Goal: Information Seeking & Learning: Find contact information

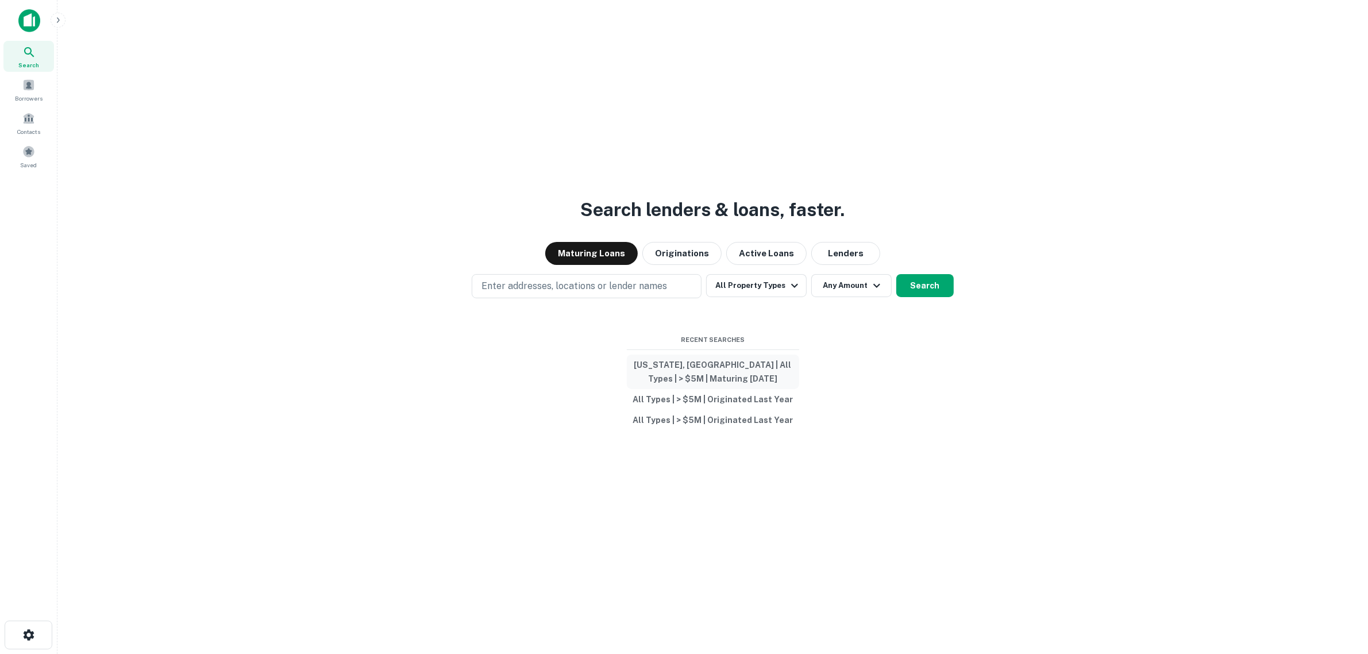
click at [757, 372] on button "[US_STATE], [GEOGRAPHIC_DATA] | All Types | > $5M | Maturing [DATE]" at bounding box center [713, 372] width 172 height 34
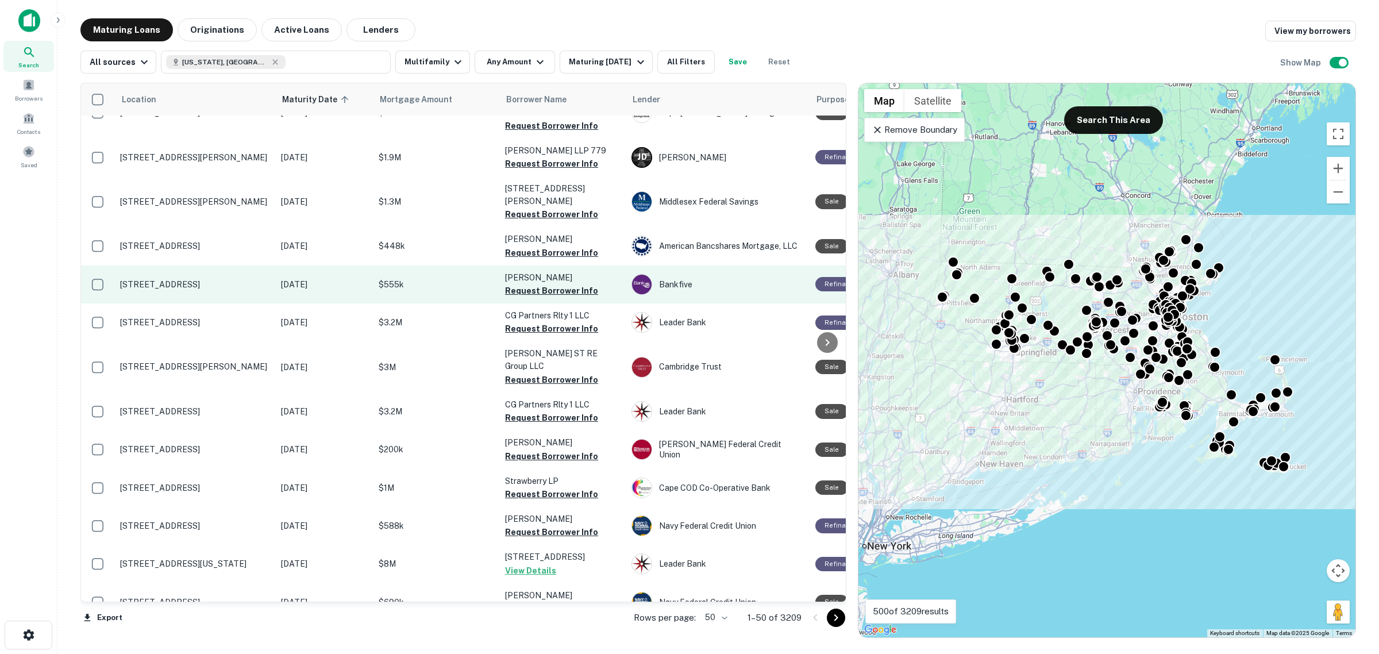
scroll to position [144, 0]
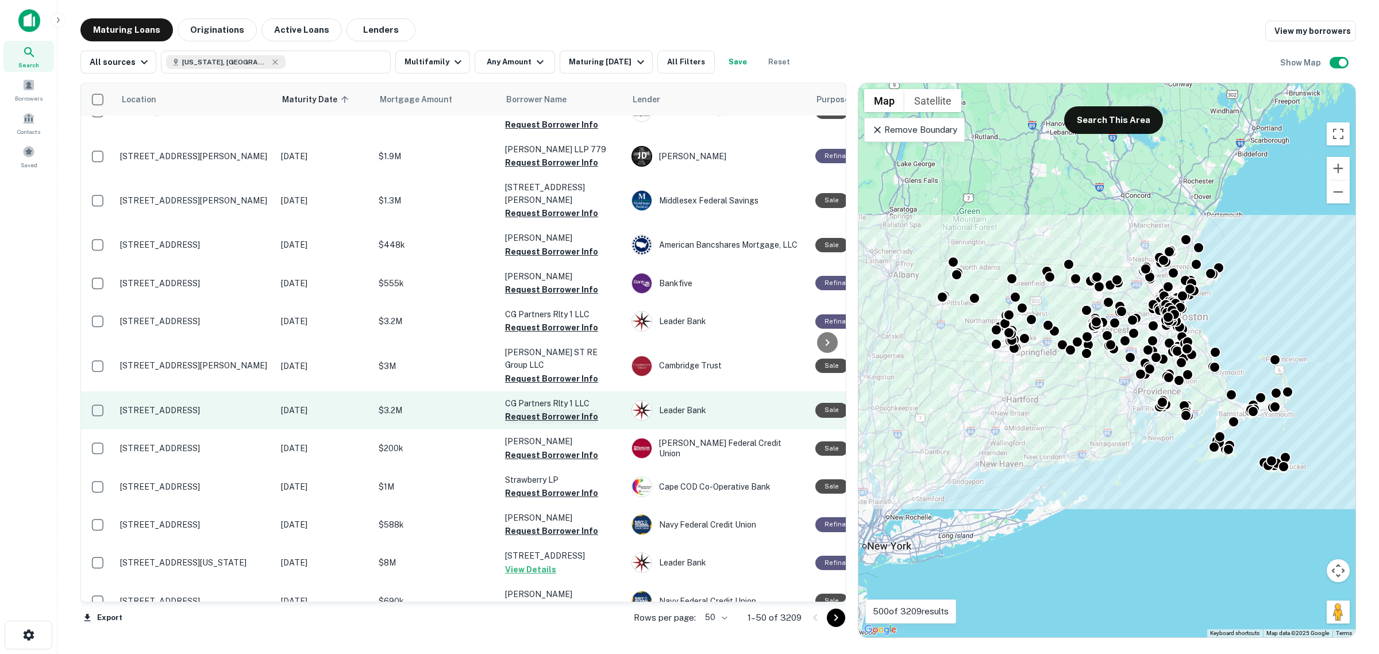
click at [550, 410] on button "Request Borrower Info" at bounding box center [551, 417] width 93 height 14
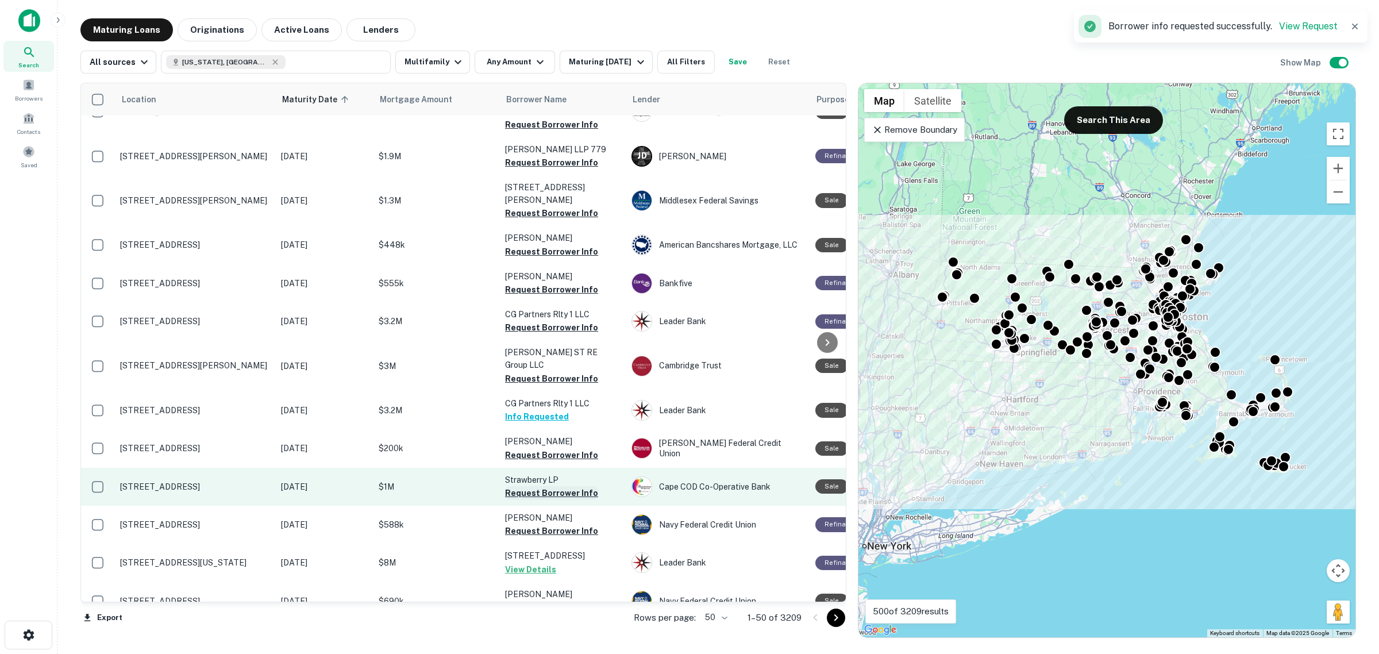
click at [562, 486] on button "Request Borrower Info" at bounding box center [551, 493] width 93 height 14
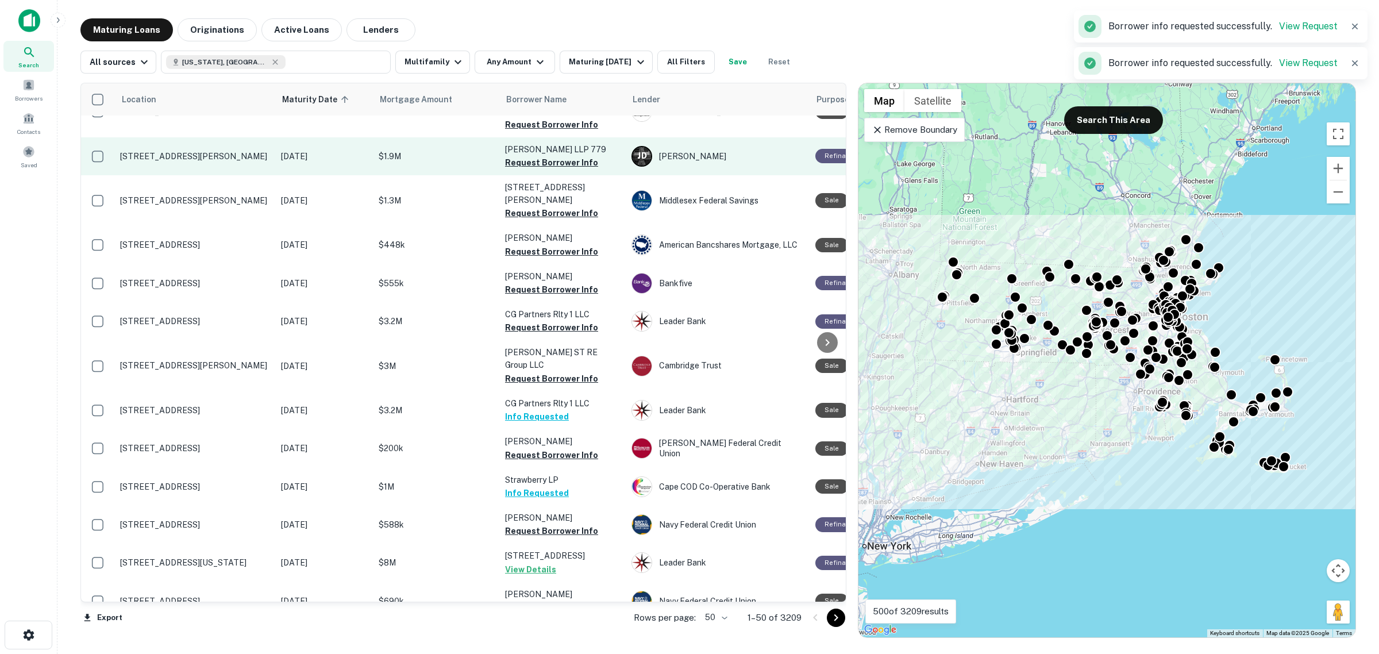
click at [542, 143] on p "Parker LLP 779" at bounding box center [562, 149] width 115 height 13
click at [543, 156] on button "Request Borrower Info" at bounding box center [551, 163] width 93 height 14
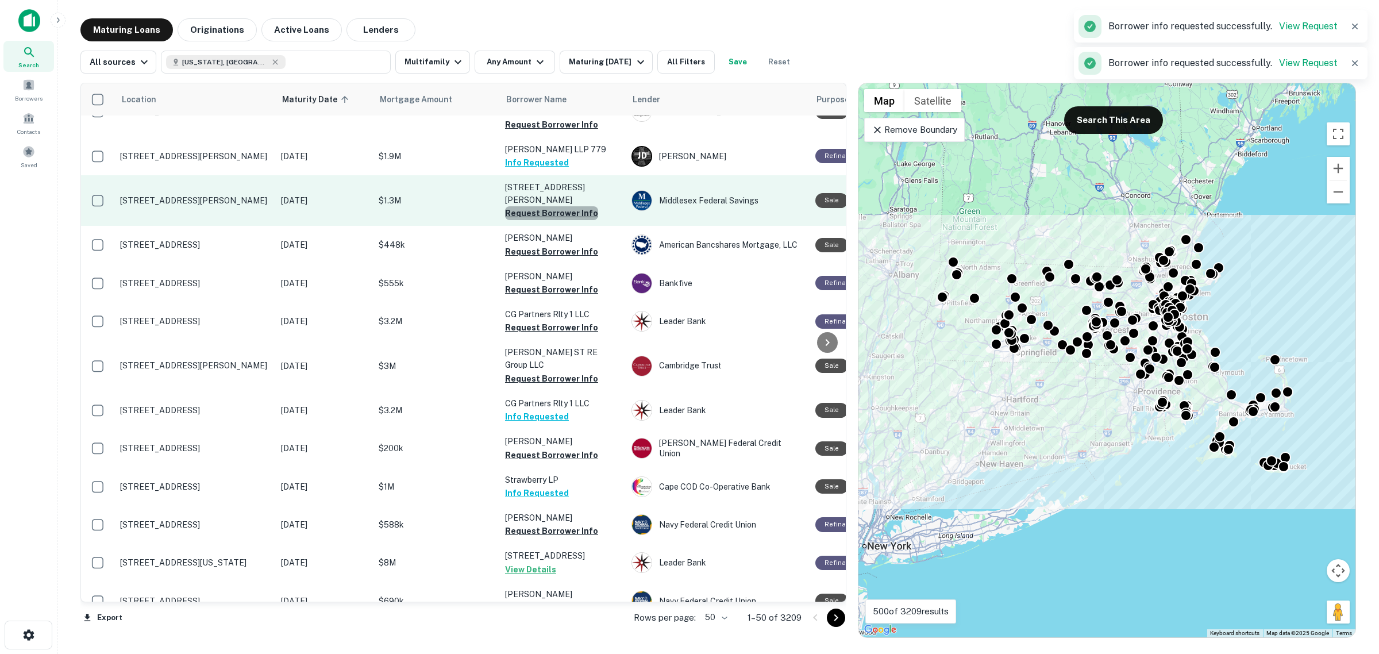
click at [561, 206] on button "Request Borrower Info" at bounding box center [551, 213] width 93 height 14
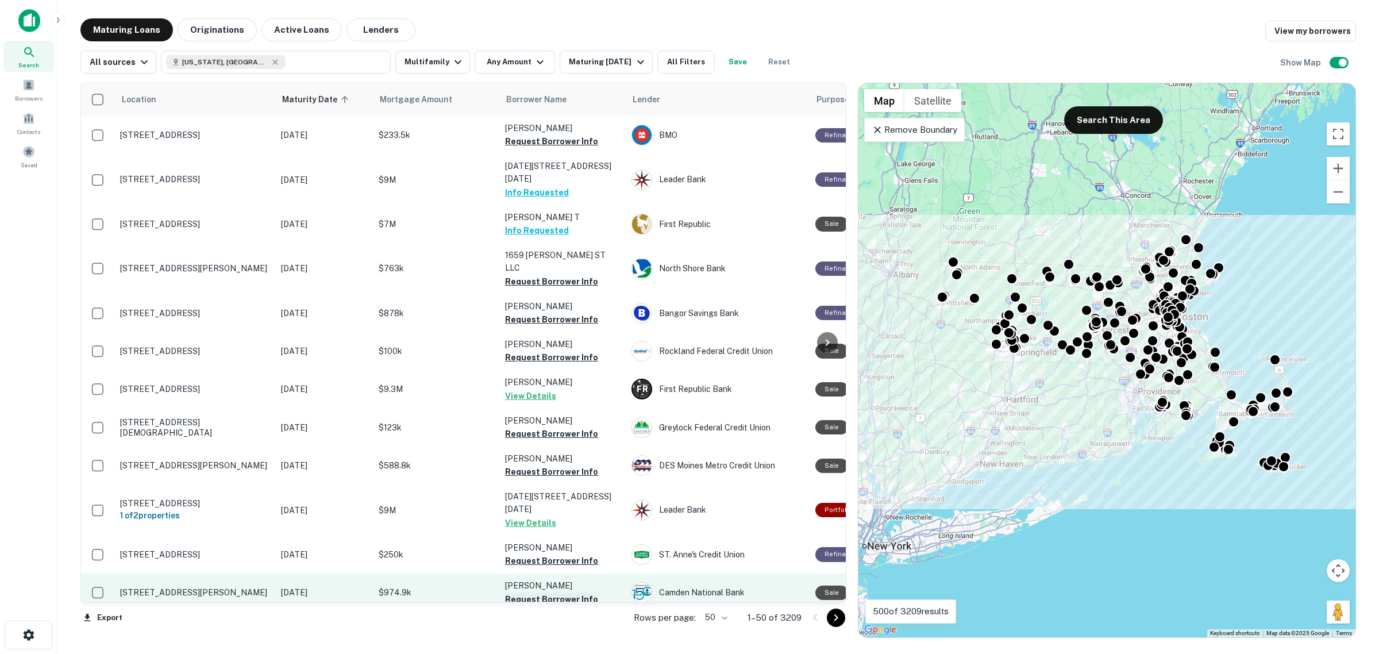
scroll to position [1428, 0]
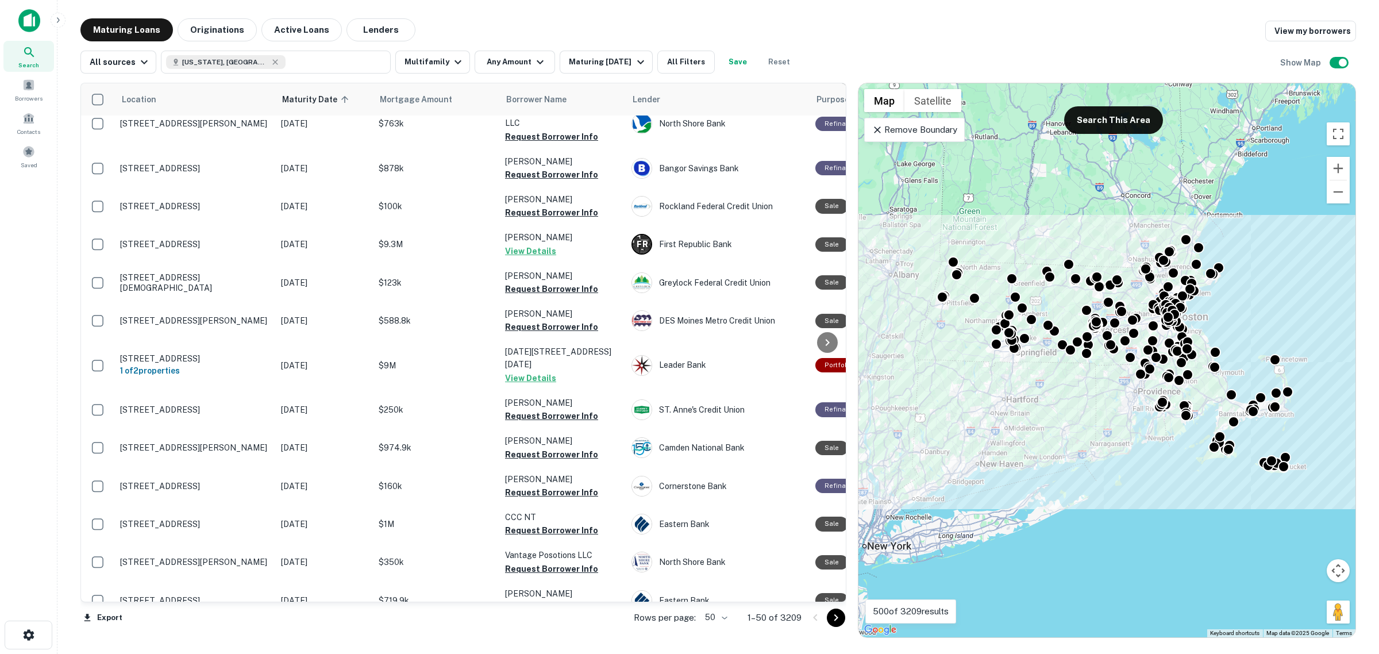
click at [830, 619] on icon "Go to next page" at bounding box center [836, 618] width 14 height 14
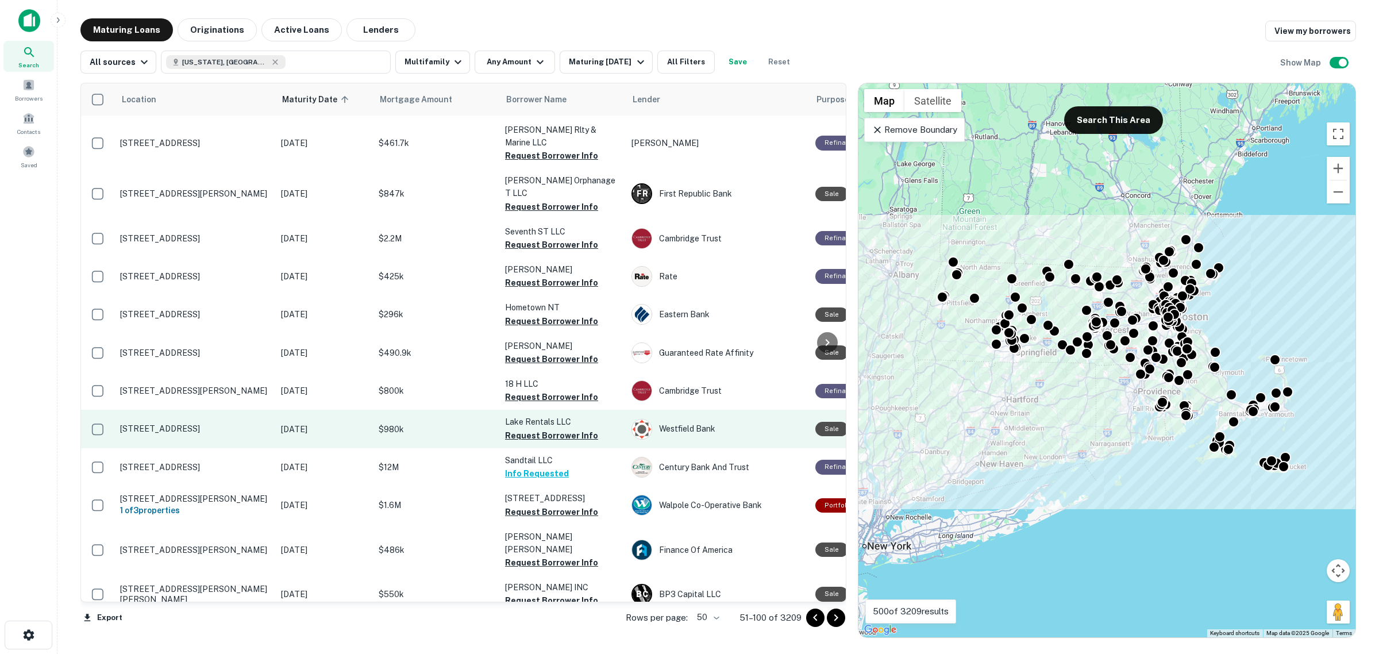
scroll to position [1429, 0]
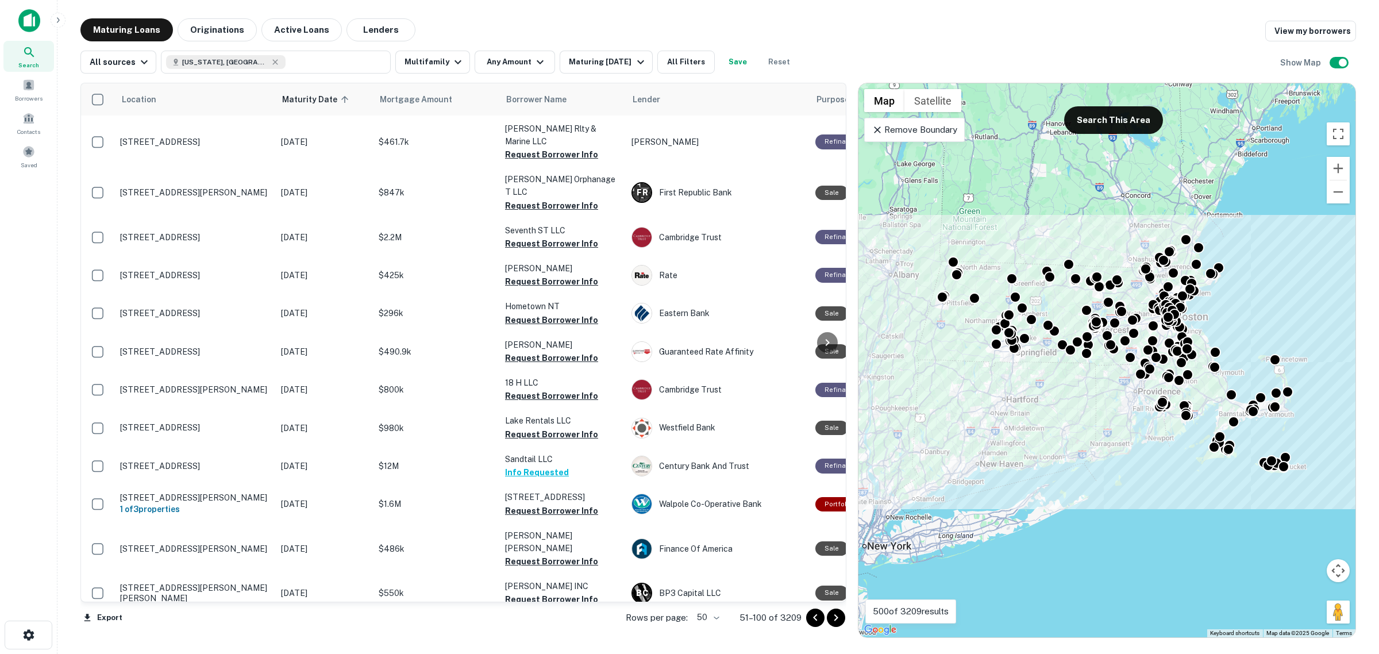
click at [570, 631] on button "Request Borrower Info" at bounding box center [551, 638] width 93 height 14
click at [837, 621] on icon "Go to next page" at bounding box center [836, 618] width 14 height 14
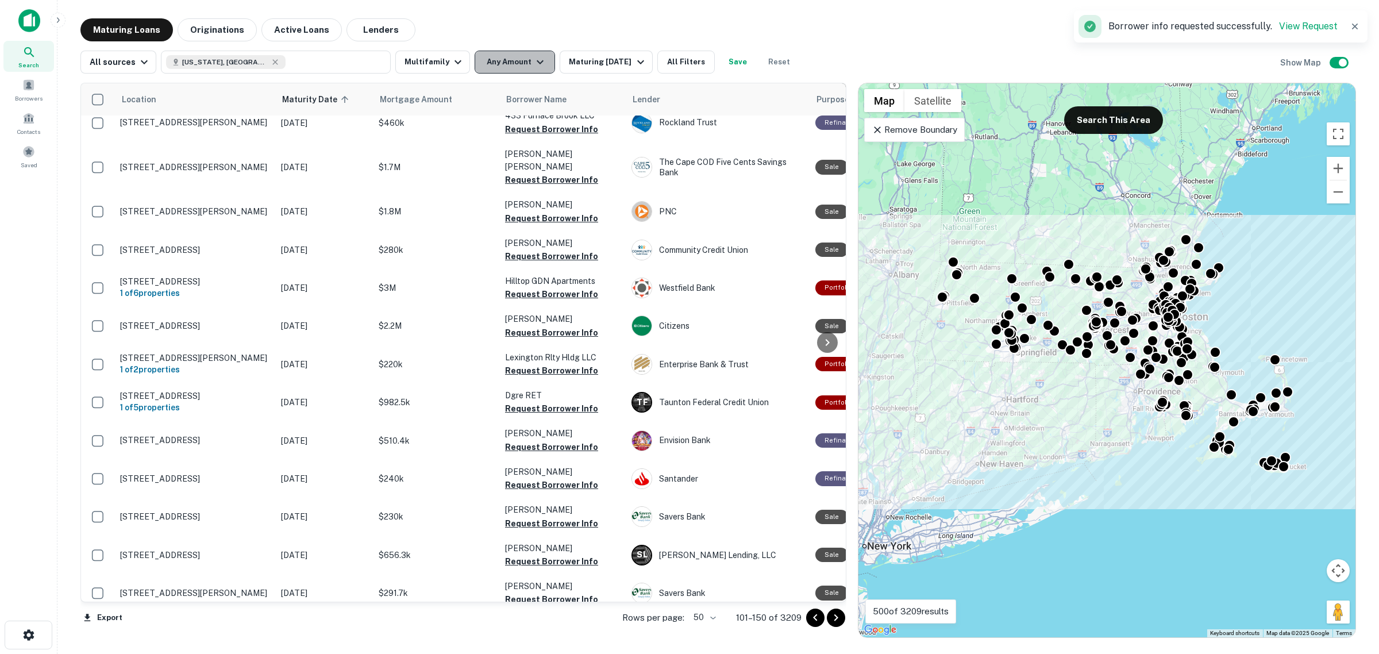
click at [517, 59] on button "Any Amount" at bounding box center [515, 62] width 80 height 23
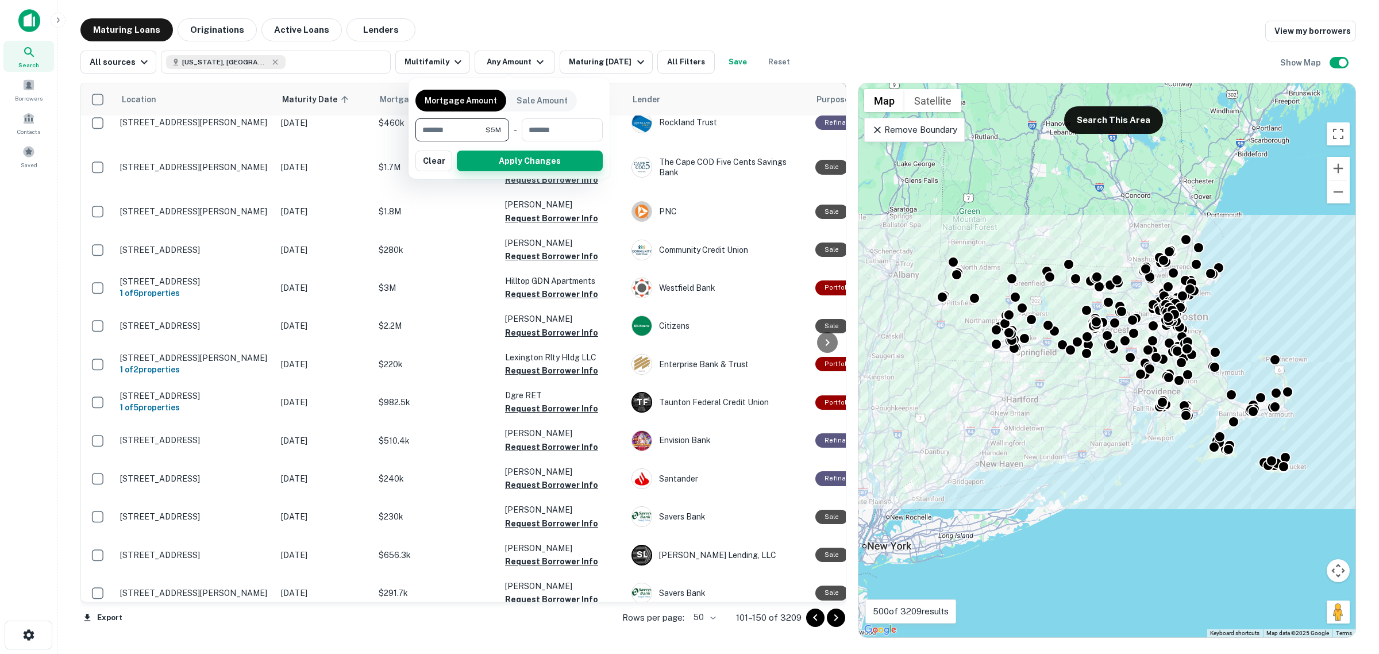
type input "*******"
click at [512, 167] on button "Apply Changes" at bounding box center [530, 161] width 146 height 21
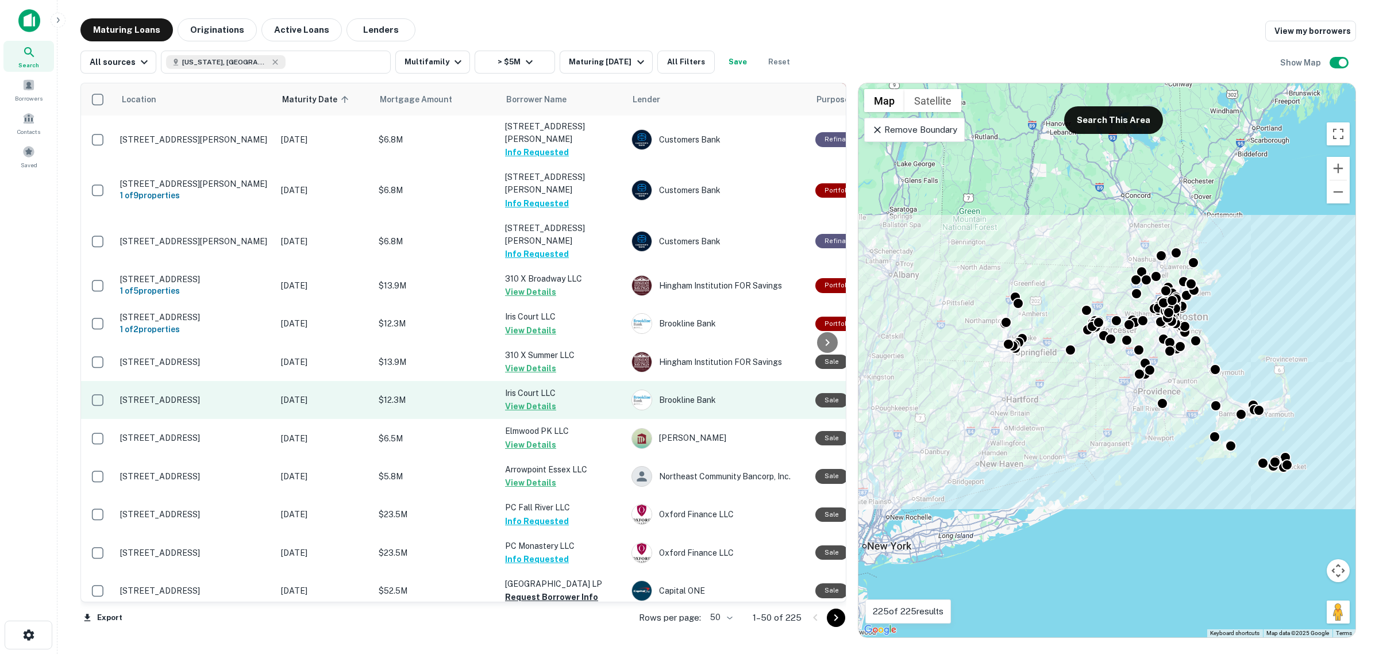
scroll to position [1458, 0]
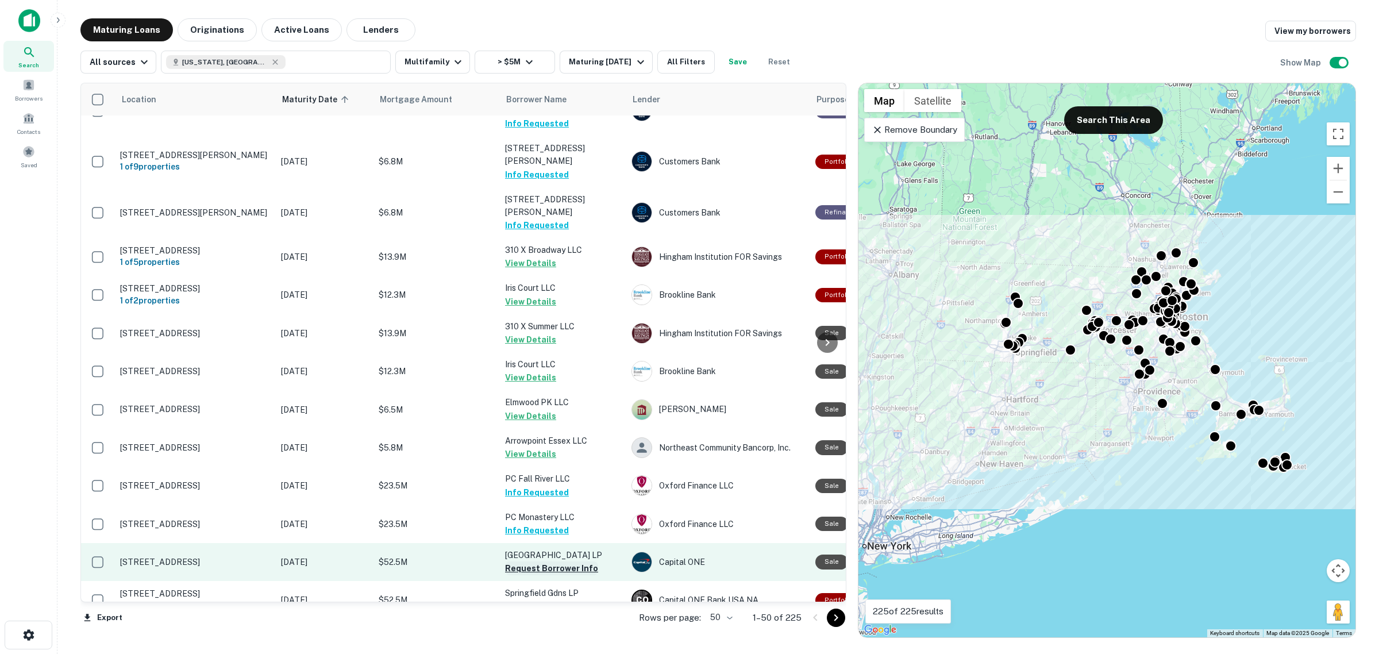
click at [557, 561] on button "Request Borrower Info" at bounding box center [551, 568] width 93 height 14
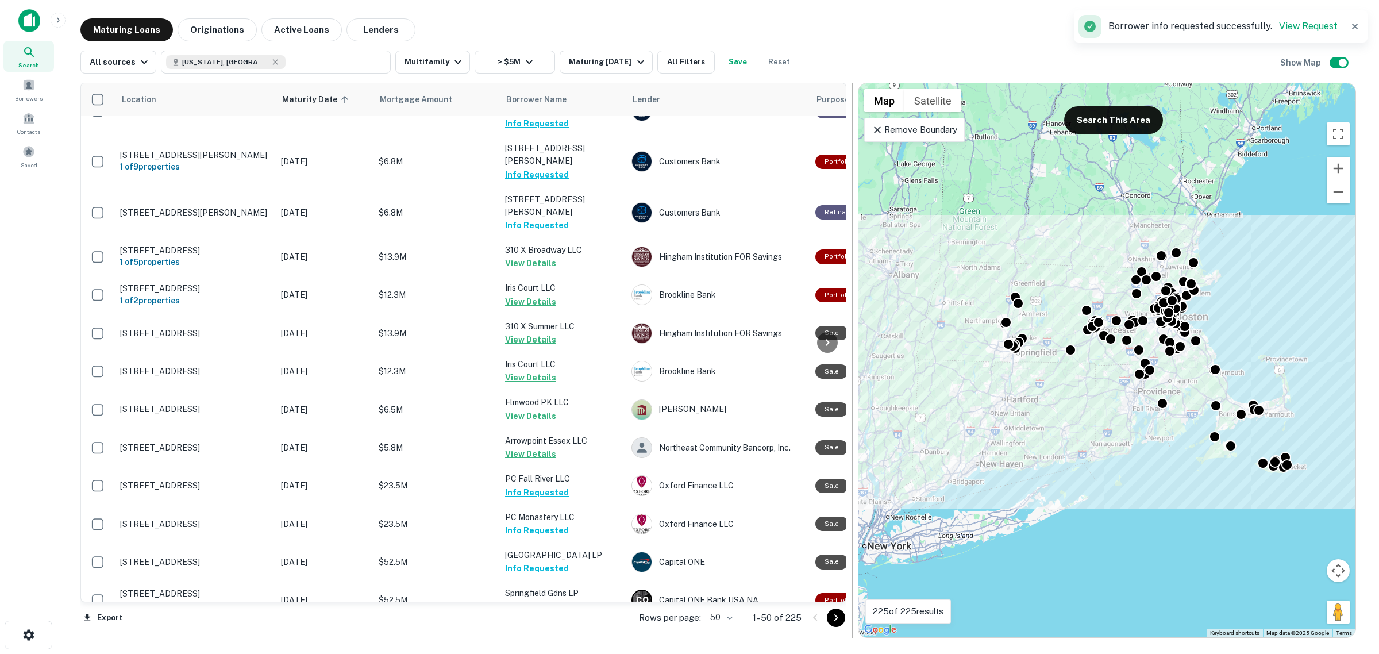
click at [846, 615] on div "Location Maturity Date sorted ascending Mortgage Amount Borrower Name Lender Pu…" at bounding box center [718, 356] width 1276 height 564
click at [434, 57] on button "Multifamily" at bounding box center [432, 62] width 75 height 23
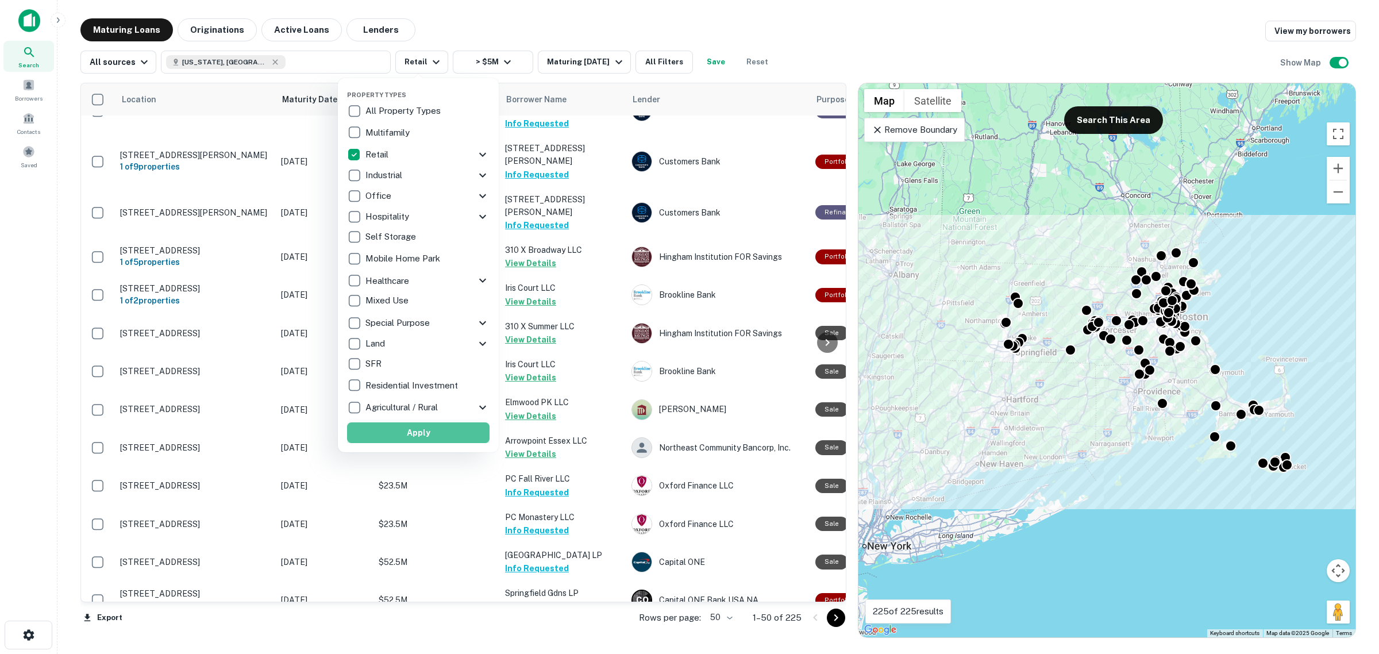
click at [445, 436] on button "Apply" at bounding box center [418, 432] width 143 height 21
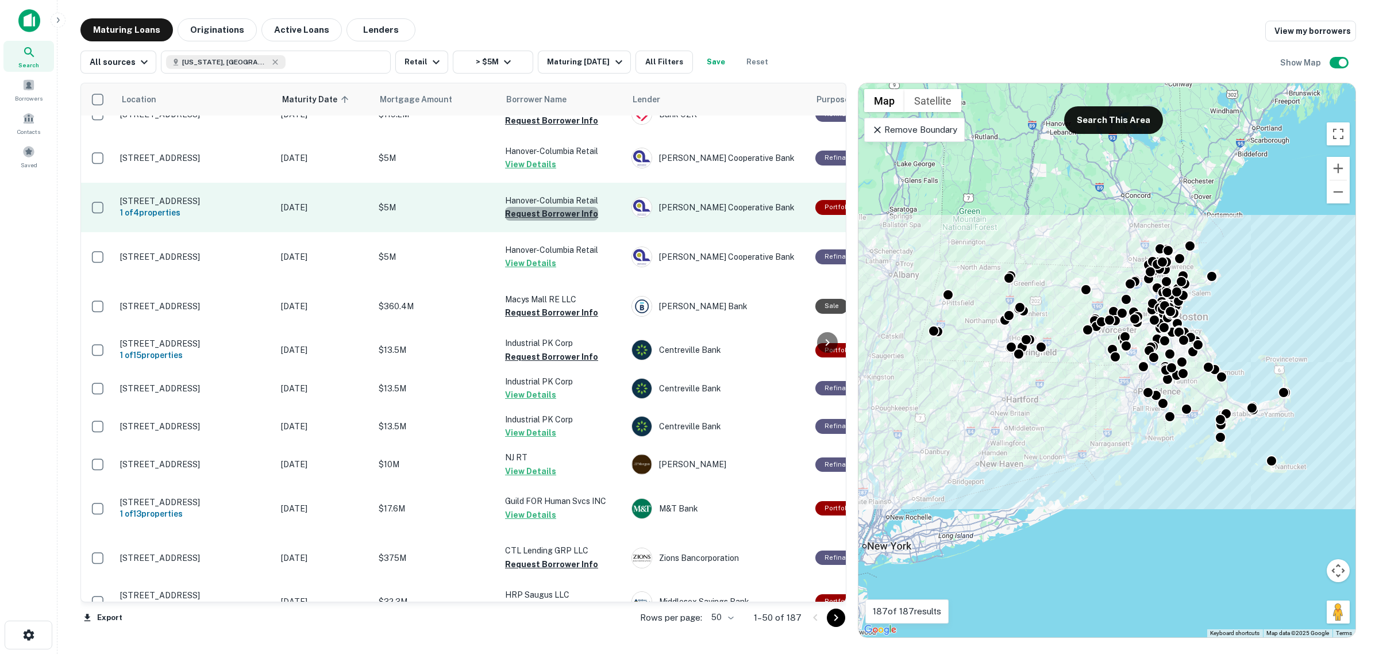
click at [552, 221] on button "Request Borrower Info" at bounding box center [551, 214] width 93 height 14
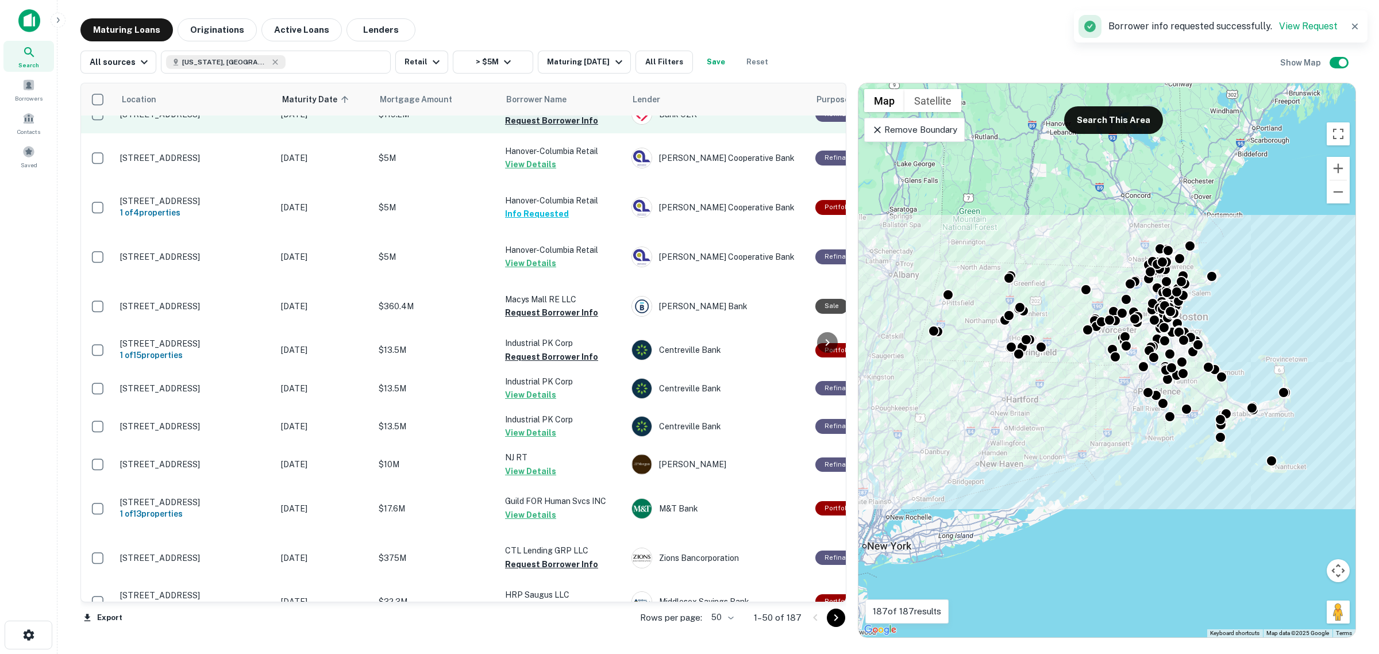
click at [555, 128] on button "Request Borrower Info" at bounding box center [551, 121] width 93 height 14
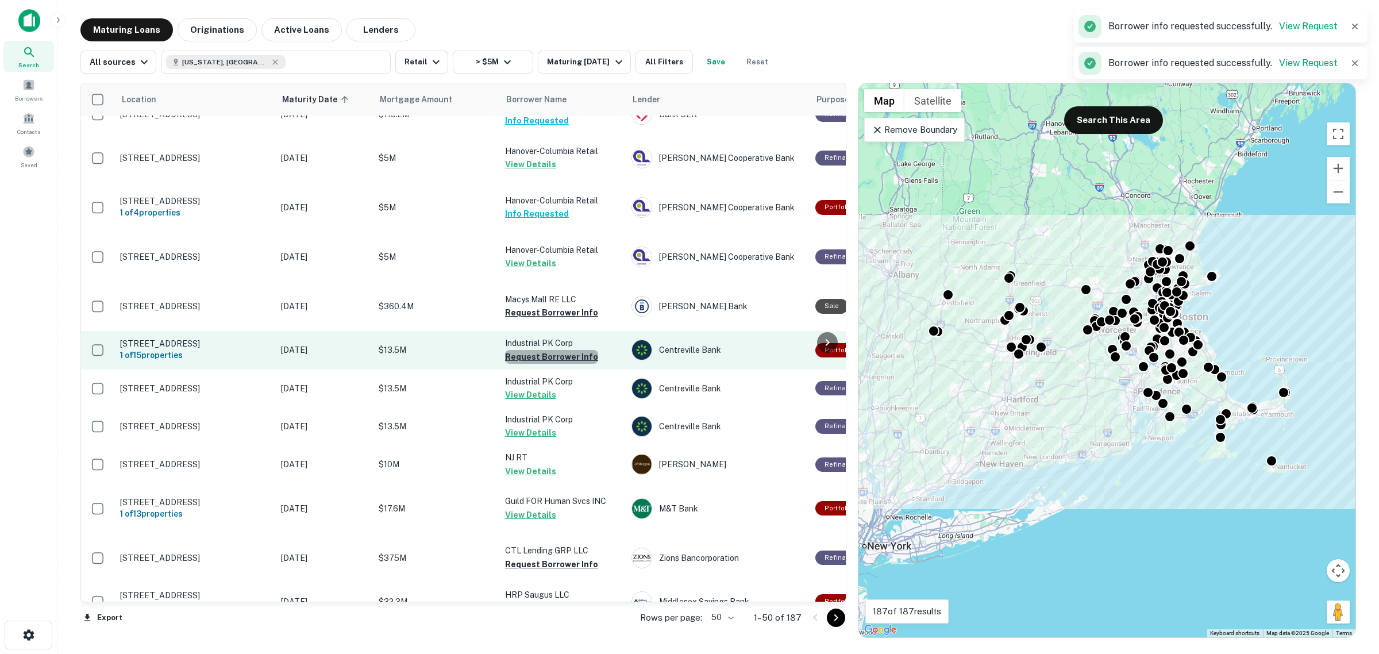
click at [555, 364] on button "Request Borrower Info" at bounding box center [551, 357] width 93 height 14
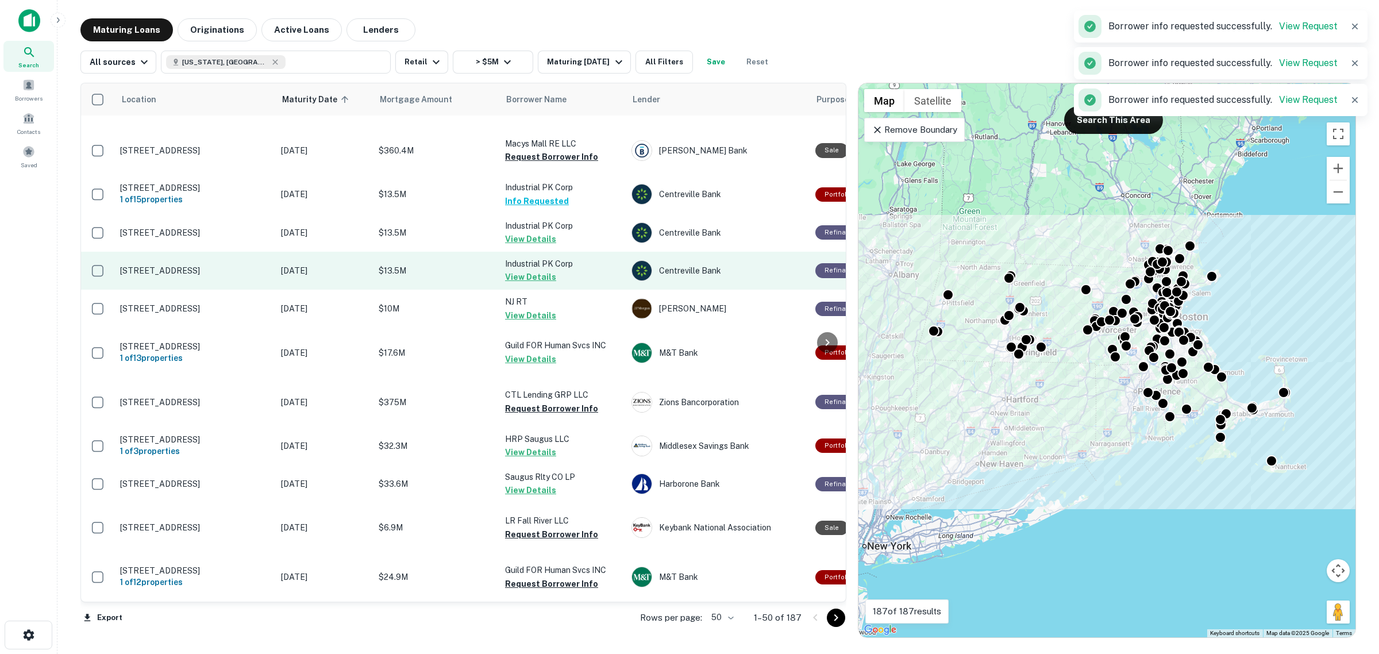
scroll to position [1708, 0]
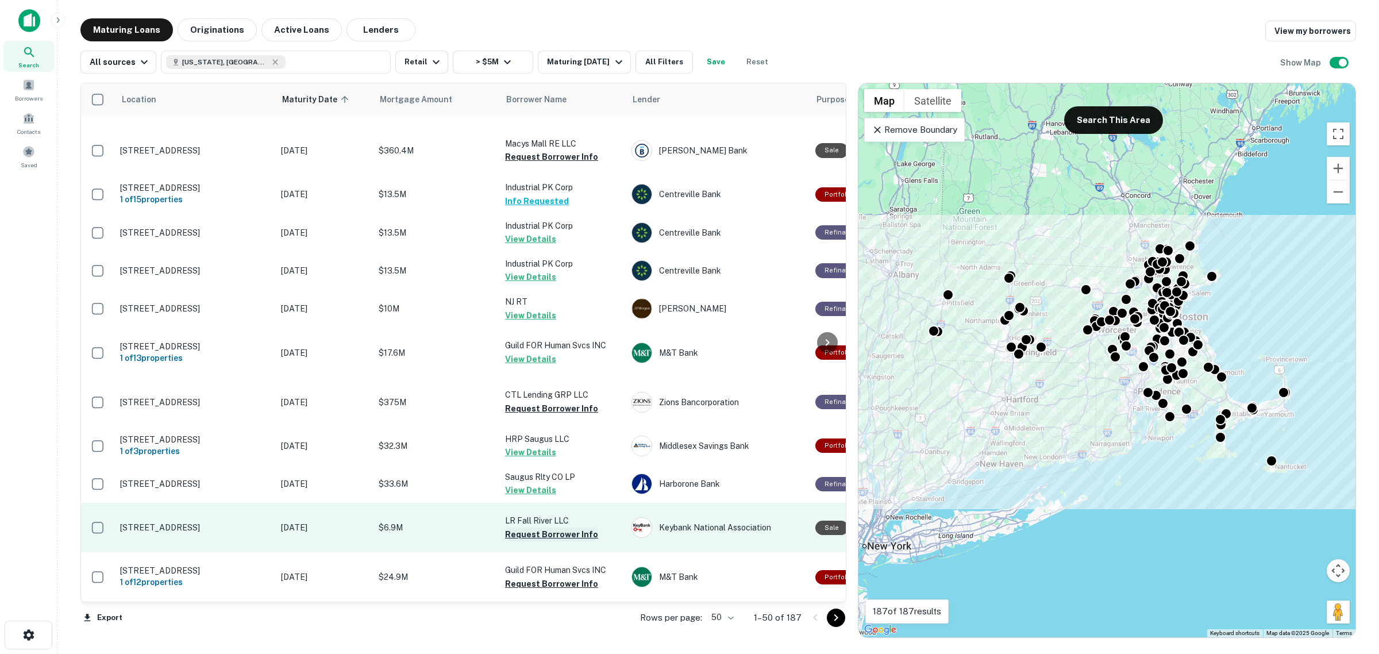
click at [535, 528] on button "Request Borrower Info" at bounding box center [551, 535] width 93 height 14
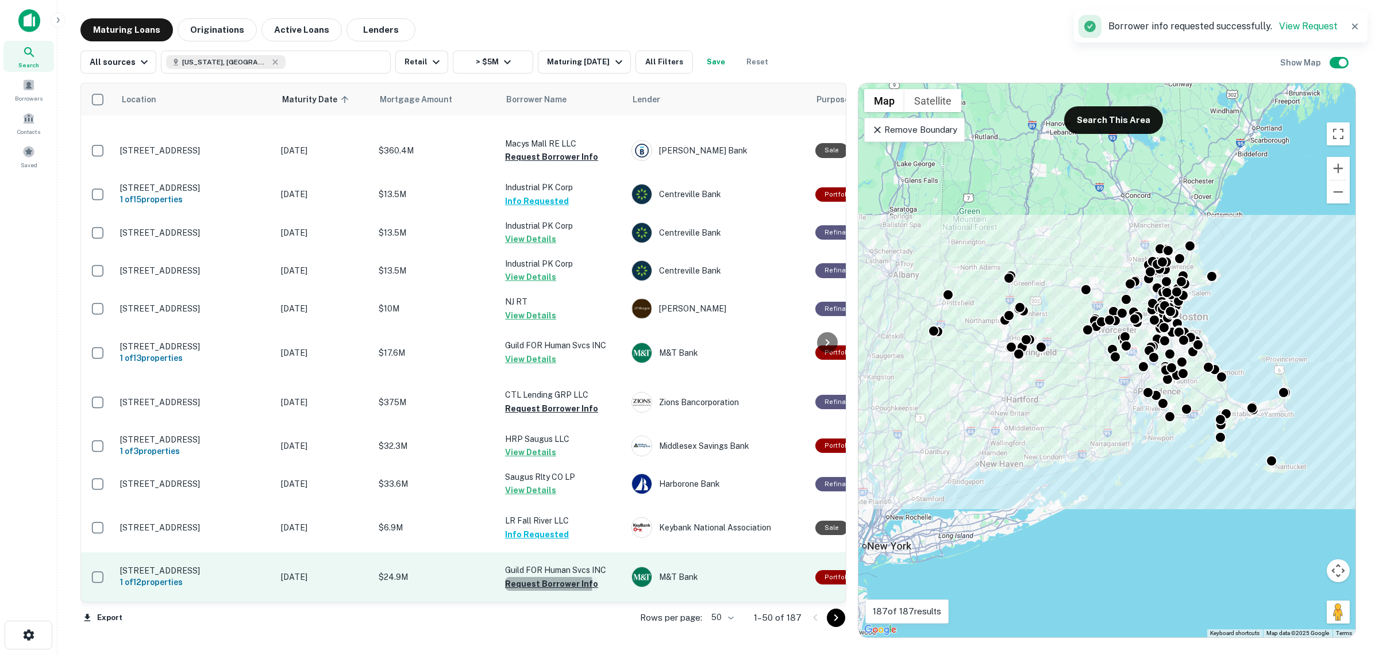
click at [545, 579] on button "Request Borrower Info" at bounding box center [551, 584] width 93 height 14
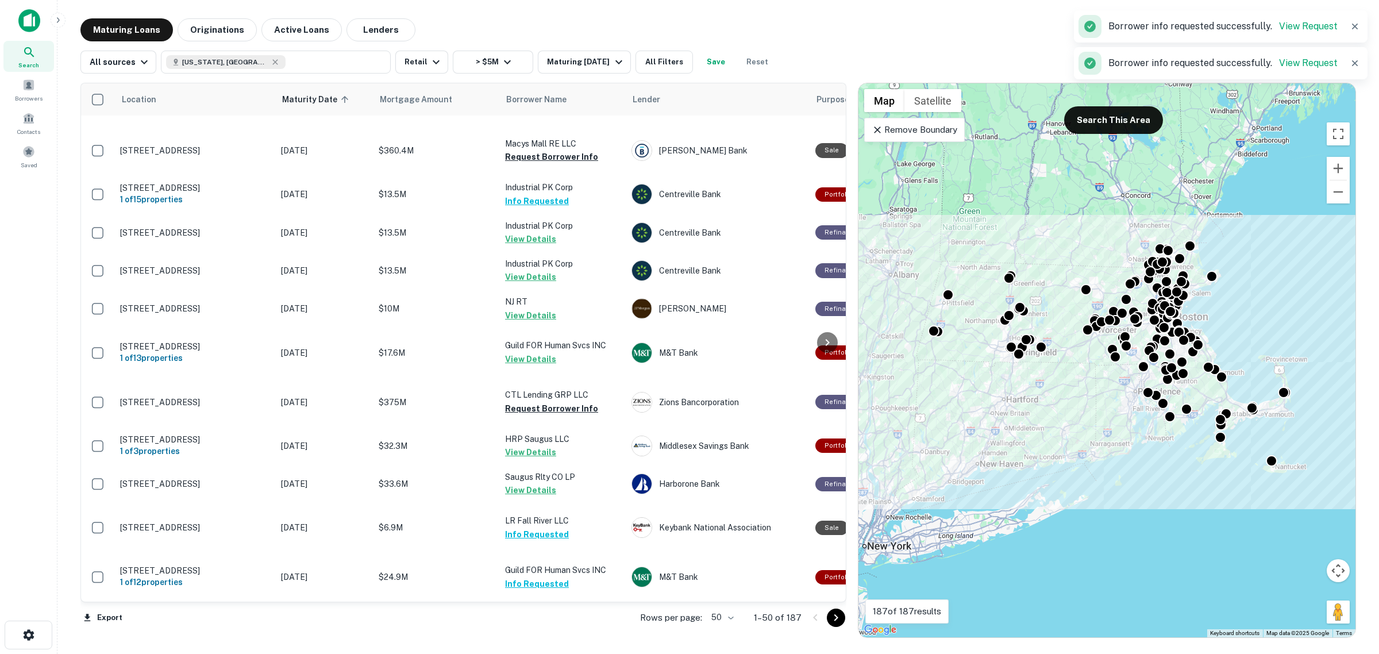
click at [838, 618] on icon "Go to next page" at bounding box center [836, 617] width 4 height 7
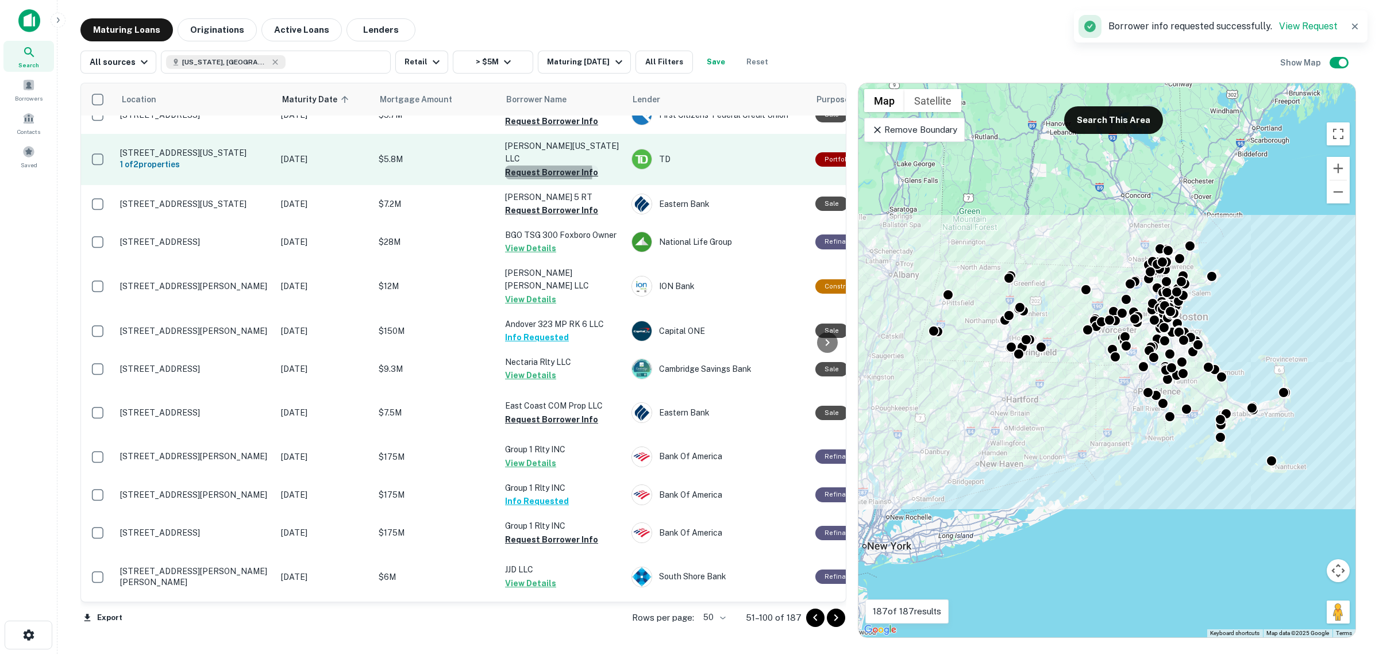
click at [535, 179] on button "Request Borrower Info" at bounding box center [551, 173] width 93 height 14
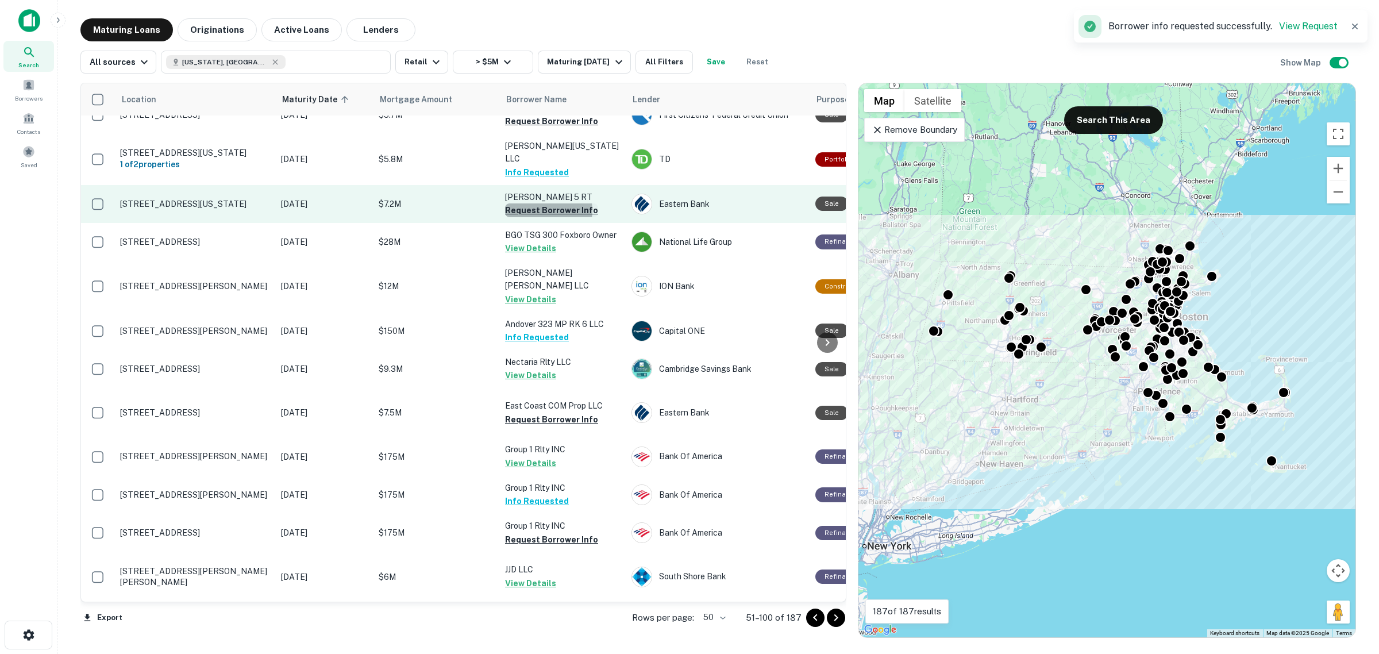
click at [542, 217] on button "Request Borrower Info" at bounding box center [551, 210] width 93 height 14
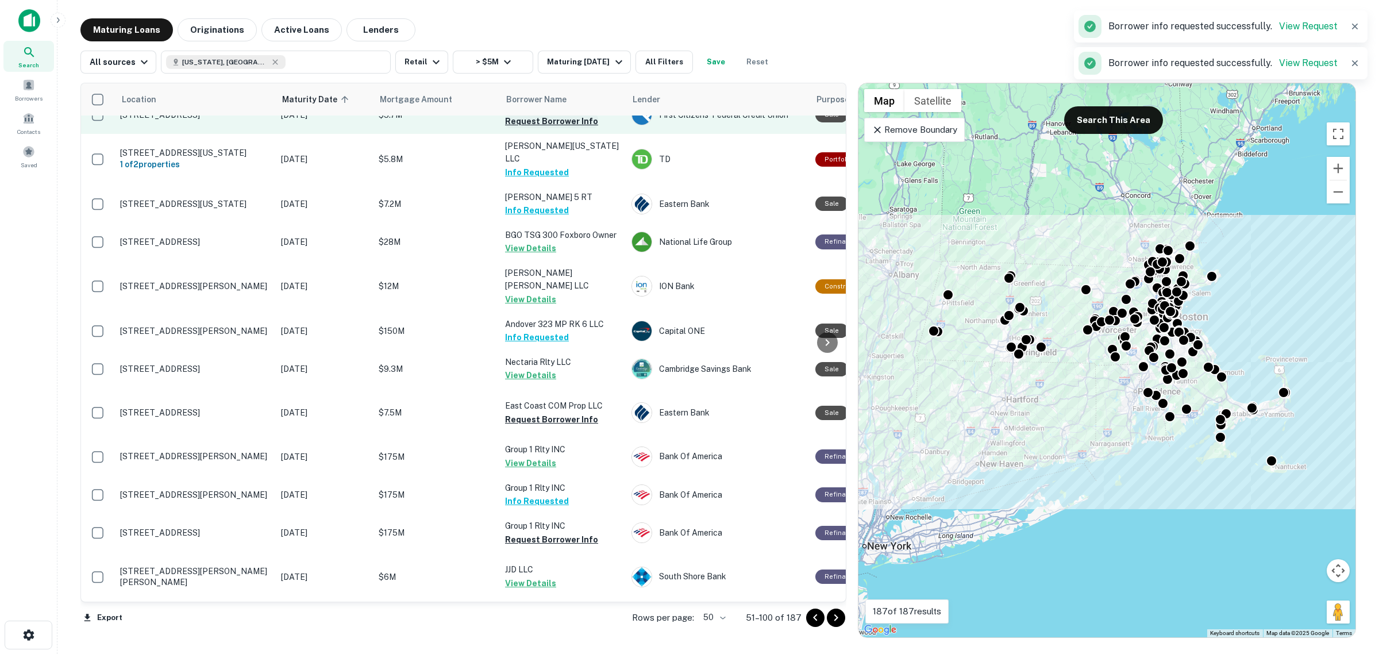
click at [555, 128] on button "Request Borrower Info" at bounding box center [551, 121] width 93 height 14
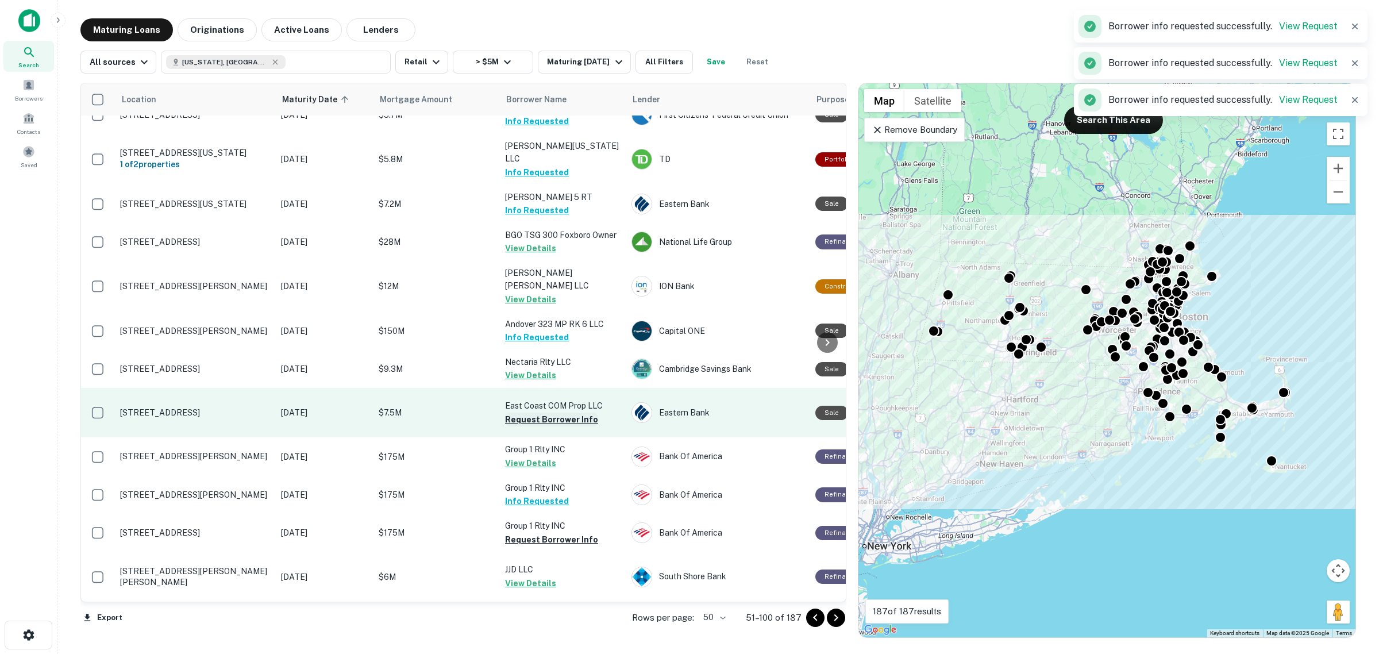
click at [556, 426] on button "Request Borrower Info" at bounding box center [551, 420] width 93 height 14
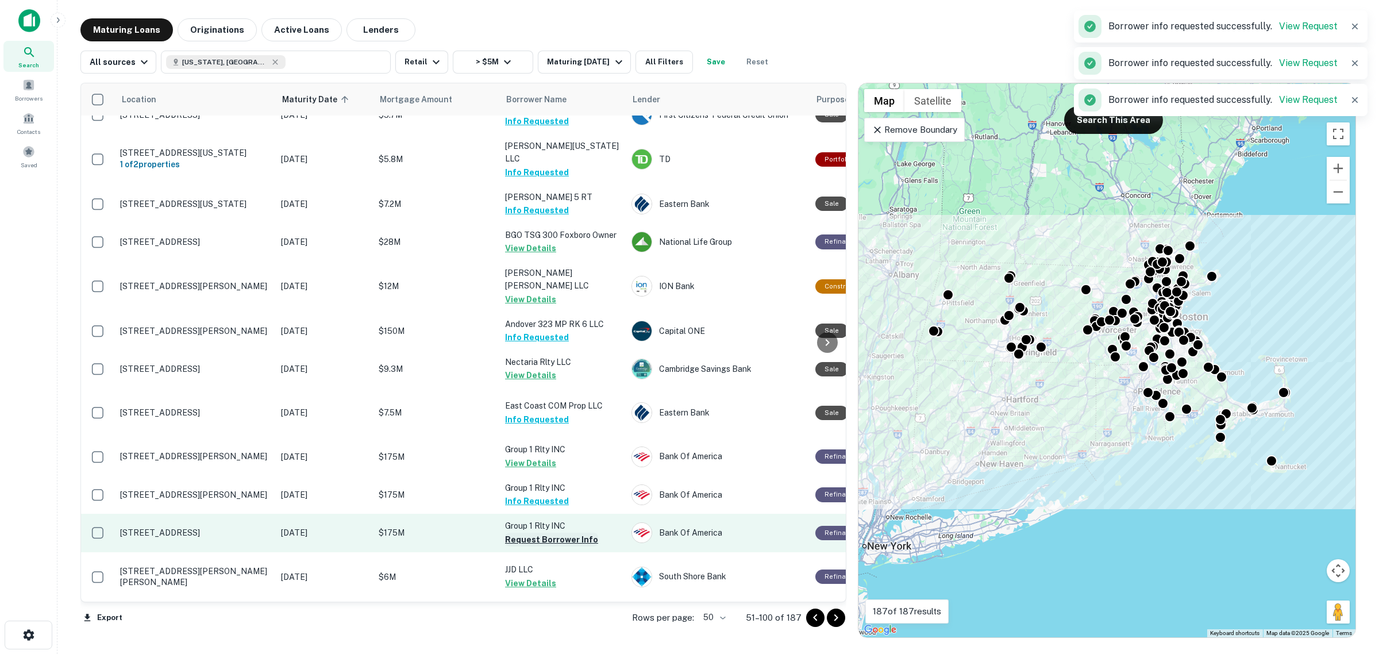
click at [564, 533] on button "Request Borrower Info" at bounding box center [551, 540] width 93 height 14
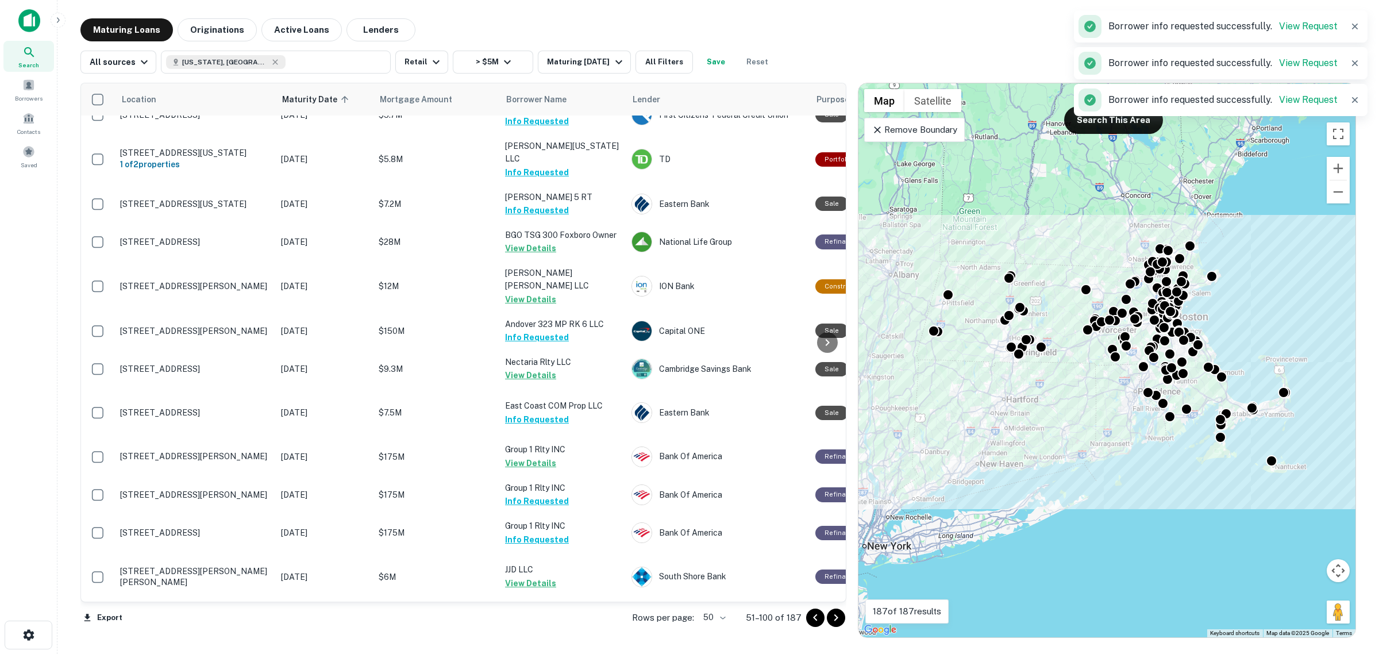
click at [839, 617] on icon "Go to next page" at bounding box center [836, 618] width 14 height 14
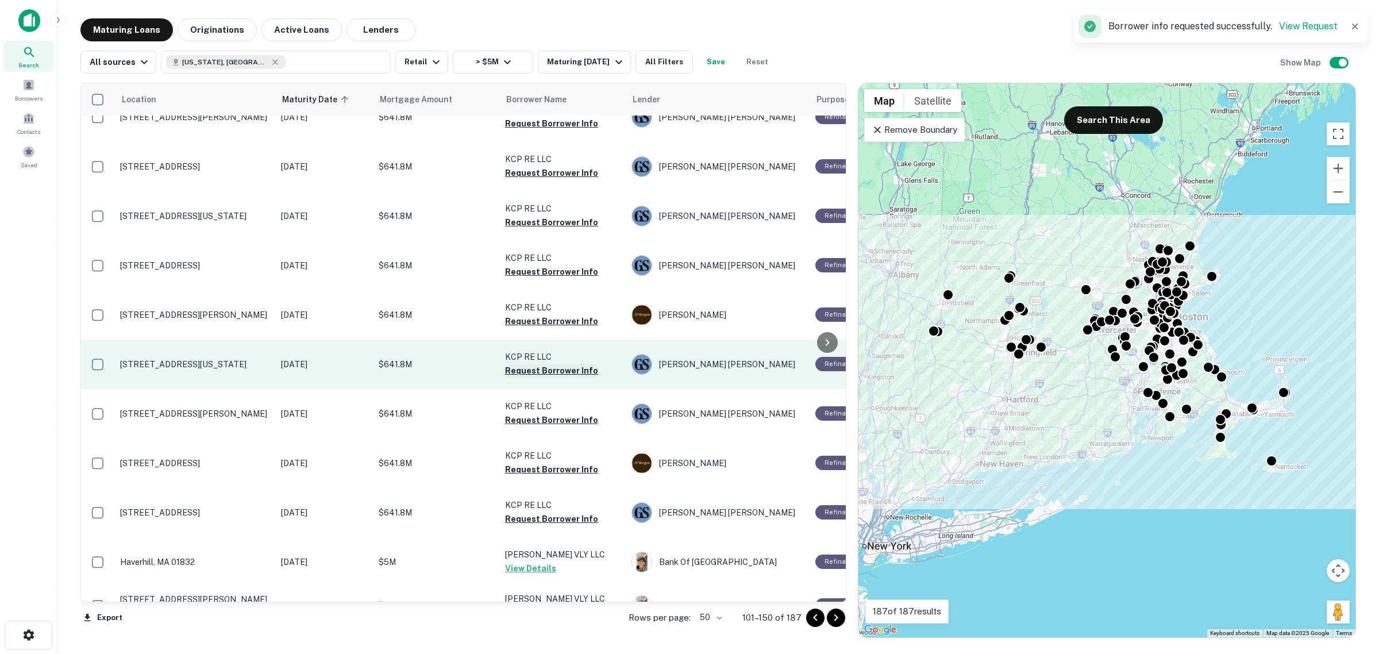
scroll to position [1837, 0]
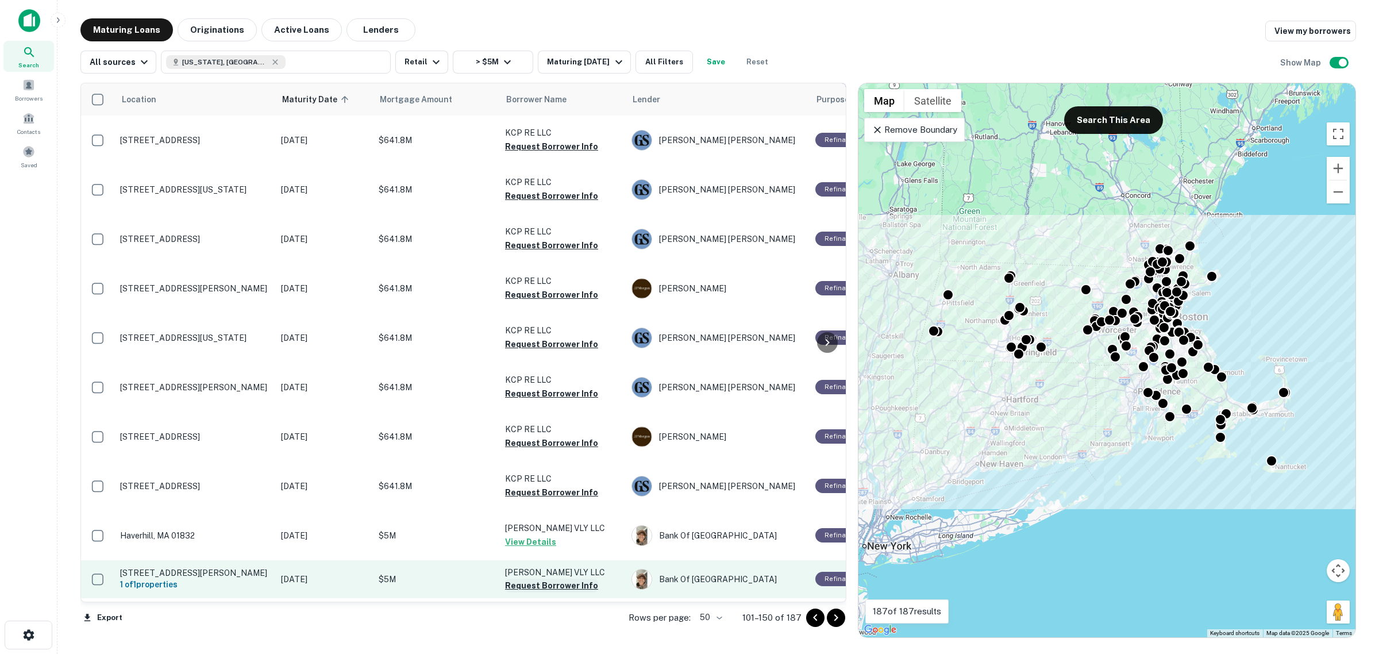
click at [545, 579] on button "Request Borrower Info" at bounding box center [551, 586] width 93 height 14
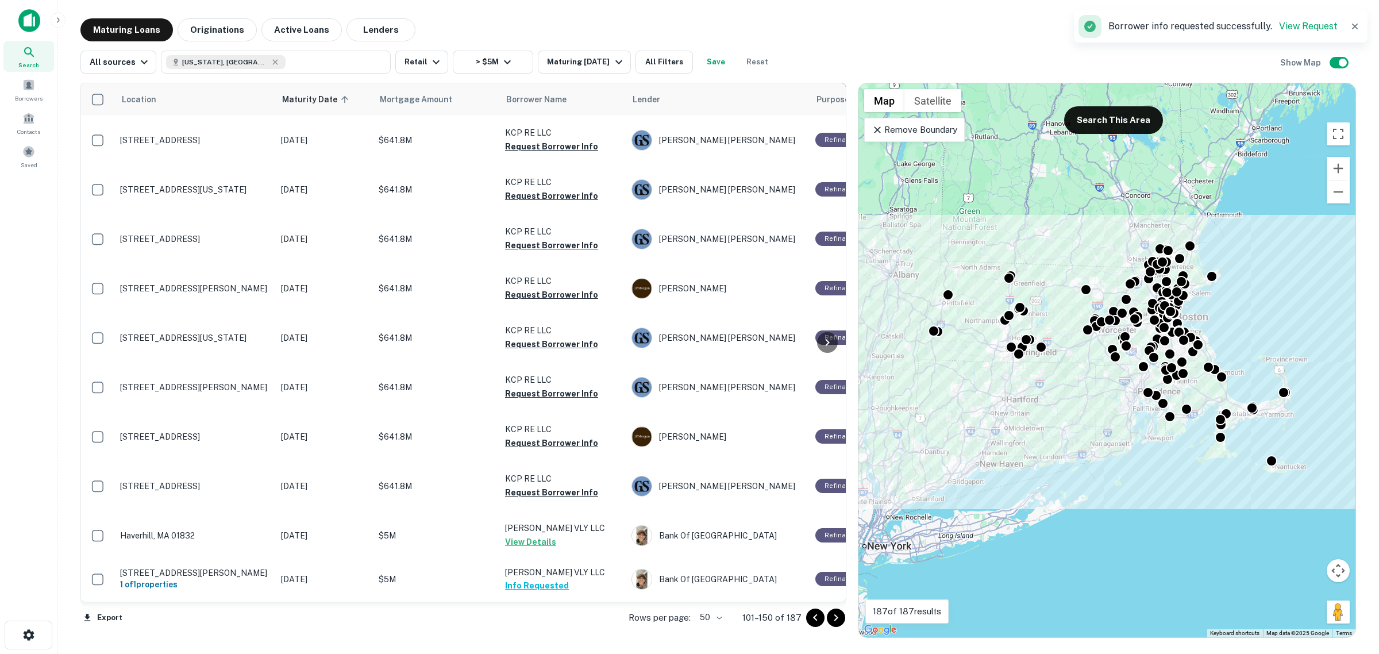
click at [835, 621] on icon "Go to next page" at bounding box center [836, 617] width 4 height 7
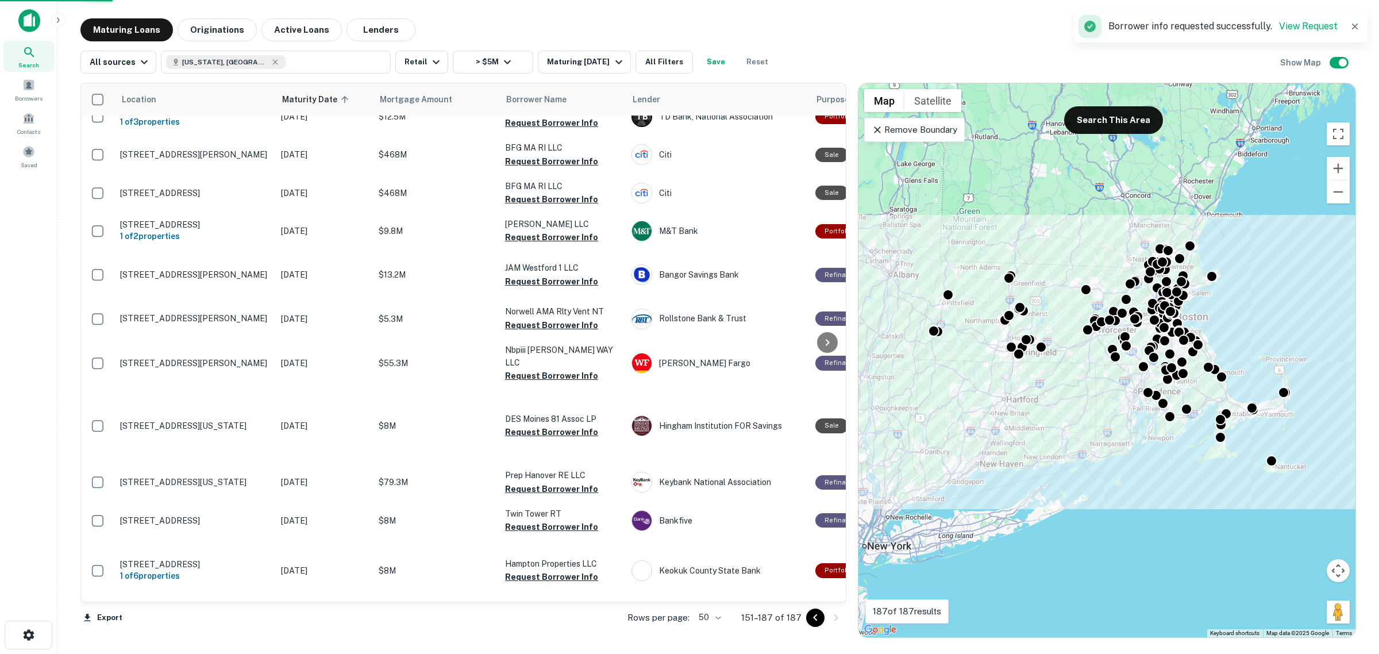
scroll to position [1133, 0]
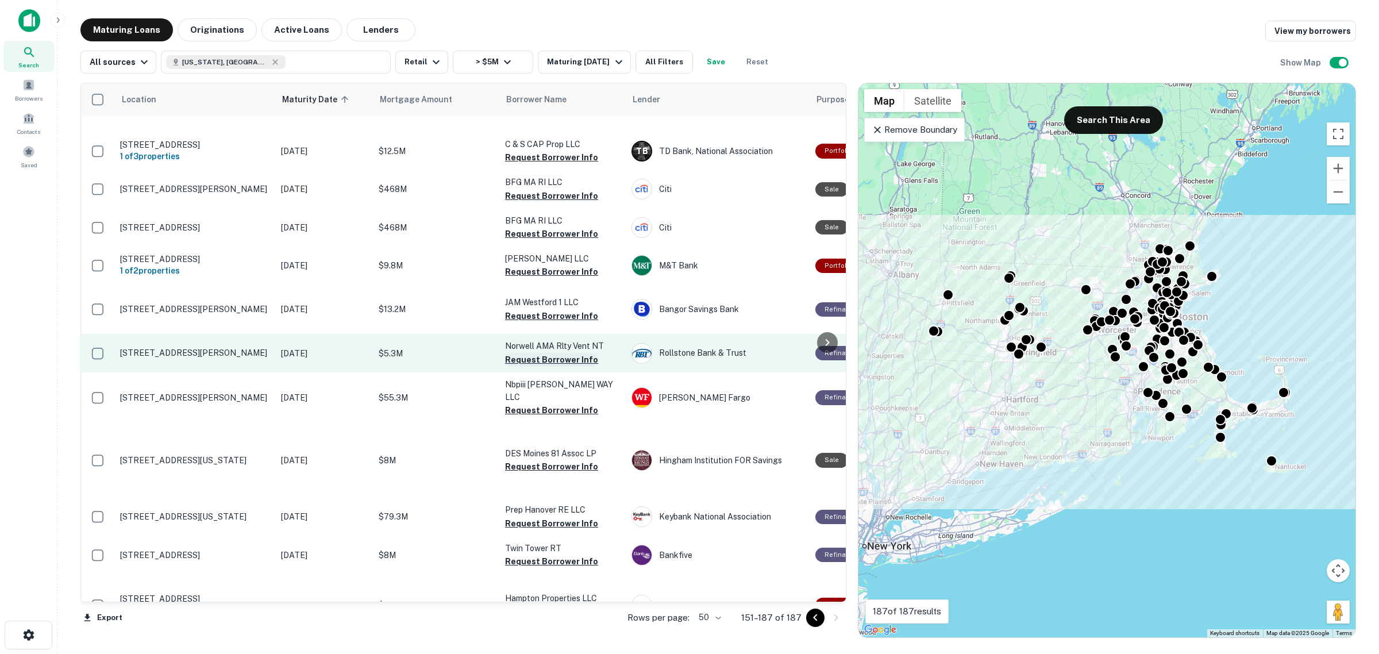
click at [555, 353] on button "Request Borrower Info" at bounding box center [551, 360] width 93 height 14
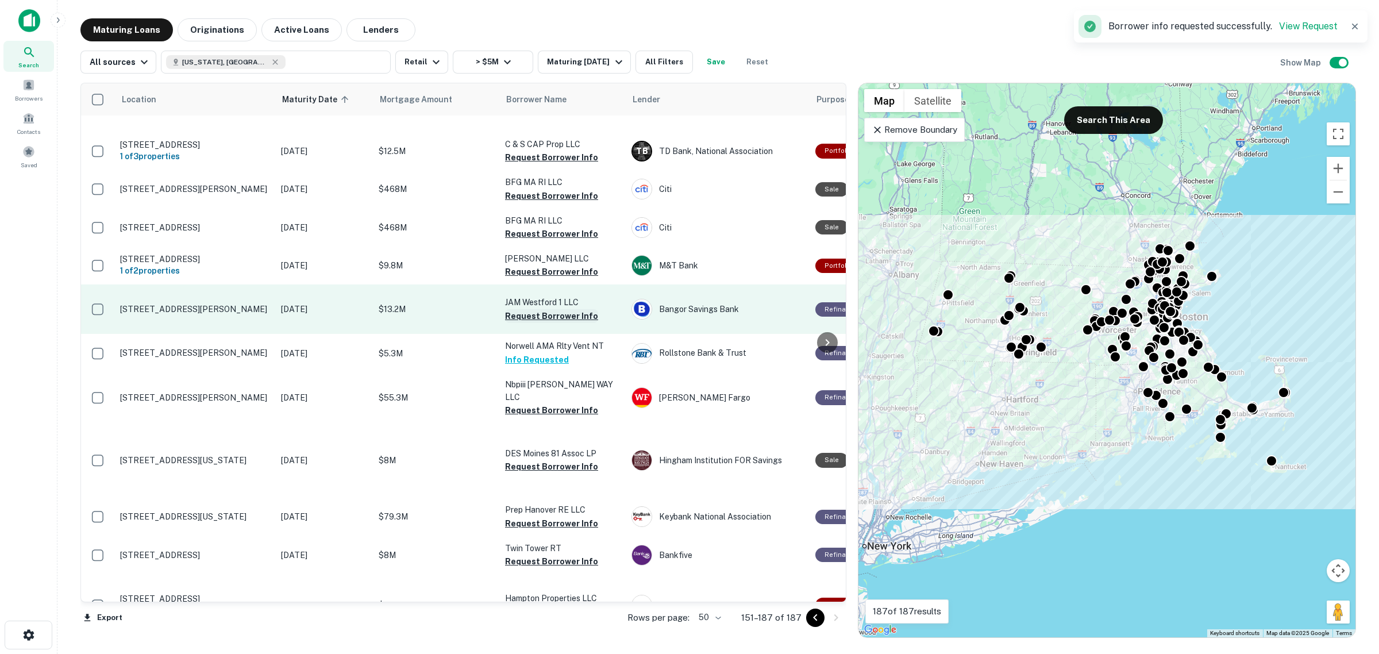
click at [555, 309] on button "Request Borrower Info" at bounding box center [551, 316] width 93 height 14
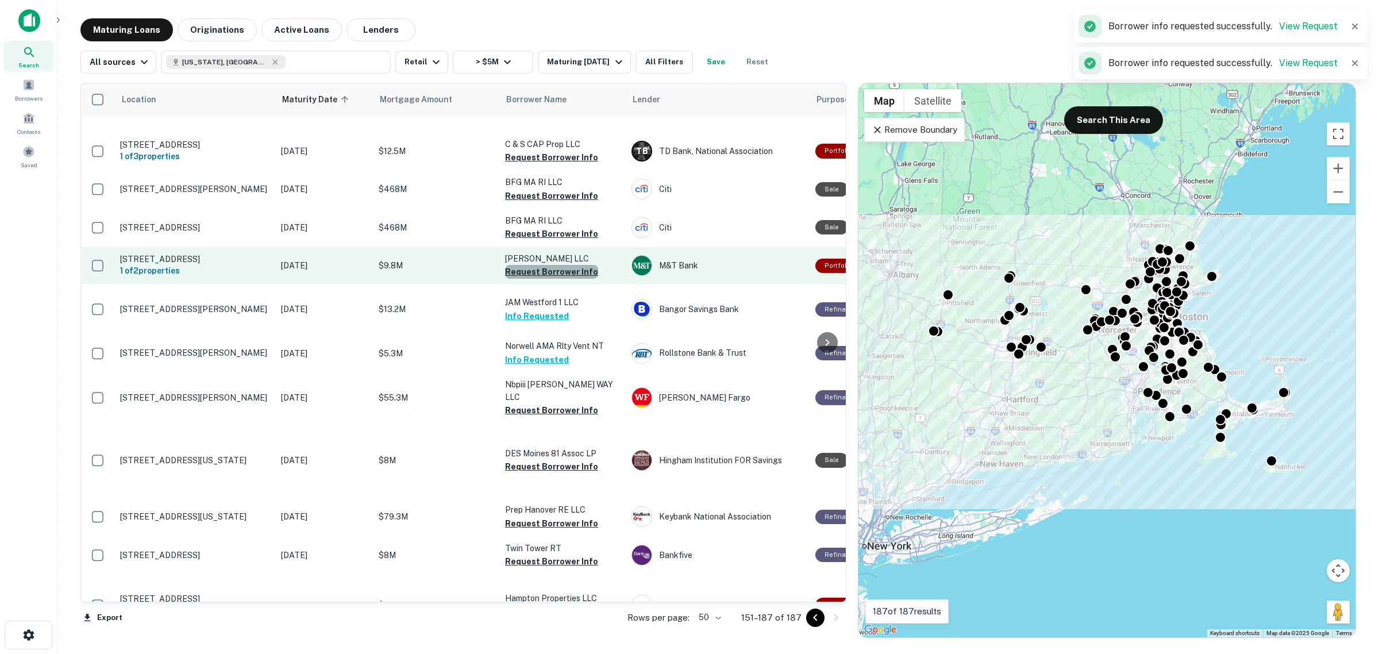
click at [579, 265] on button "Request Borrower Info" at bounding box center [551, 272] width 93 height 14
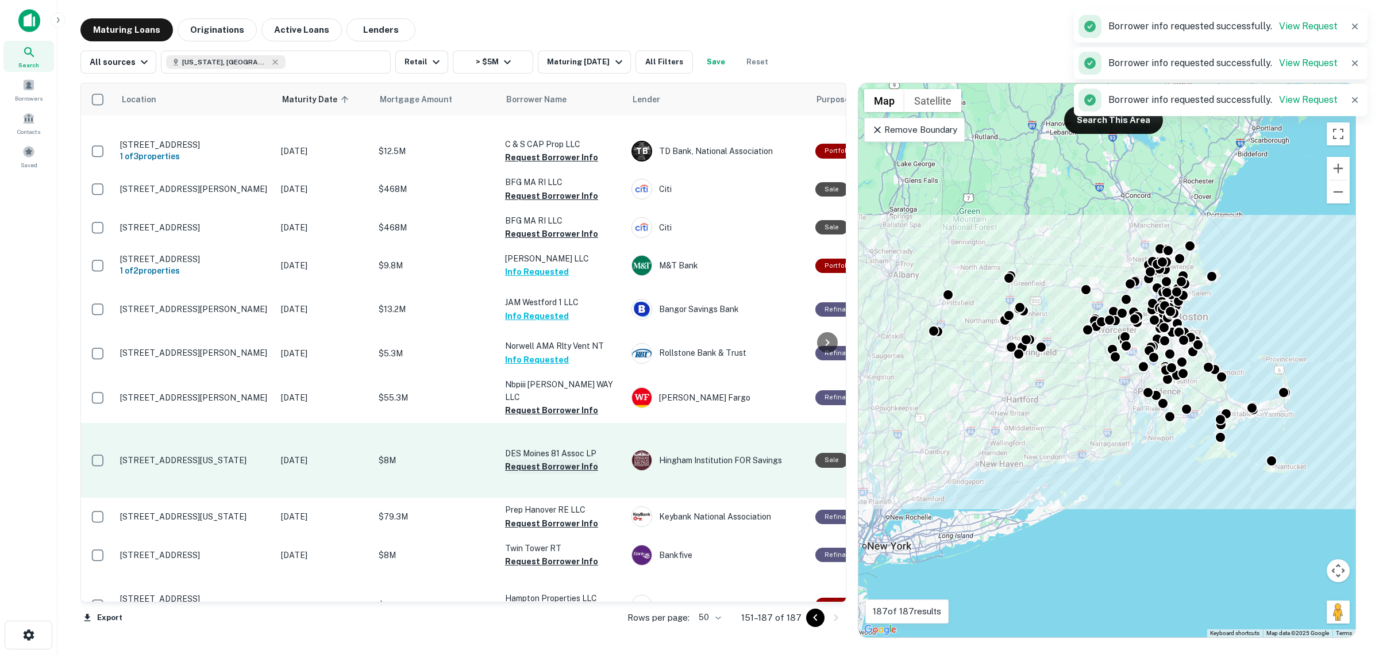
click at [555, 460] on button "Request Borrower Info" at bounding box center [551, 467] width 93 height 14
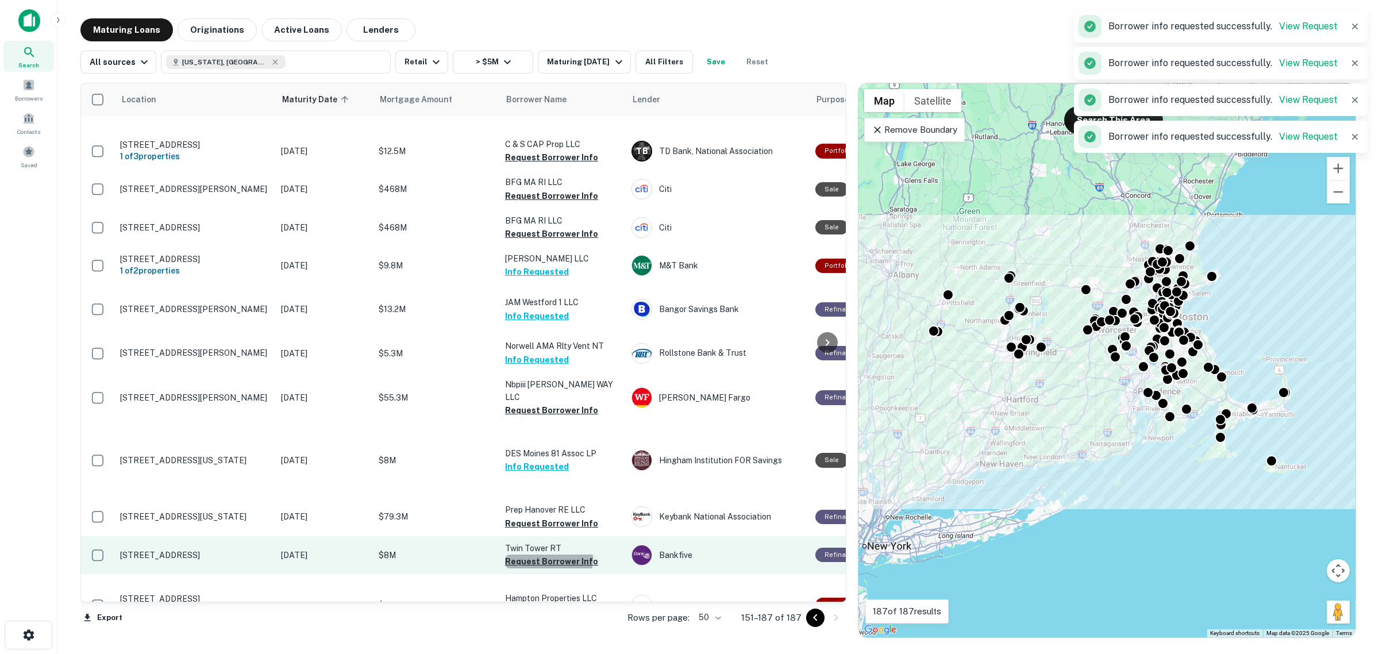
click at [534, 555] on button "Request Borrower Info" at bounding box center [551, 562] width 93 height 14
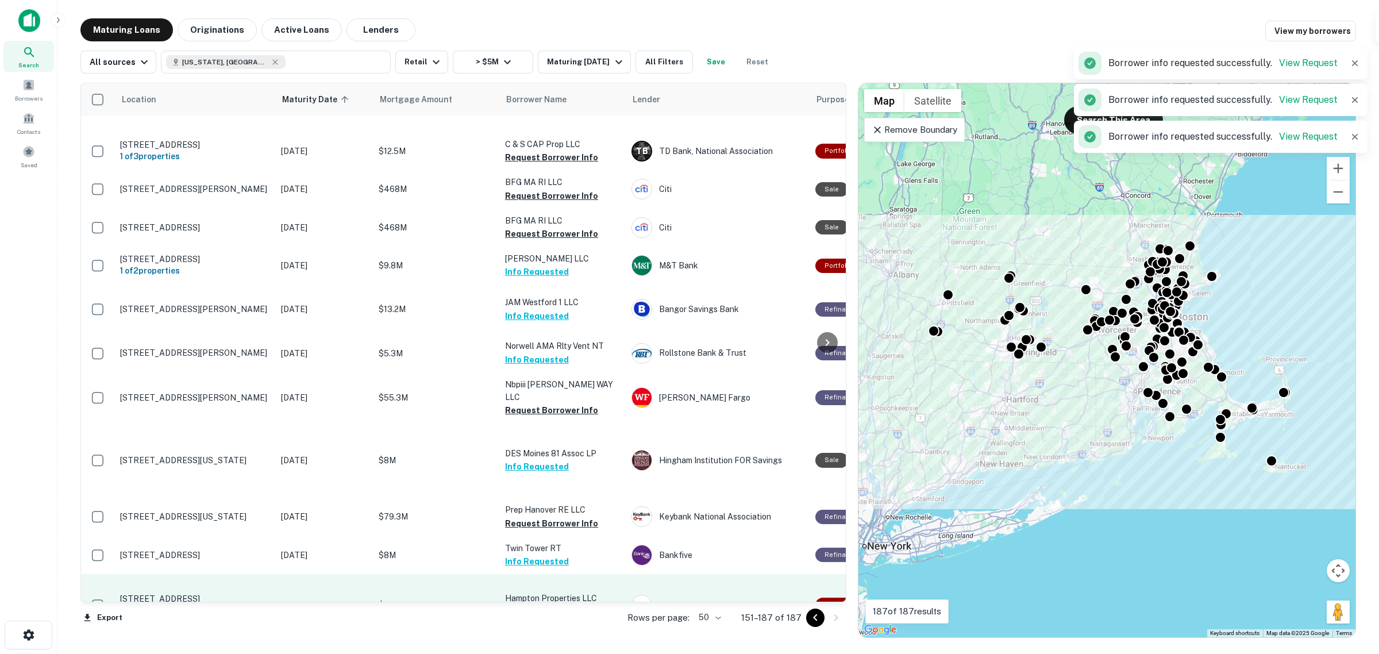
click at [550, 592] on p "Hampton Properties LLC" at bounding box center [562, 598] width 115 height 13
click at [555, 605] on button "Request Borrower Info" at bounding box center [551, 612] width 93 height 14
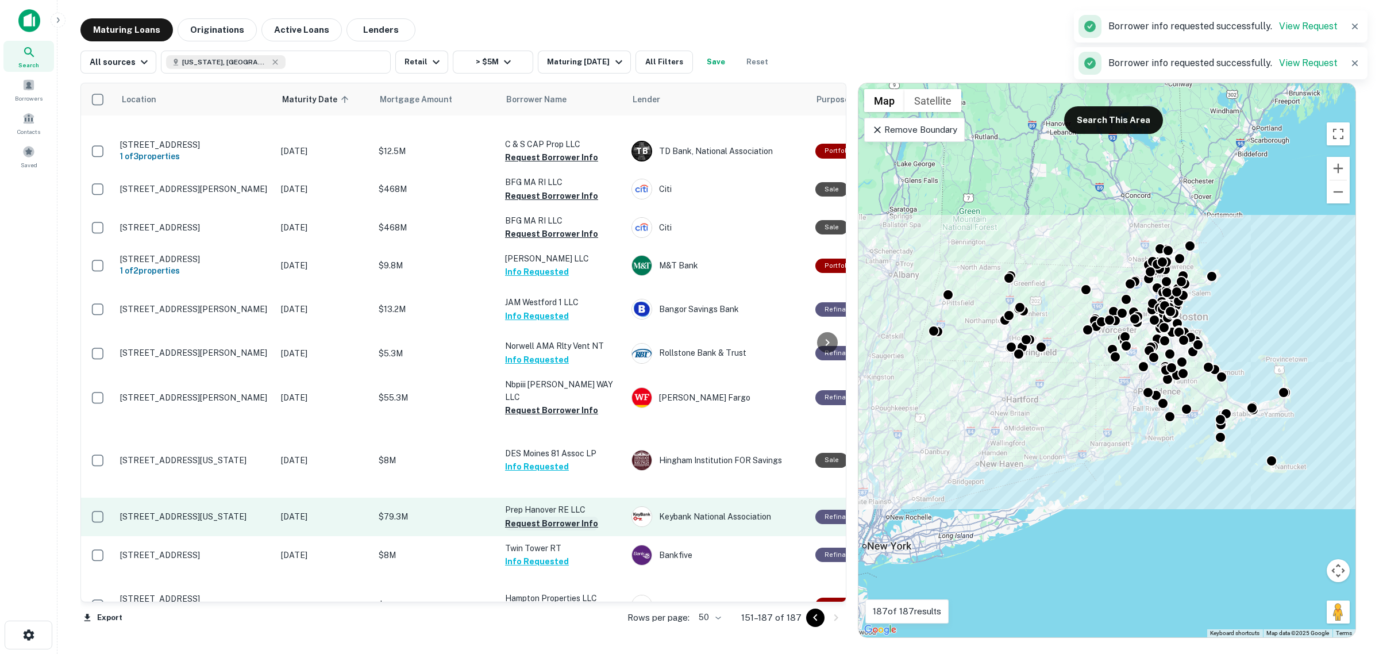
click at [562, 517] on button "Request Borrower Info" at bounding box center [551, 524] width 93 height 14
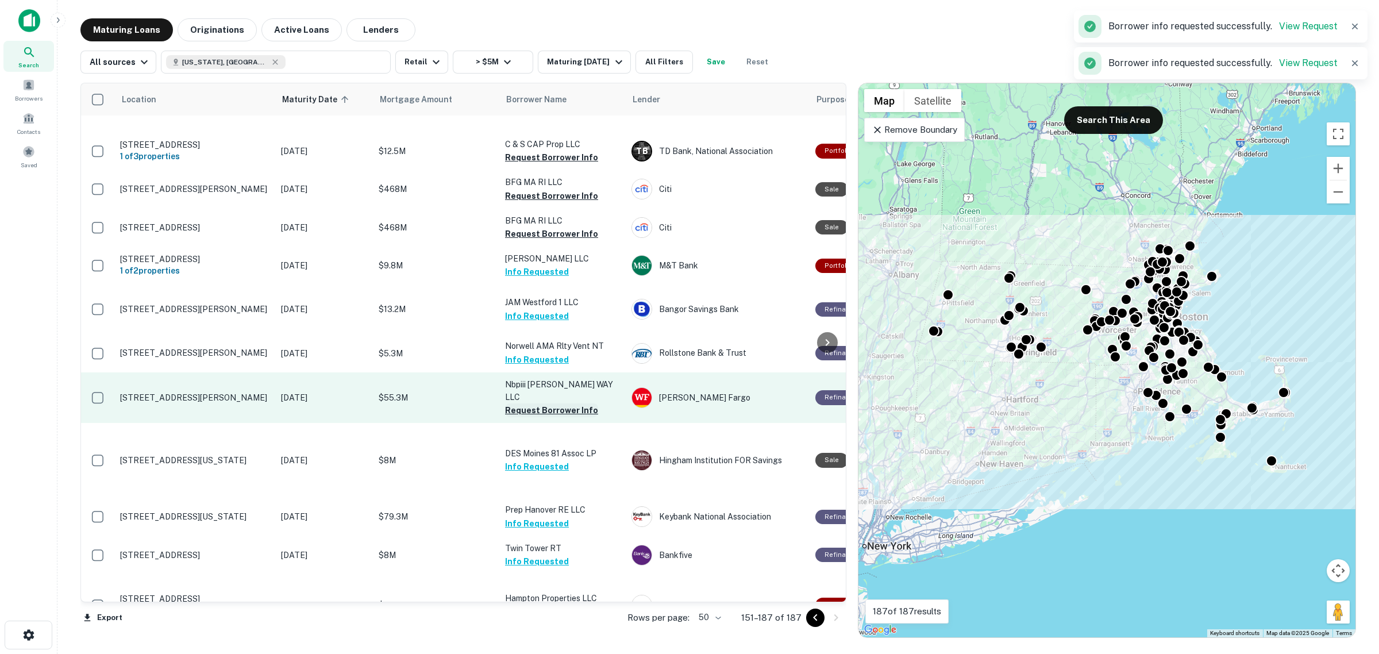
click at [565, 403] on button "Request Borrower Info" at bounding box center [551, 410] width 93 height 14
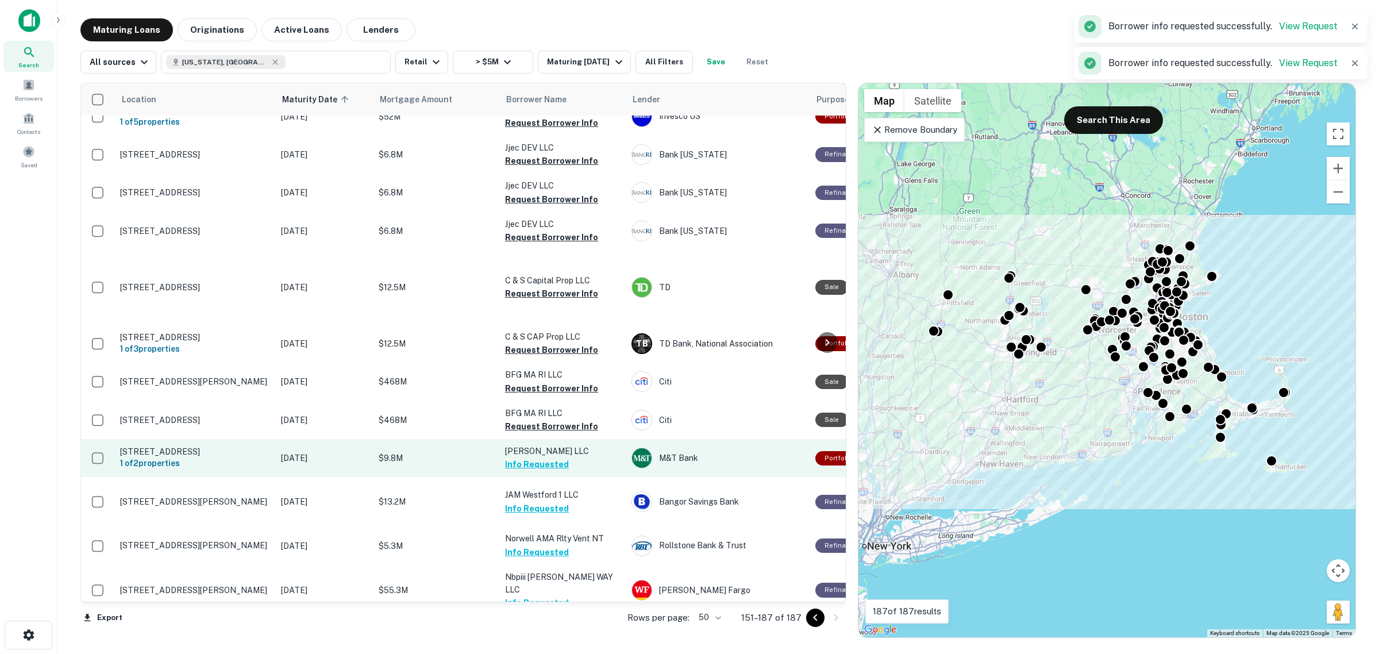
scroll to position [917, 0]
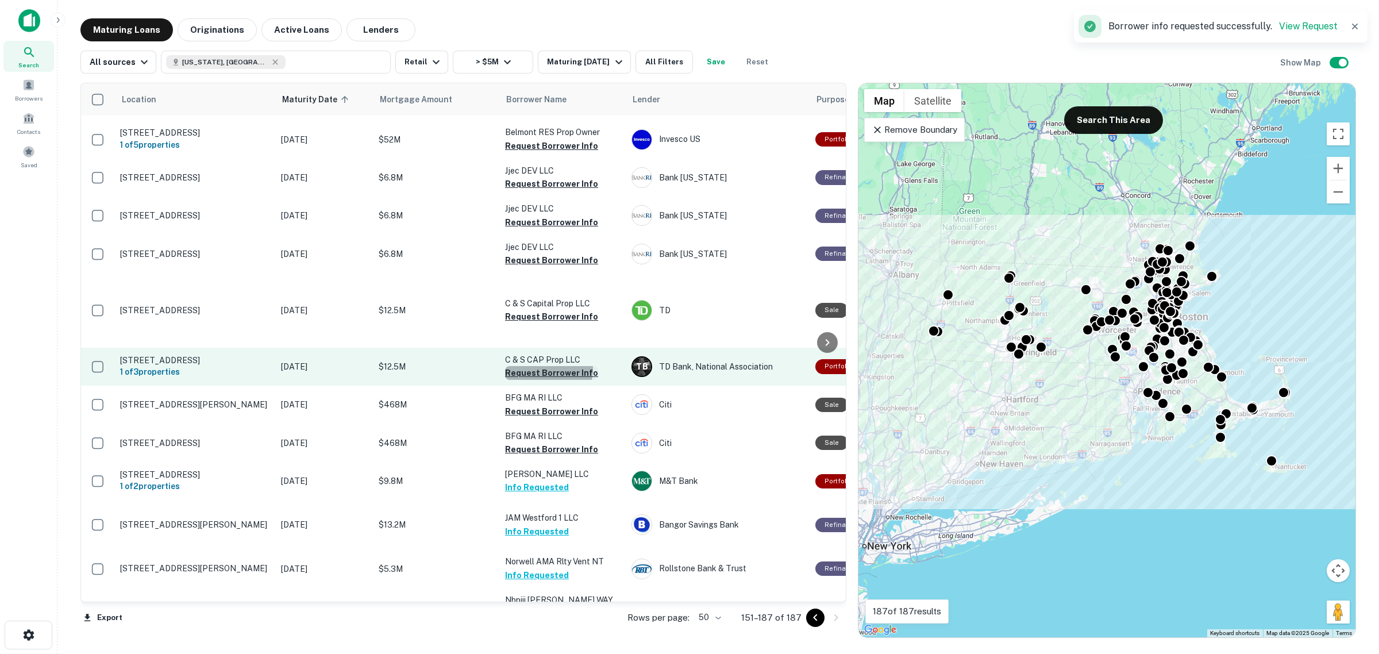
click at [538, 366] on button "Request Borrower Info" at bounding box center [551, 373] width 93 height 14
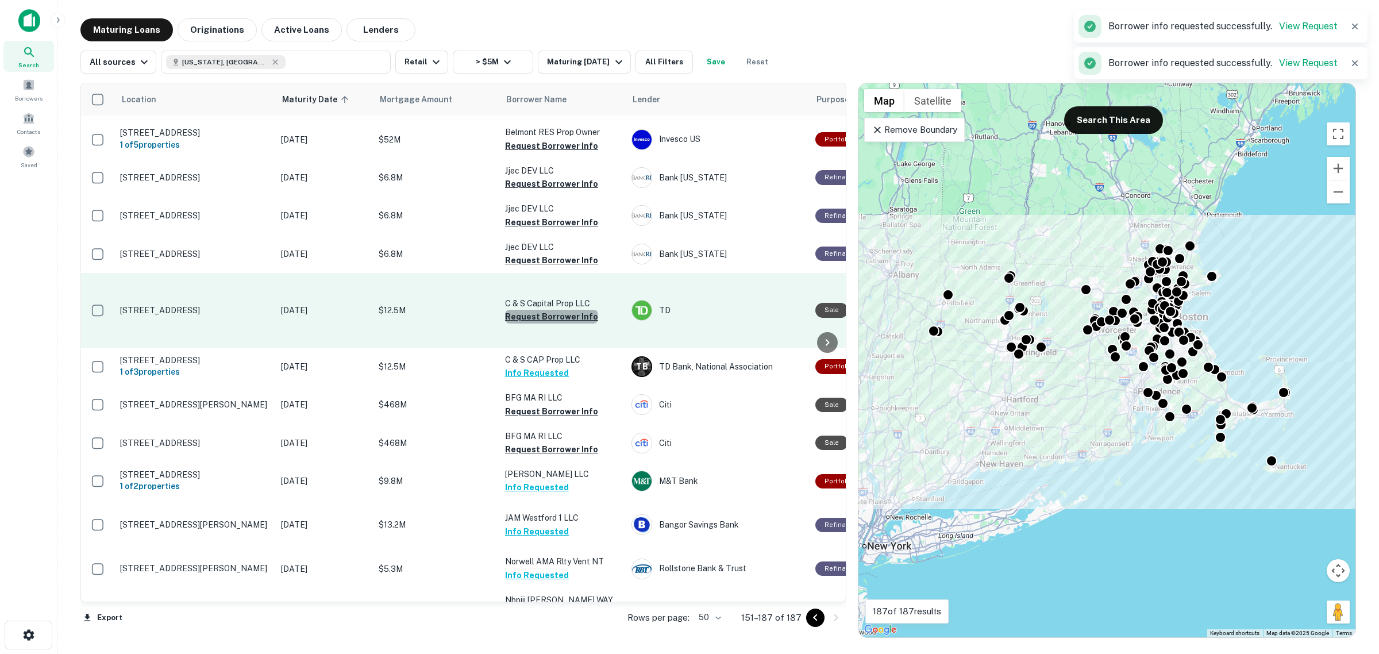
click at [551, 310] on button "Request Borrower Info" at bounding box center [551, 317] width 93 height 14
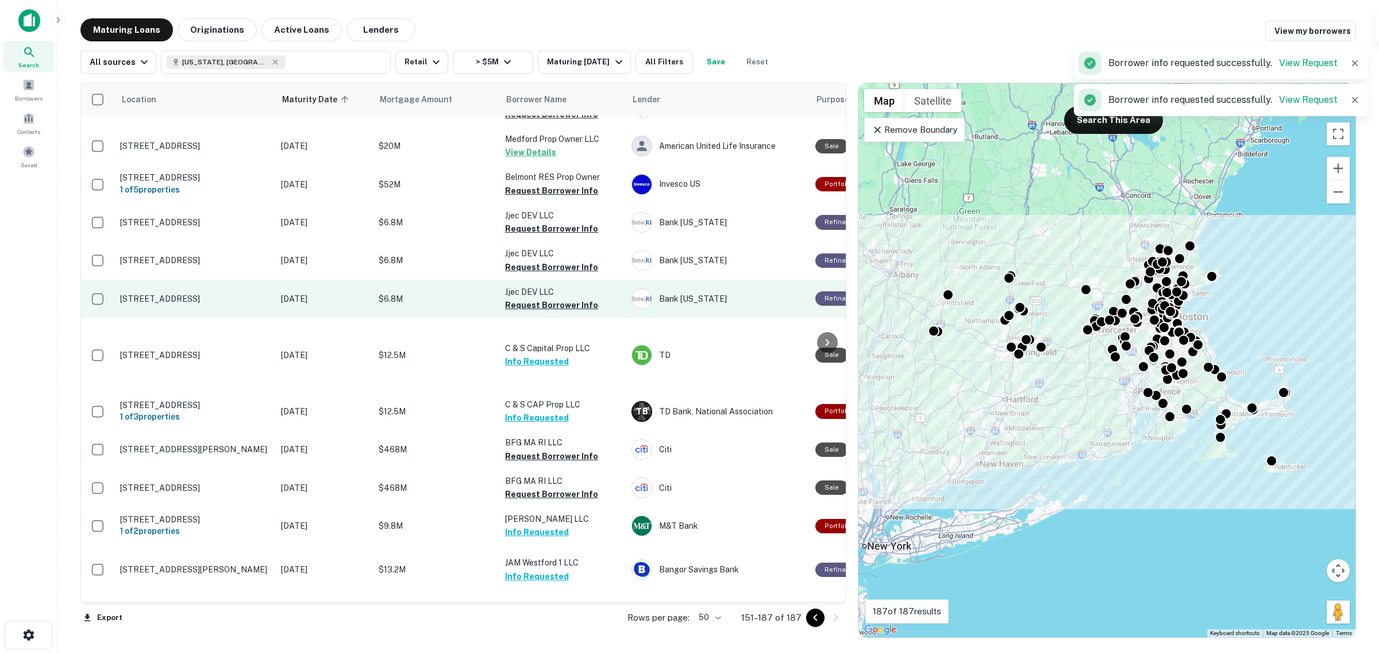
scroll to position [845, 0]
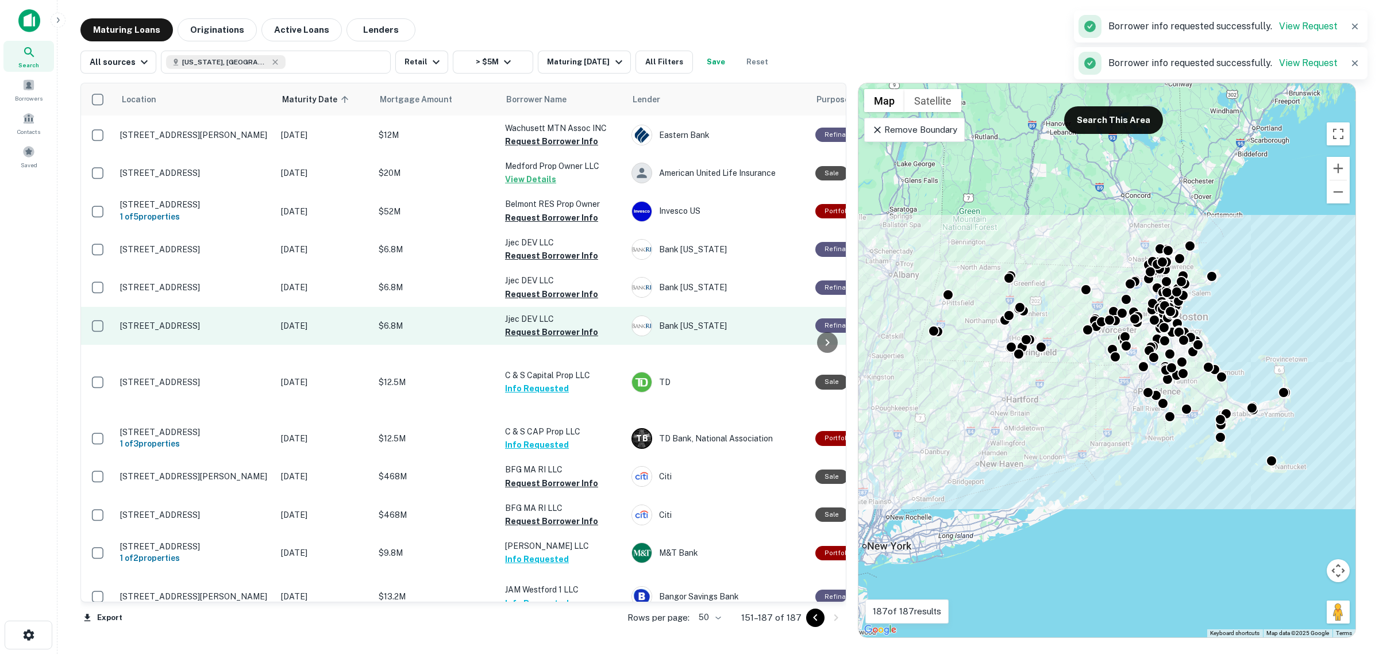
click at [556, 325] on button "Request Borrower Info" at bounding box center [551, 332] width 93 height 14
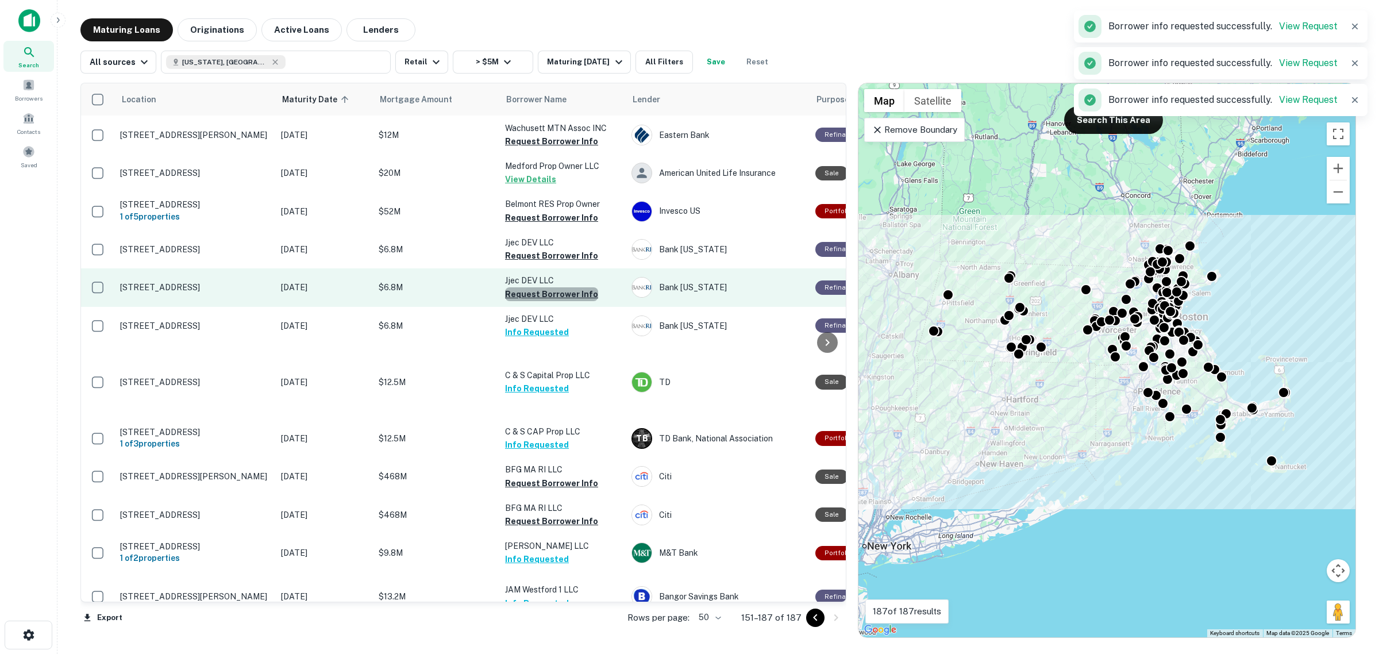
click at [561, 287] on button "Request Borrower Info" at bounding box center [551, 294] width 93 height 14
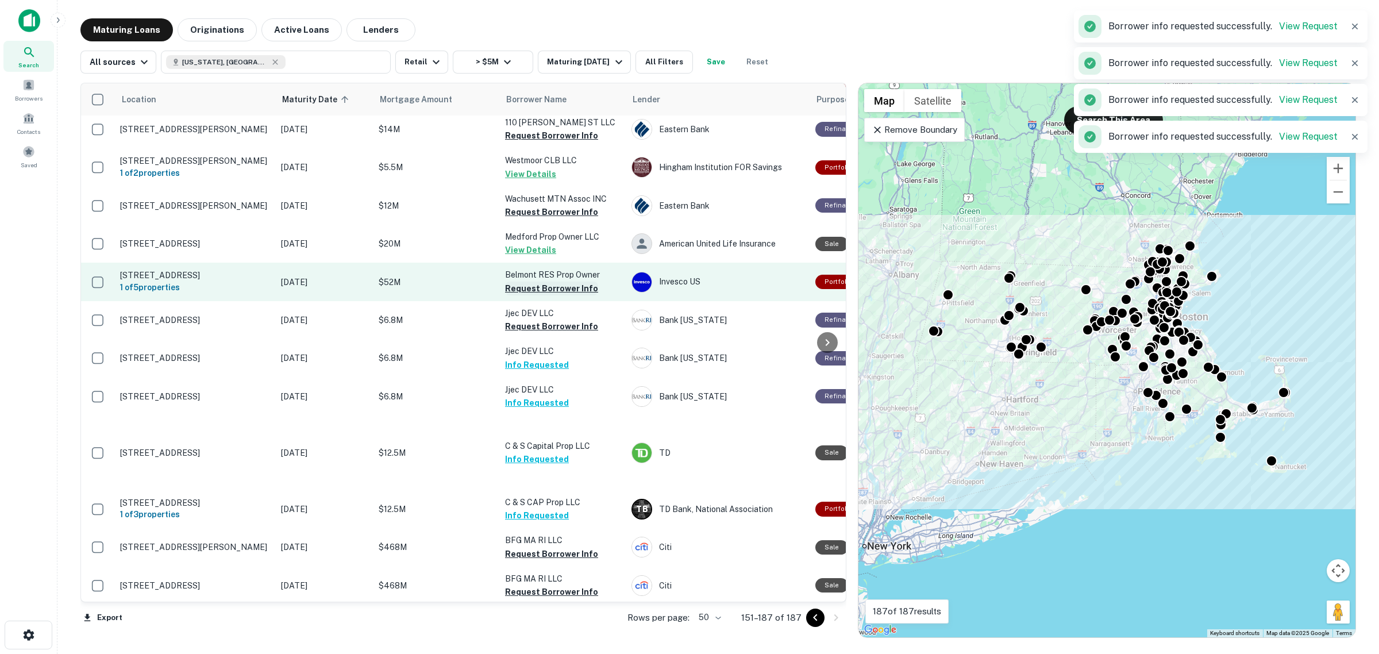
scroll to position [773, 0]
click at [556, 283] on button "Request Borrower Info" at bounding box center [551, 290] width 93 height 14
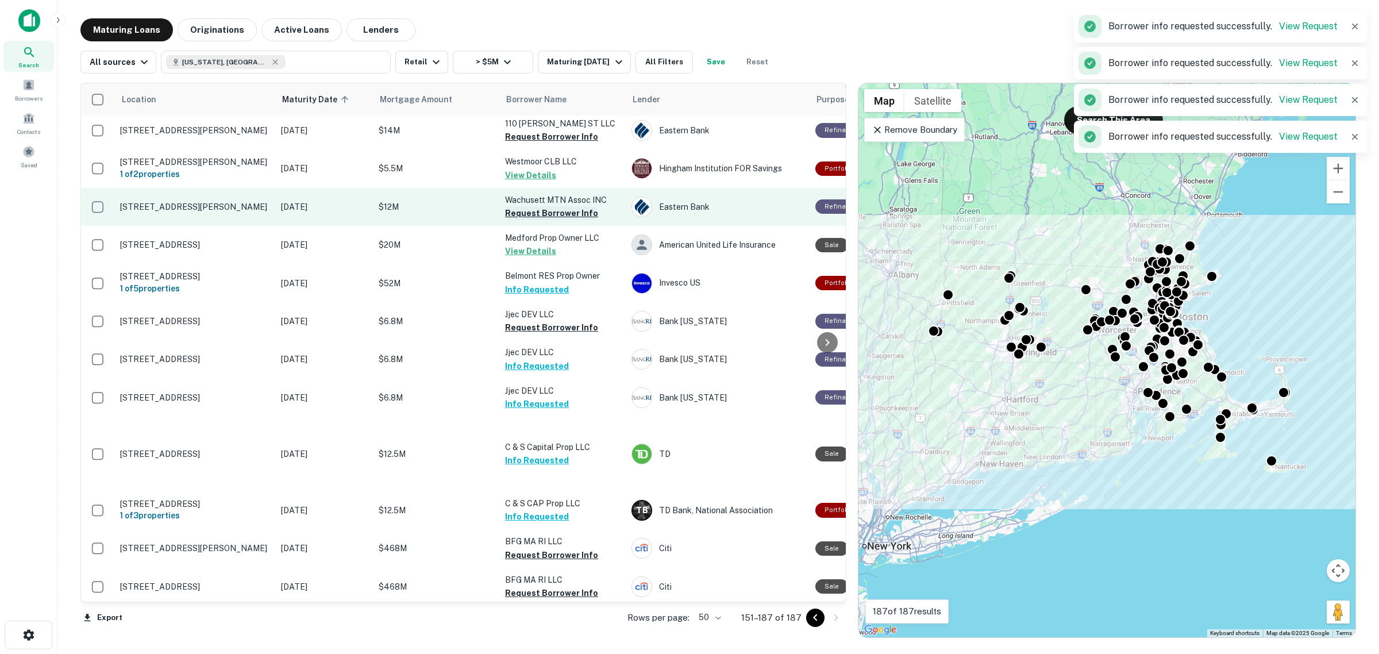
click at [560, 206] on button "Request Borrower Info" at bounding box center [551, 213] width 93 height 14
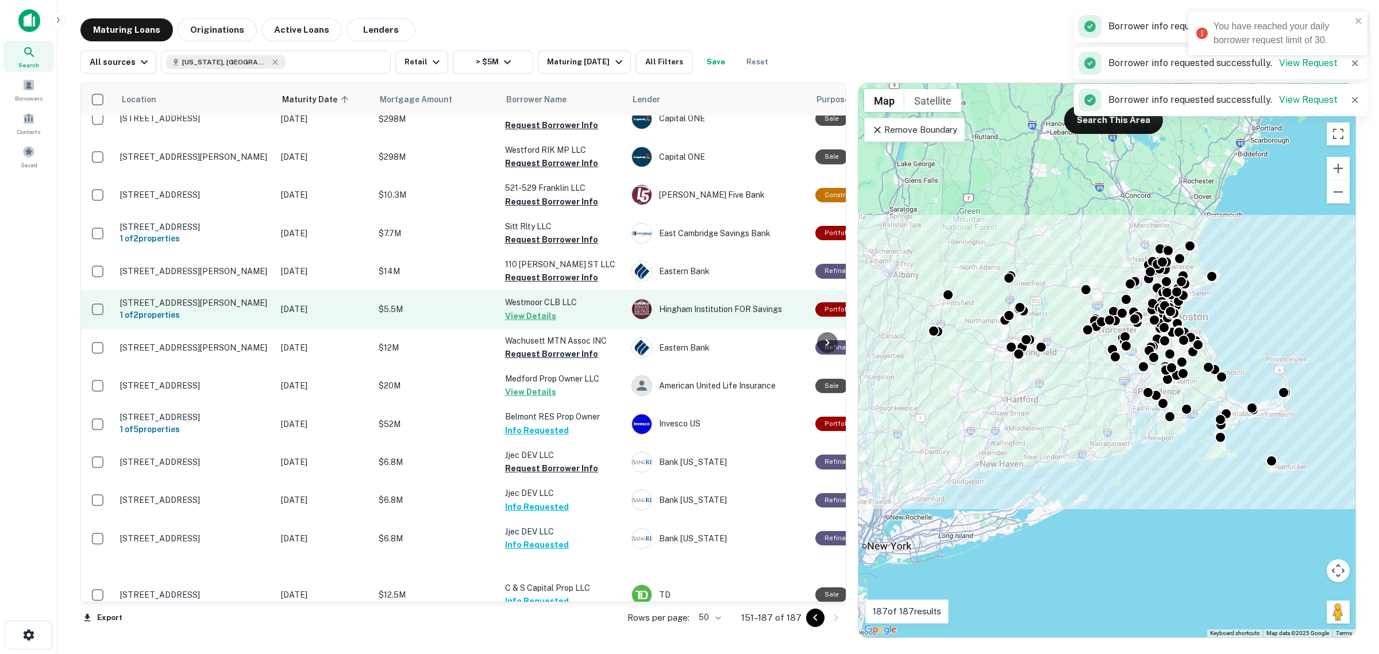
scroll to position [630, 0]
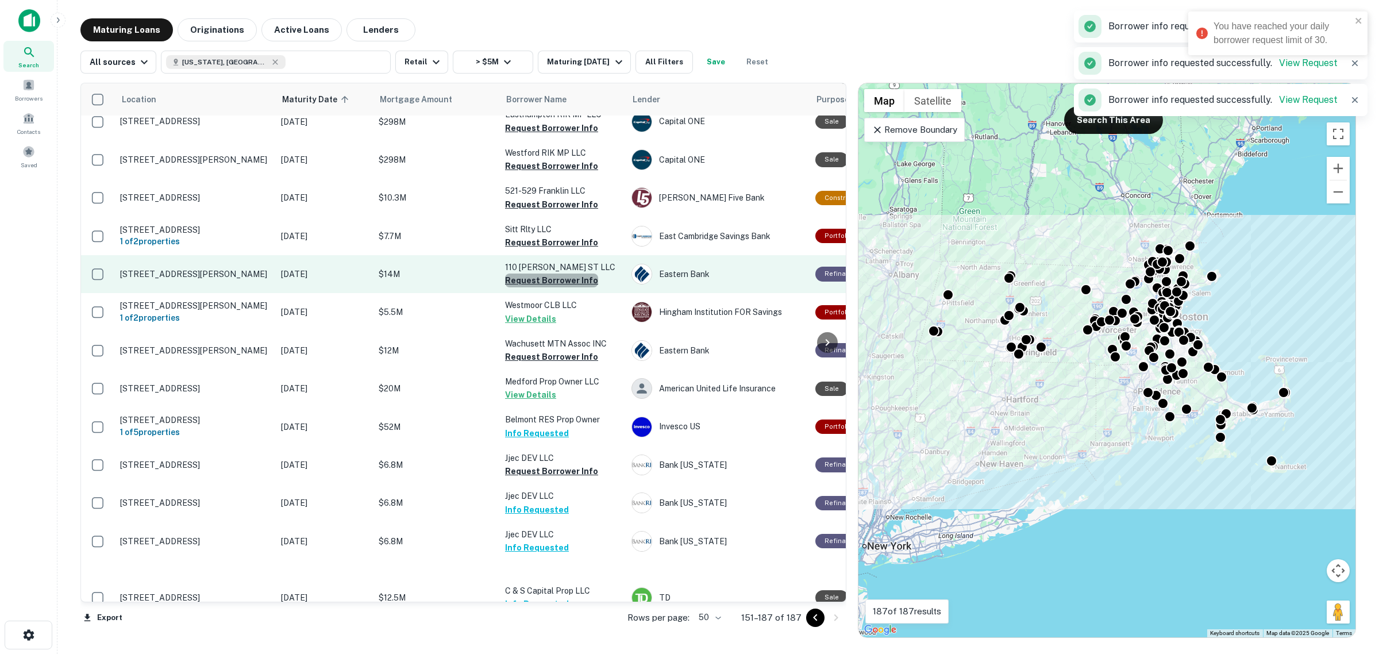
click at [571, 274] on button "Request Borrower Info" at bounding box center [551, 281] width 93 height 14
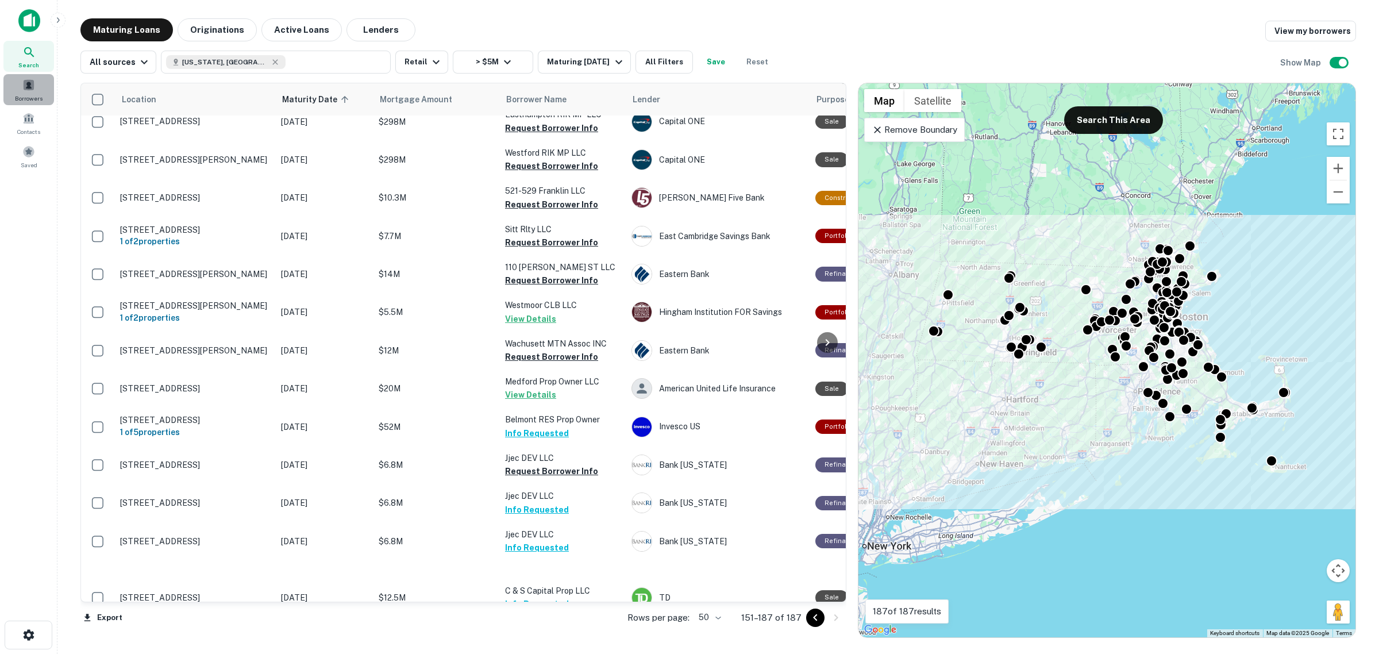
click at [30, 82] on span at bounding box center [28, 85] width 13 height 13
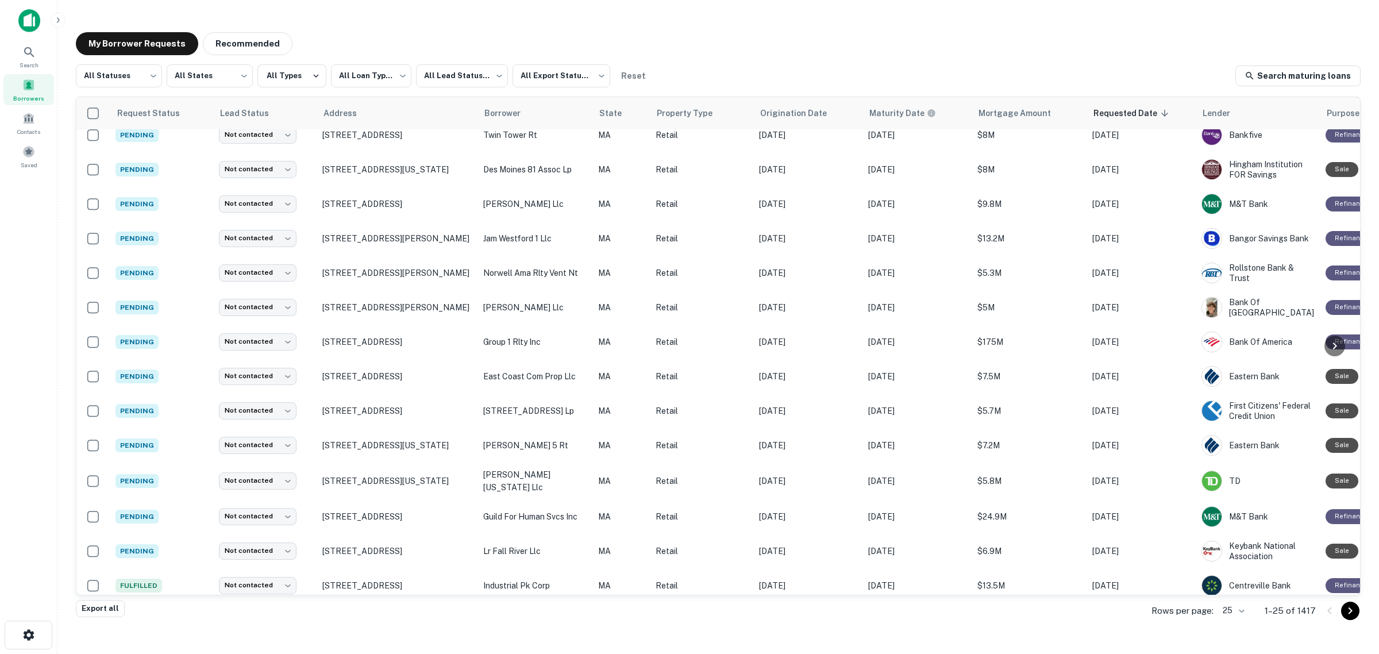
click at [33, 78] on div "Borrowers" at bounding box center [28, 89] width 51 height 31
click at [37, 92] on div "Borrowers" at bounding box center [28, 89] width 51 height 31
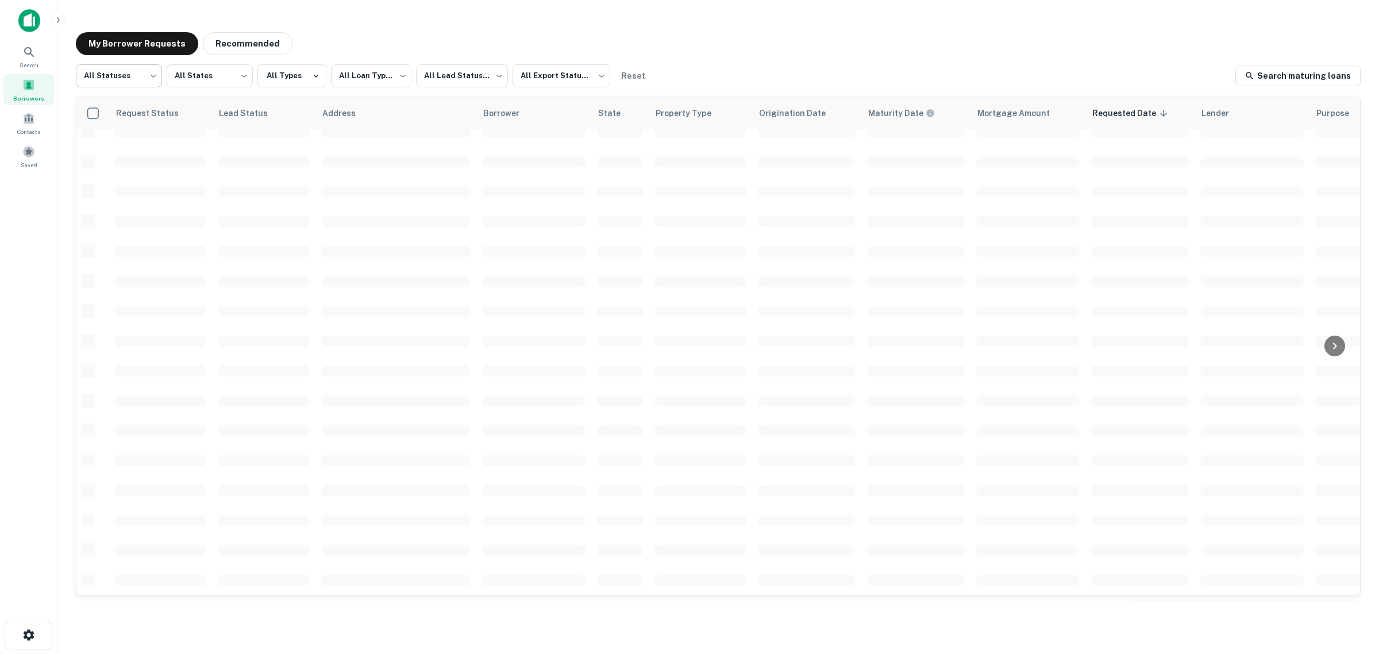
click at [155, 78] on body "**********" at bounding box center [689, 327] width 1379 height 654
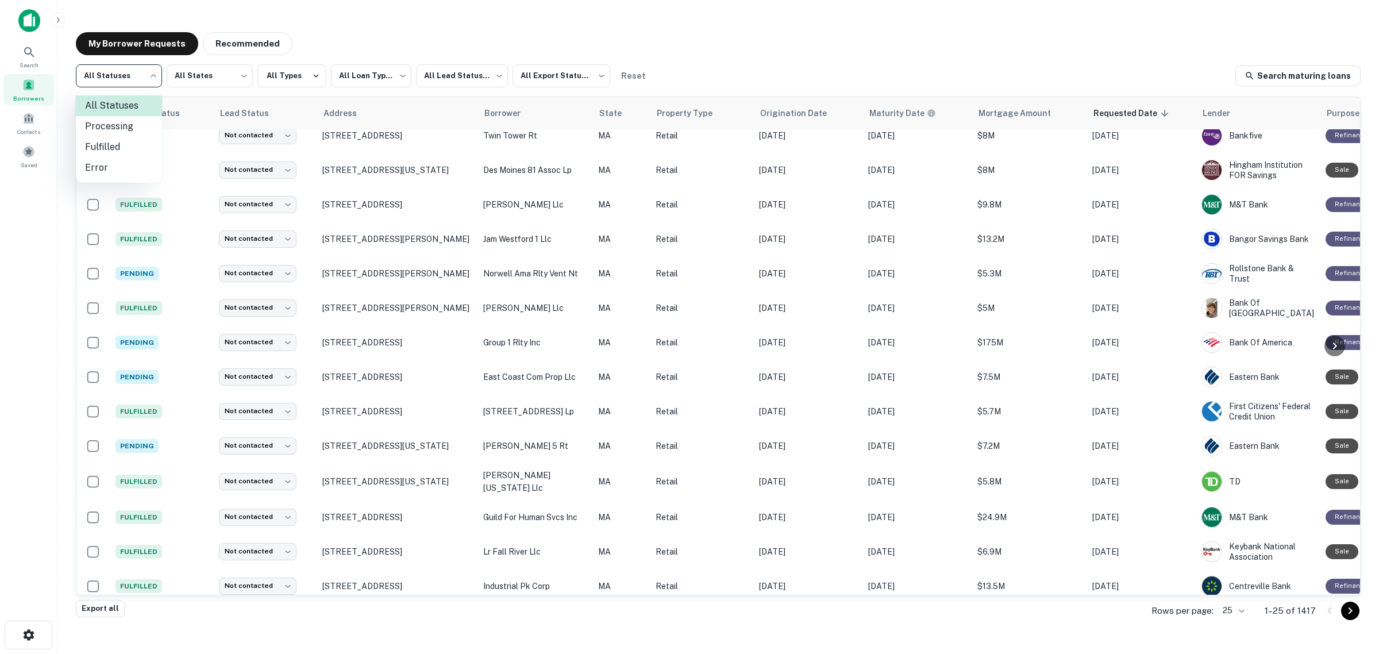
click at [128, 127] on li "Processing" at bounding box center [119, 126] width 86 height 21
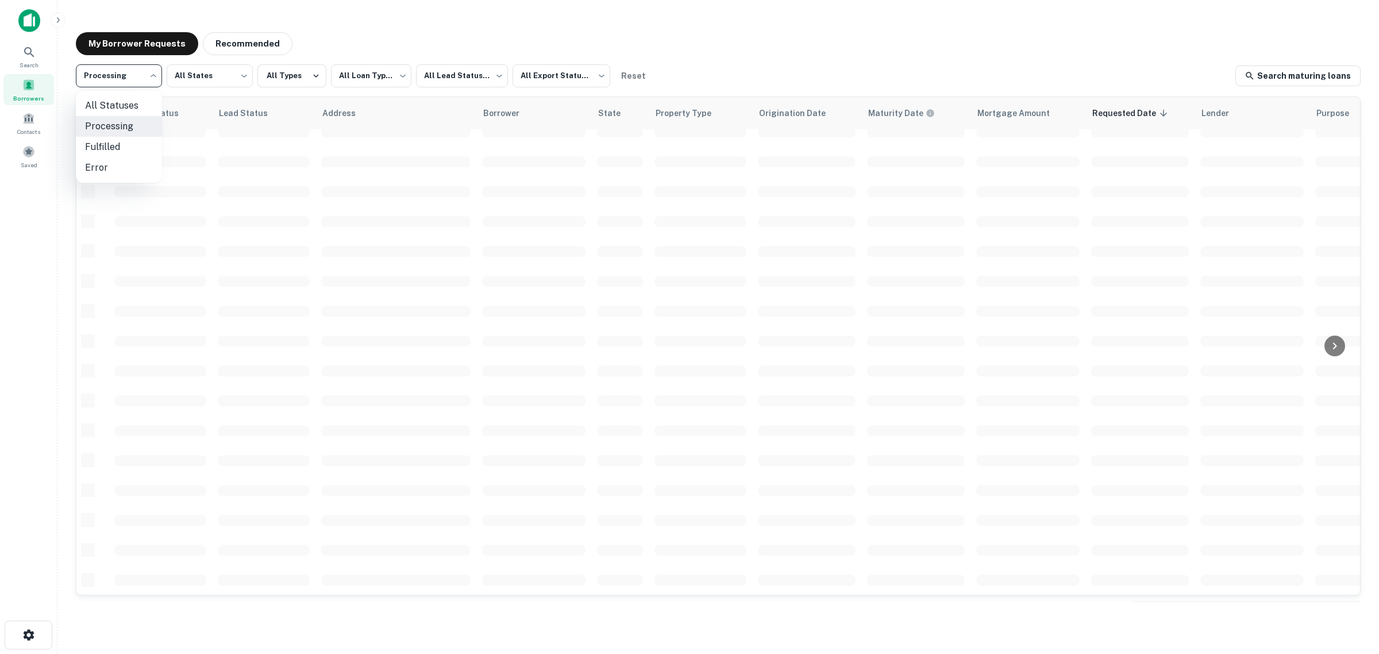
click at [134, 78] on body "**********" at bounding box center [689, 327] width 1379 height 654
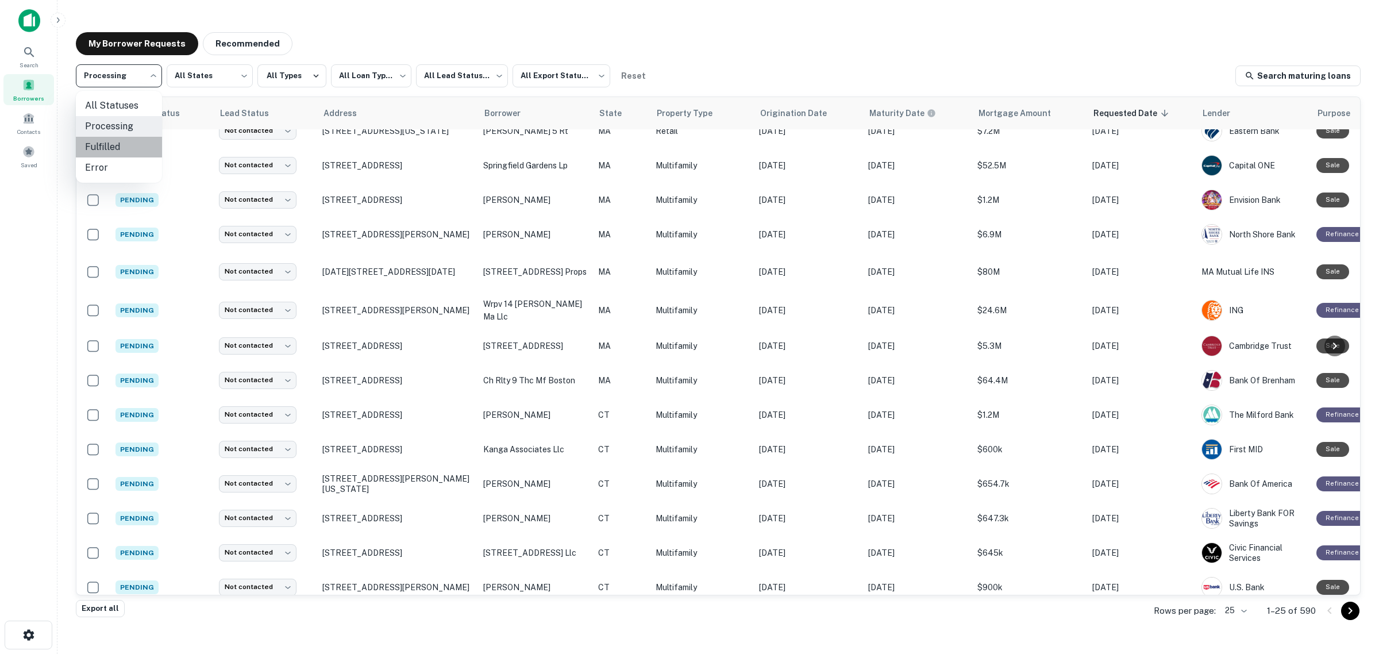
click at [124, 140] on li "Fulfilled" at bounding box center [119, 147] width 86 height 21
type input "*********"
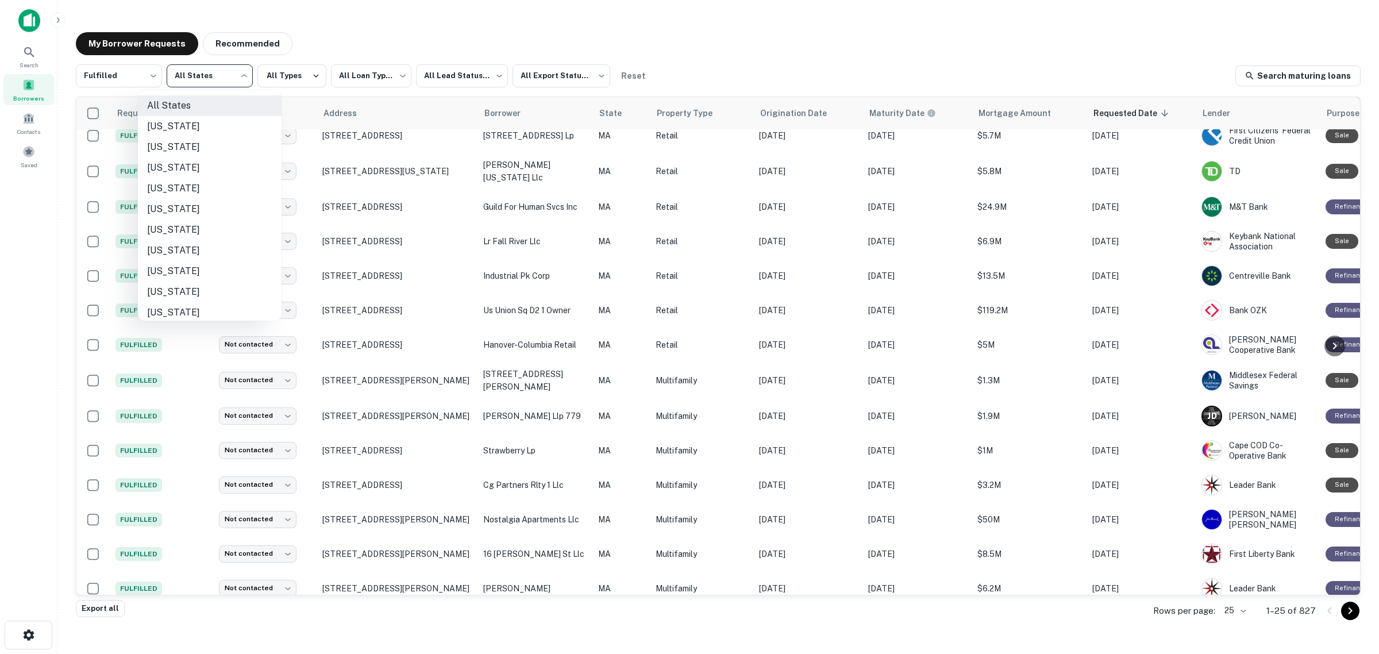
click at [220, 84] on body "**********" at bounding box center [689, 327] width 1379 height 654
click at [194, 243] on li "[US_STATE]" at bounding box center [210, 253] width 144 height 21
type input "**"
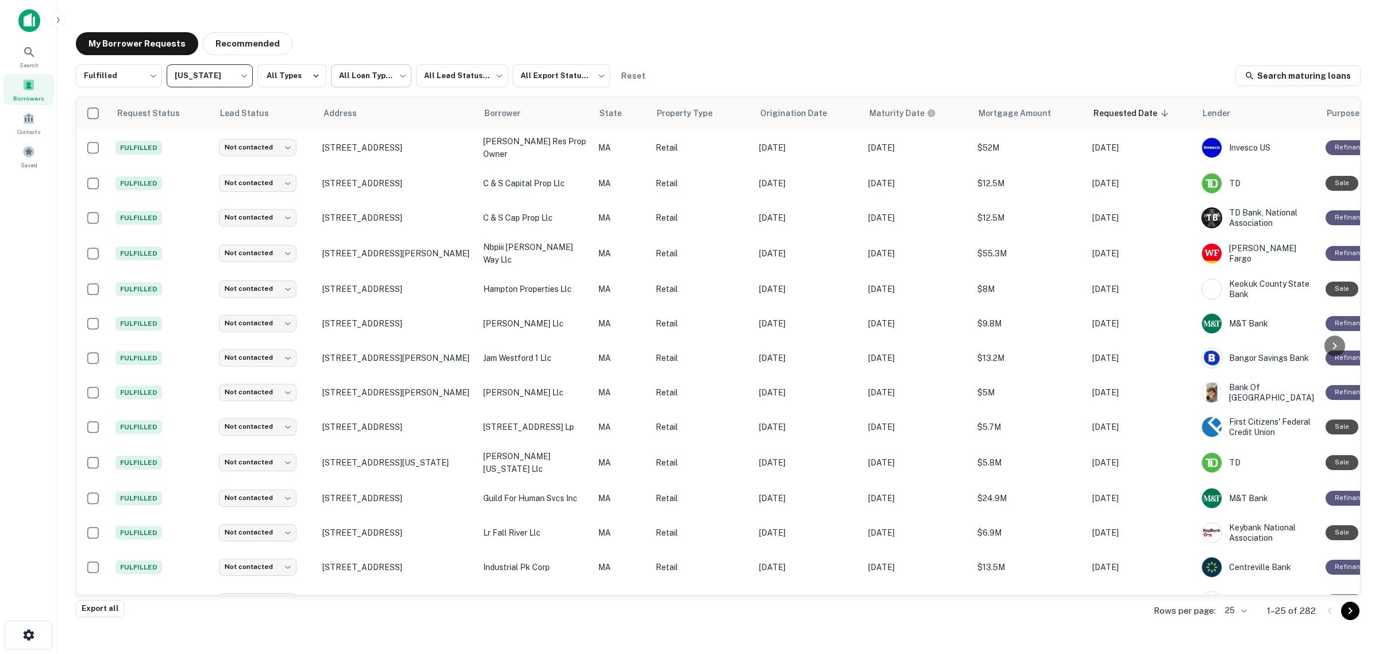
click at [369, 78] on body "**********" at bounding box center [689, 327] width 1379 height 654
click at [432, 78] on div at bounding box center [689, 327] width 1379 height 654
click at [446, 78] on body "**********" at bounding box center [689, 327] width 1379 height 654
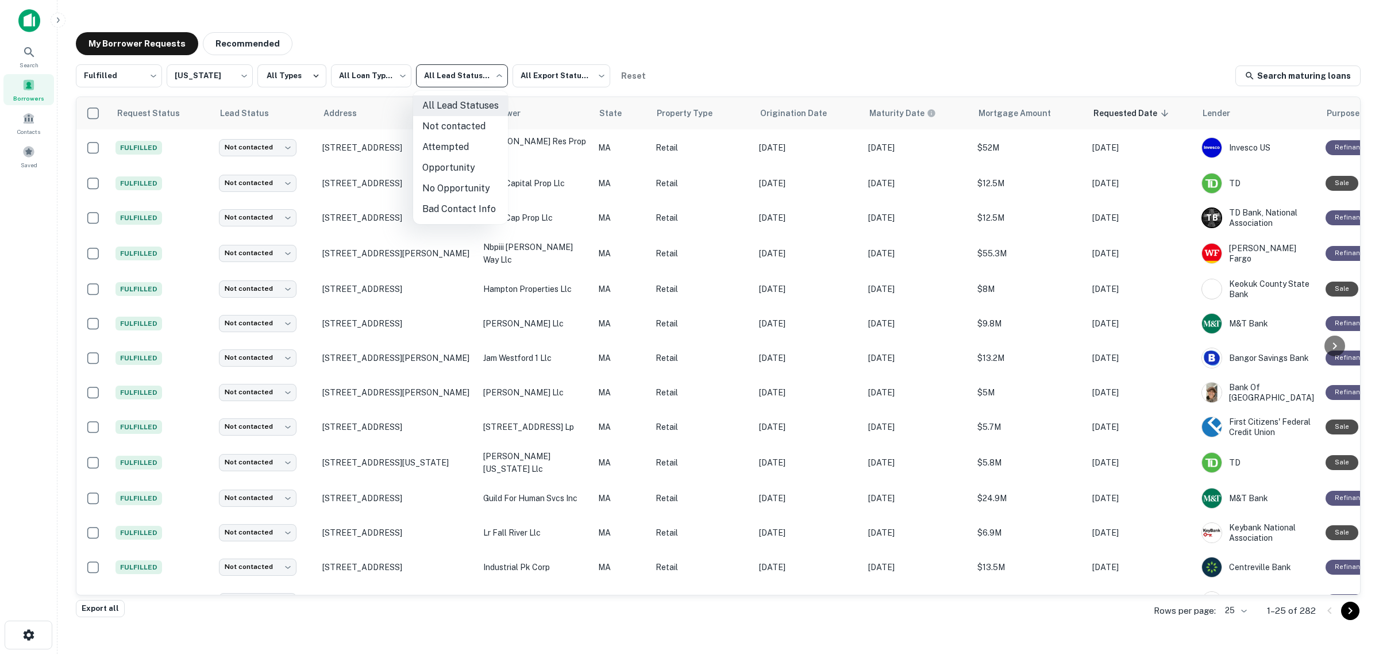
click at [384, 78] on div at bounding box center [689, 327] width 1379 height 654
click at [377, 76] on body "**********" at bounding box center [689, 327] width 1379 height 654
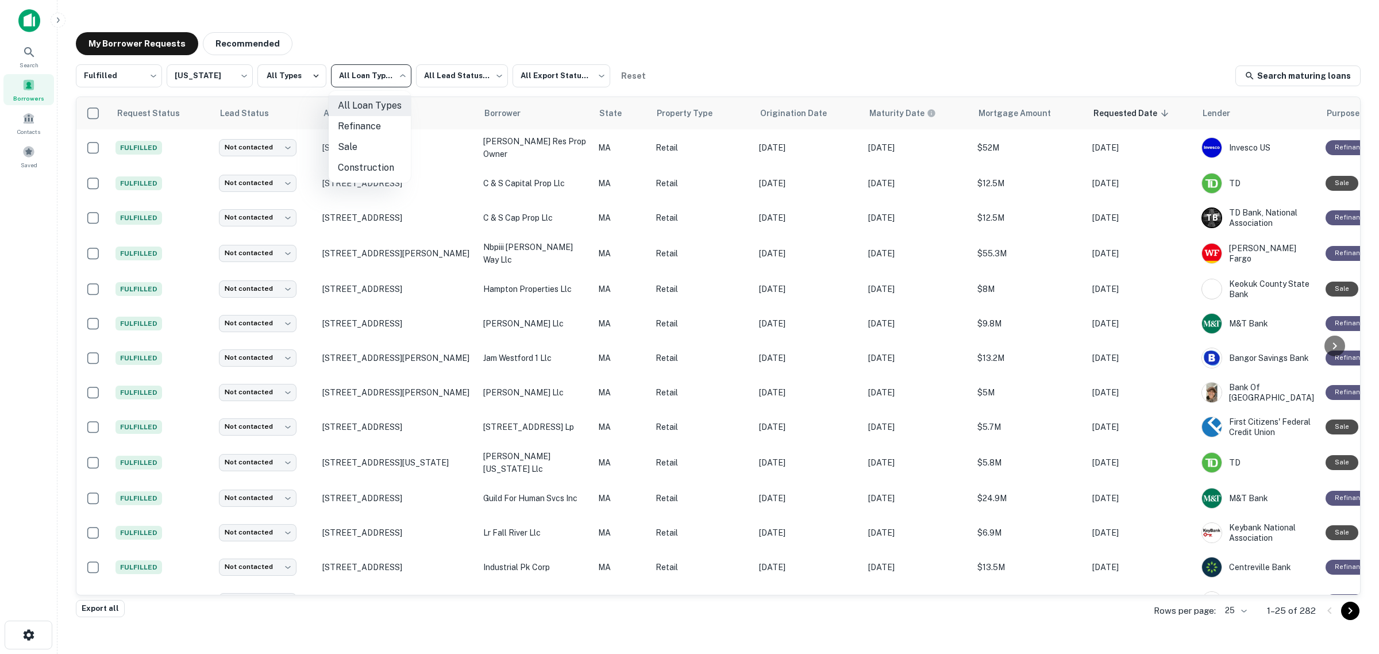
click at [288, 61] on div at bounding box center [689, 327] width 1379 height 654
click at [291, 70] on button "All Types" at bounding box center [291, 75] width 69 height 23
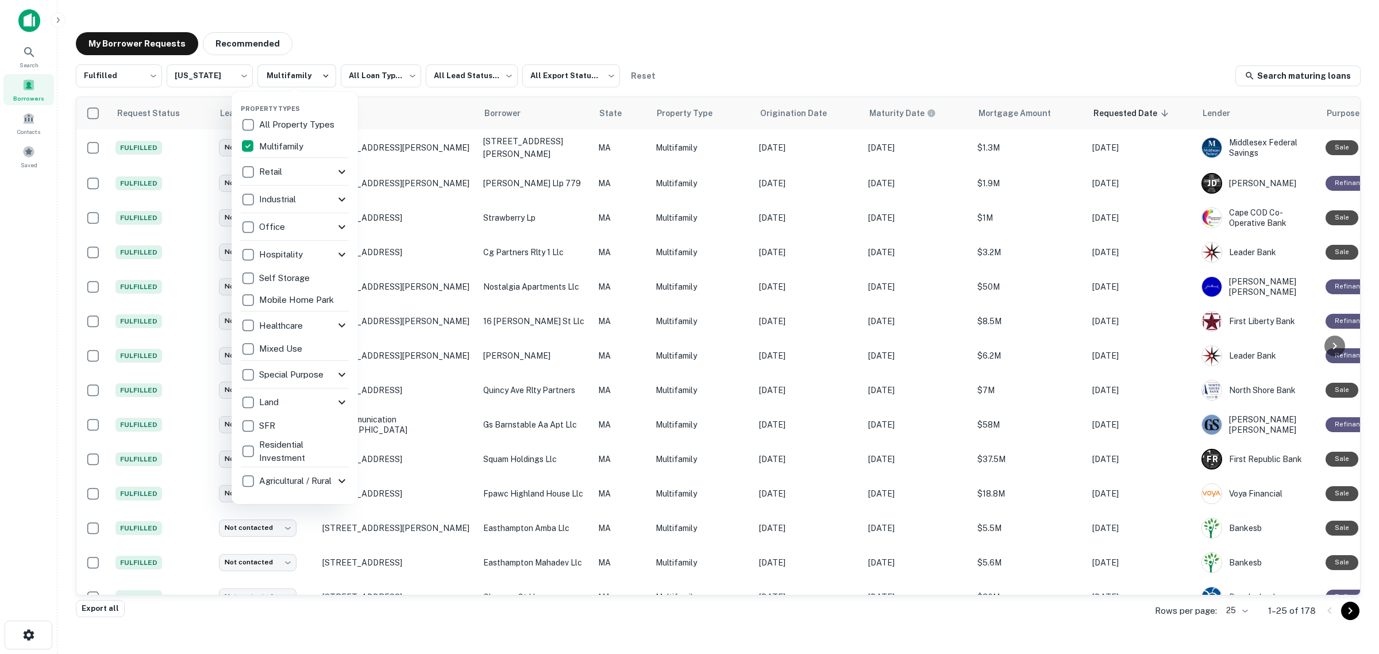
click at [728, 56] on div at bounding box center [689, 327] width 1379 height 654
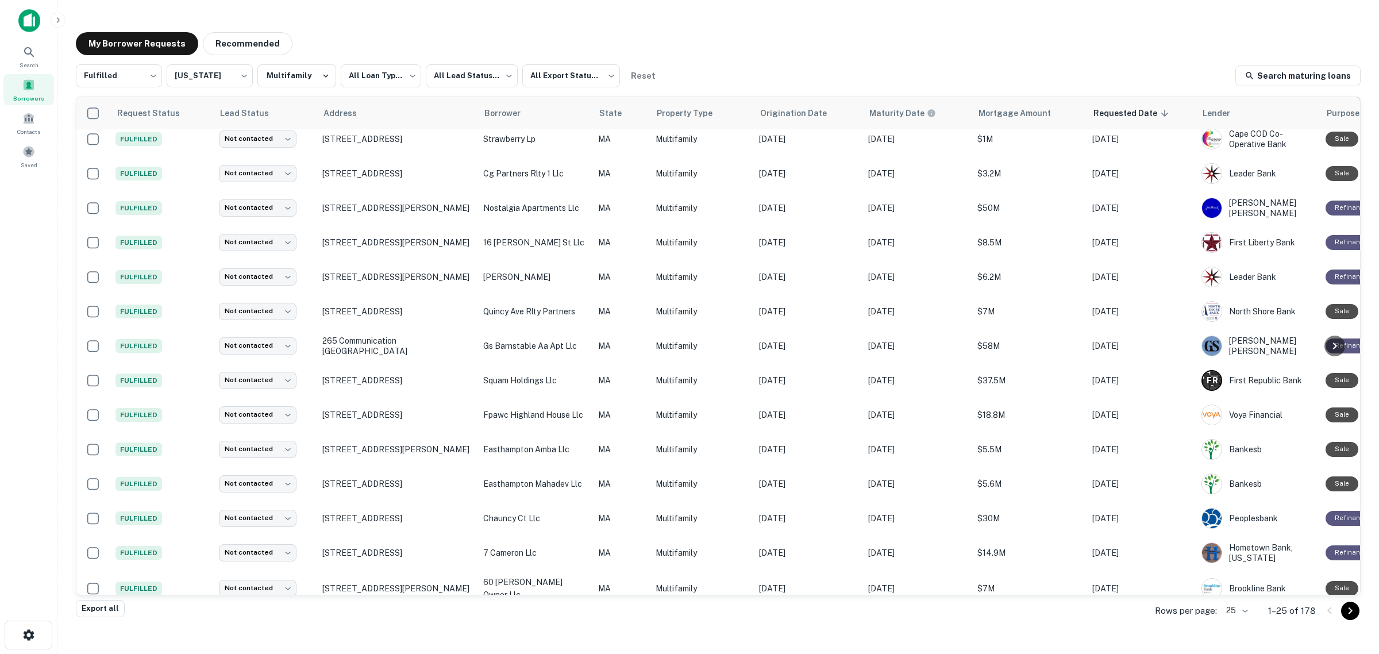
scroll to position [144, 0]
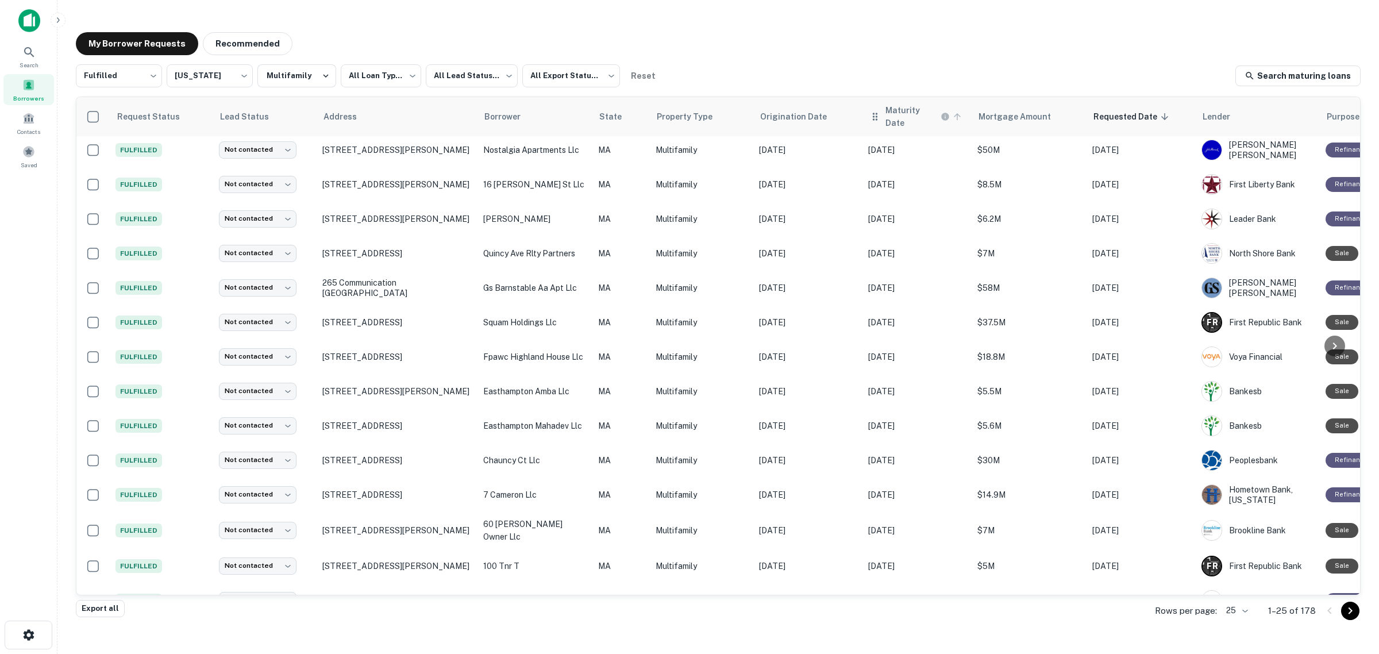
click at [909, 113] on h6 "Maturity Date" at bounding box center [912, 116] width 53 height 25
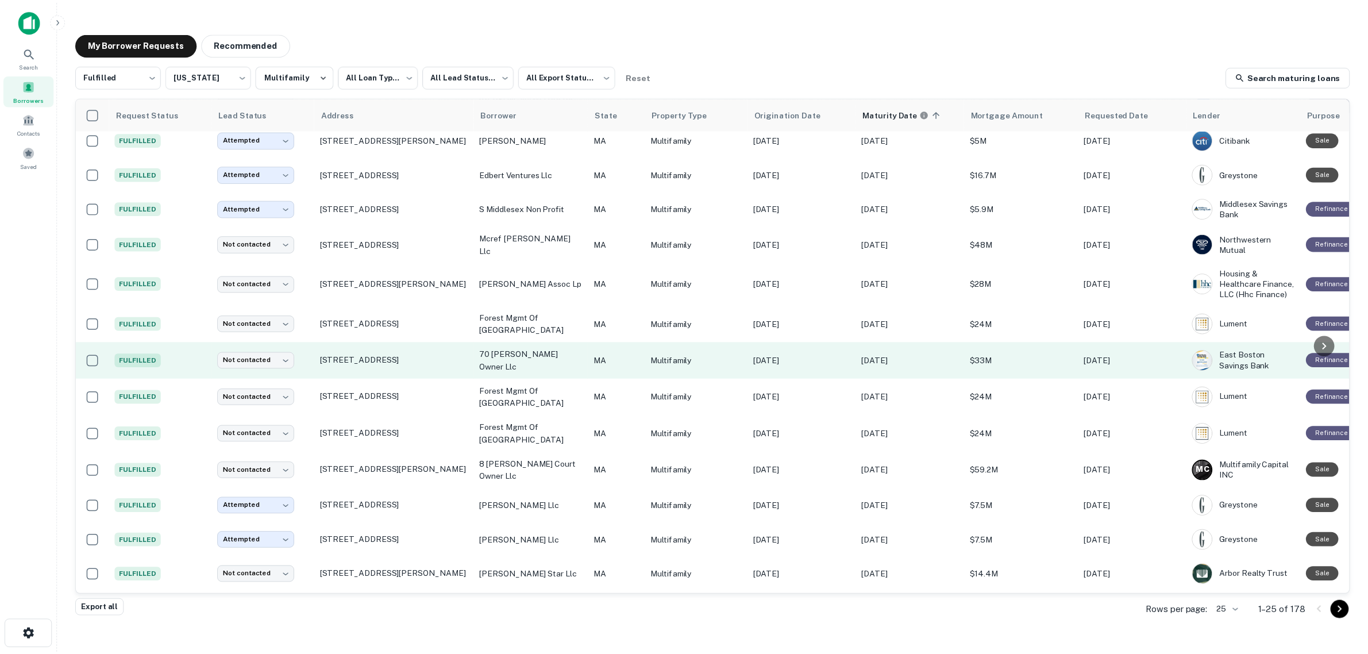
scroll to position [287, 0]
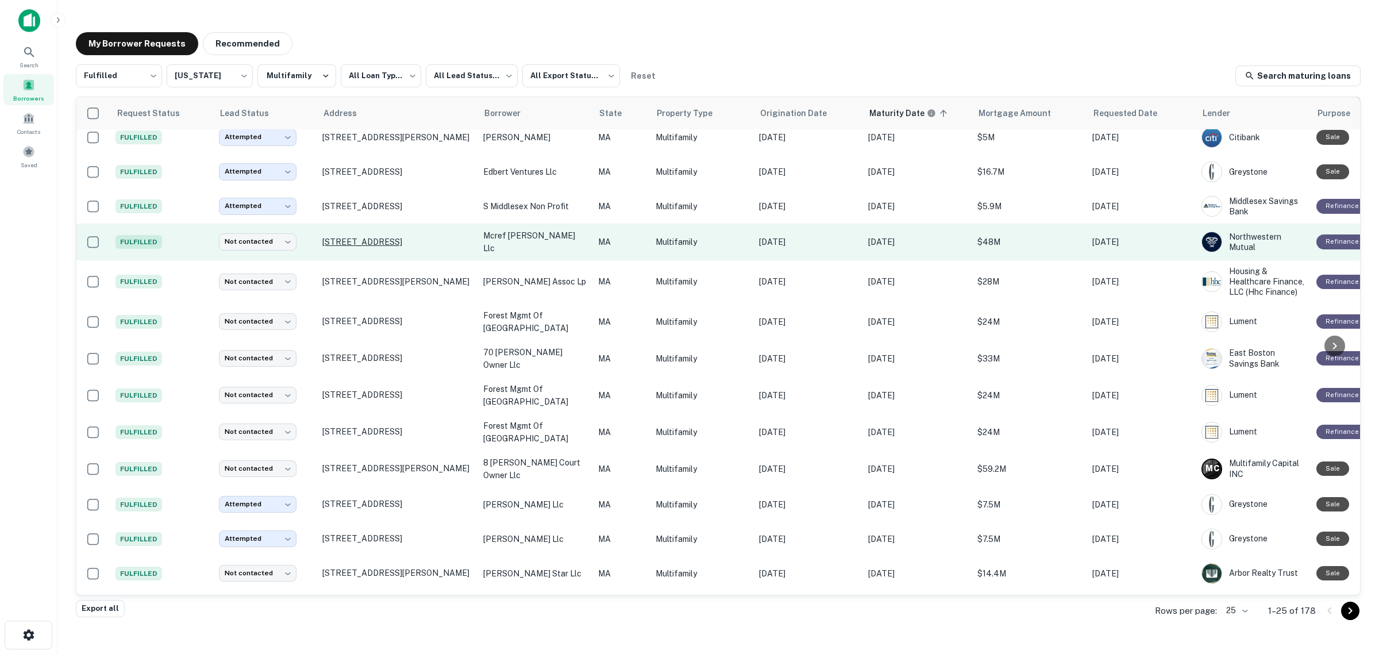
click at [397, 237] on p "[STREET_ADDRESS]" at bounding box center [396, 242] width 149 height 10
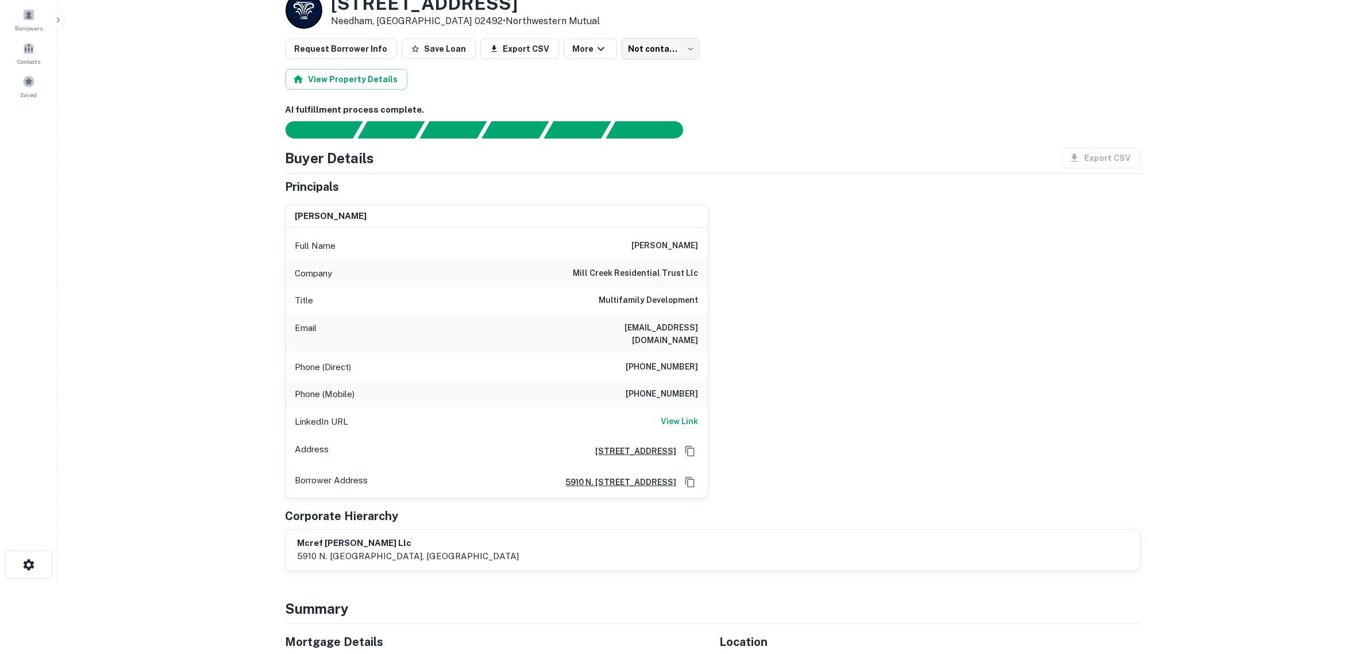
scroll to position [72, 0]
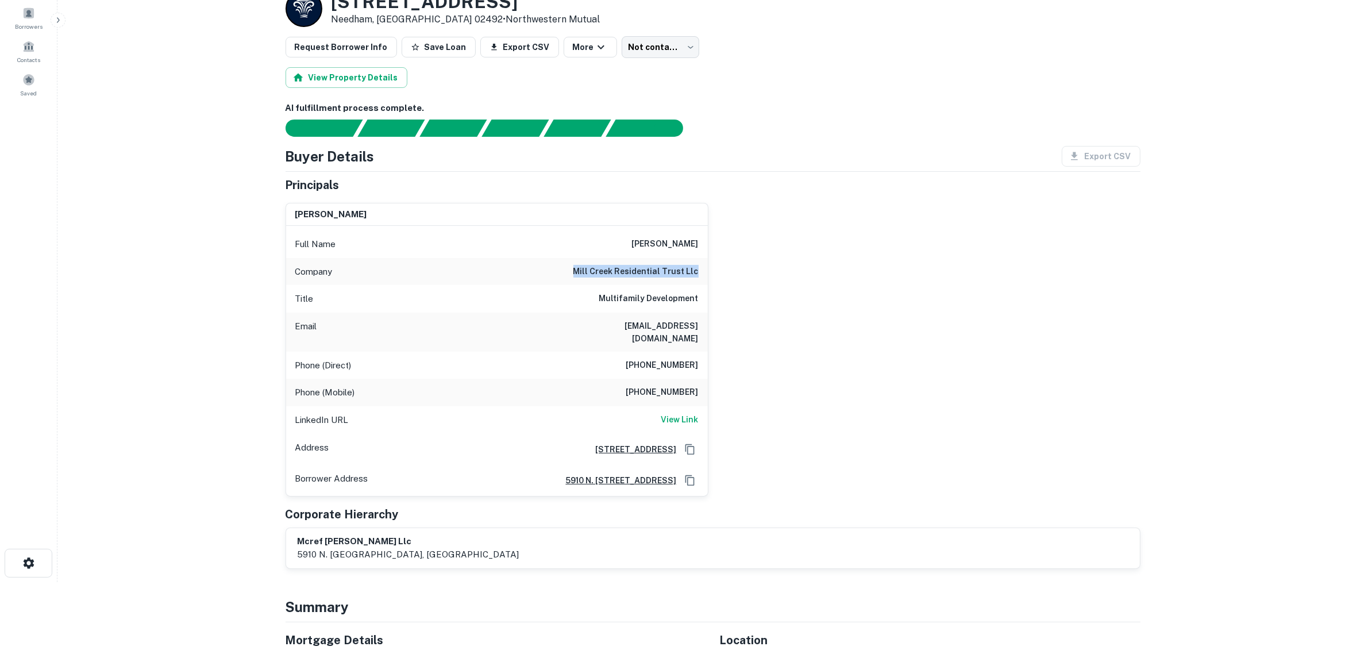
drag, startPoint x: 574, startPoint y: 272, endPoint x: 710, endPoint y: 271, distance: 136.2
click at [710, 271] on div "[PERSON_NAME] Full Name [PERSON_NAME] Company mill creek residential trust llc …" at bounding box center [708, 345] width 864 height 303
copy h6 "mill creek residential trust llc"
click at [237, 257] on main "Back to borrower requests Loan Details [STREET_ADDRESS] • Northwestern Mutual R…" at bounding box center [712, 255] width 1311 height 654
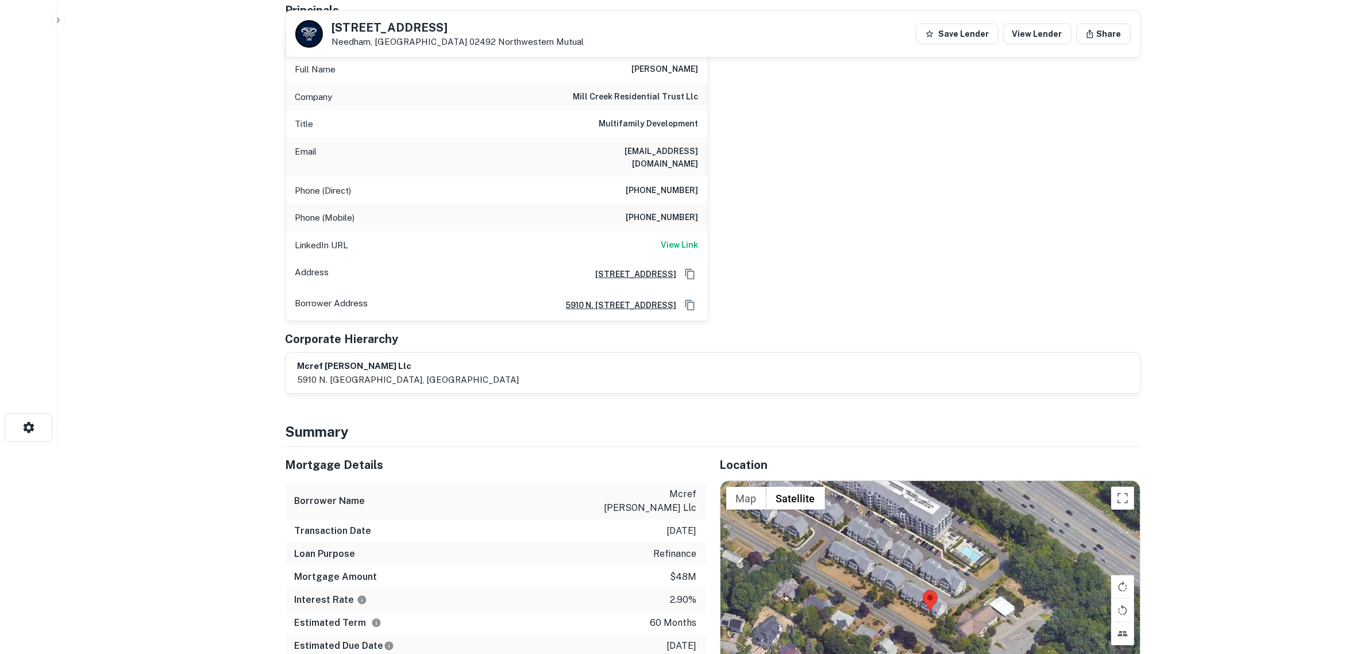
scroll to position [144, 0]
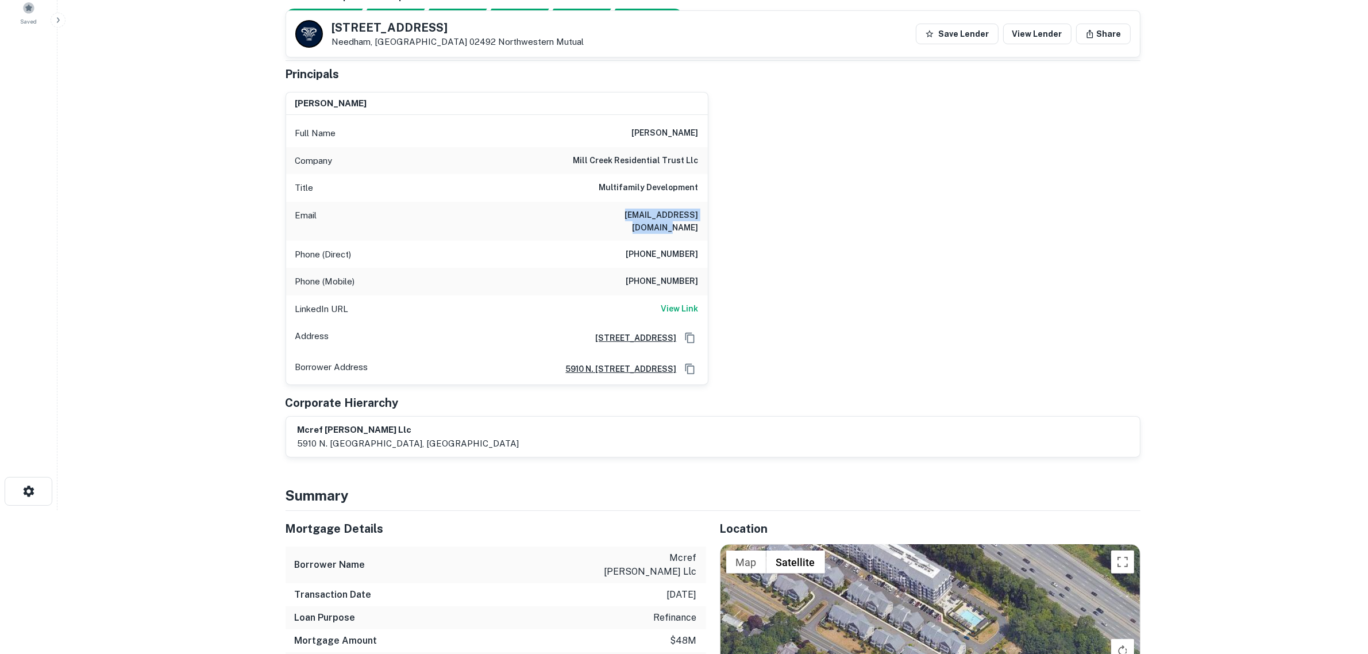
drag, startPoint x: 596, startPoint y: 214, endPoint x: 722, endPoint y: 214, distance: 126.4
click at [722, 214] on div "[PERSON_NAME] Full Name [PERSON_NAME] Company mill creek residential trust llc …" at bounding box center [708, 234] width 864 height 303
copy h6 "[EMAIL_ADDRESS][DOMAIN_NAME]"
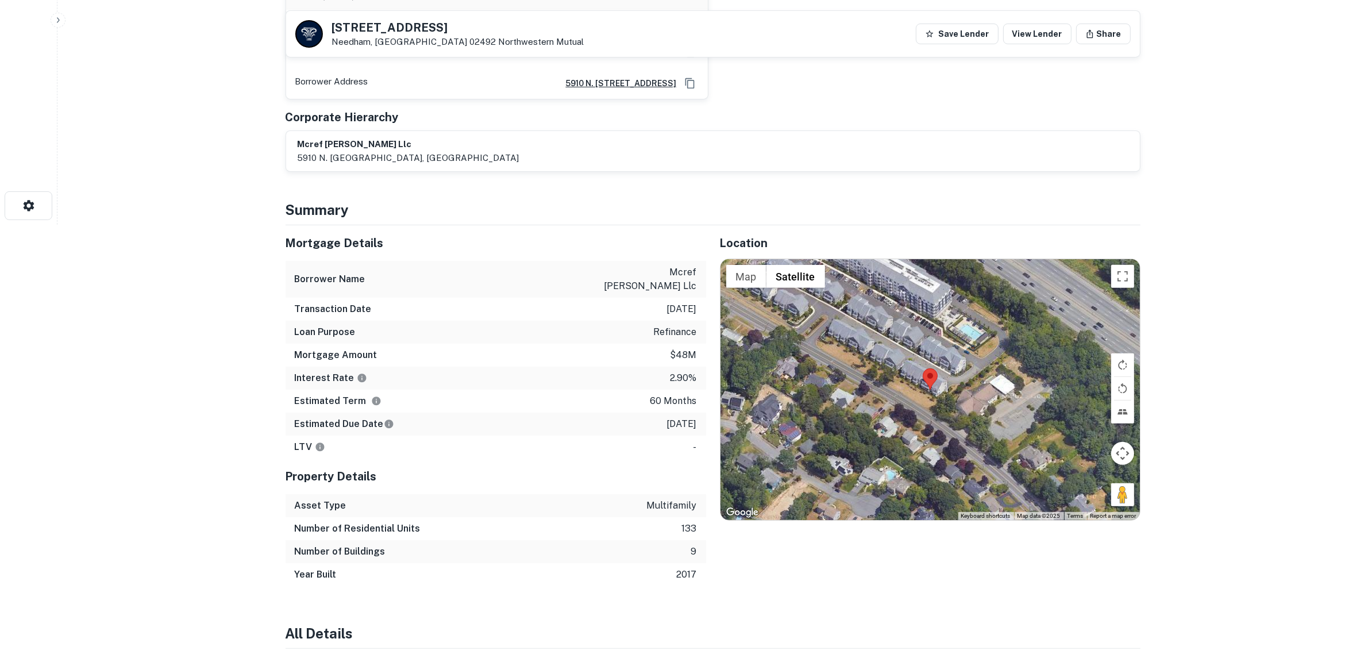
scroll to position [431, 0]
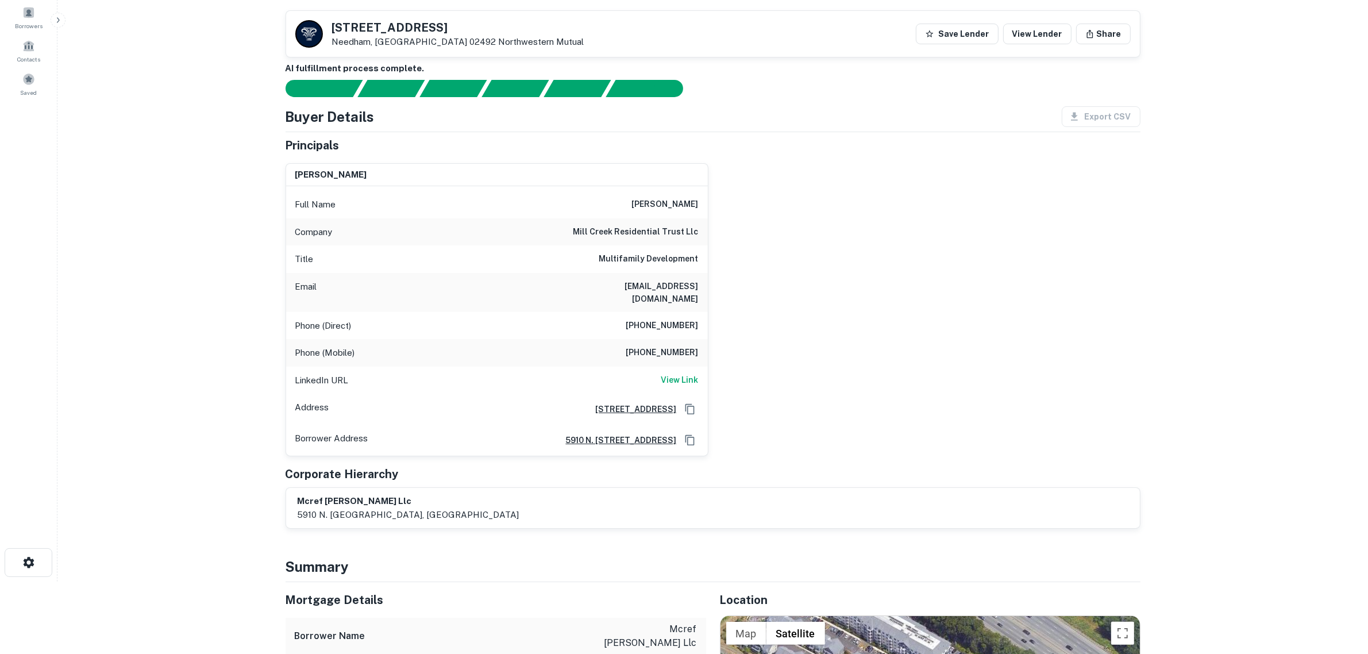
scroll to position [72, 0]
drag, startPoint x: 560, startPoint y: 230, endPoint x: 729, endPoint y: 231, distance: 168.4
click at [729, 231] on div "[PERSON_NAME] Full Name [PERSON_NAME] Company mill creek residential trust llc …" at bounding box center [708, 306] width 864 height 303
copy h6 "mill creek residential trust llc"
click at [679, 374] on h6 "View Link" at bounding box center [679, 380] width 37 height 13
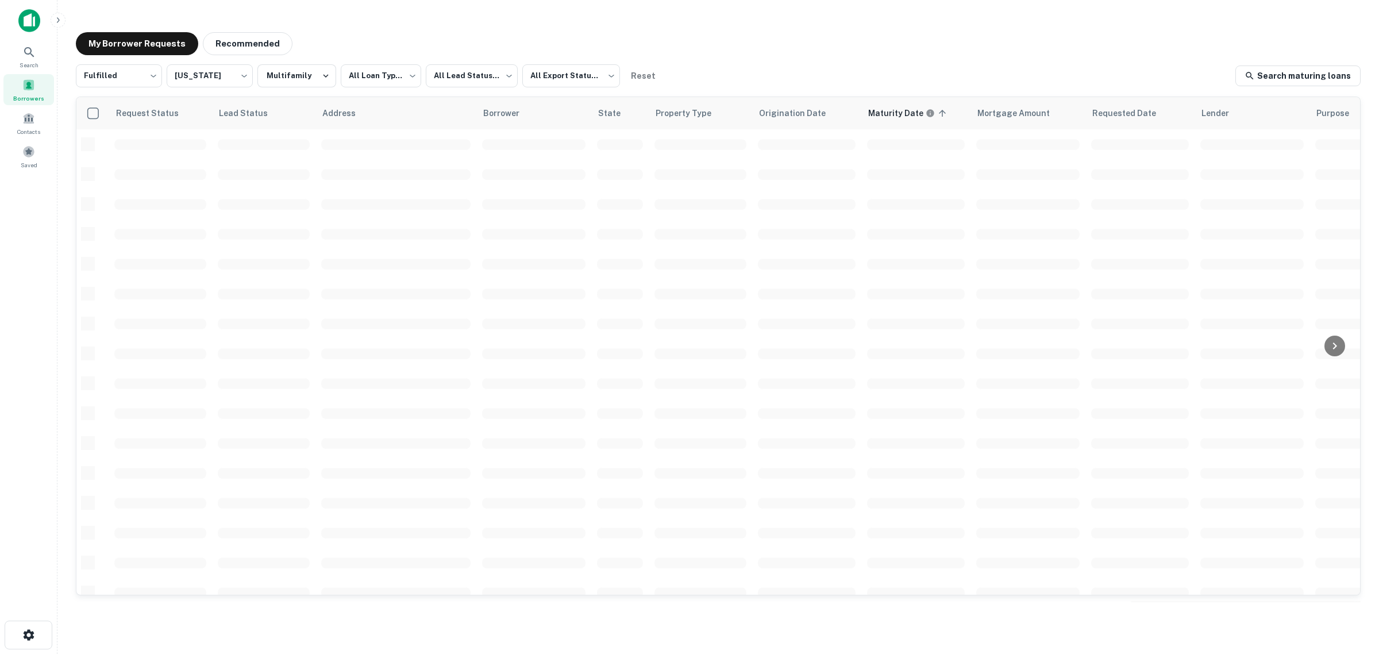
scroll to position [287, 0]
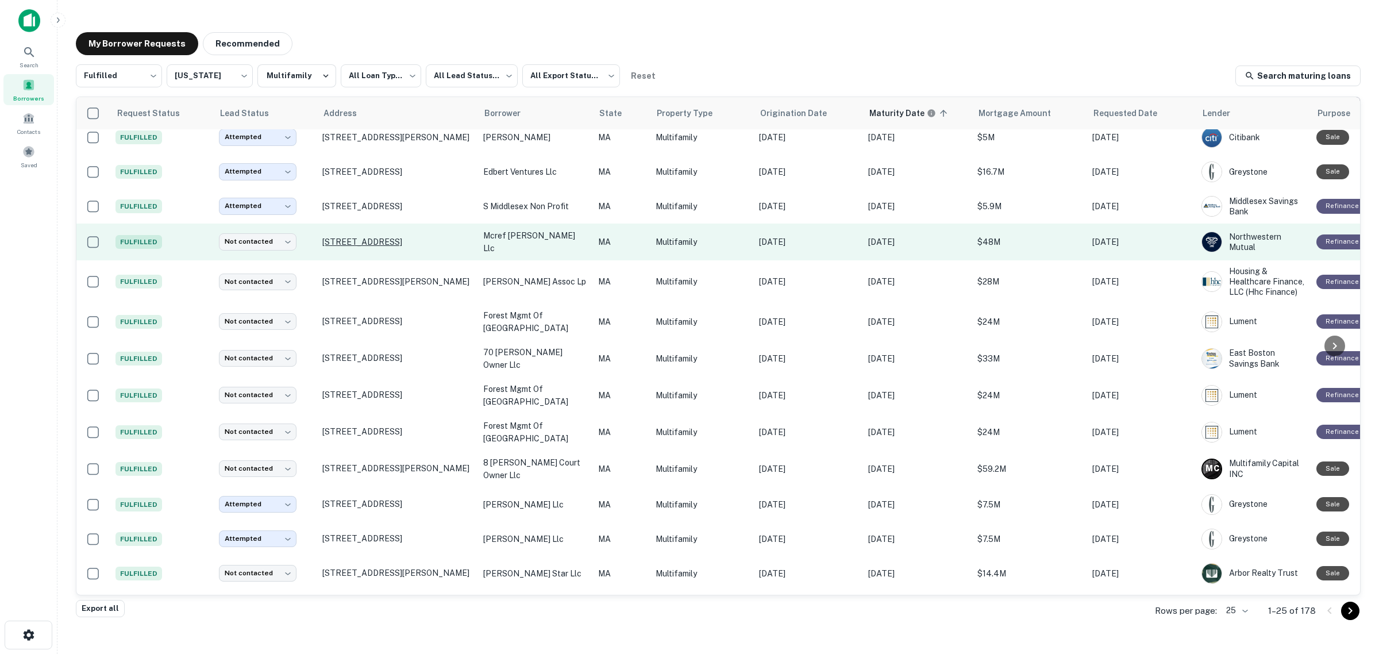
click at [345, 237] on p "[STREET_ADDRESS]" at bounding box center [396, 242] width 149 height 10
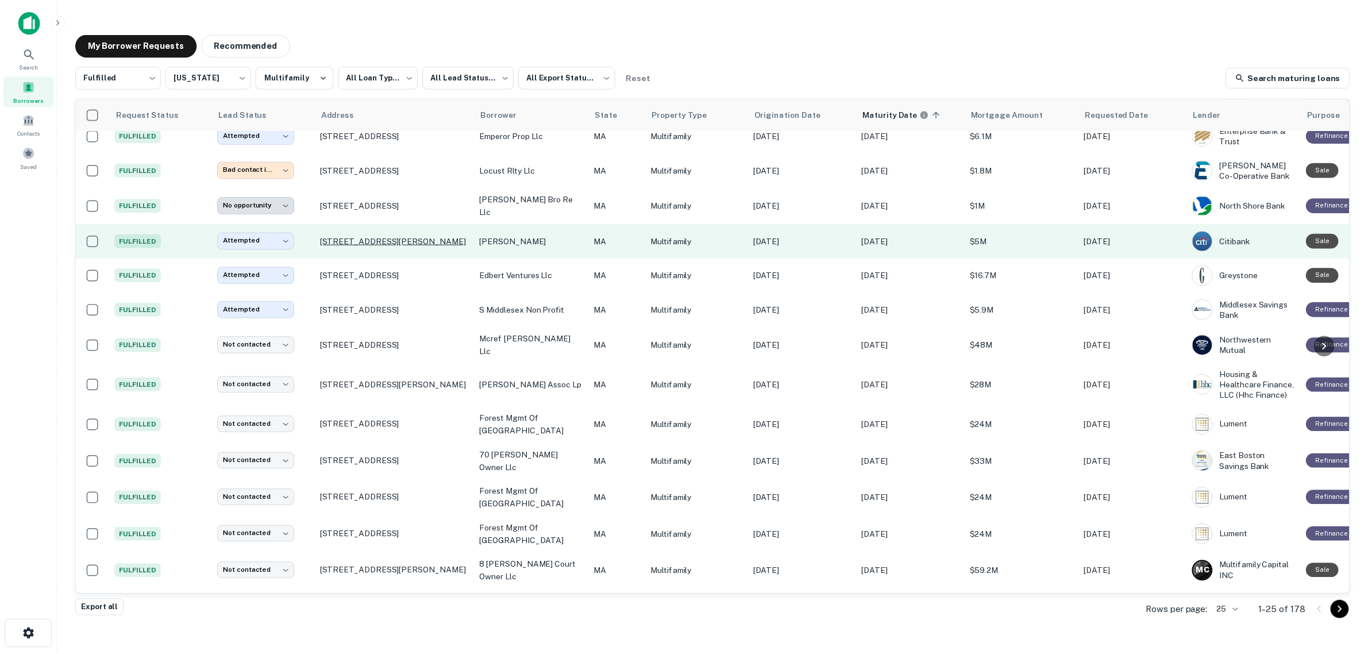
scroll to position [215, 0]
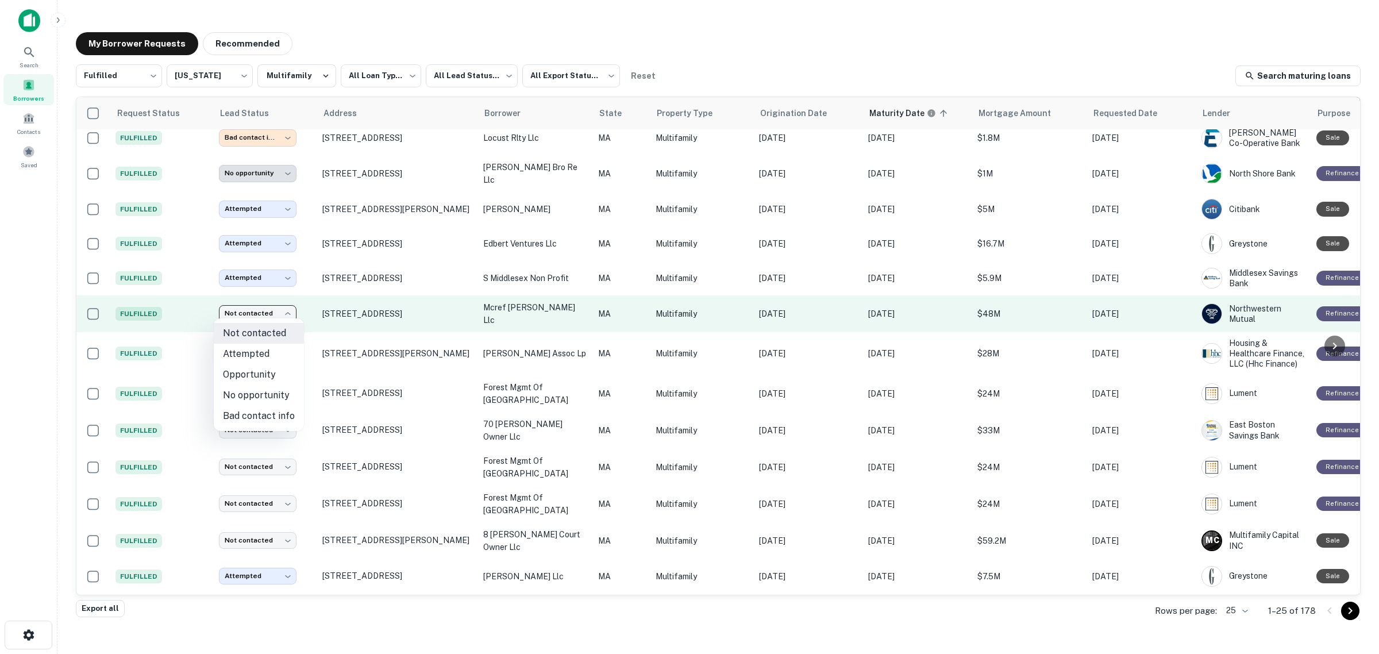
click at [279, 310] on body "**********" at bounding box center [689, 327] width 1379 height 654
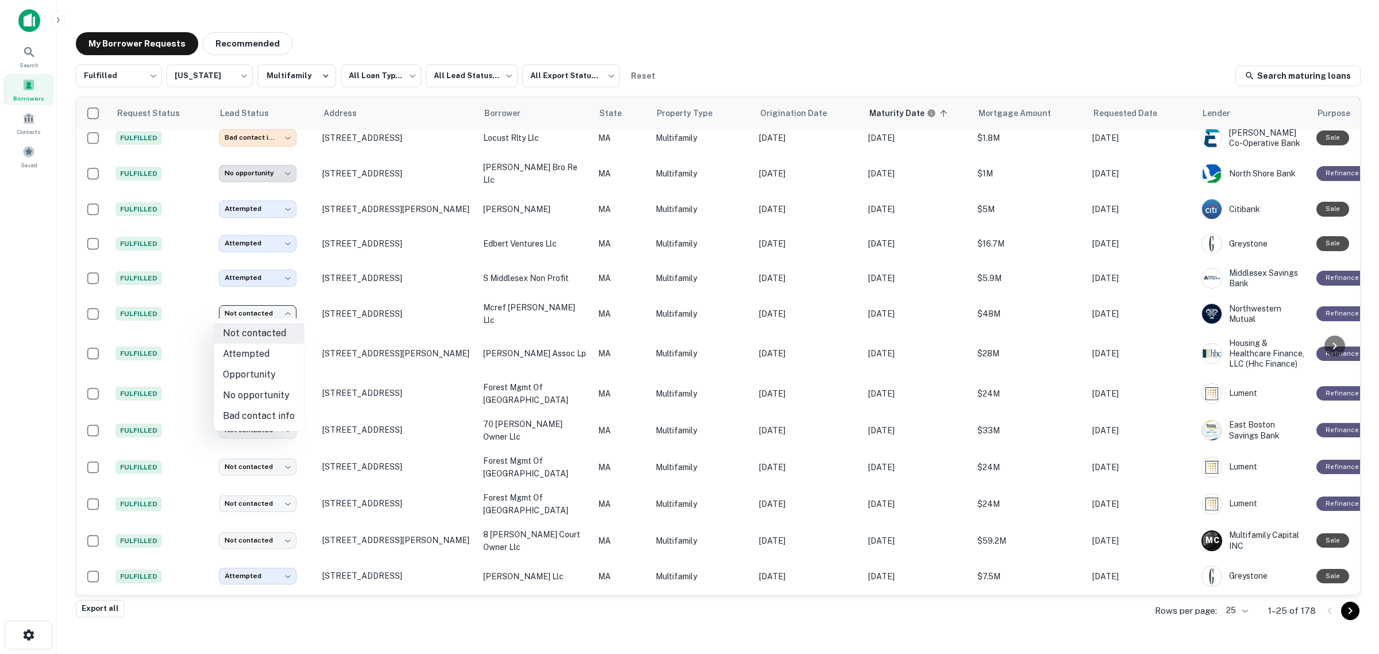
click at [266, 395] on li "No opportunity" at bounding box center [259, 395] width 90 height 21
type input "**********"
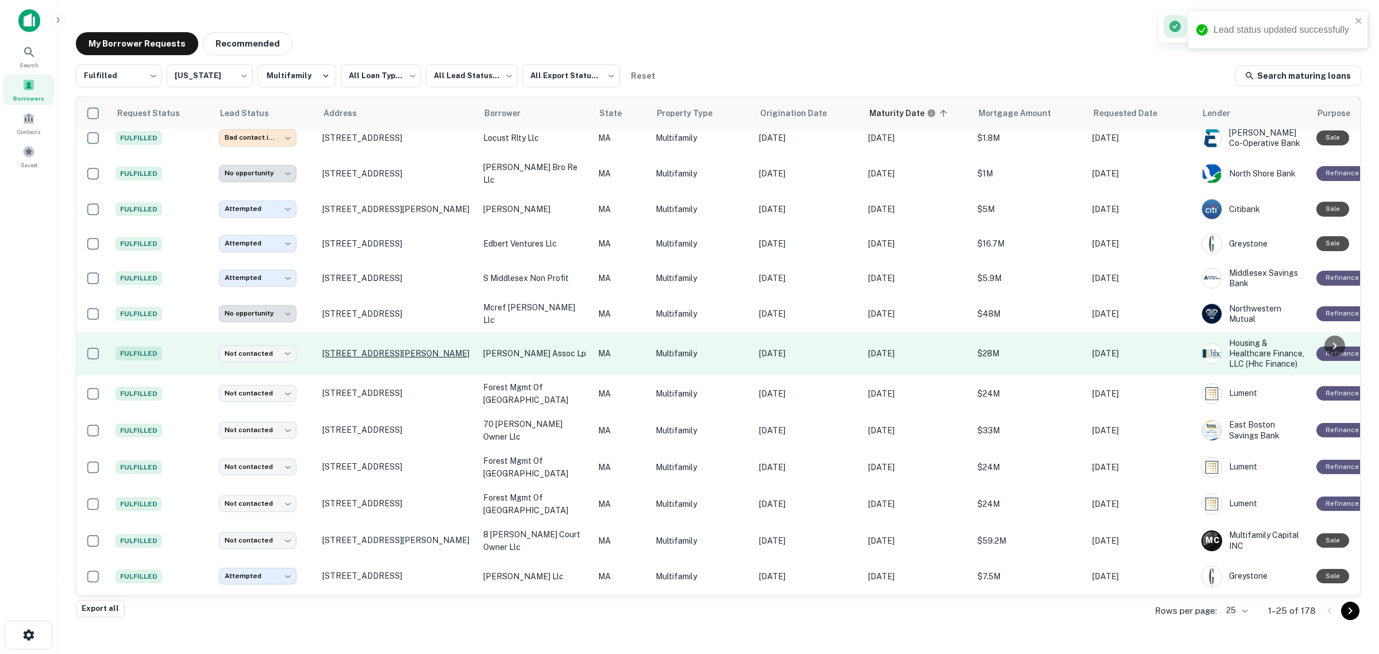
click at [356, 348] on p "[STREET_ADDRESS][PERSON_NAME]" at bounding box center [396, 353] width 149 height 10
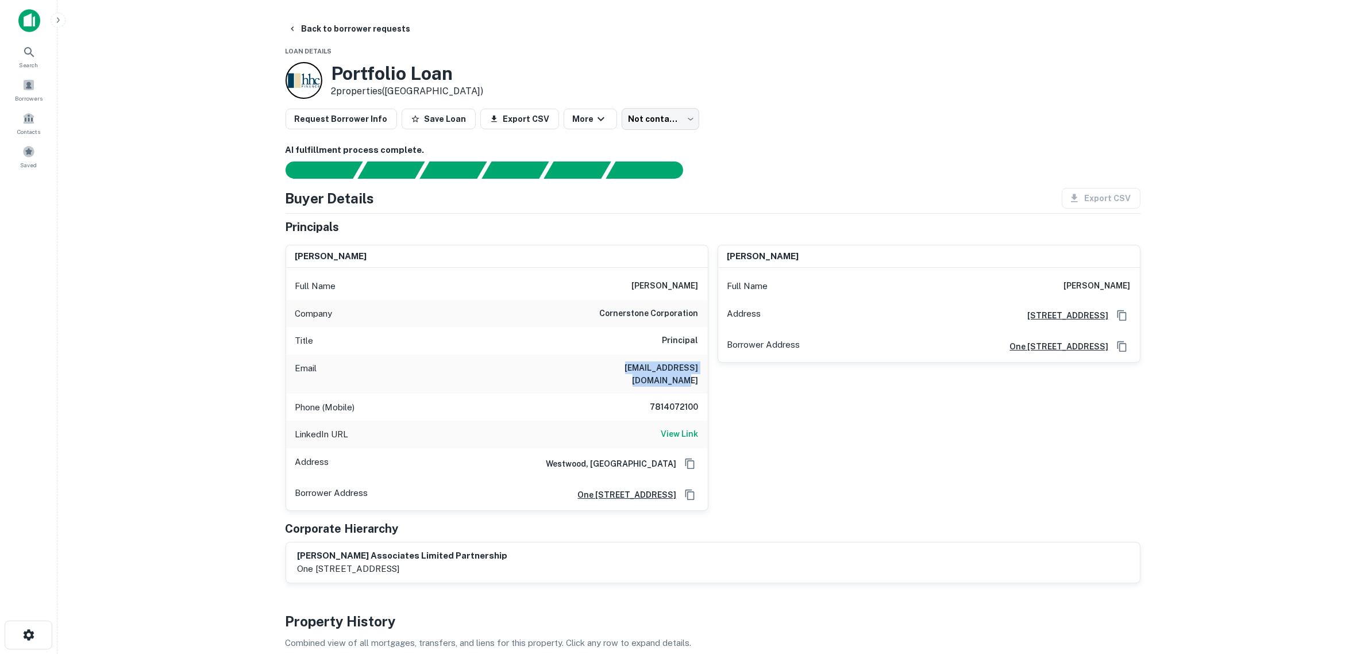
drag, startPoint x: 550, startPoint y: 364, endPoint x: 697, endPoint y: 370, distance: 147.2
click at [697, 370] on div "Email [EMAIL_ADDRESS][DOMAIN_NAME]" at bounding box center [497, 374] width 422 height 39
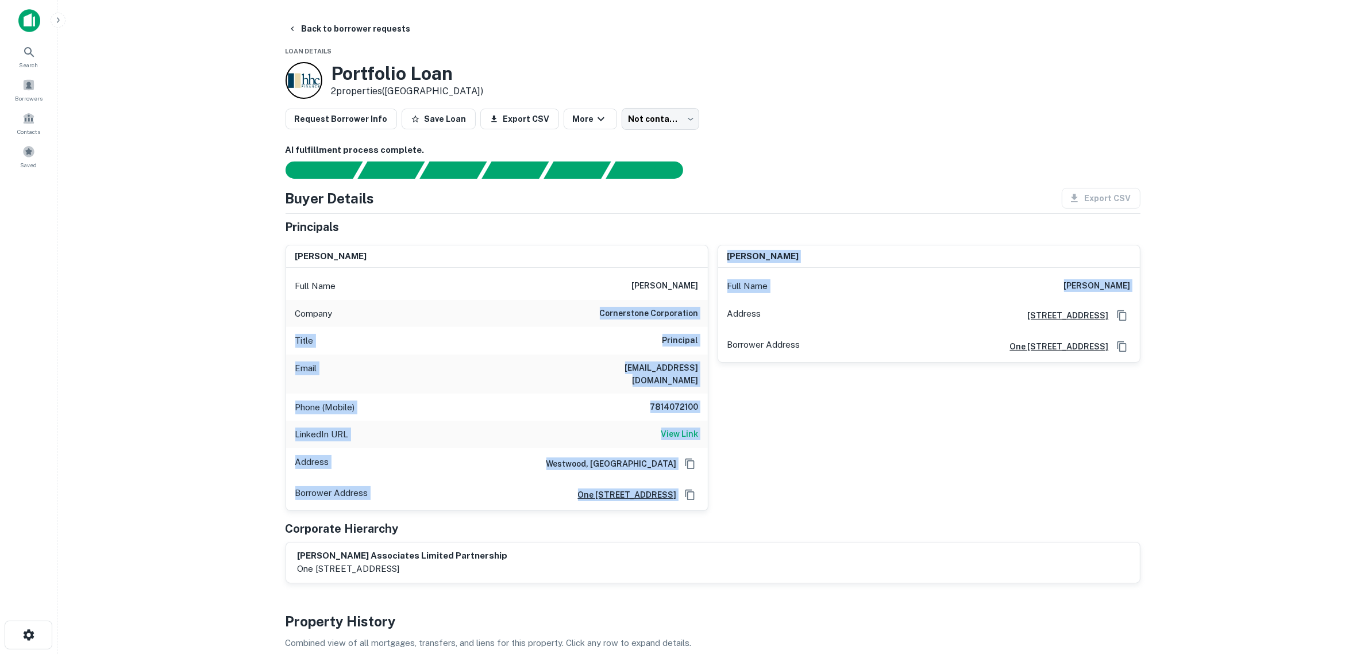
drag, startPoint x: 592, startPoint y: 306, endPoint x: 711, endPoint y: 309, distance: 118.4
click at [711, 309] on div "[PERSON_NAME] Full Name [PERSON_NAME] Company cornerstone corporation Title Pri…" at bounding box center [708, 373] width 864 height 275
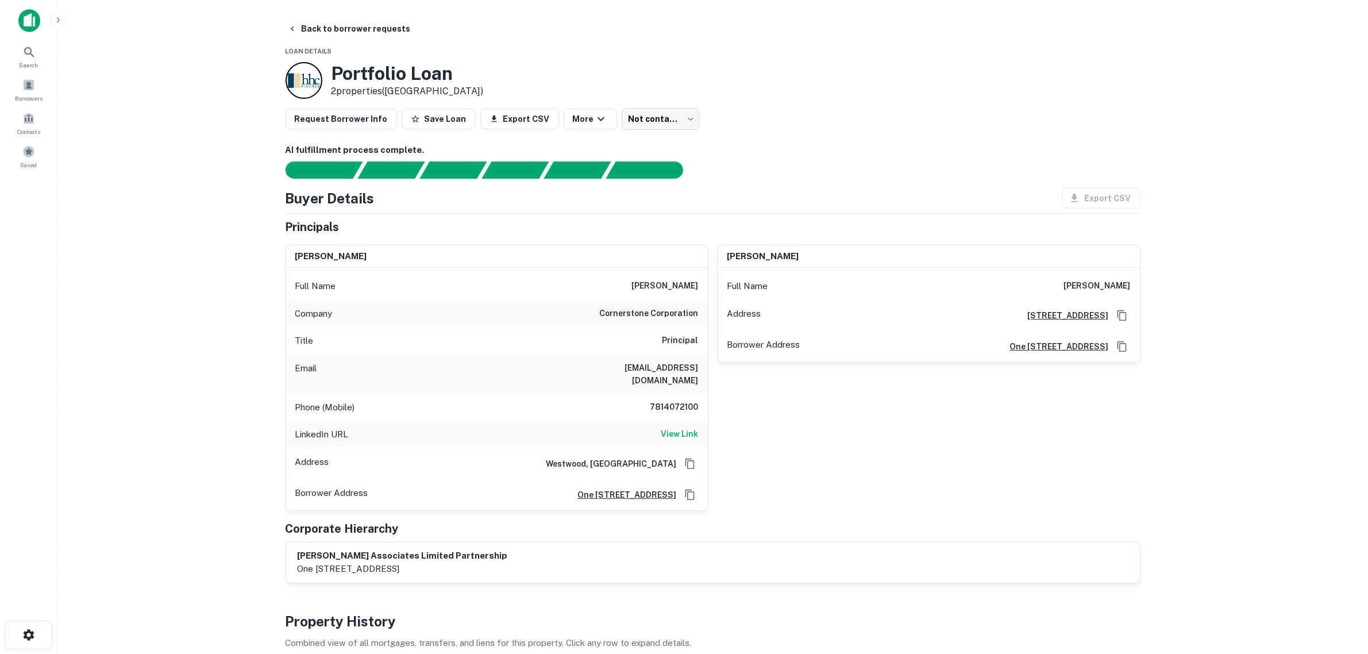
click at [236, 325] on main "Back to borrower requests Loan Details Portfolio Loan 2 properties ([GEOGRAPHIC…" at bounding box center [712, 327] width 1311 height 654
drag, startPoint x: 601, startPoint y: 314, endPoint x: 698, endPoint y: 316, distance: 97.7
click at [698, 316] on div "Company cornerstone corporation" at bounding box center [497, 314] width 422 height 28
copy h6 "cornerstone corporation"
drag, startPoint x: 573, startPoint y: 365, endPoint x: 697, endPoint y: 362, distance: 124.2
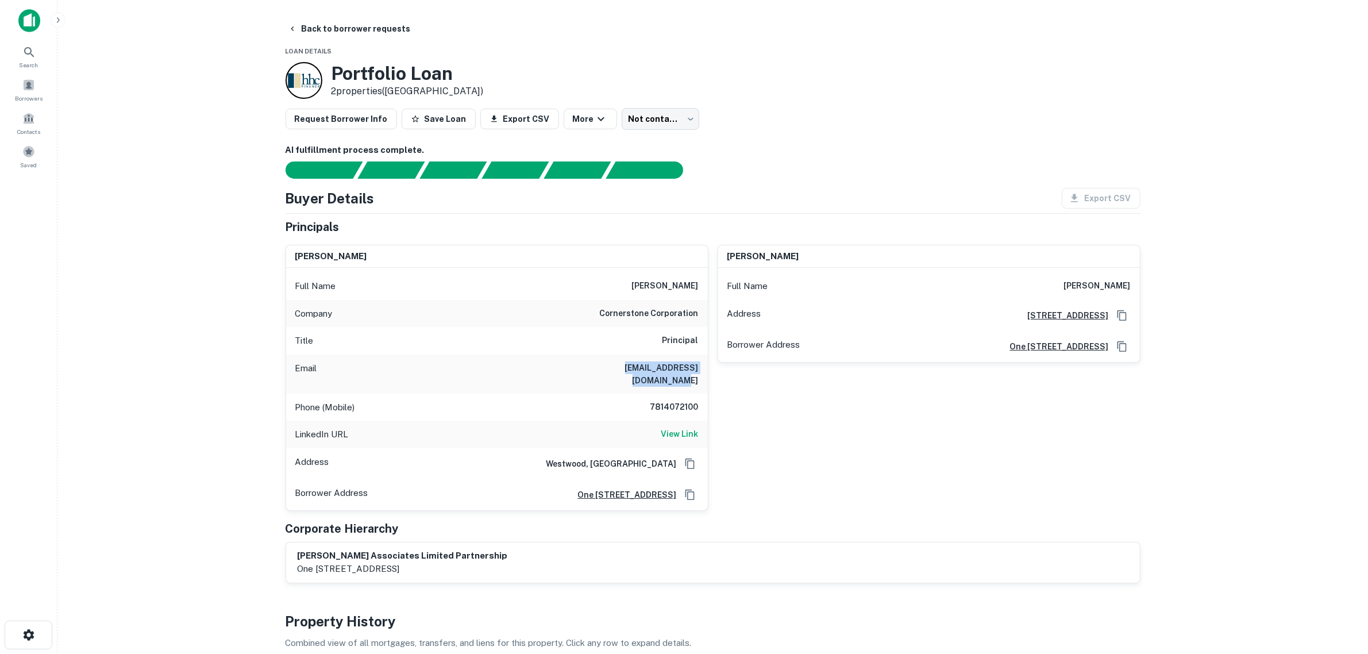
click at [697, 362] on div "Email [EMAIL_ADDRESS][DOMAIN_NAME]" at bounding box center [497, 374] width 422 height 39
copy h6 "[EMAIL_ADDRESS][DOMAIN_NAME]"
click at [256, 361] on main "Back to borrower requests Loan Details Portfolio Loan 2 properties ([GEOGRAPHIC…" at bounding box center [712, 327] width 1311 height 654
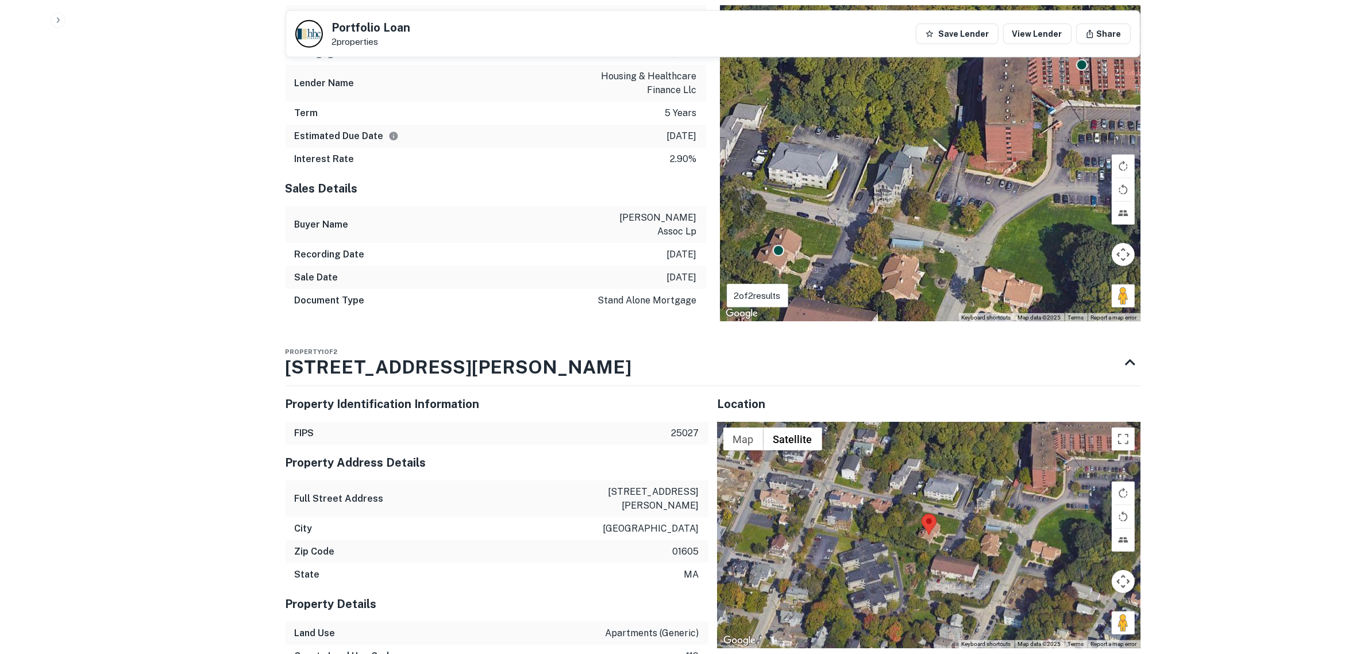
scroll to position [862, 0]
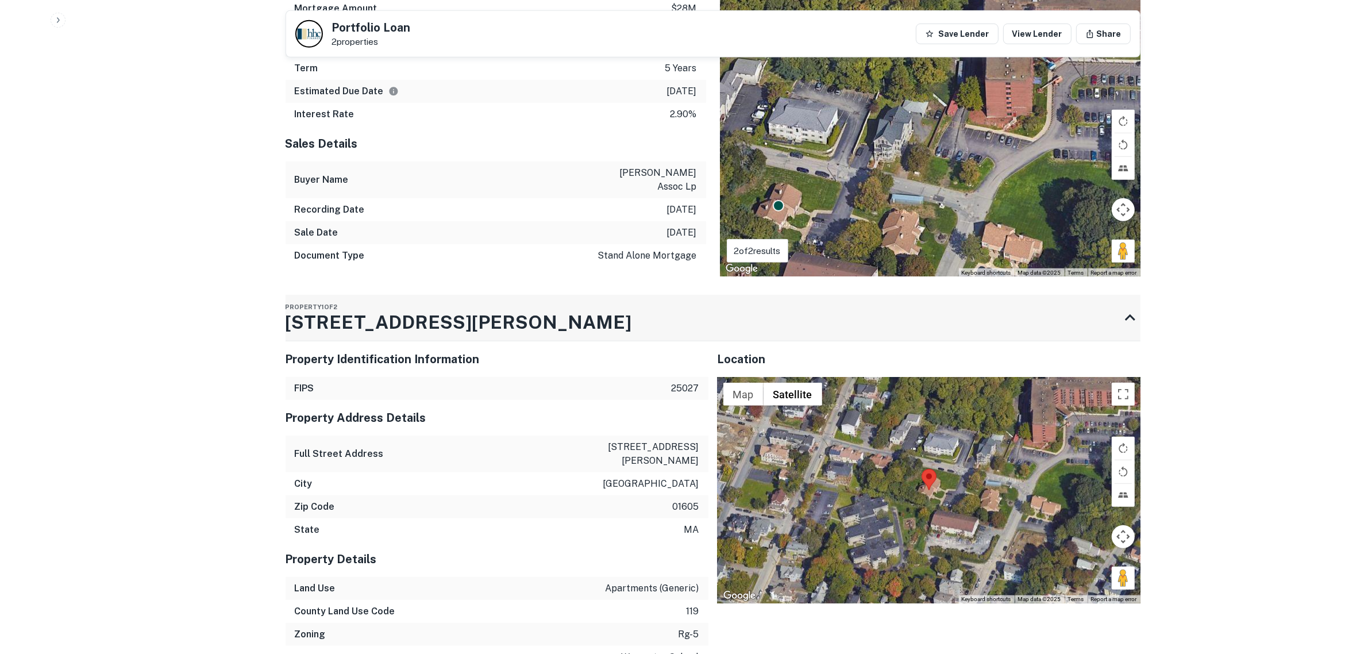
drag, startPoint x: 461, startPoint y: 282, endPoint x: 326, endPoint y: 286, distance: 134.5
click at [326, 295] on div "Property [STREET_ADDRESS][PERSON_NAME]" at bounding box center [703, 318] width 834 height 46
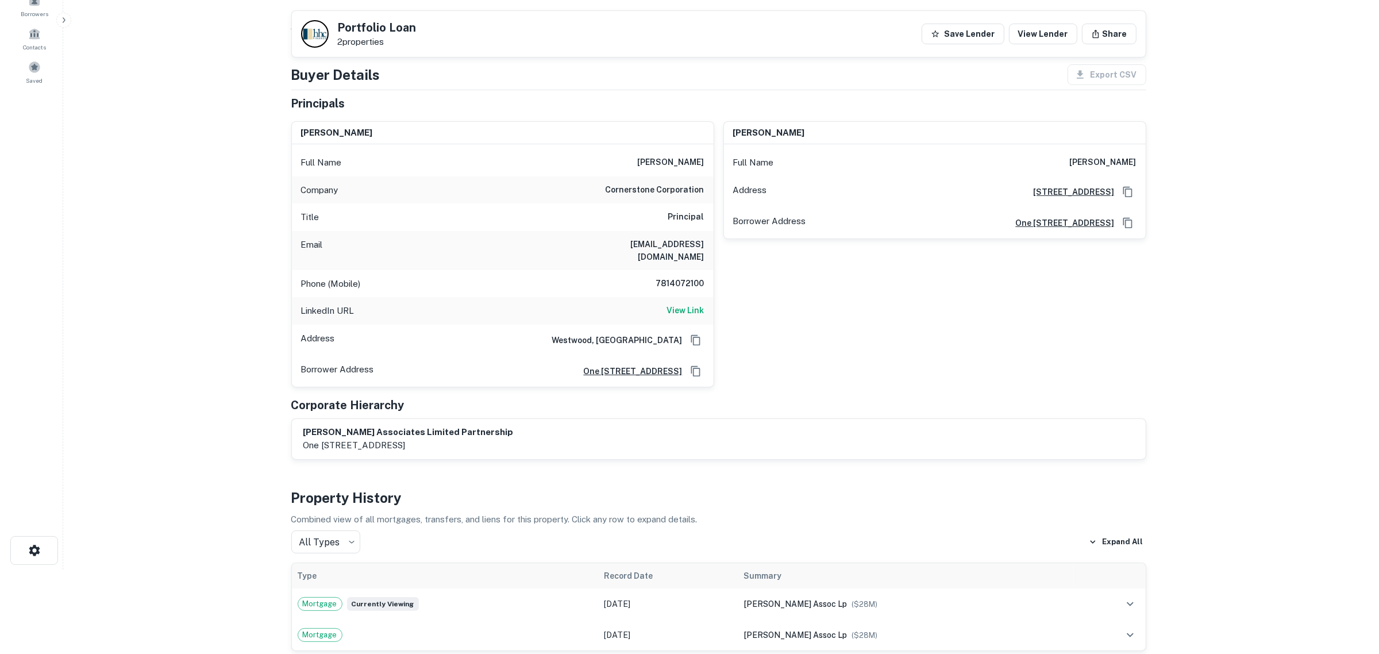
scroll to position [0, 0]
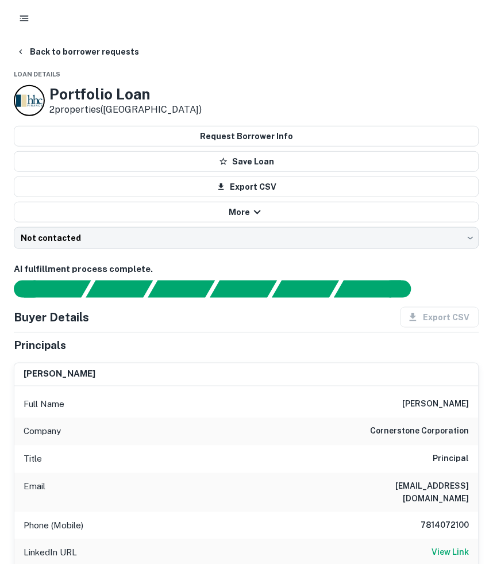
click at [280, 50] on div "Back to borrower requests" at bounding box center [246, 51] width 465 height 21
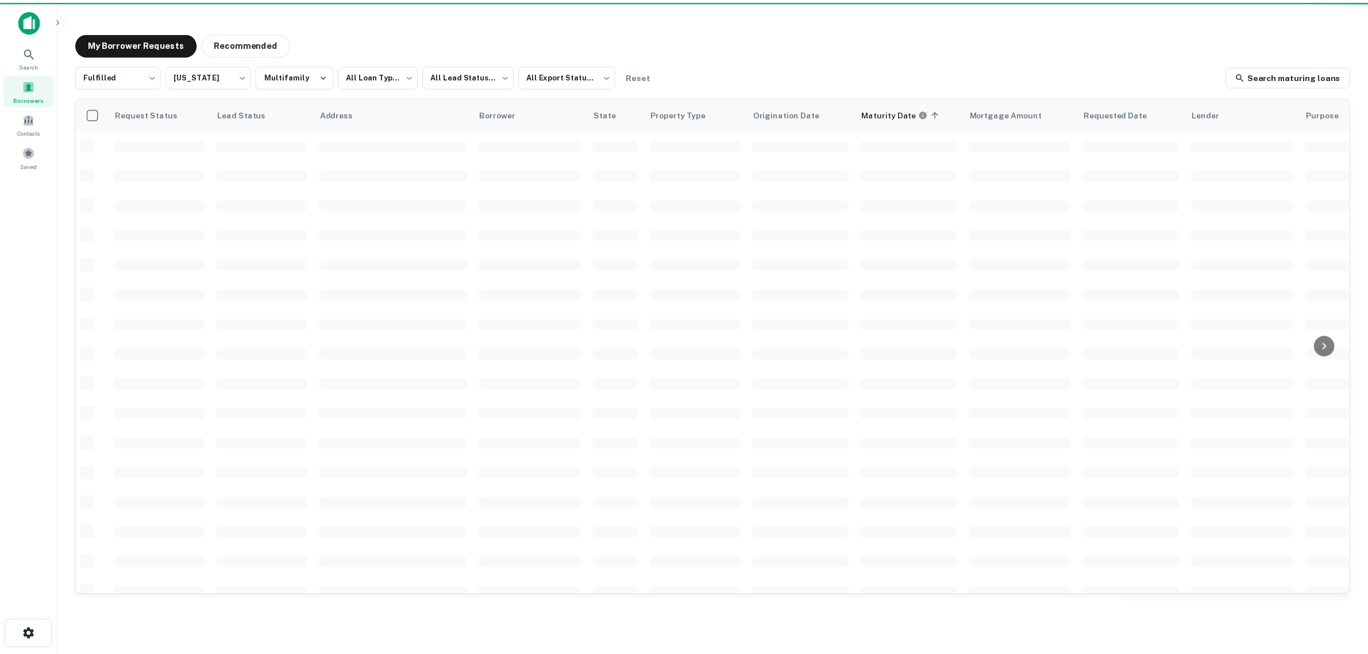
scroll to position [215, 0]
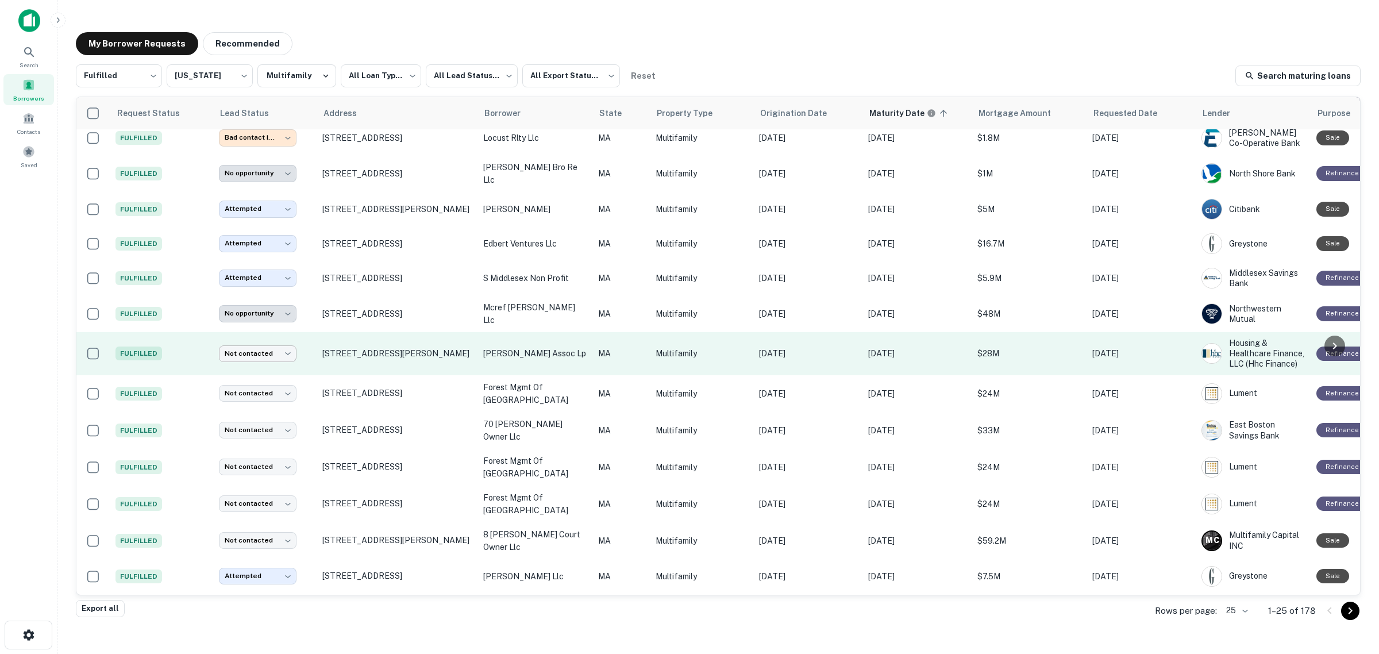
click at [286, 347] on body "**********" at bounding box center [689, 327] width 1379 height 654
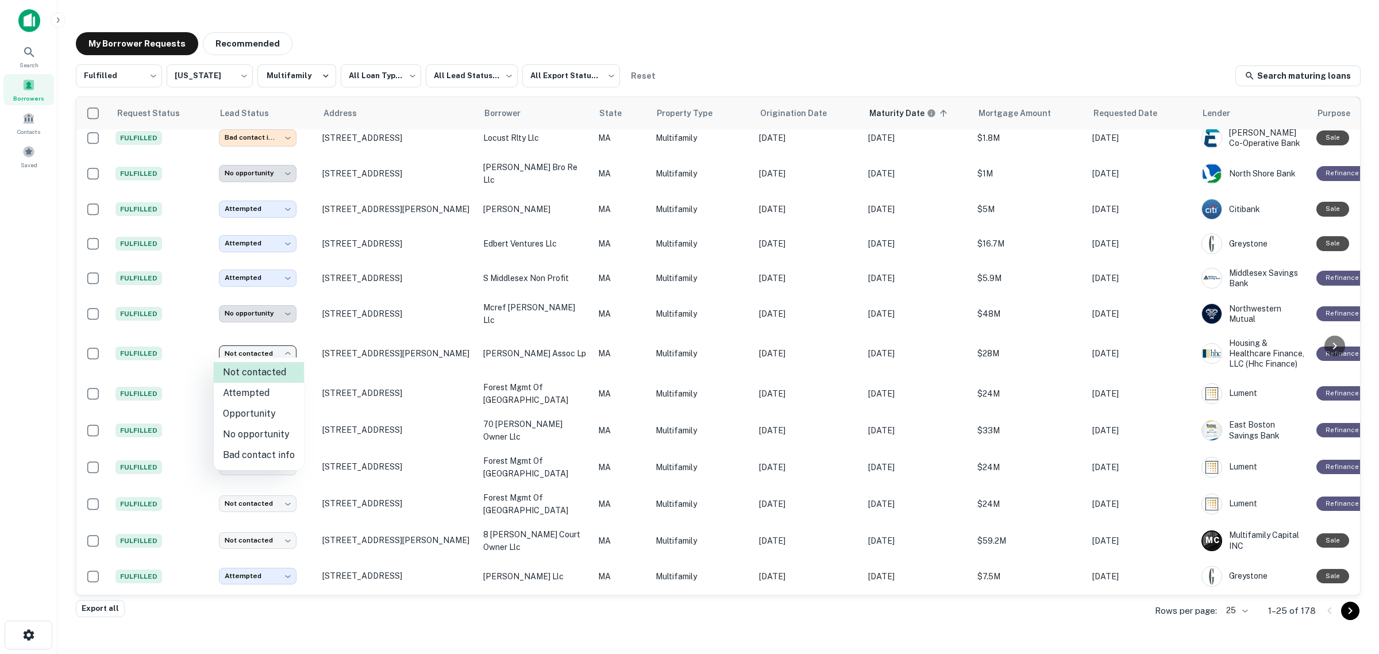
click at [270, 391] on li "Attempted" at bounding box center [259, 393] width 90 height 21
type input "*********"
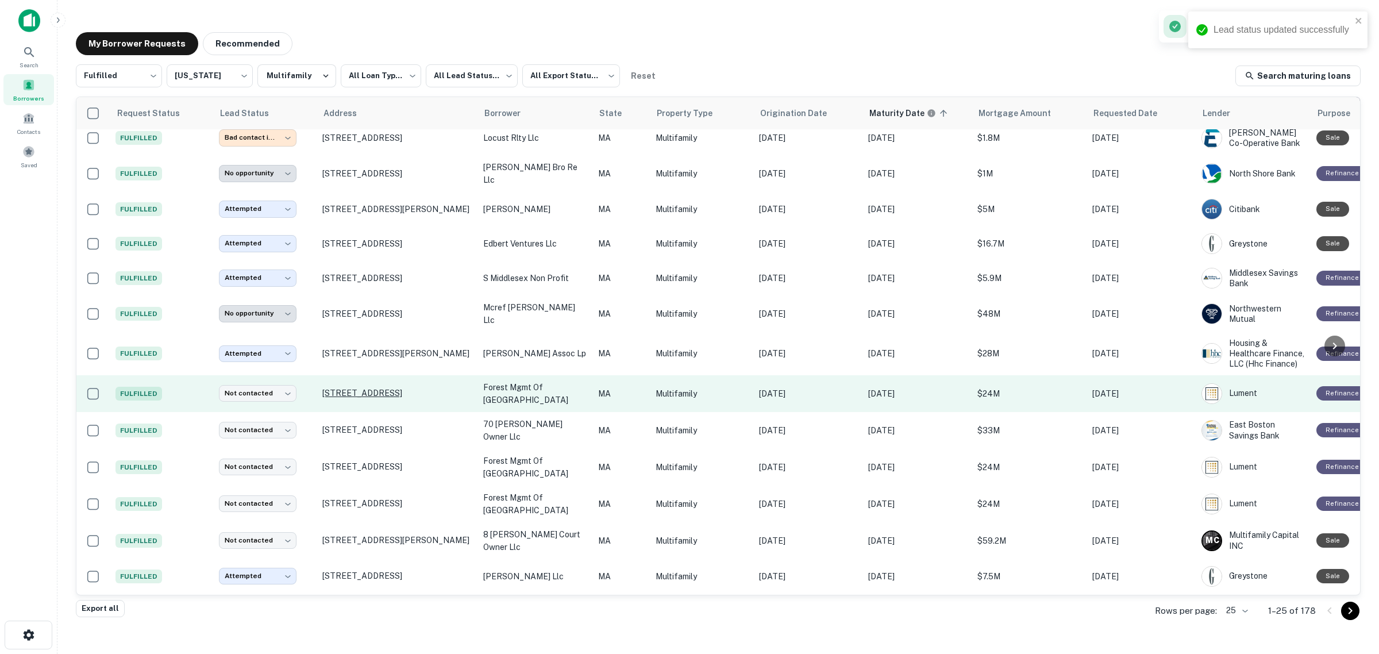
click at [374, 388] on p "[STREET_ADDRESS]" at bounding box center [396, 393] width 149 height 10
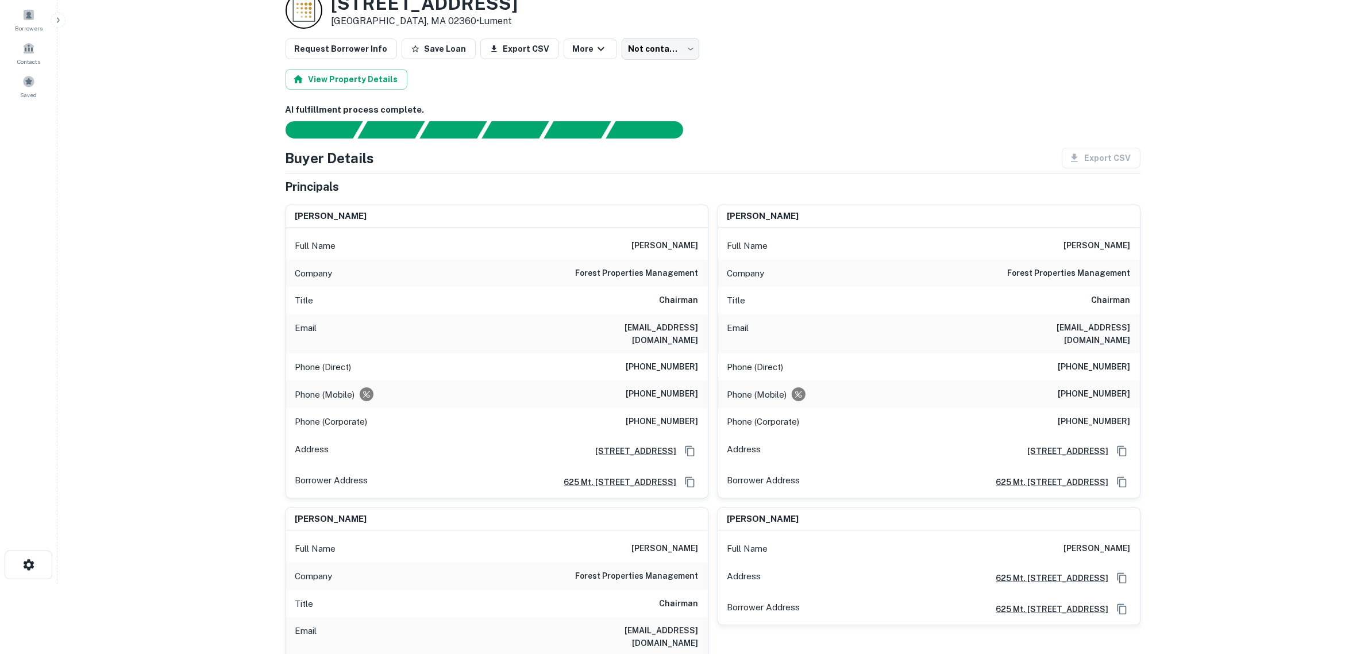
scroll to position [72, 0]
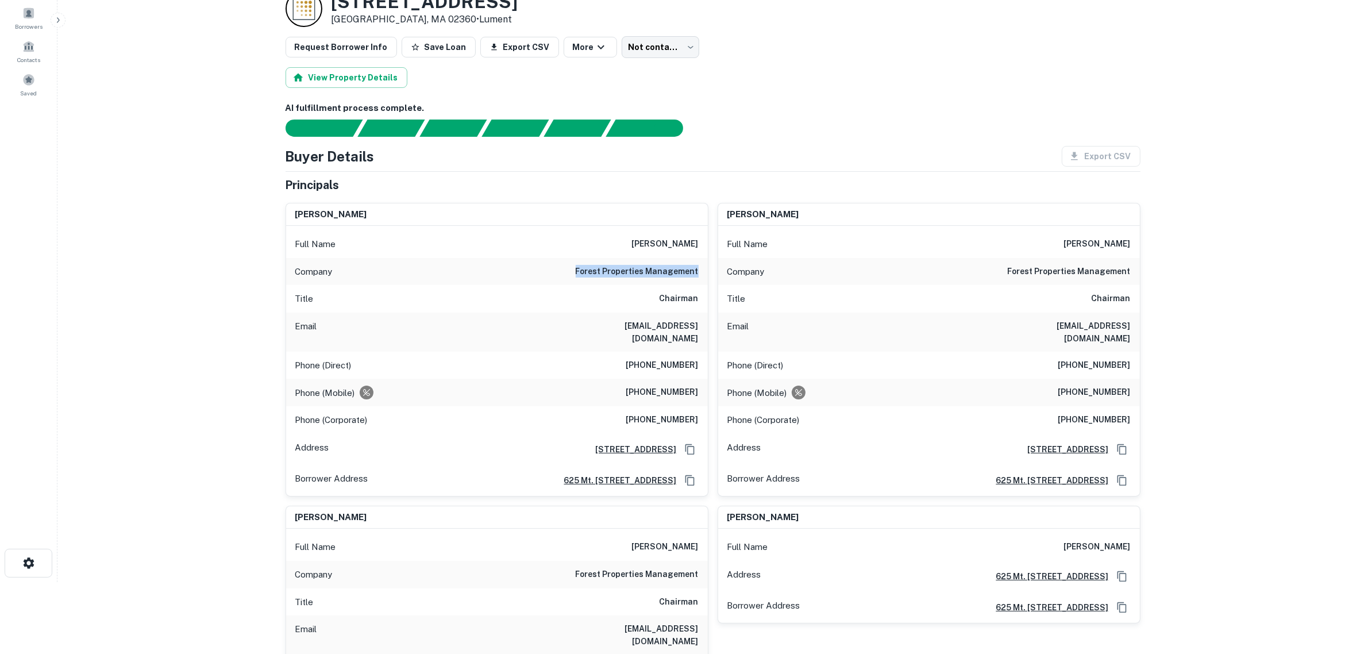
drag, startPoint x: 560, startPoint y: 271, endPoint x: 700, endPoint y: 276, distance: 139.7
click at [700, 276] on div "Company forest properties management" at bounding box center [497, 272] width 422 height 28
copy h6 "forest properties management"
click at [197, 246] on main "Back to borrower requests Loan Details [STREET_ADDRESS] • Lument Request Borrow…" at bounding box center [712, 255] width 1311 height 654
drag, startPoint x: 587, startPoint y: 325, endPoint x: 702, endPoint y: 334, distance: 114.7
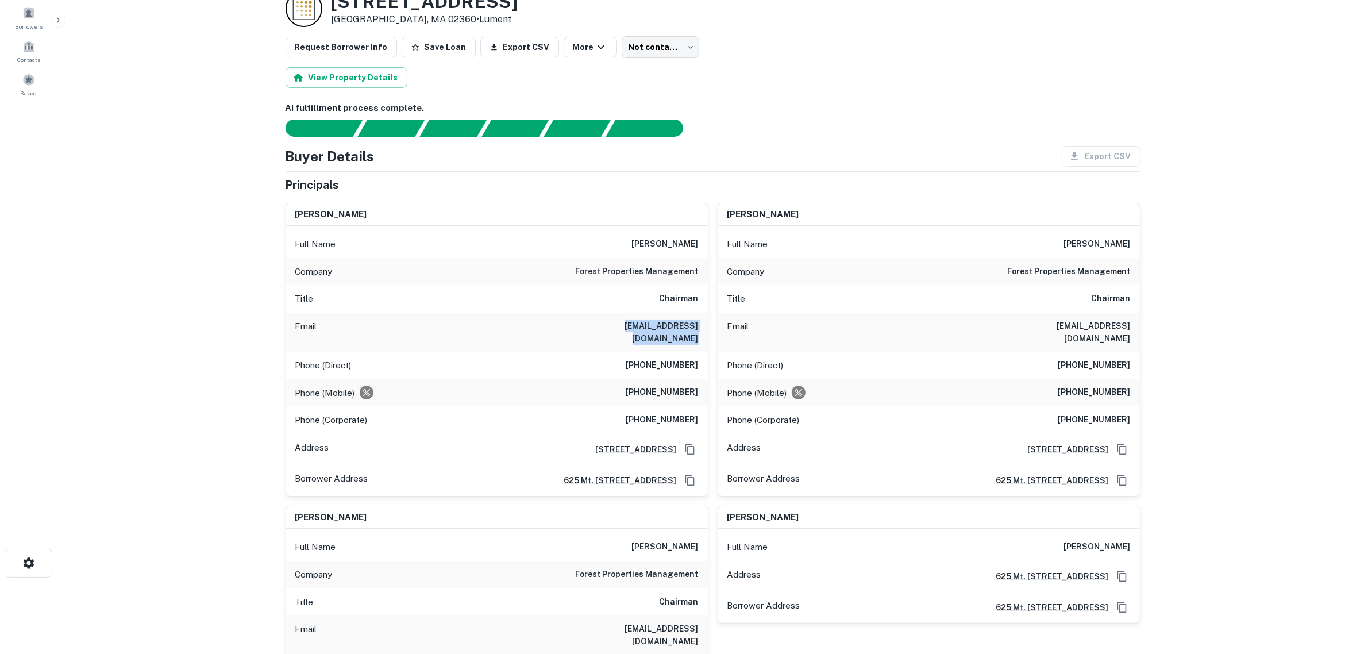
click at [702, 334] on div "Email [EMAIL_ADDRESS][DOMAIN_NAME]" at bounding box center [497, 332] width 422 height 39
copy h6 "[EMAIL_ADDRESS][DOMAIN_NAME]"
click at [181, 334] on main "Back to borrower requests Loan Details [STREET_ADDRESS] • Lument Request Borrow…" at bounding box center [712, 255] width 1311 height 654
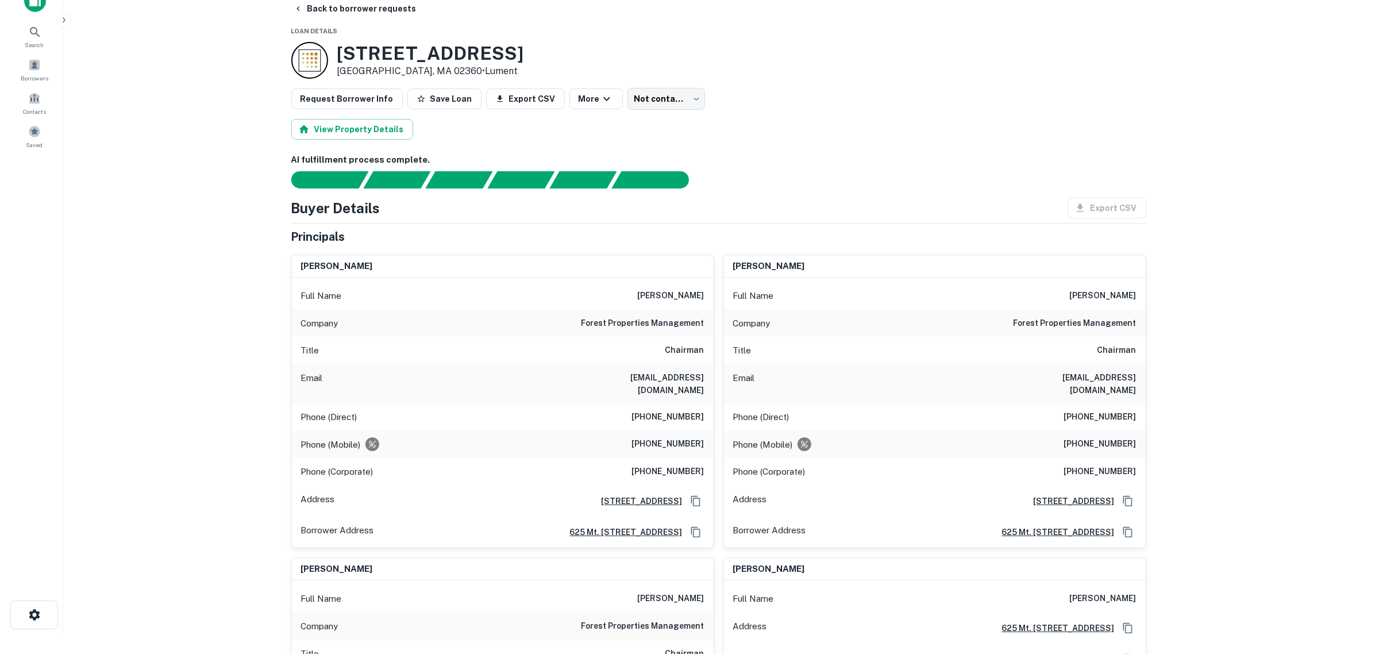
scroll to position [0, 0]
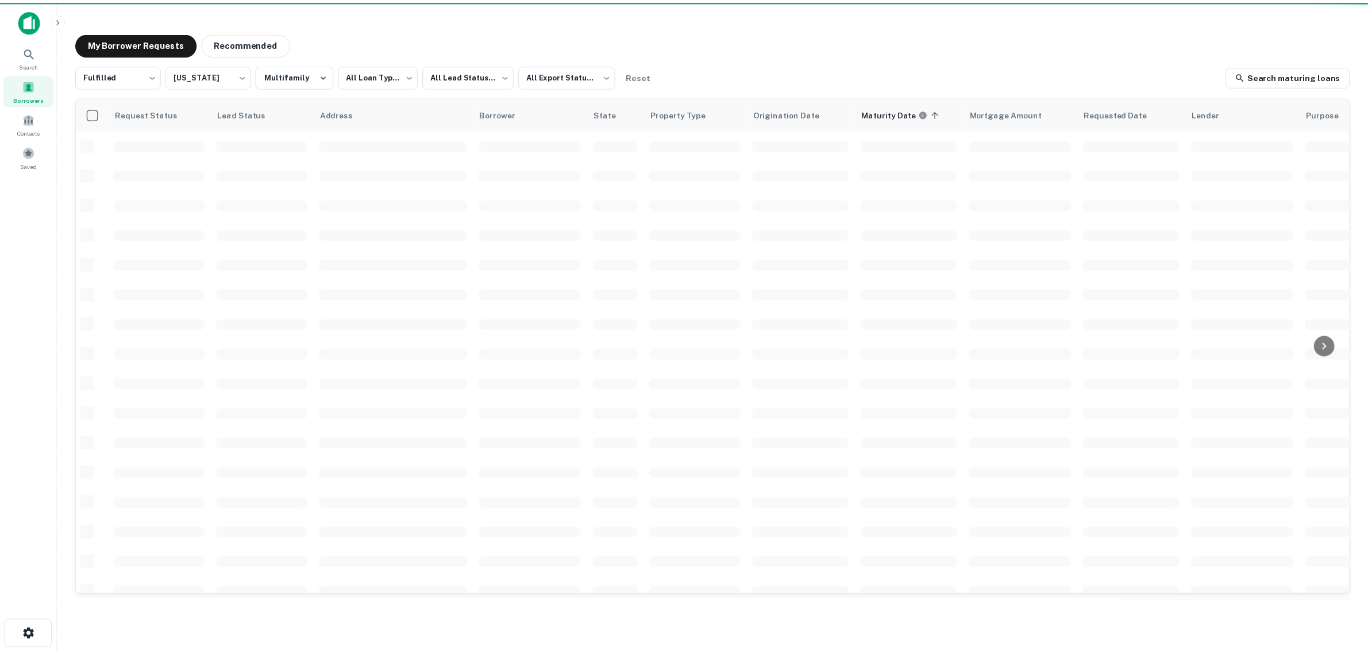
scroll to position [215, 0]
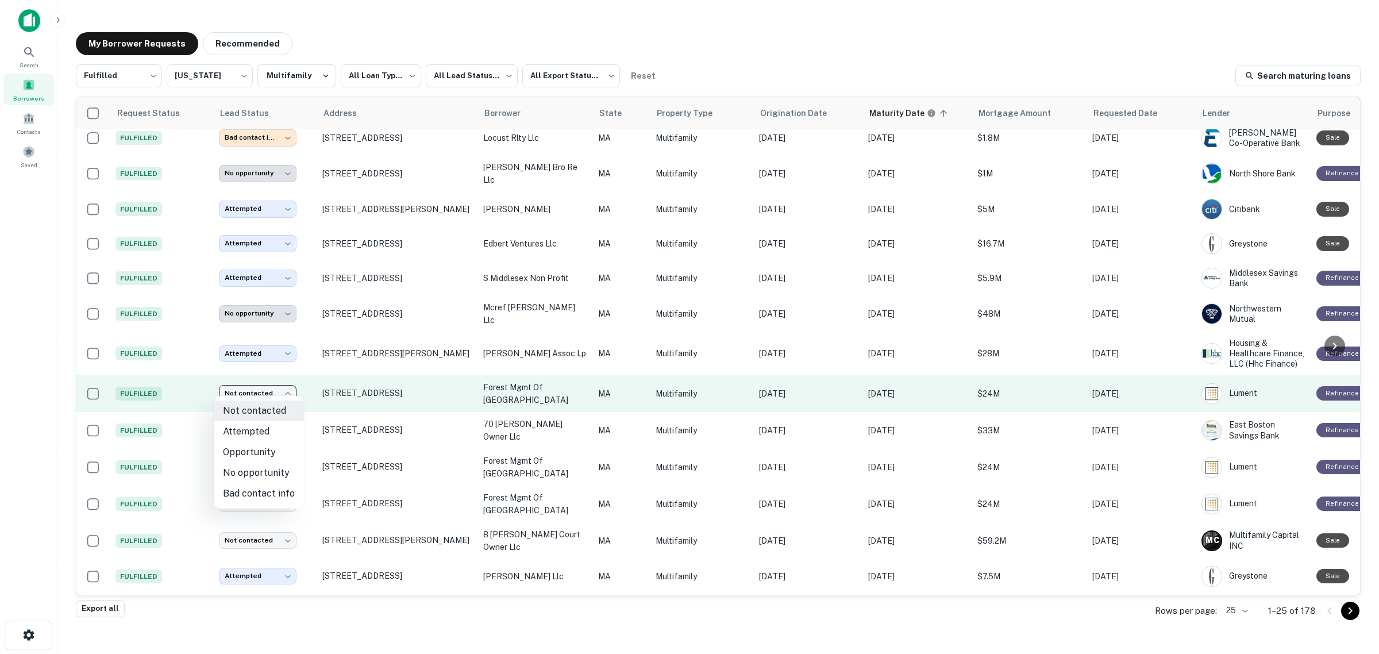
click at [269, 390] on body "**********" at bounding box center [689, 327] width 1379 height 654
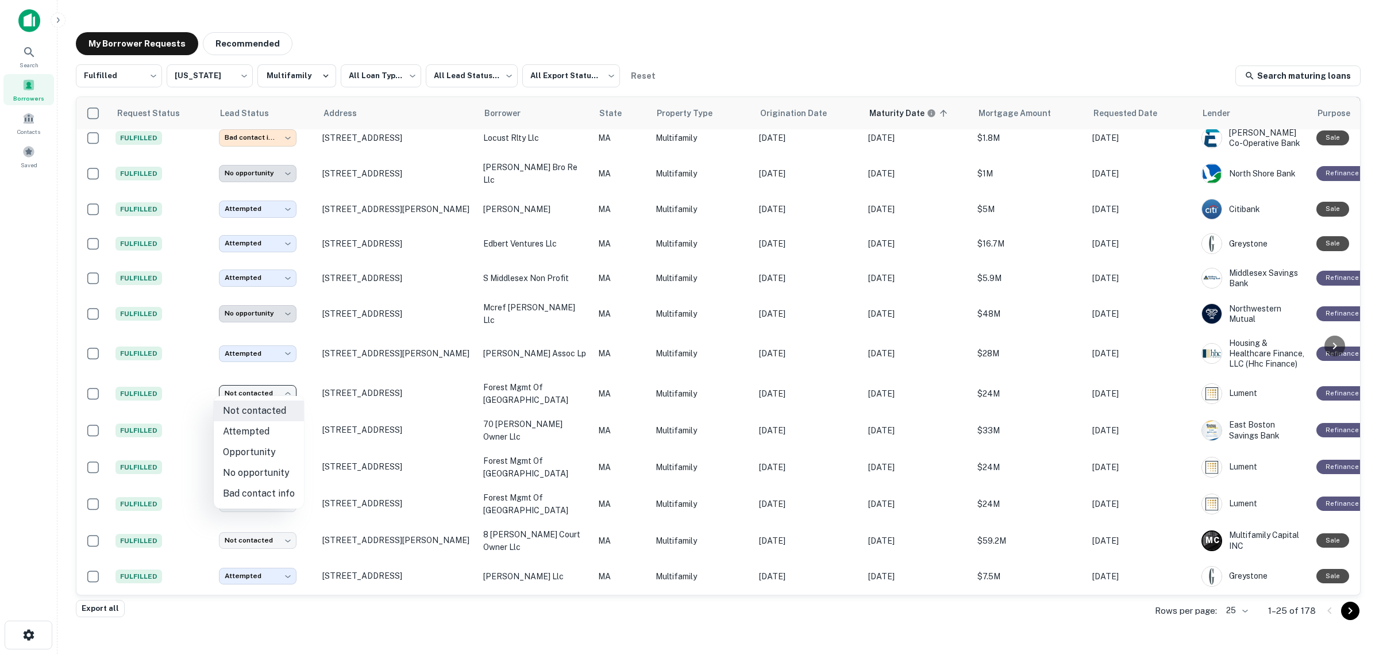
click at [260, 432] on li "Attempted" at bounding box center [259, 431] width 90 height 21
type input "*********"
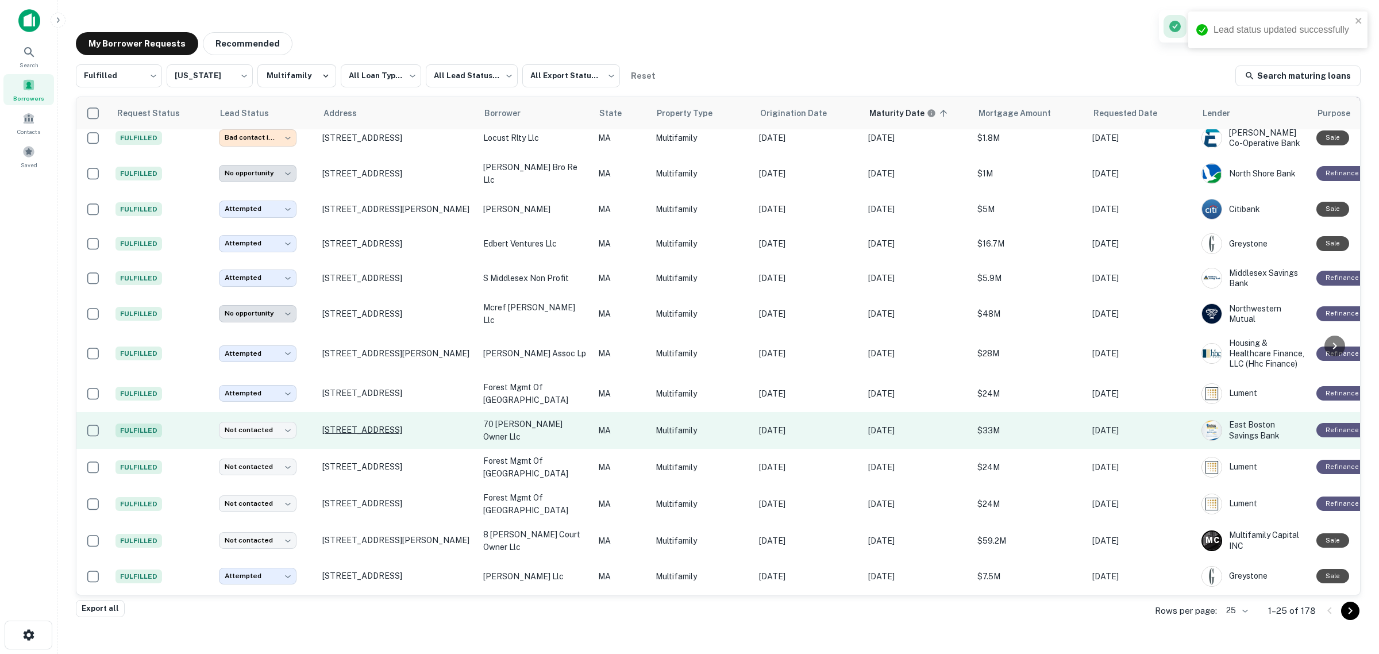
click at [351, 425] on p "[STREET_ADDRESS]" at bounding box center [396, 430] width 149 height 10
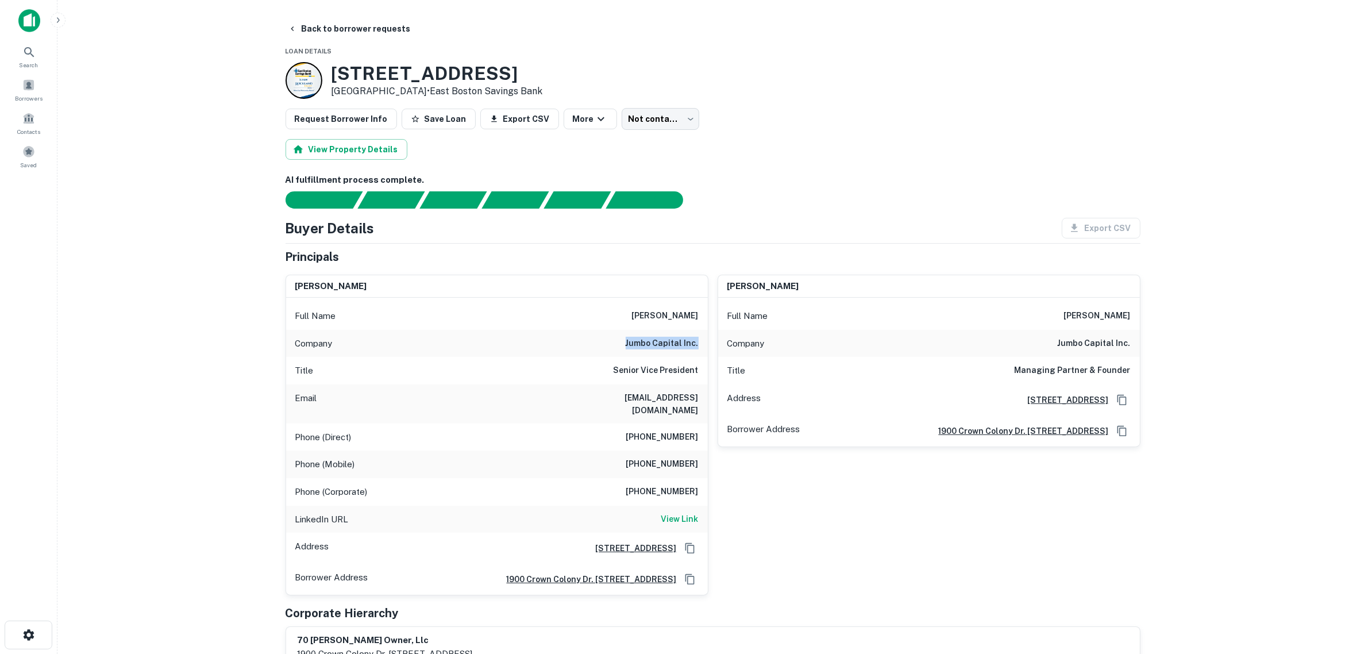
drag, startPoint x: 624, startPoint y: 346, endPoint x: 699, endPoint y: 345, distance: 75.9
click at [699, 345] on div "Company jumbo capital inc." at bounding box center [497, 344] width 422 height 28
copy h6 "jumbo capital inc."
click at [231, 360] on main "Back to borrower requests Loan Details [STREET_ADDRESS] • East Boston Savings B…" at bounding box center [712, 327] width 1311 height 654
drag, startPoint x: 590, startPoint y: 398, endPoint x: 699, endPoint y: 405, distance: 110.0
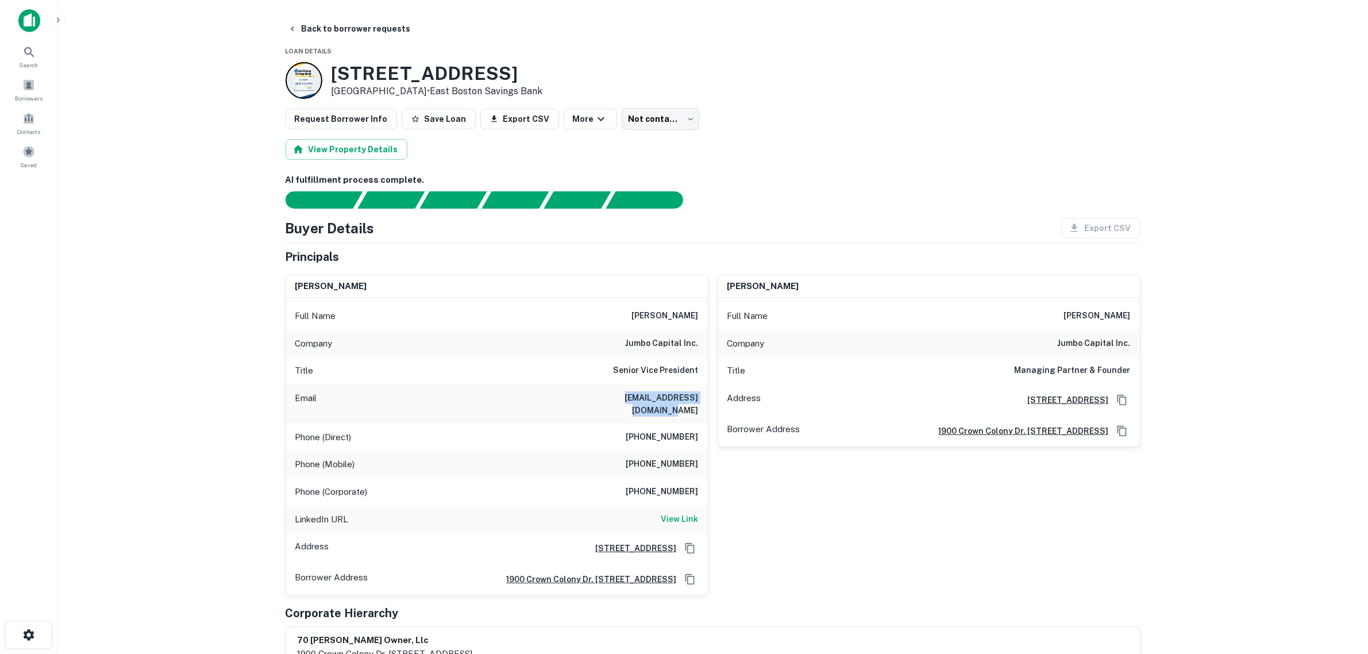
click at [699, 405] on div "Email [EMAIL_ADDRESS][DOMAIN_NAME]" at bounding box center [497, 403] width 422 height 39
copy h6 "[EMAIL_ADDRESS][DOMAIN_NAME]"
drag, startPoint x: 124, startPoint y: 380, endPoint x: 141, endPoint y: 382, distance: 16.8
click at [125, 382] on main "Back to borrower requests Loan Details [STREET_ADDRESS] • East Boston Savings B…" at bounding box center [712, 327] width 1311 height 654
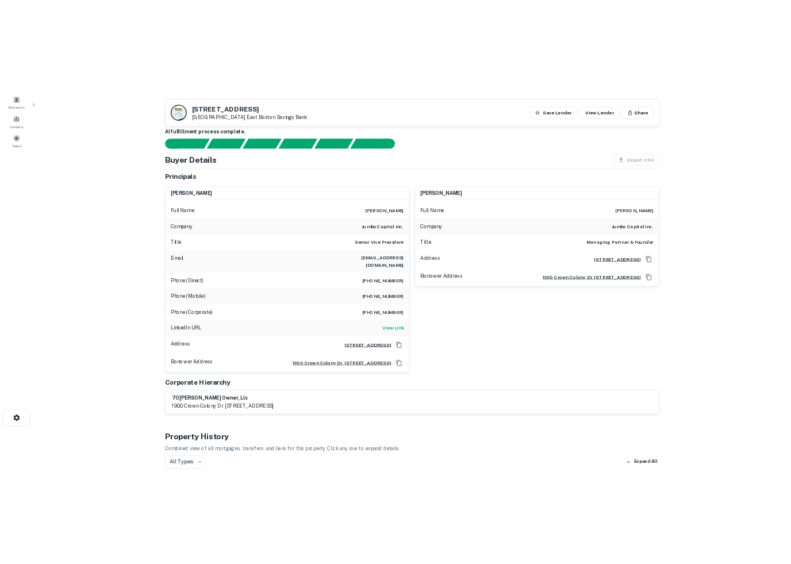
scroll to position [72, 0]
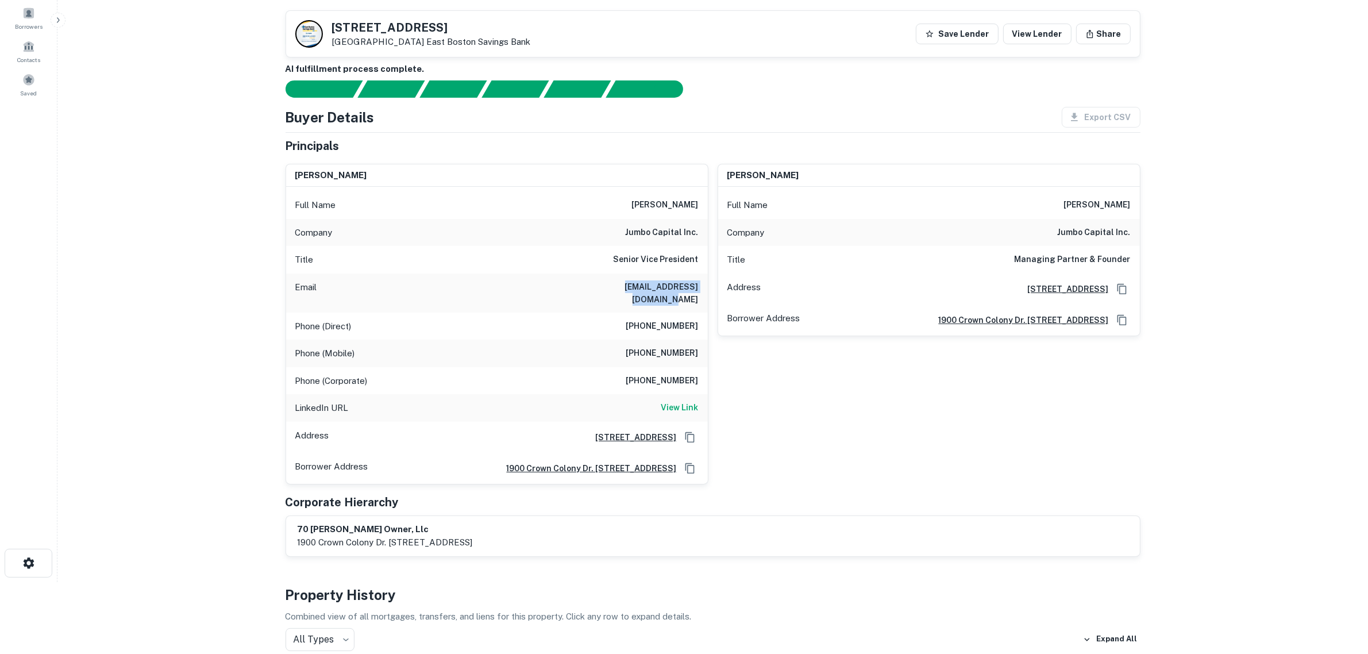
drag, startPoint x: 697, startPoint y: 285, endPoint x: 595, endPoint y: 288, distance: 101.8
click at [595, 288] on div "Email [EMAIL_ADDRESS][DOMAIN_NAME]" at bounding box center [497, 293] width 422 height 39
copy h6 "[EMAIL_ADDRESS][DOMAIN_NAME]"
click at [188, 385] on main "Back to borrower requests [STREET_ADDRESS] [GEOGRAPHIC_DATA] Savings Bank Save …" at bounding box center [712, 255] width 1311 height 654
drag, startPoint x: 628, startPoint y: 233, endPoint x: 700, endPoint y: 236, distance: 71.9
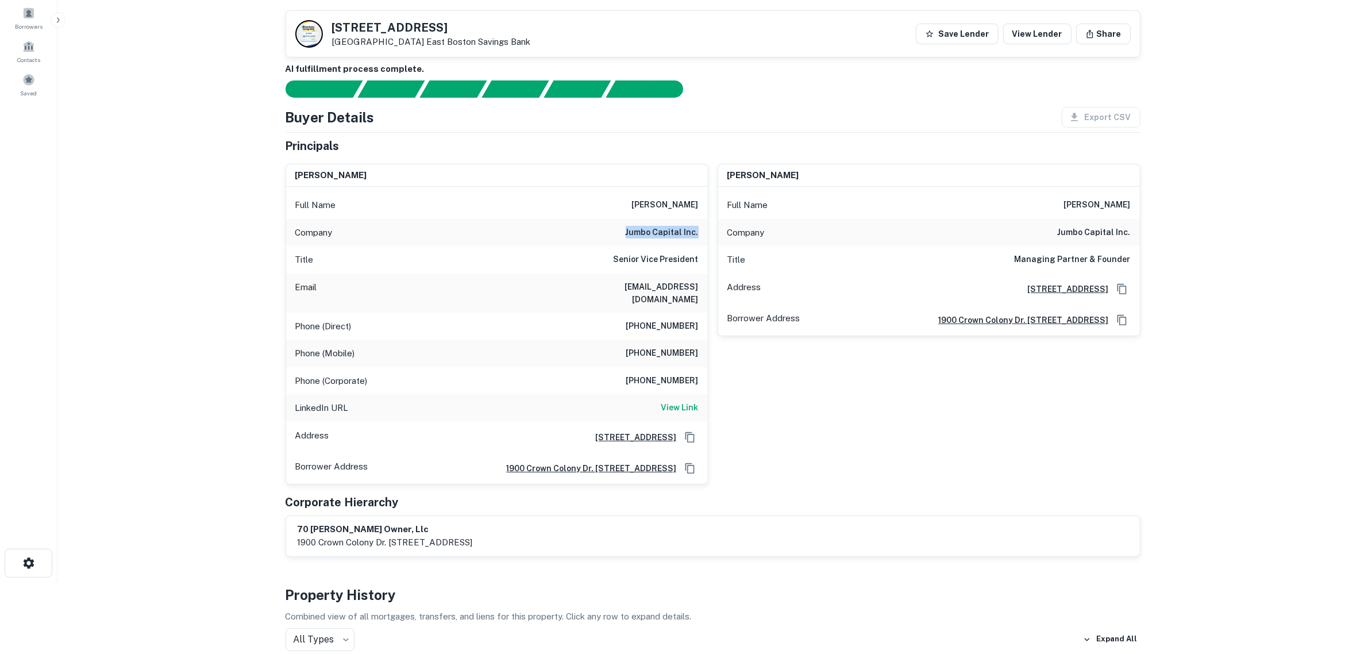
click at [700, 236] on div "Company jumbo capital inc." at bounding box center [497, 233] width 422 height 28
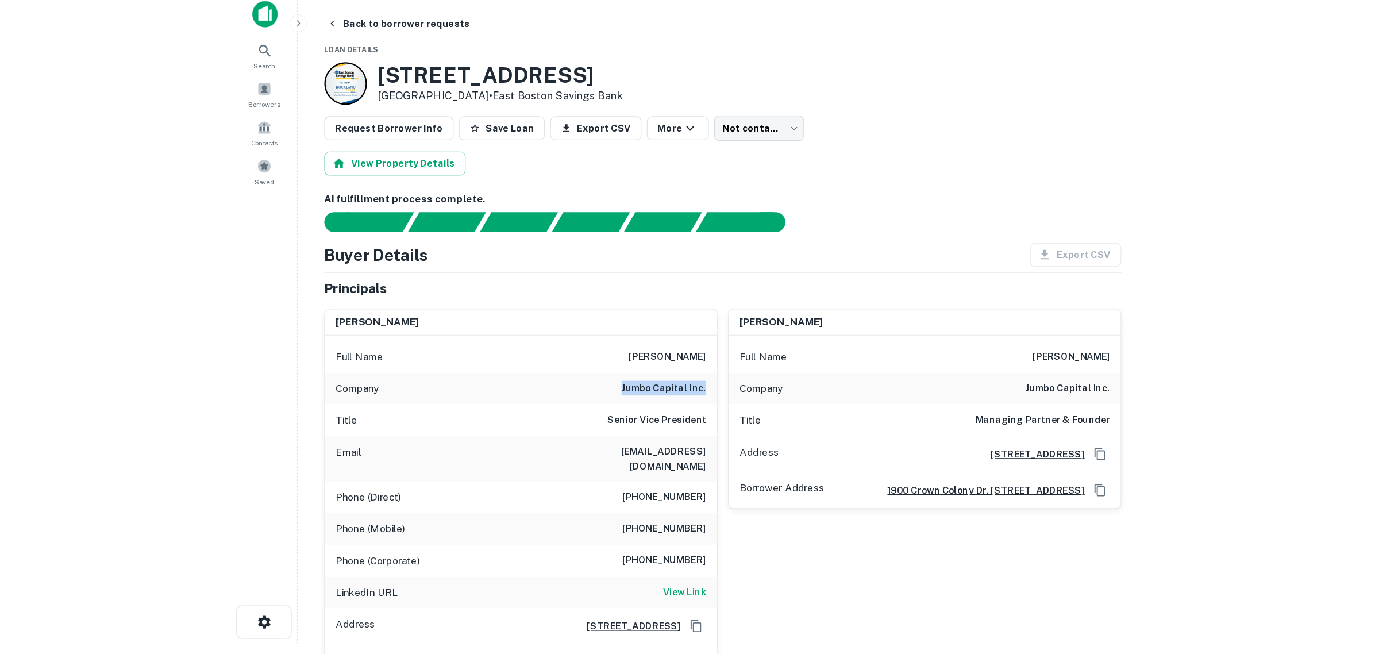
scroll to position [0, 0]
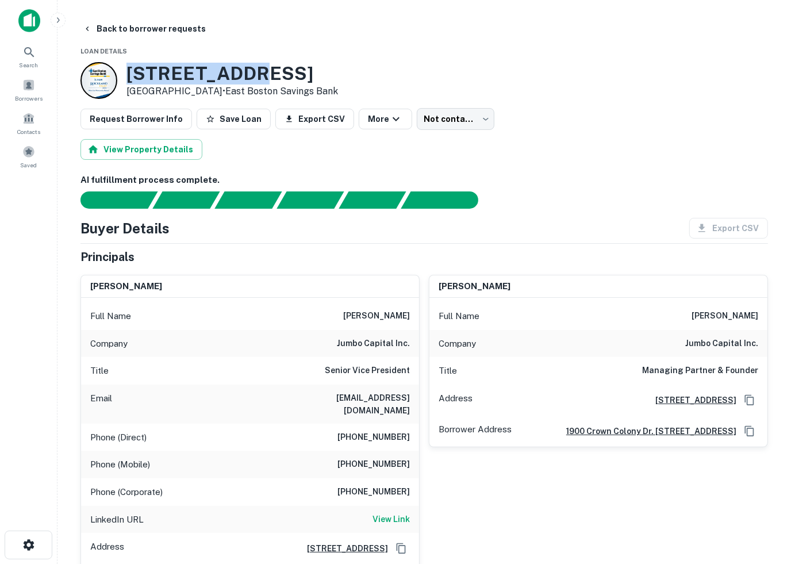
drag, startPoint x: 161, startPoint y: 72, endPoint x: 125, endPoint y: 67, distance: 37.1
click at [125, 67] on div "[STREET_ADDRESS] • East Boston Savings Bank" at bounding box center [208, 80] width 257 height 37
click at [44, 244] on div "Search Borrowers Contacts Saved" at bounding box center [28, 264] width 57 height 528
drag, startPoint x: 349, startPoint y: 314, endPoint x: 383, endPoint y: 311, distance: 34.0
click at [383, 311] on div "Full Name [PERSON_NAME]" at bounding box center [250, 316] width 338 height 28
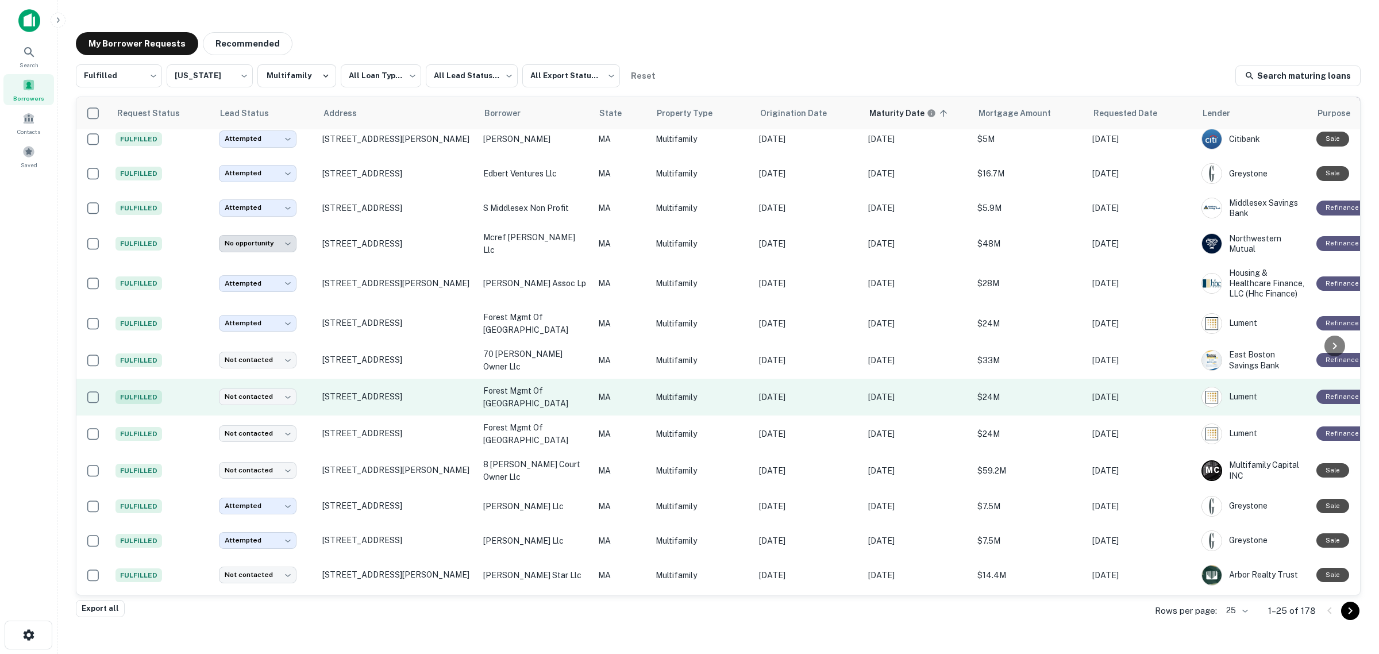
scroll to position [287, 0]
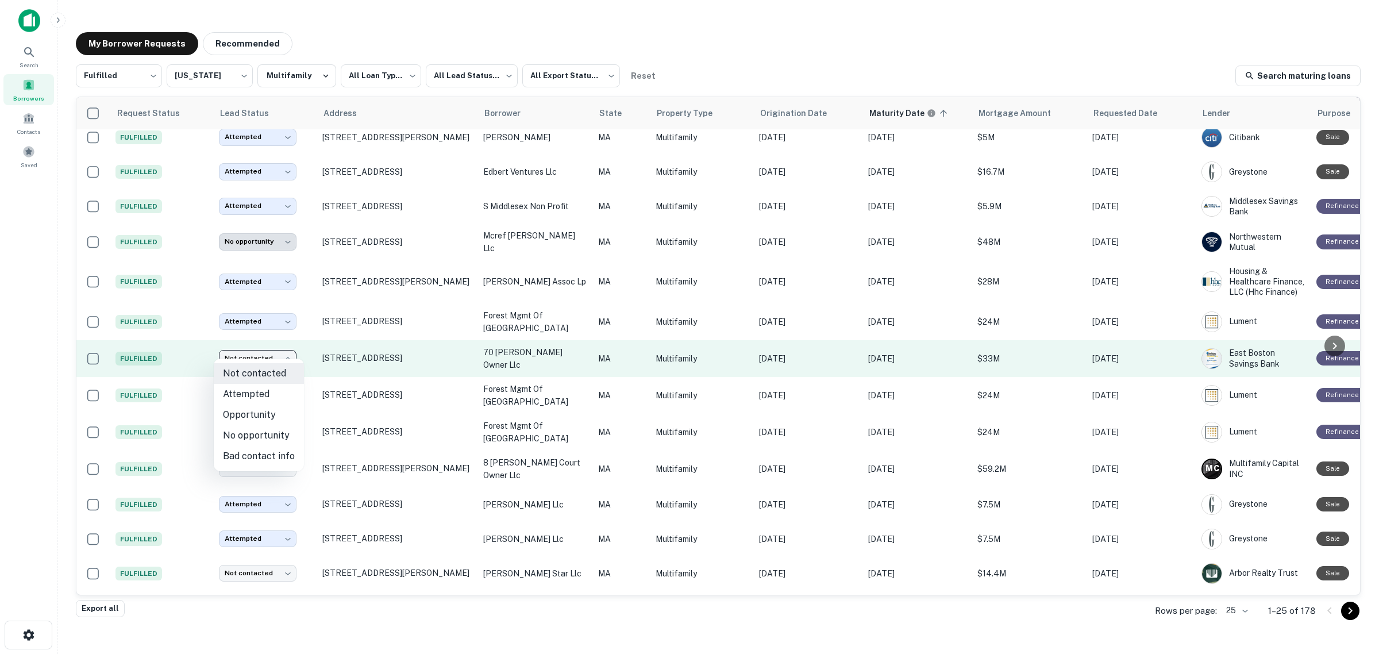
click at [280, 355] on body "**********" at bounding box center [689, 327] width 1379 height 654
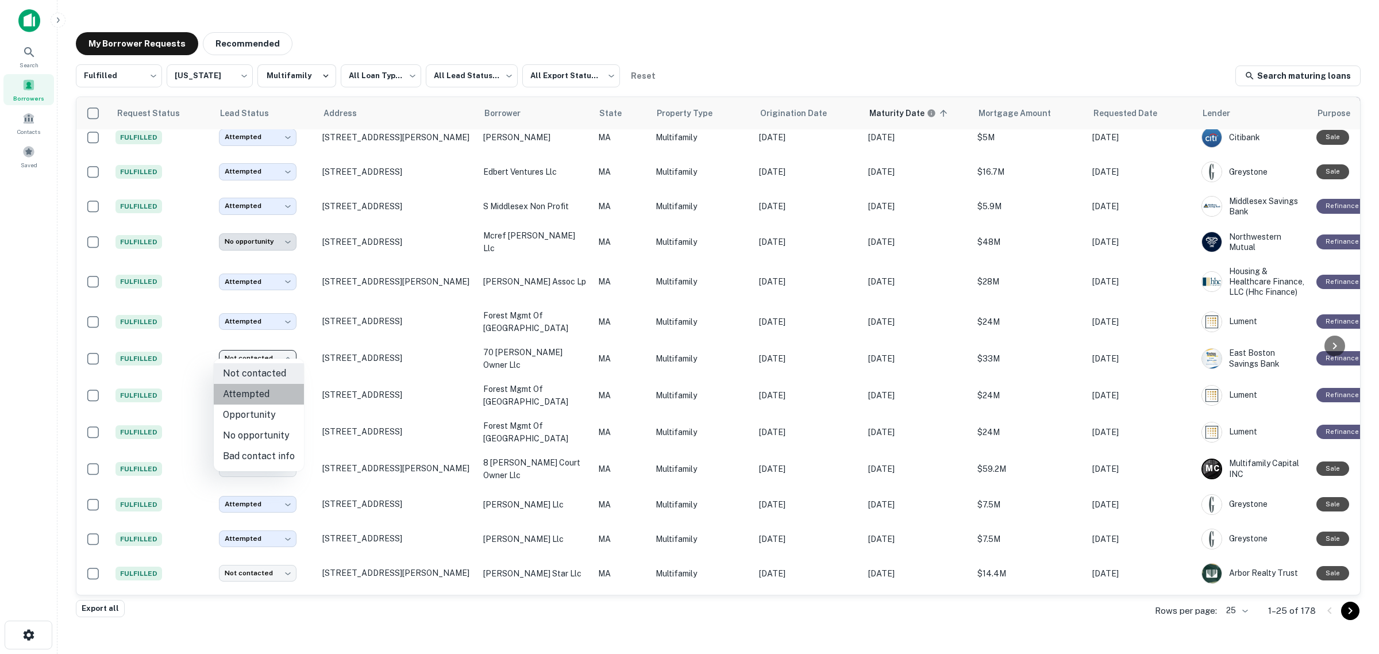
click at [261, 395] on li "Attempted" at bounding box center [259, 394] width 90 height 21
type input "*********"
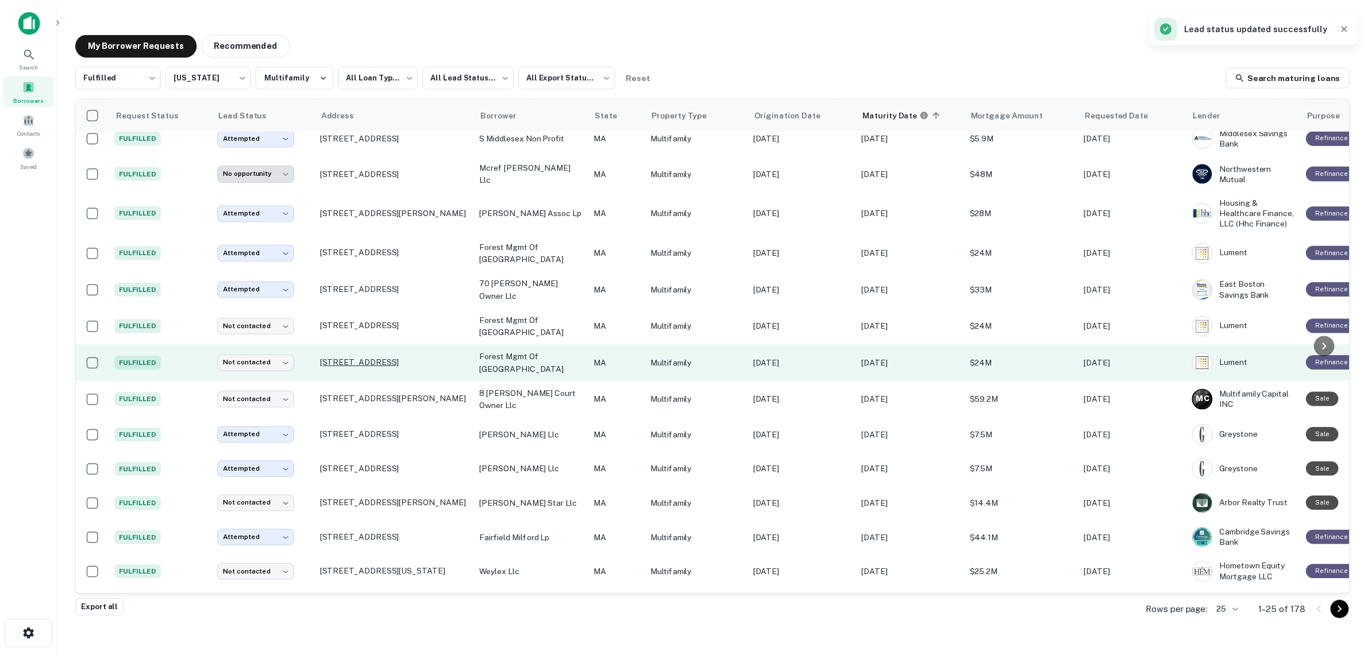
scroll to position [359, 0]
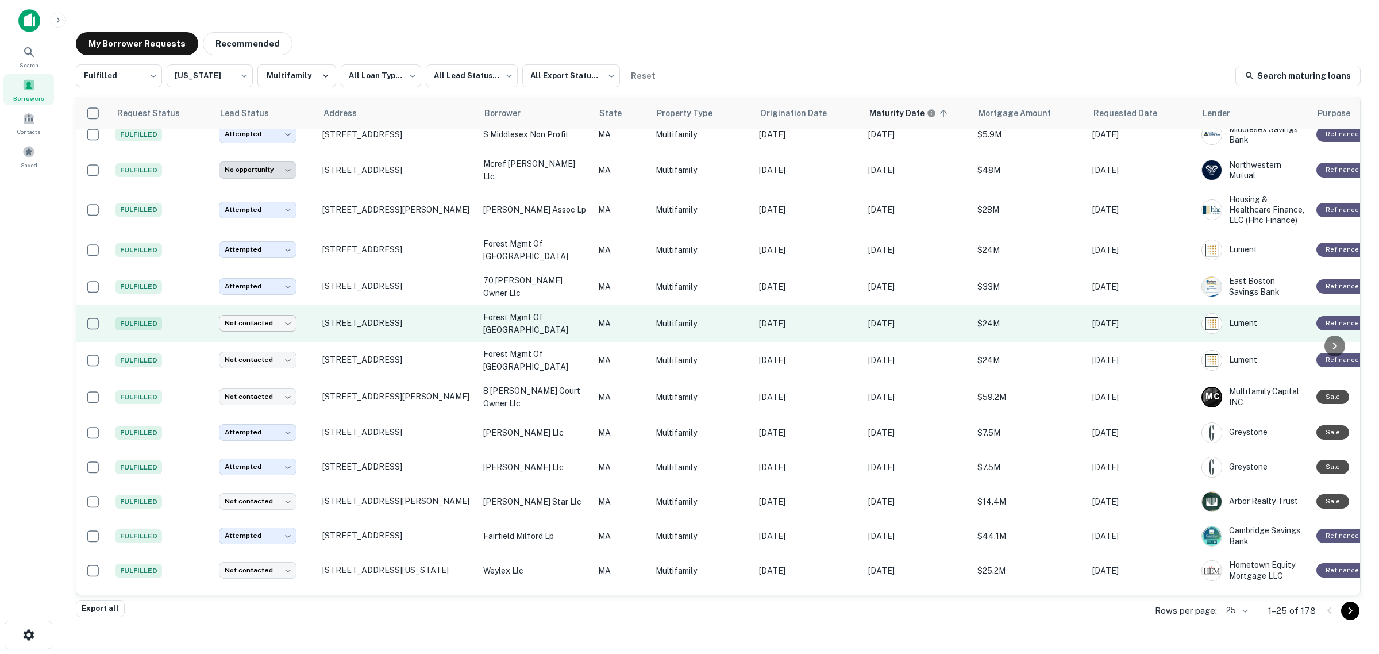
click at [243, 312] on body "**********" at bounding box center [689, 327] width 1379 height 654
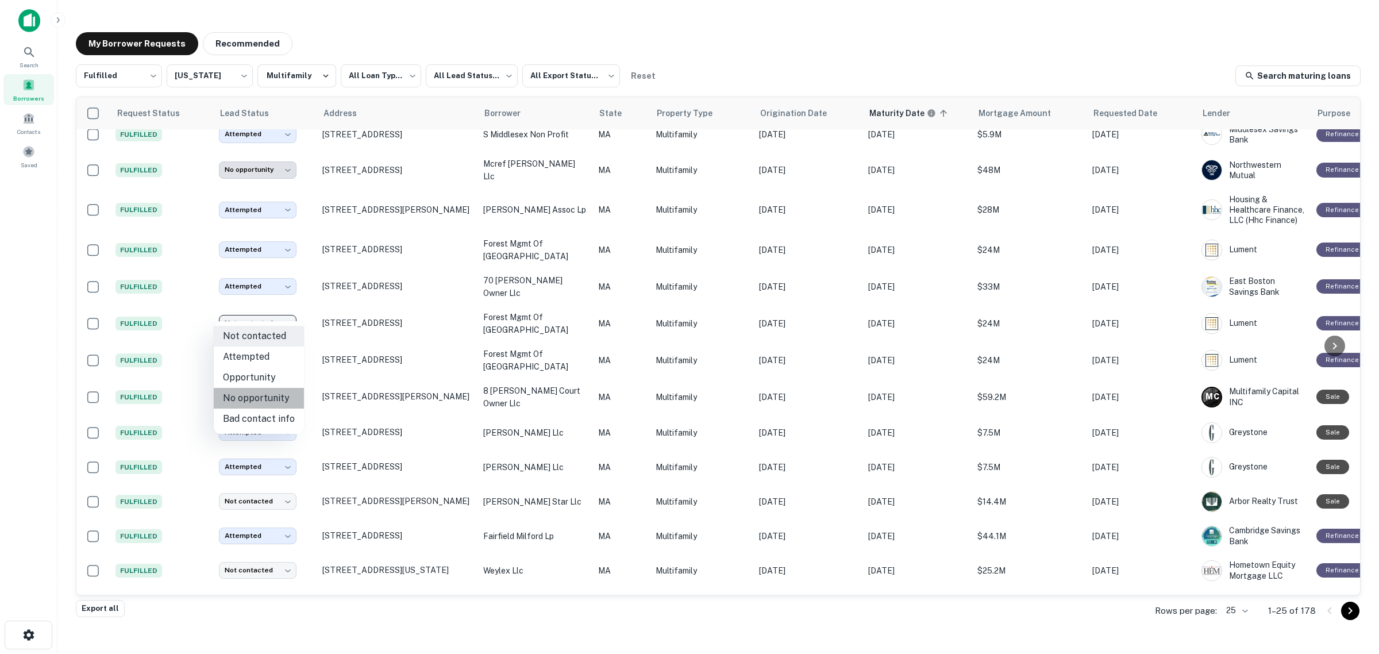
click at [260, 394] on li "No opportunity" at bounding box center [259, 398] width 90 height 21
type input "**********"
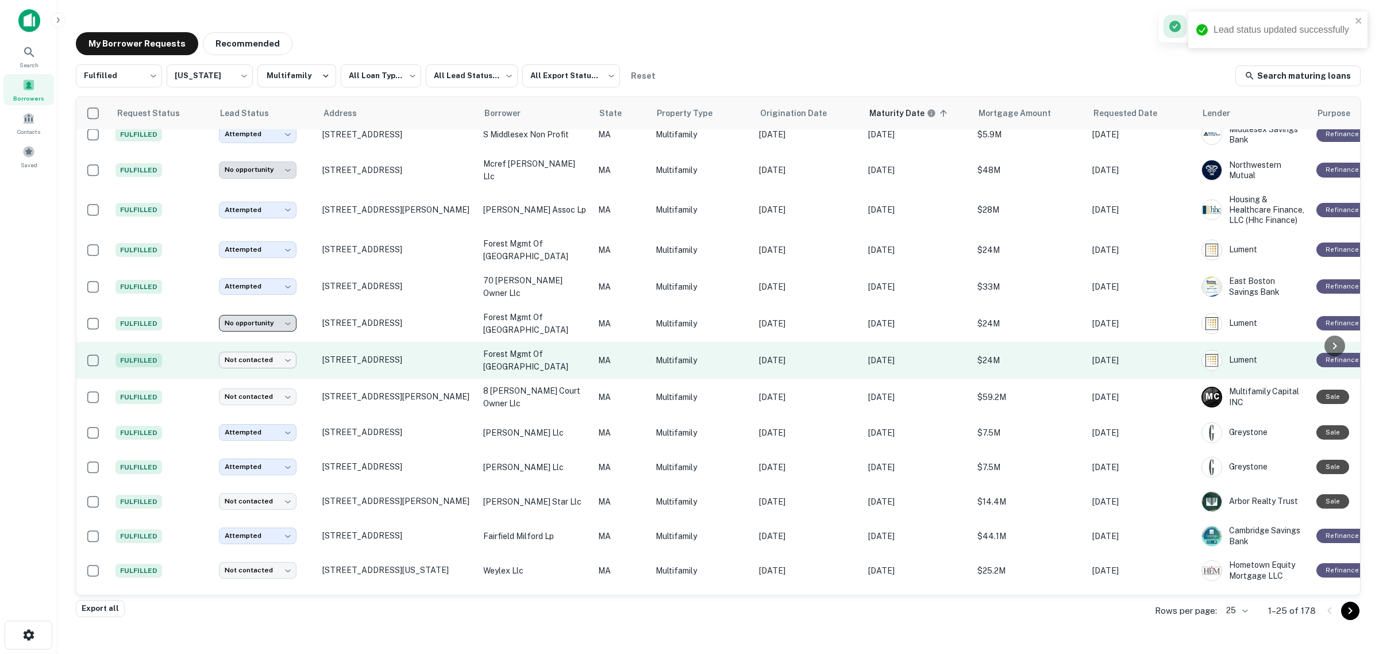
click at [263, 351] on body "**********" at bounding box center [689, 327] width 1379 height 654
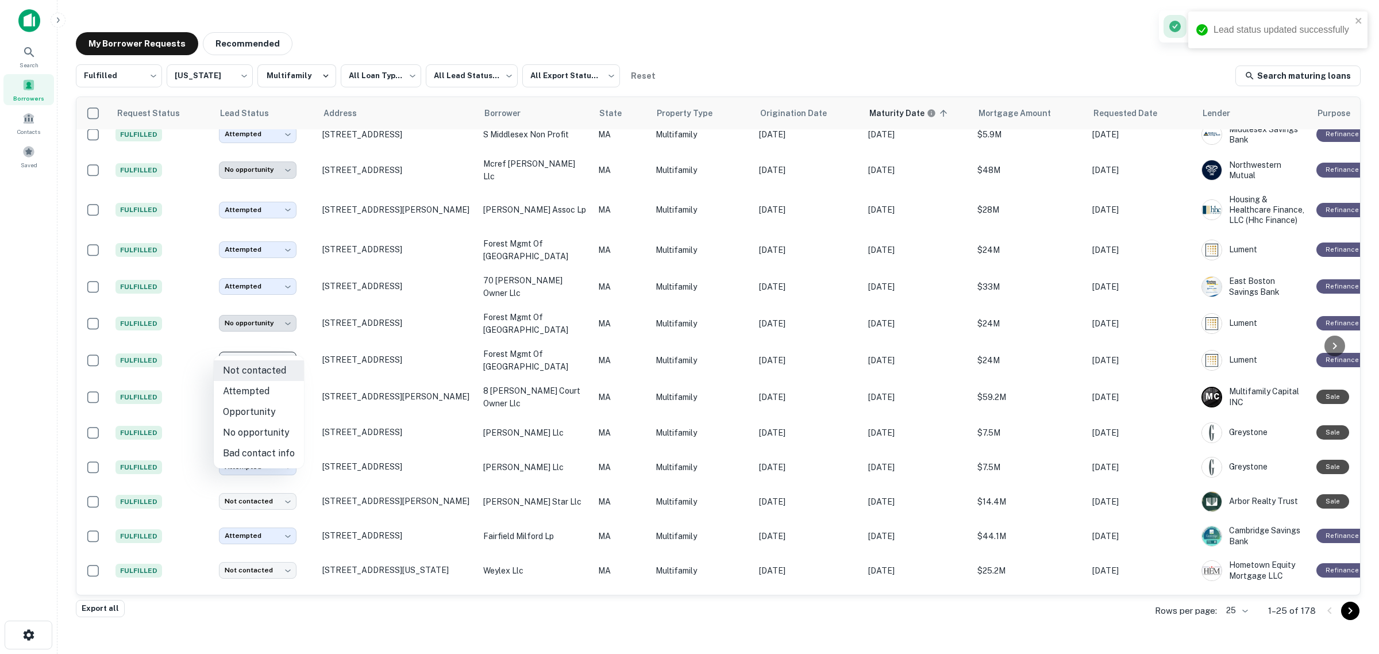
click at [371, 349] on div at bounding box center [689, 327] width 1379 height 654
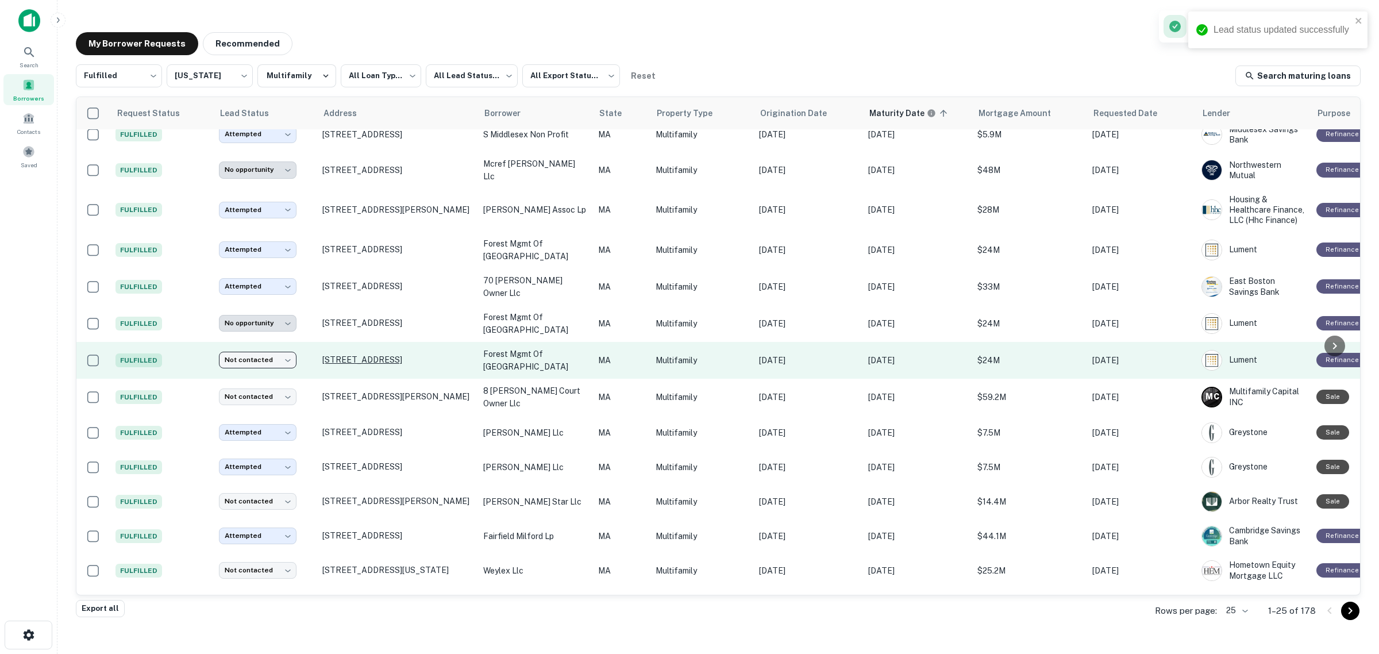
click at [371, 355] on p "[STREET_ADDRESS]" at bounding box center [396, 360] width 149 height 10
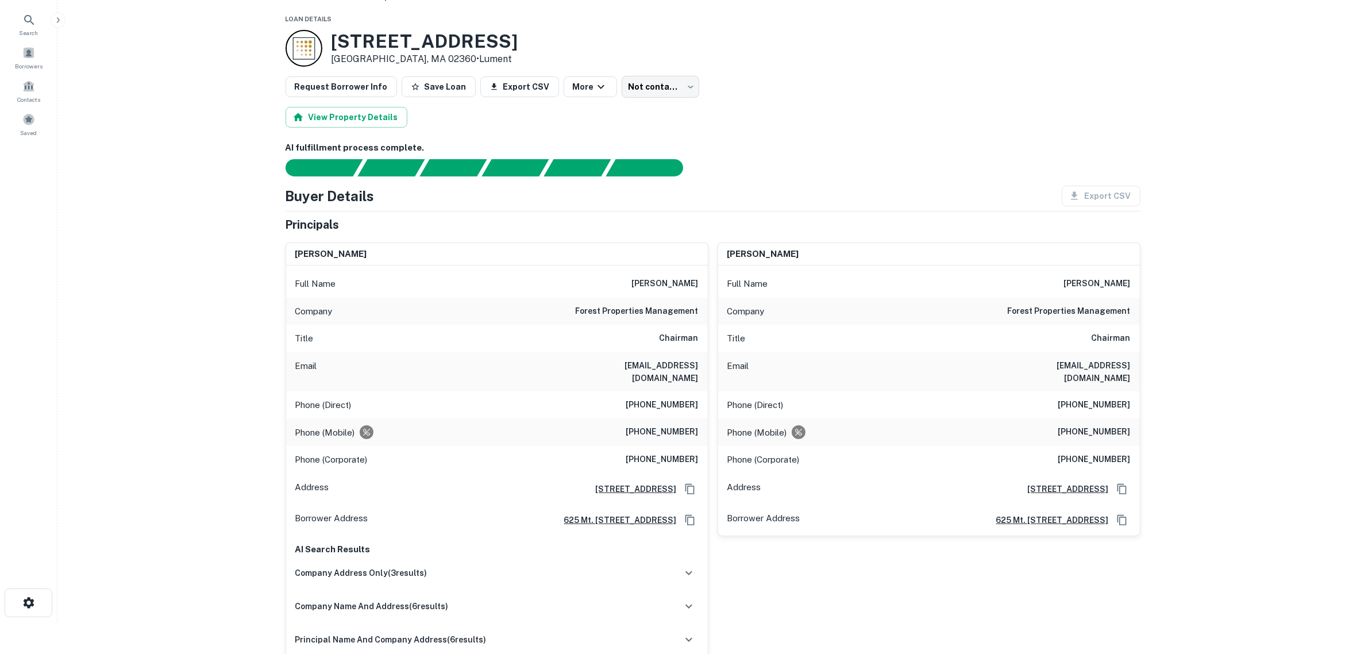
scroll to position [72, 0]
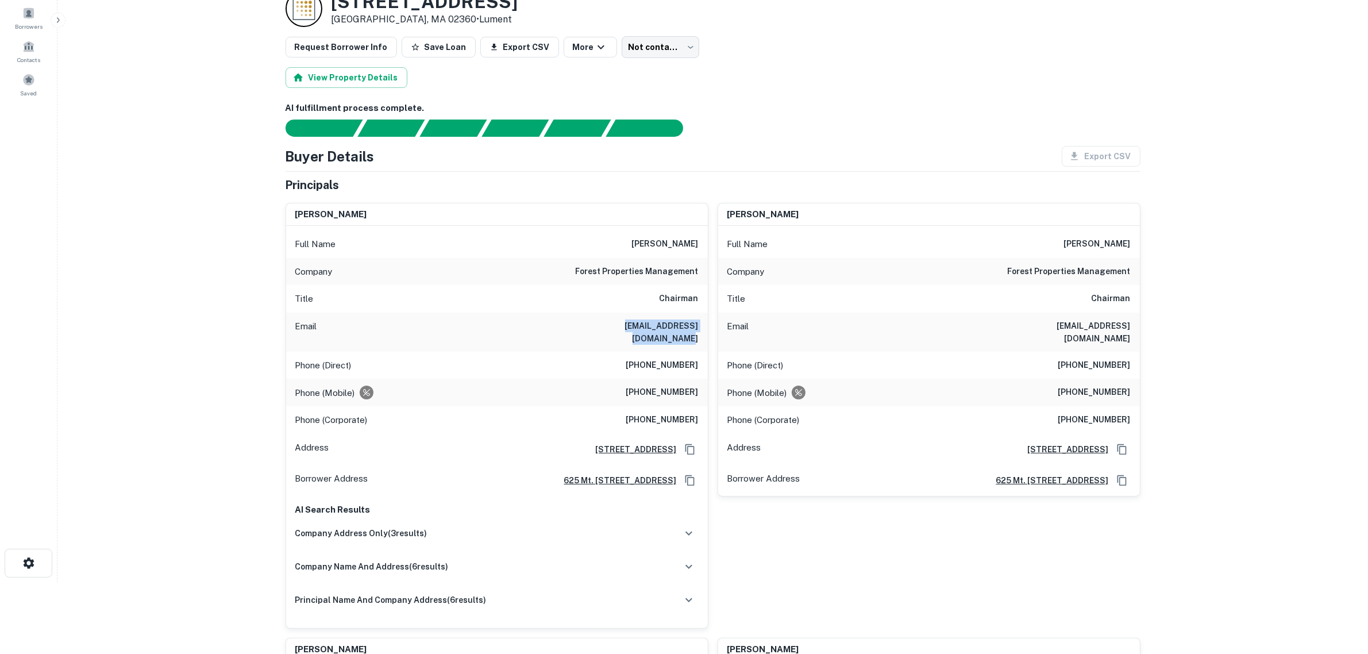
drag, startPoint x: 594, startPoint y: 320, endPoint x: 695, endPoint y: 320, distance: 101.7
click at [695, 320] on div "Email [EMAIL_ADDRESS][DOMAIN_NAME]" at bounding box center [497, 332] width 422 height 39
drag, startPoint x: 669, startPoint y: 332, endPoint x: 648, endPoint y: 325, distance: 22.9
click at [668, 331] on h6 "[EMAIL_ADDRESS][DOMAIN_NAME]" at bounding box center [630, 332] width 138 height 25
click at [598, 325] on h6 "[EMAIL_ADDRESS][DOMAIN_NAME]" at bounding box center [630, 332] width 138 height 25
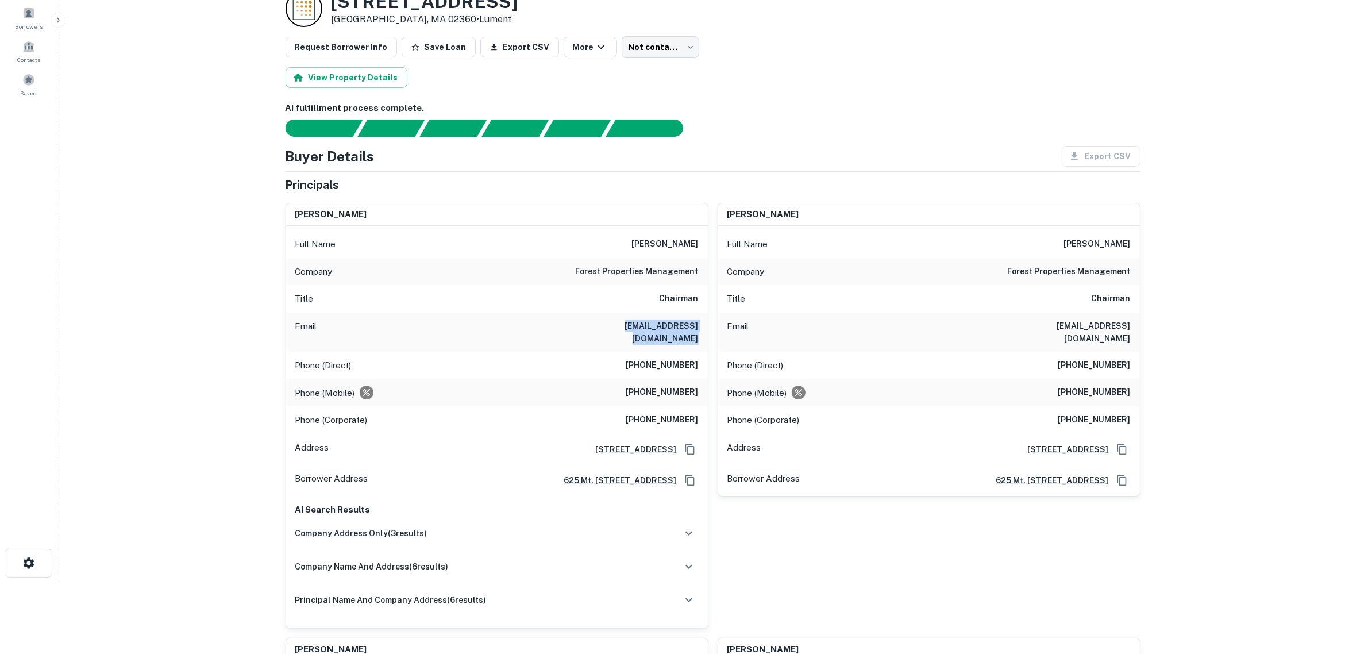
drag, startPoint x: 588, startPoint y: 328, endPoint x: 701, endPoint y: 325, distance: 113.2
click at [701, 325] on div "Email [EMAIL_ADDRESS][DOMAIN_NAME]" at bounding box center [497, 332] width 422 height 39
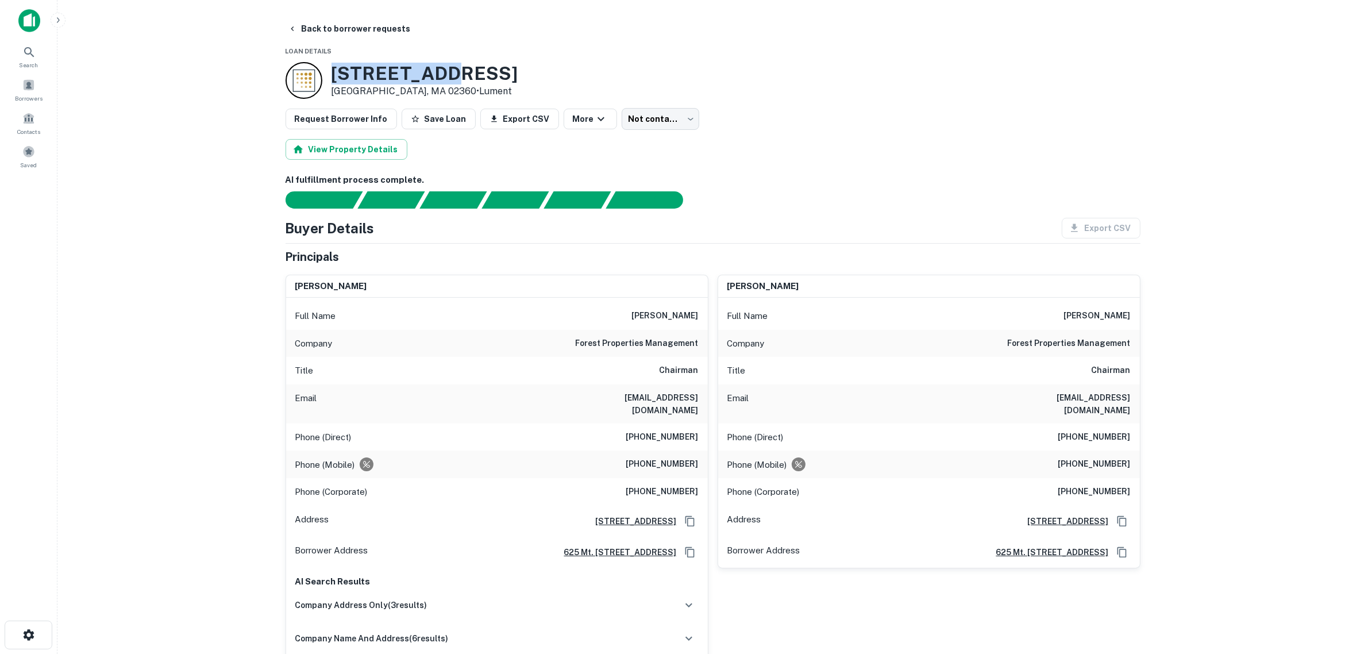
drag, startPoint x: 447, startPoint y: 76, endPoint x: 335, endPoint y: 74, distance: 111.5
click at [335, 74] on h3 "[STREET_ADDRESS]" at bounding box center [425, 74] width 187 height 22
drag, startPoint x: 249, startPoint y: 277, endPoint x: 245, endPoint y: 263, distance: 14.8
click at [249, 277] on main "Back to borrower requests Loan Details [STREET_ADDRESS] • Lument Request Borrow…" at bounding box center [712, 327] width 1311 height 654
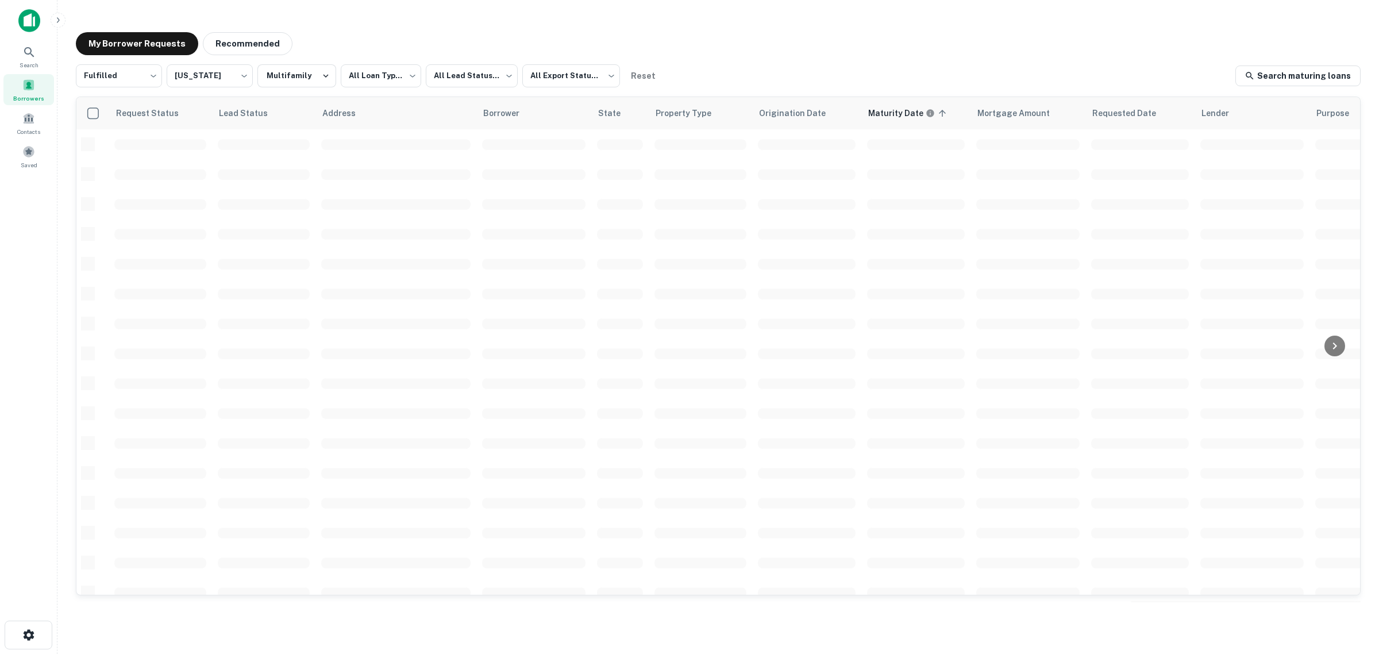
scroll to position [292, 0]
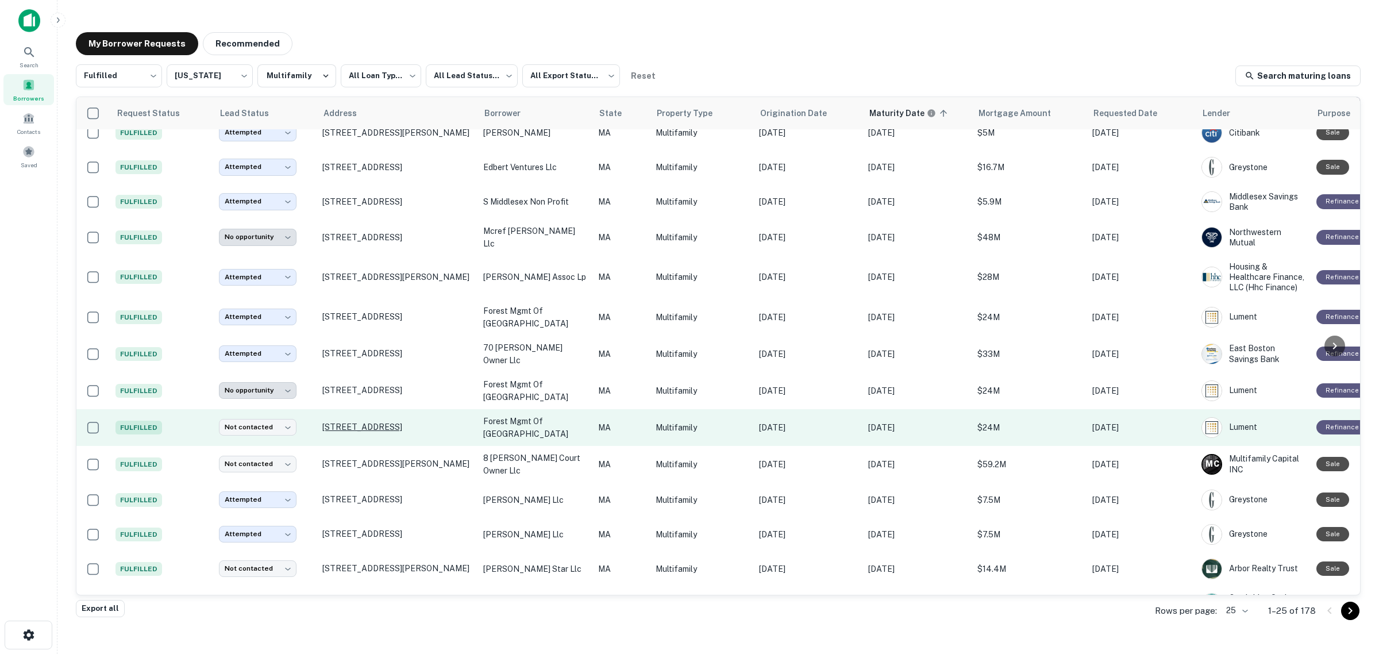
click at [372, 422] on p "[STREET_ADDRESS]" at bounding box center [396, 427] width 149 height 10
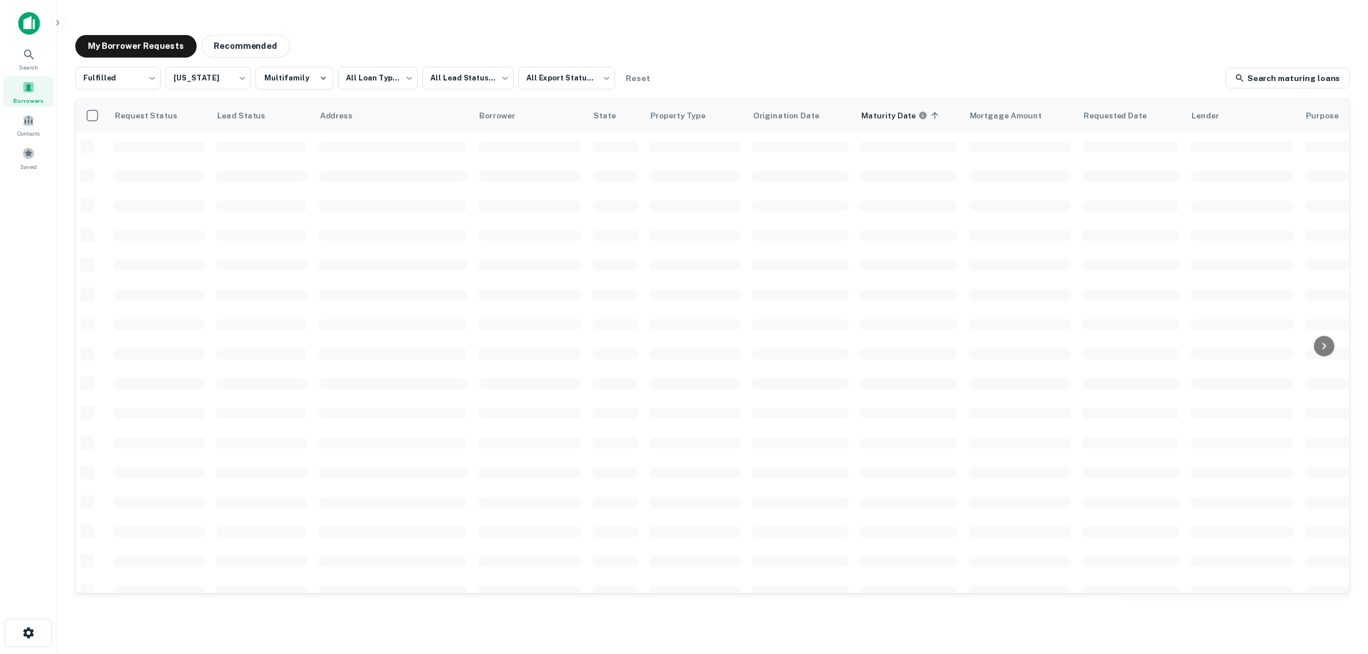
scroll to position [291, 0]
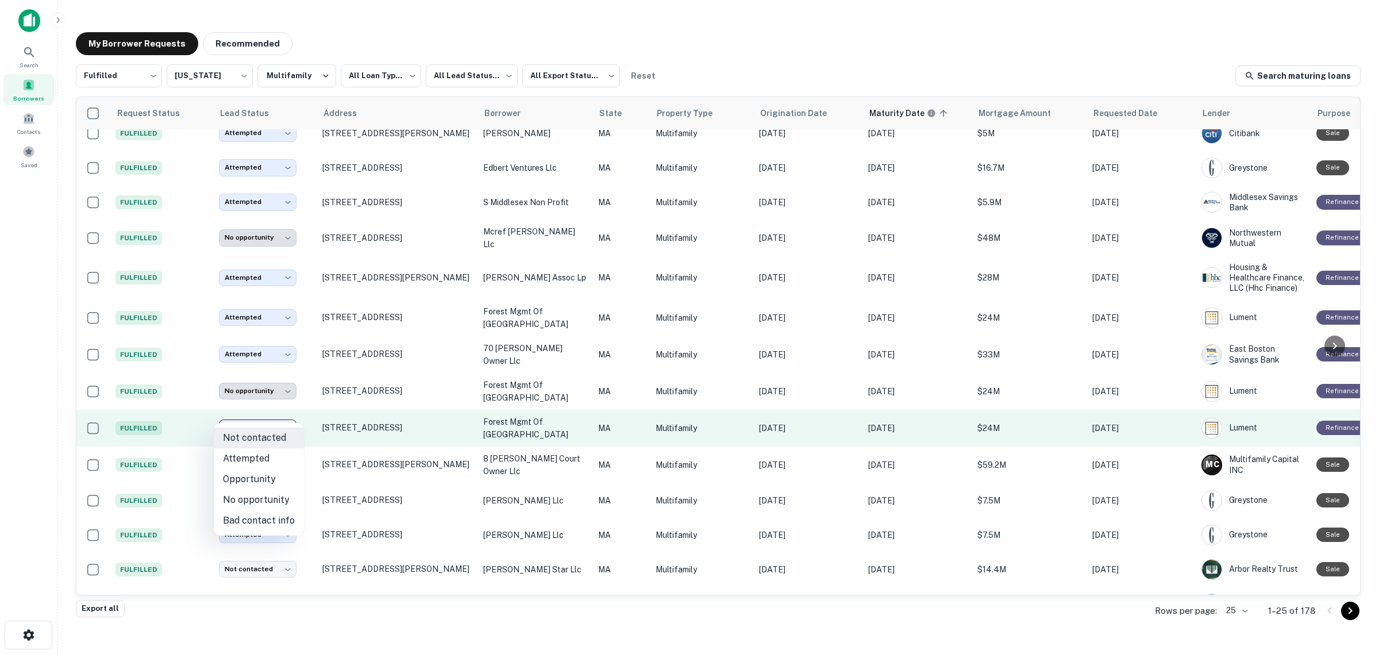
click at [286, 415] on body "**********" at bounding box center [689, 327] width 1379 height 654
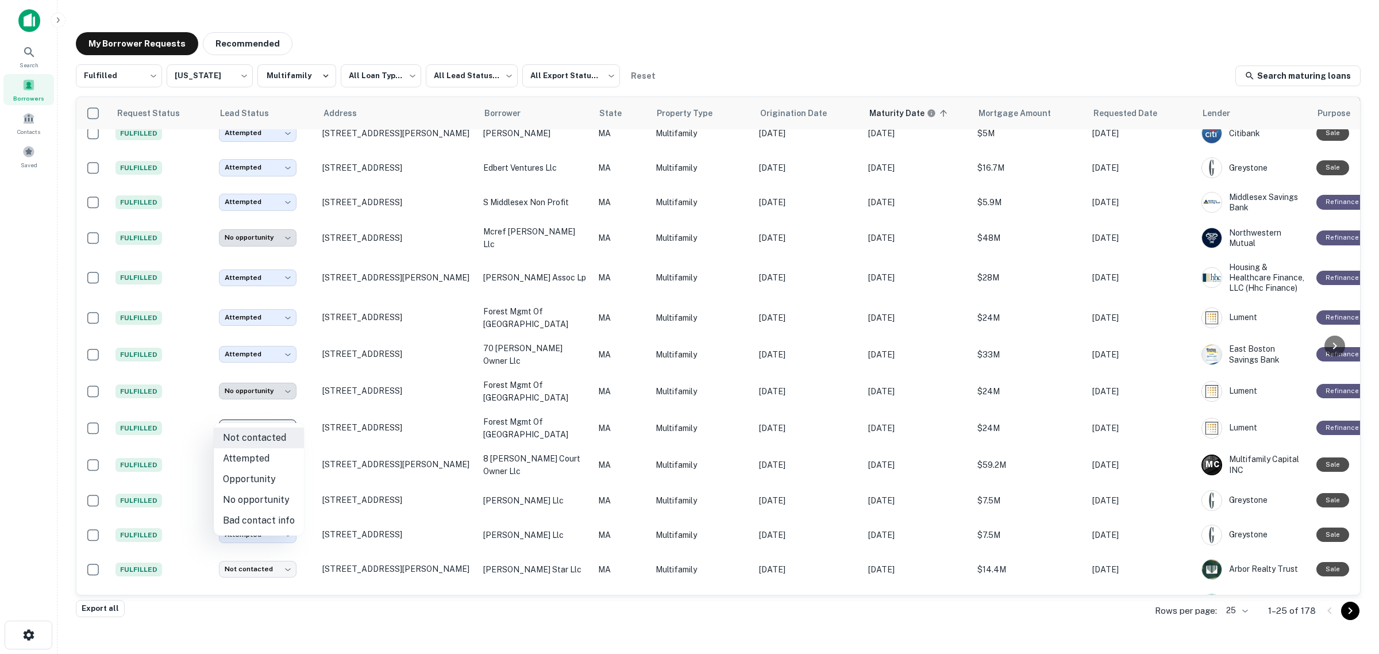
click at [255, 460] on li "Attempted" at bounding box center [259, 458] width 90 height 21
type input "*********"
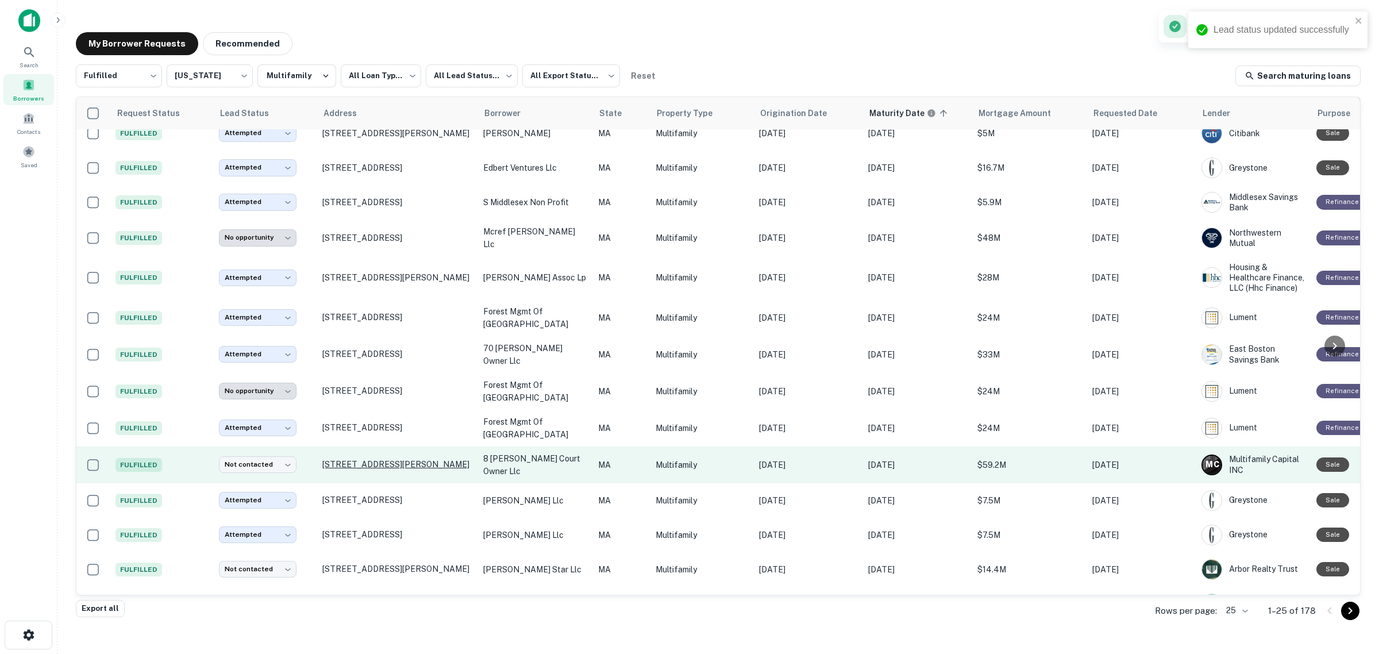
click at [351, 459] on p "[STREET_ADDRESS][PERSON_NAME]" at bounding box center [396, 464] width 149 height 10
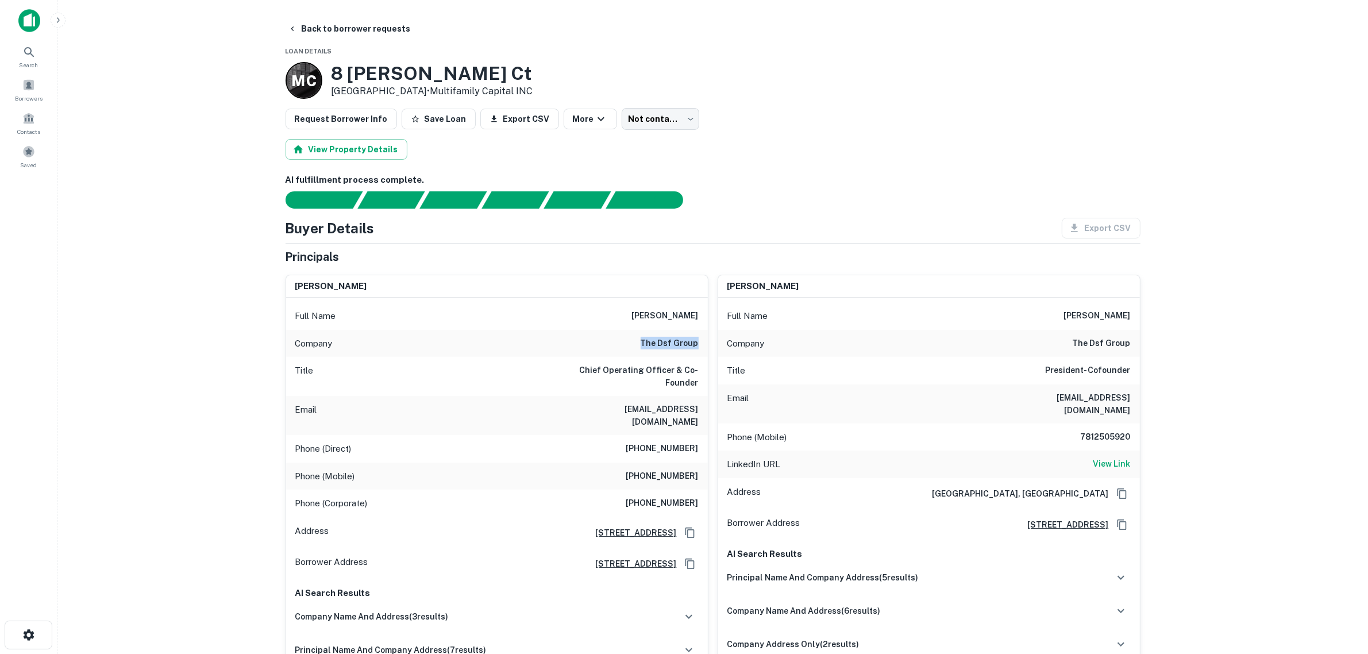
drag, startPoint x: 633, startPoint y: 349, endPoint x: 703, endPoint y: 344, distance: 70.3
click at [703, 344] on div "Company the dsf group" at bounding box center [497, 344] width 422 height 28
click at [199, 338] on main "Back to borrower requests Loan Details M C [STREET_ADDRESS][PERSON_NAME] • Mult…" at bounding box center [712, 327] width 1311 height 654
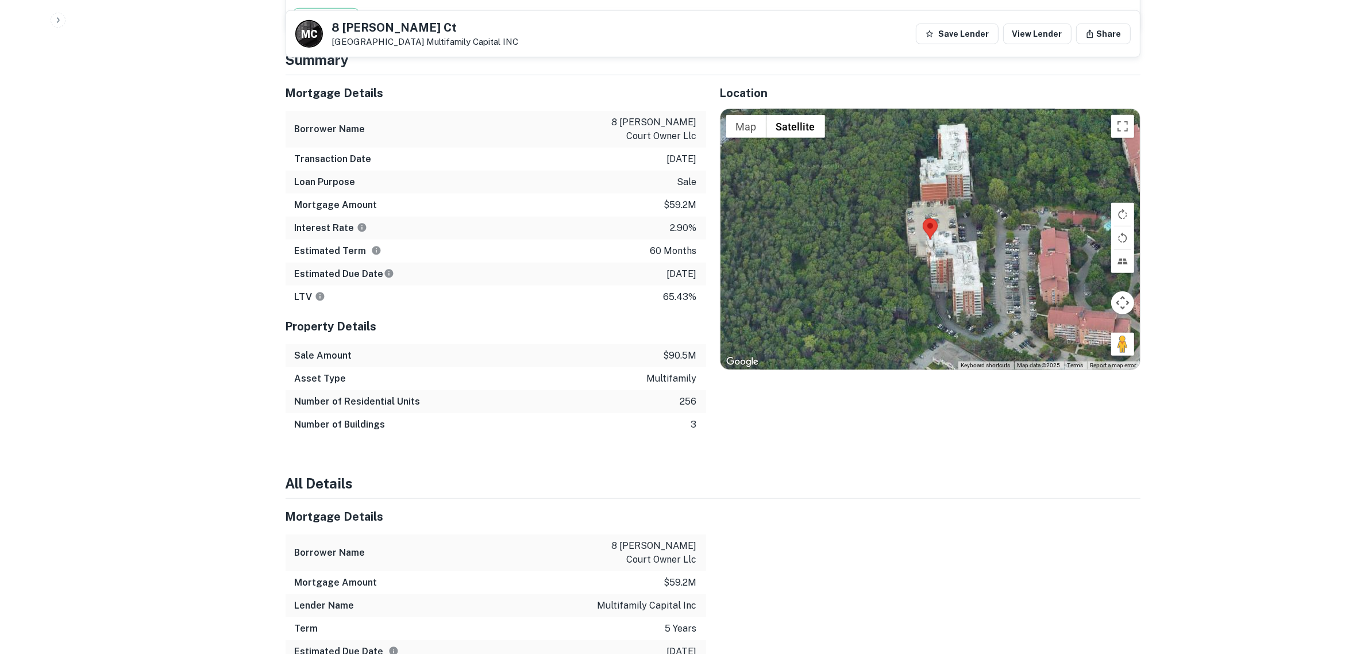
scroll to position [934, 0]
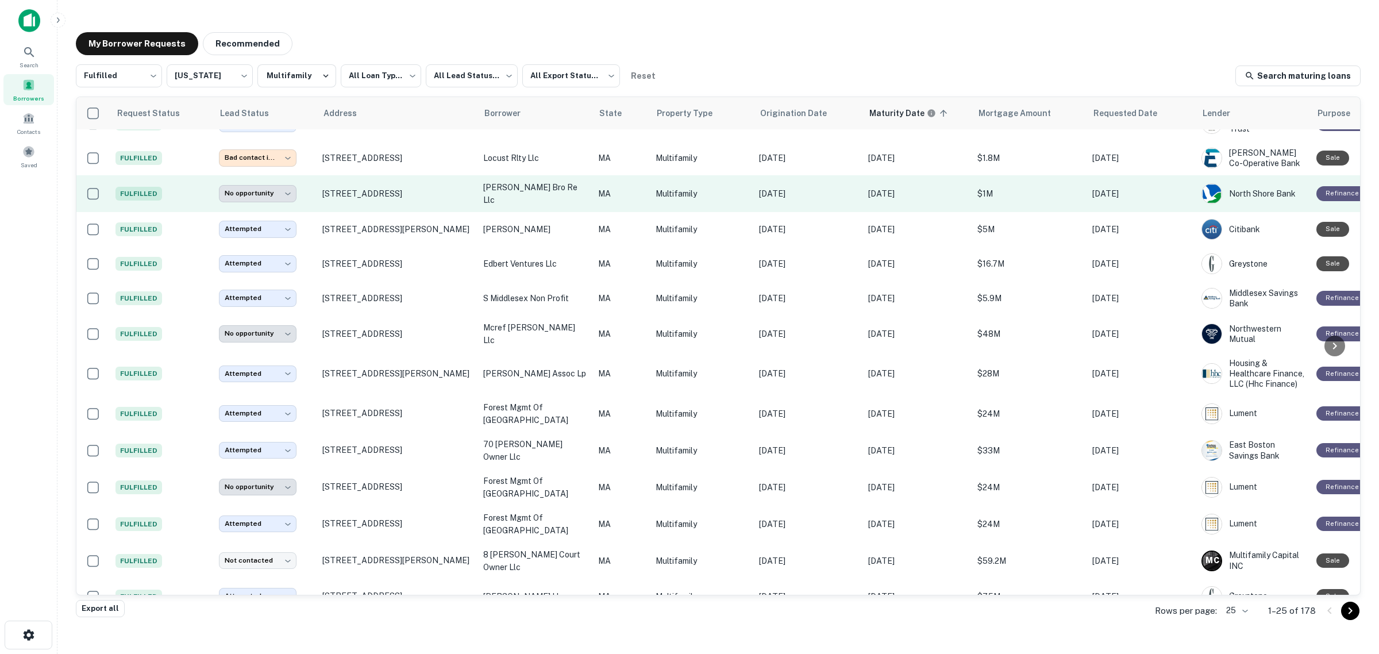
scroll to position [415, 0]
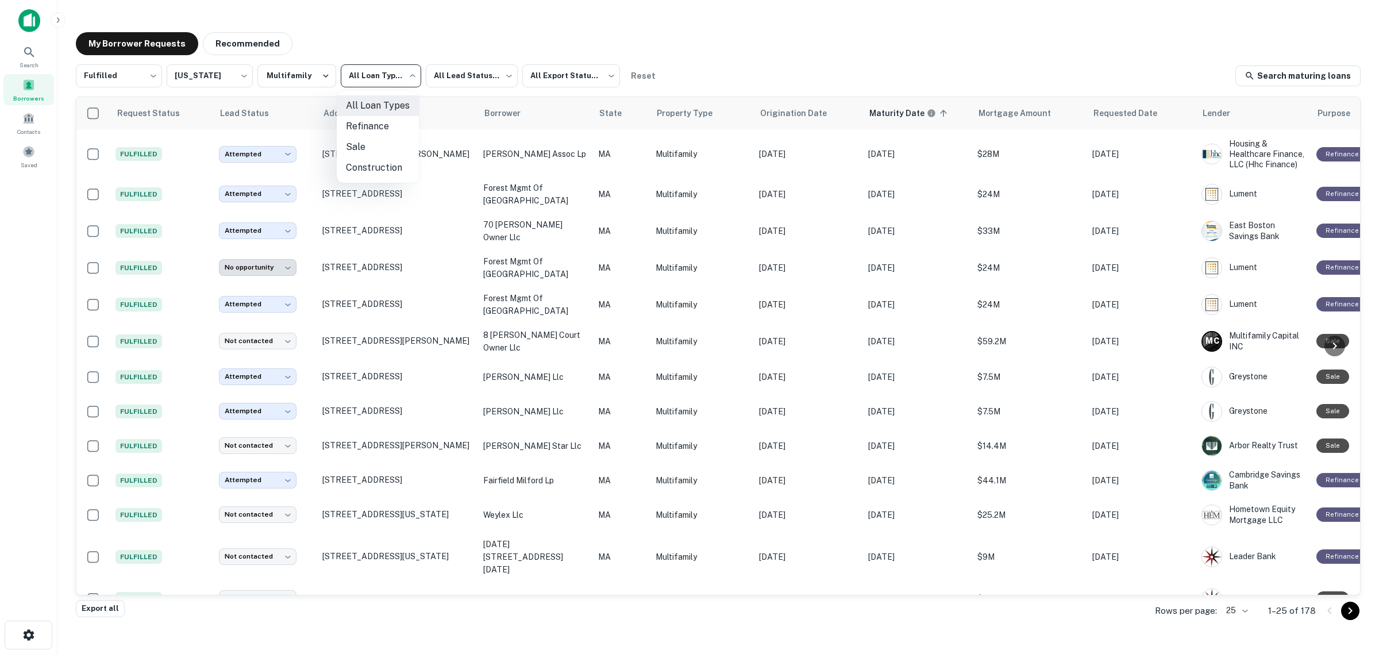
click at [372, 82] on body "**********" at bounding box center [689, 327] width 1379 height 654
click at [464, 70] on div at bounding box center [689, 327] width 1379 height 654
click at [464, 70] on body "**********" at bounding box center [689, 327] width 1379 height 654
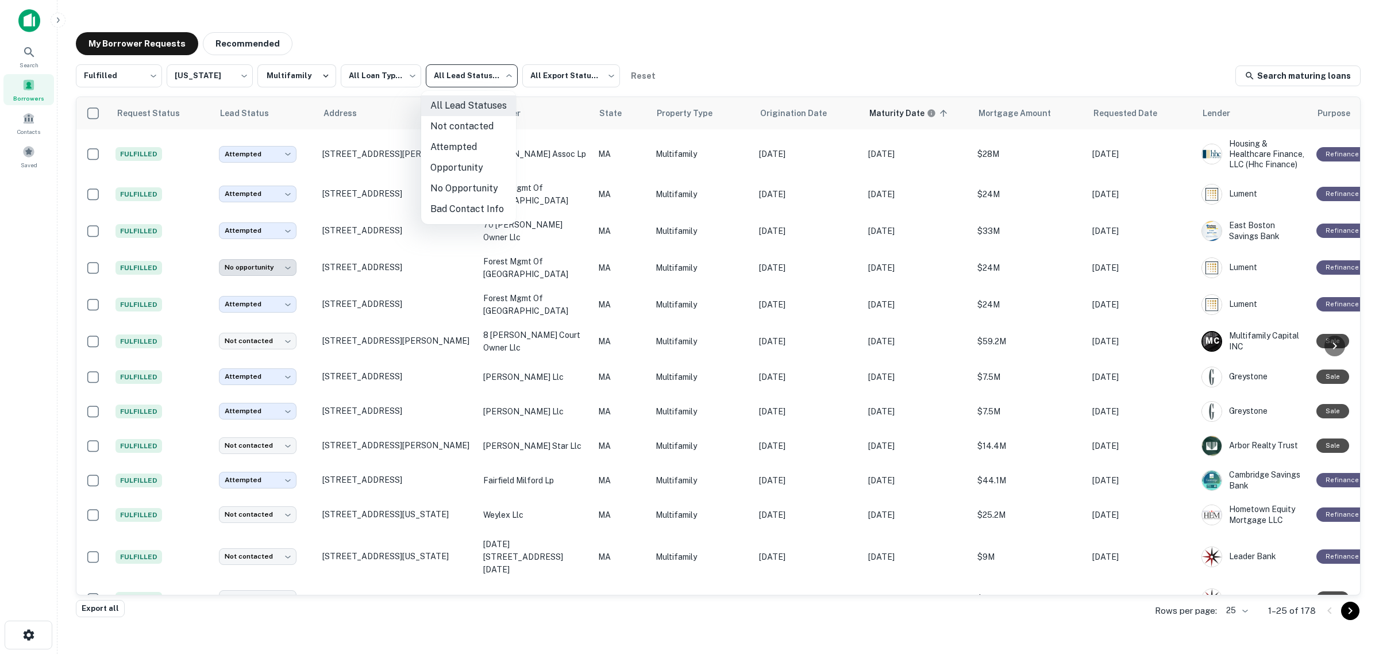
click at [44, 411] on div at bounding box center [689, 327] width 1379 height 654
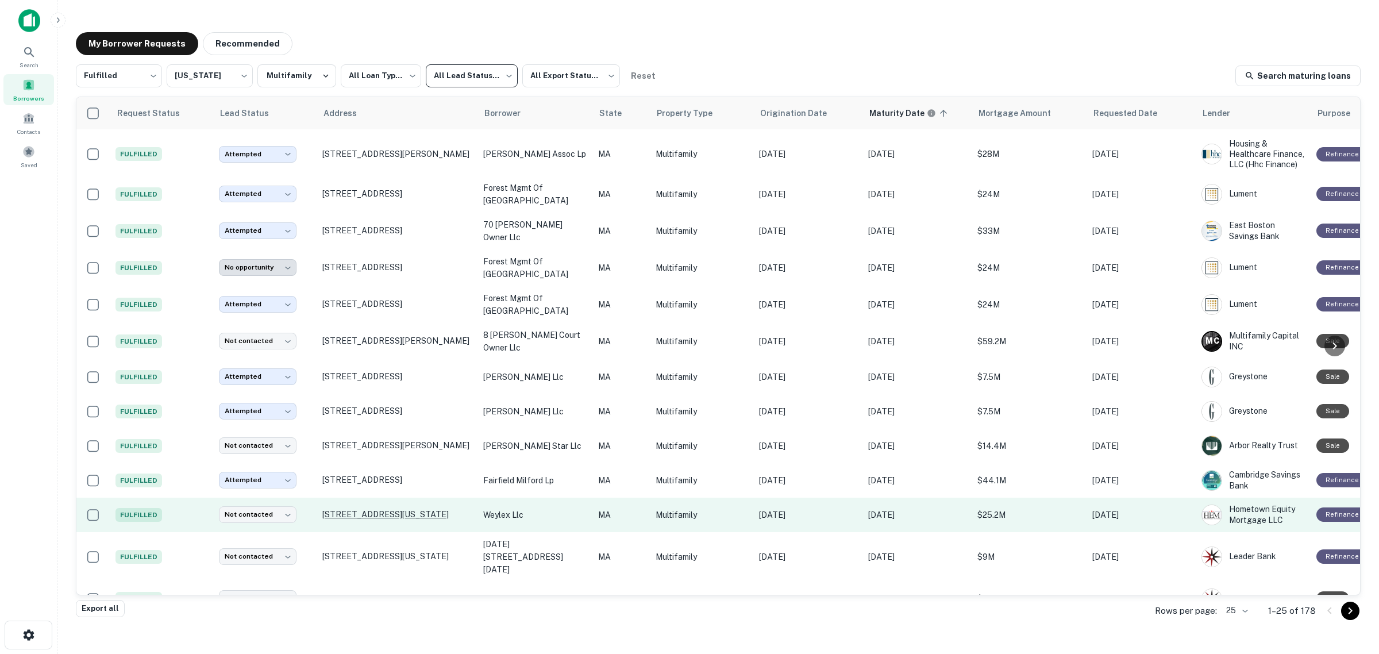
click at [360, 509] on p "[STREET_ADDRESS][US_STATE]" at bounding box center [396, 514] width 149 height 10
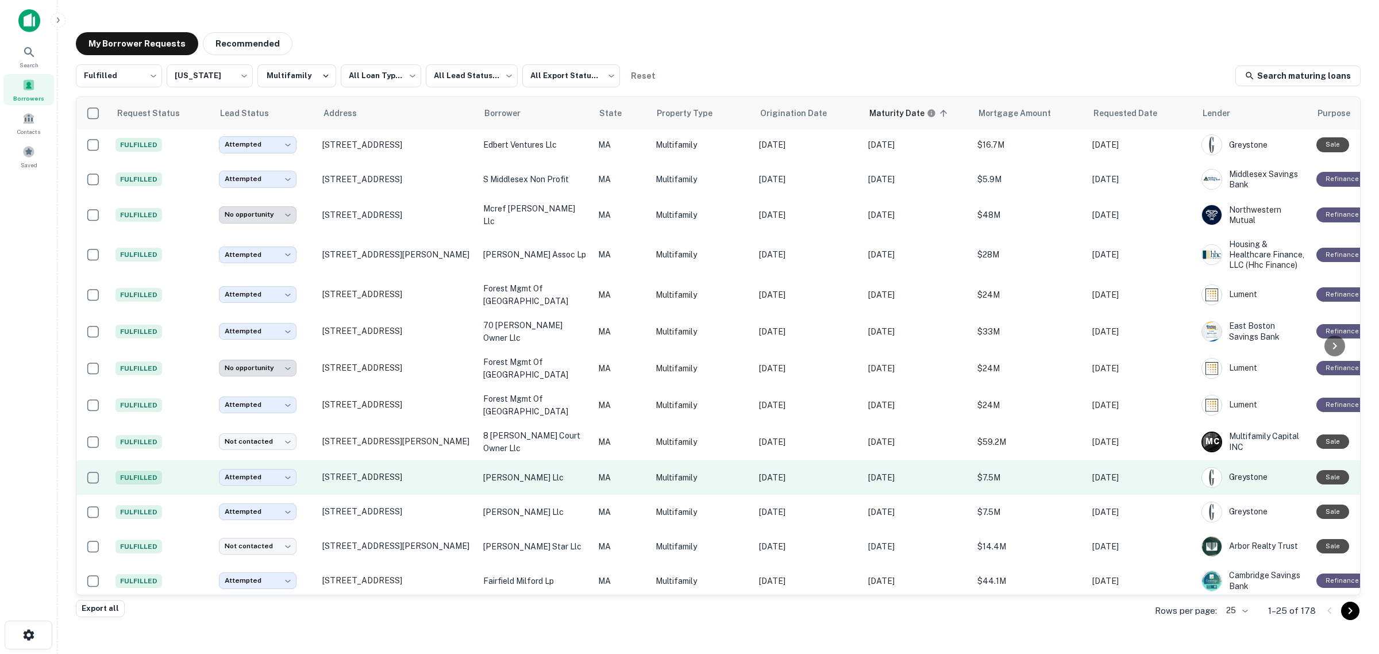
scroll to position [415, 0]
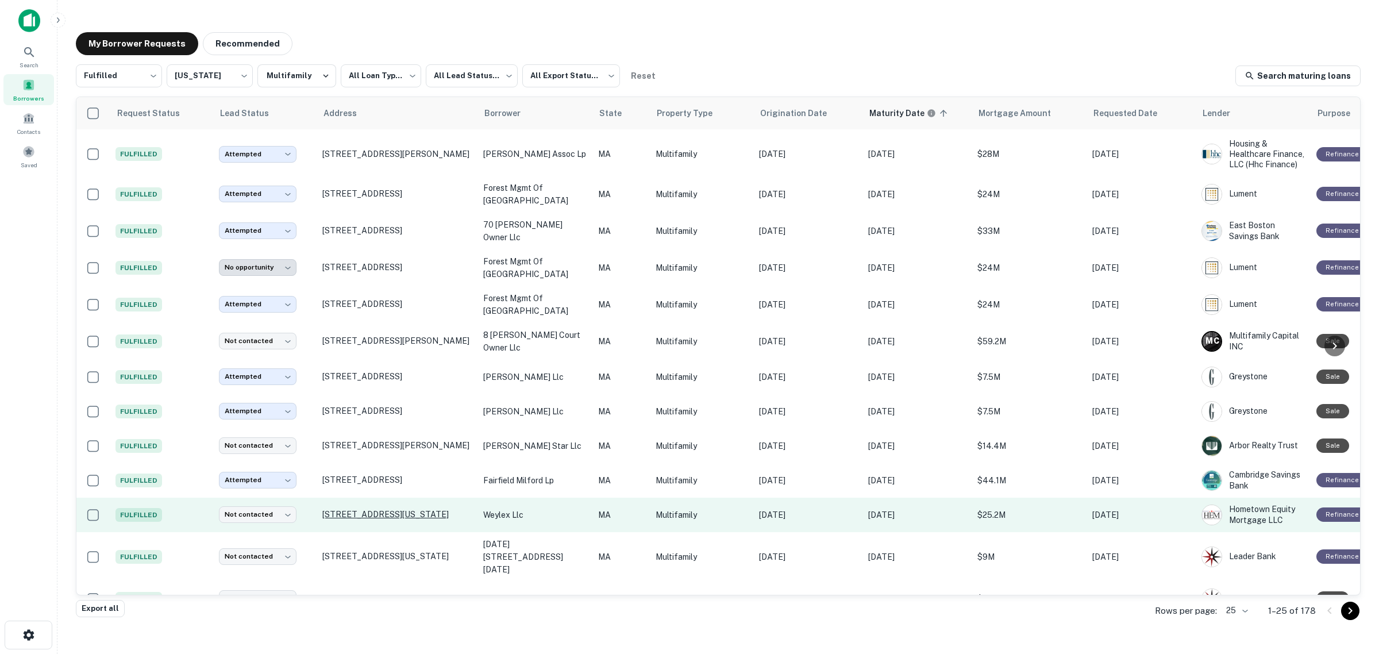
click at [375, 509] on p "[STREET_ADDRESS][US_STATE]" at bounding box center [396, 514] width 149 height 10
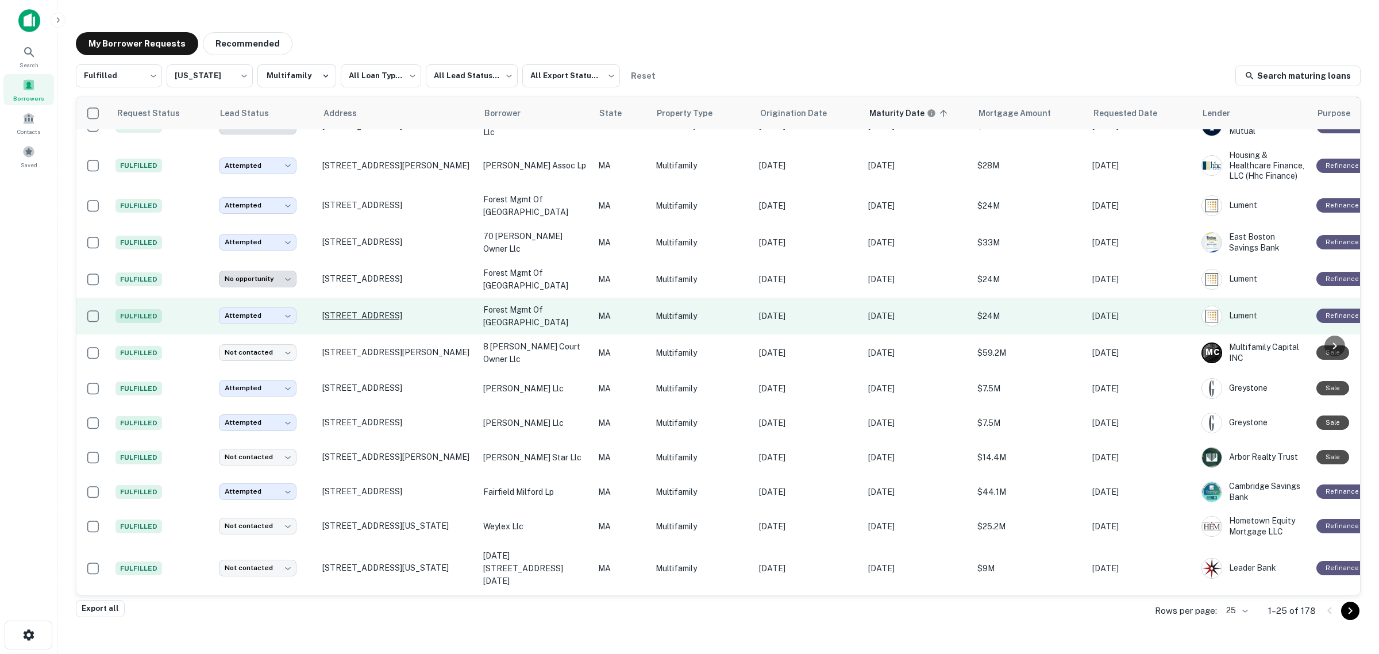
scroll to position [415, 0]
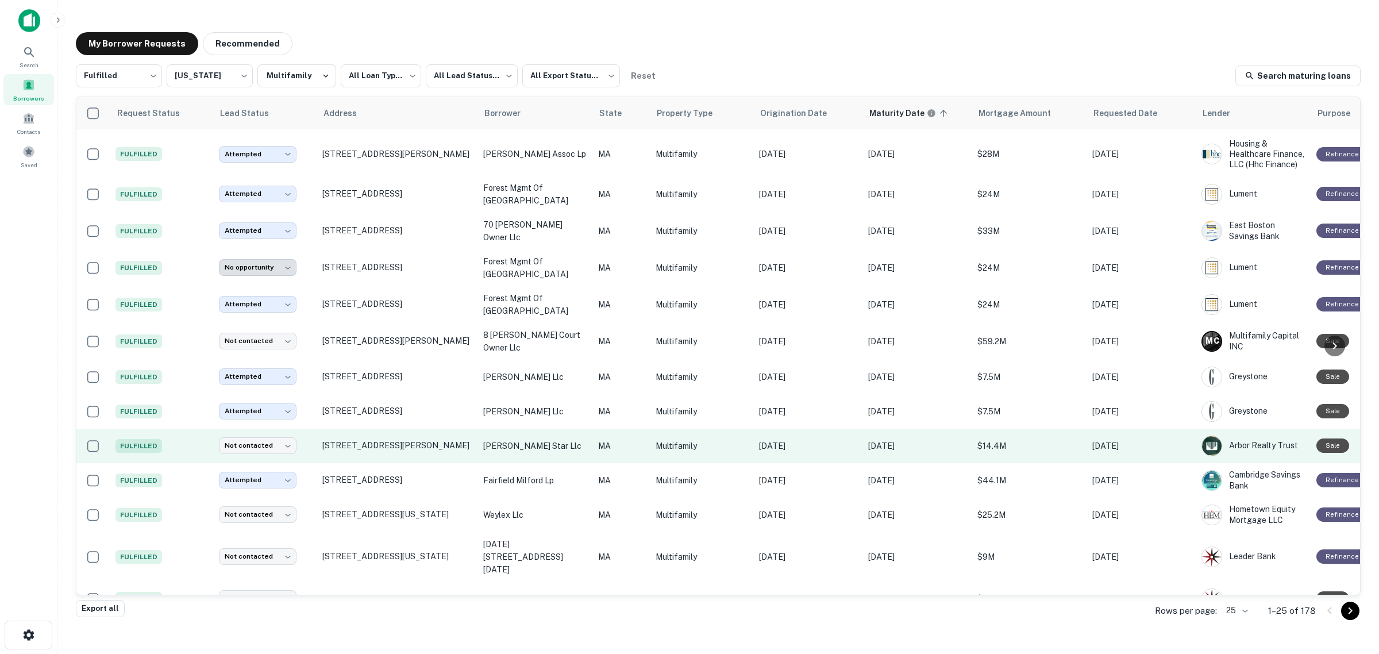
click at [356, 434] on td "[STREET_ADDRESS][PERSON_NAME]" at bounding box center [397, 446] width 161 height 34
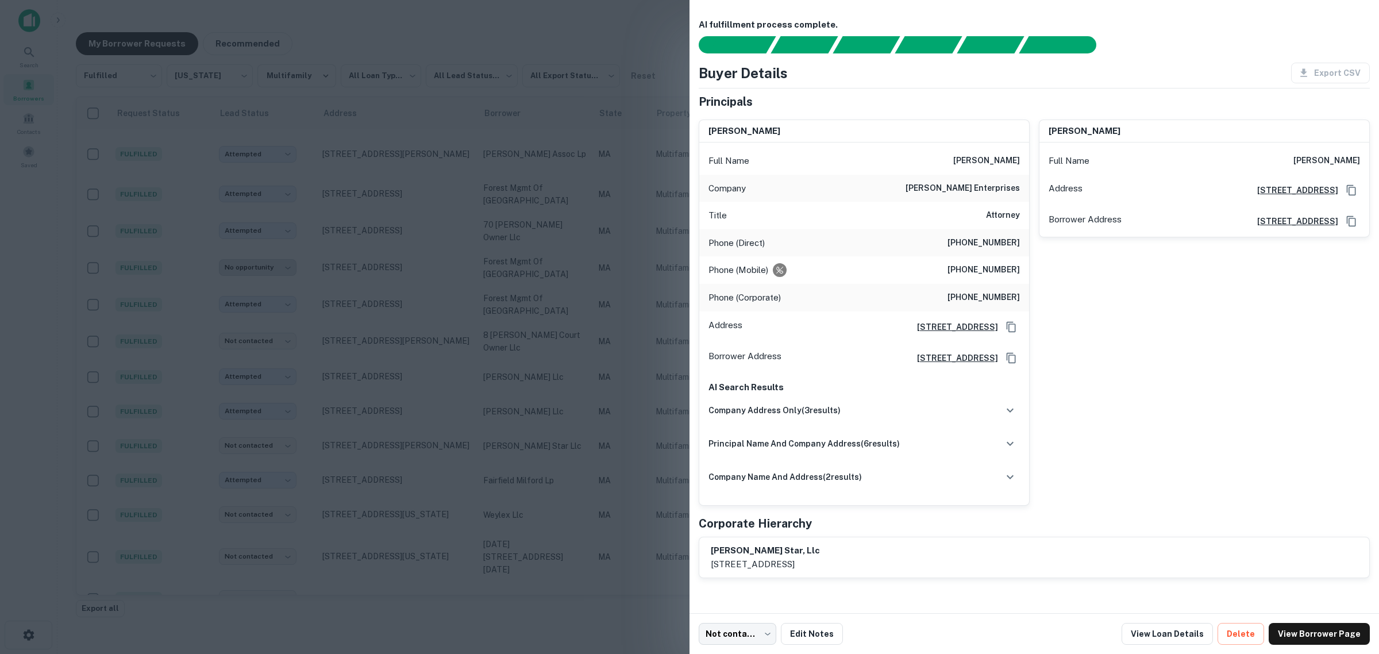
click at [41, 474] on div at bounding box center [689, 327] width 1379 height 654
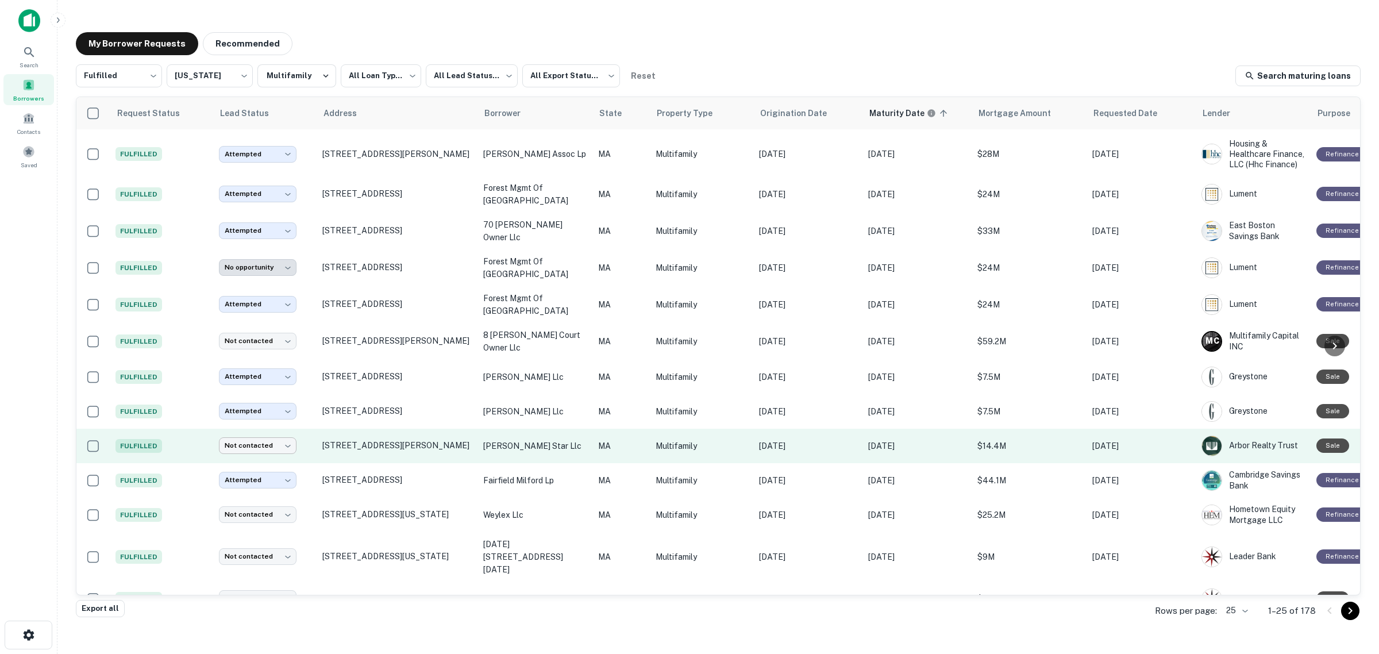
click at [245, 430] on body "**********" at bounding box center [689, 327] width 1379 height 654
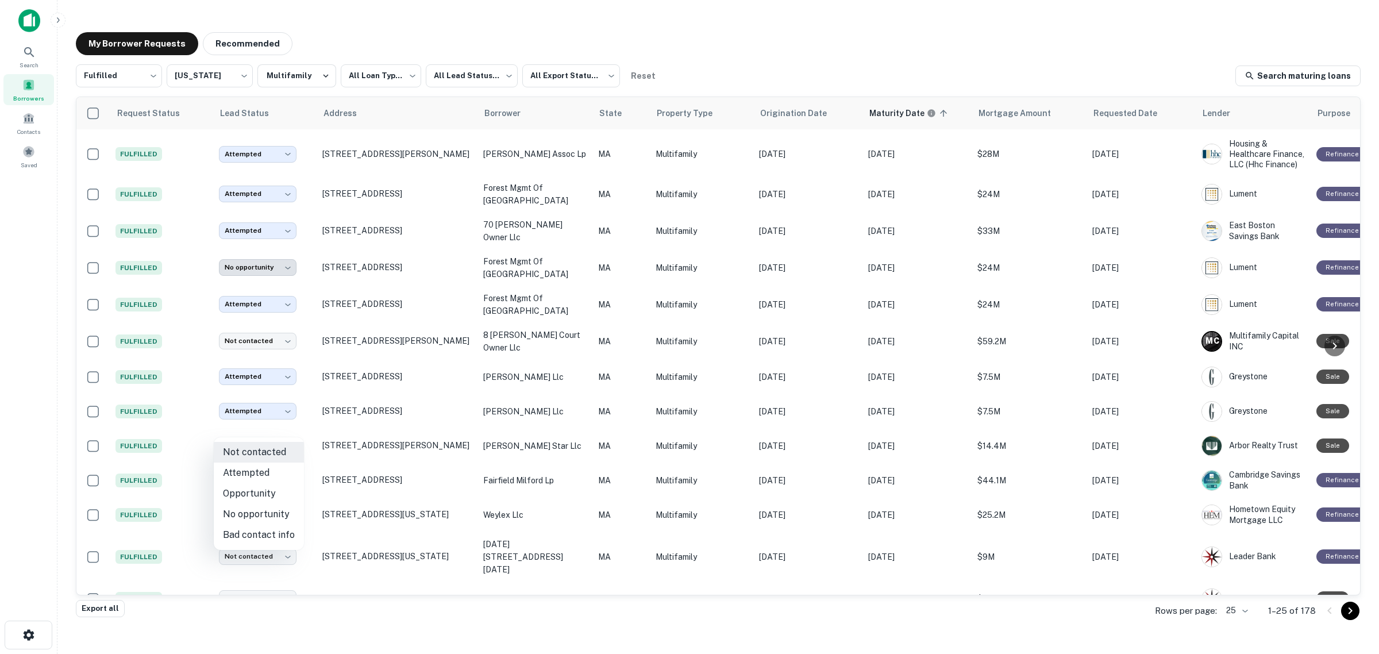
click at [11, 414] on div at bounding box center [689, 327] width 1379 height 654
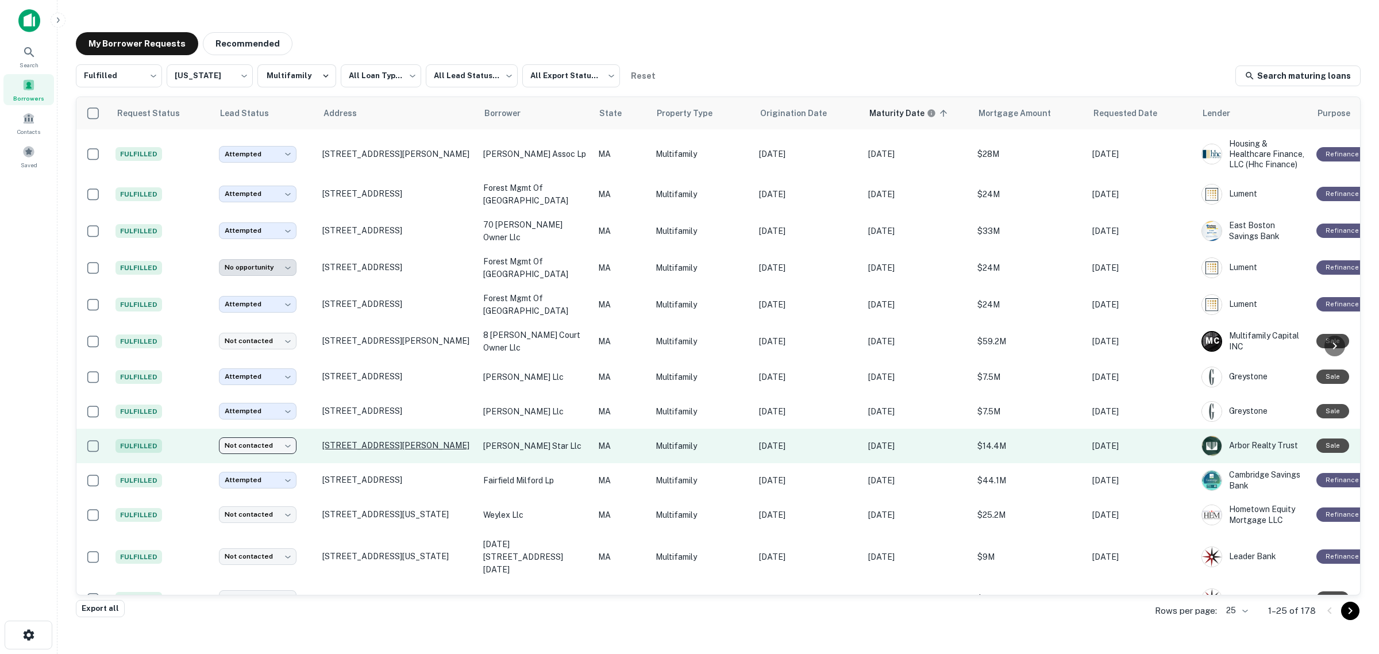
click at [330, 440] on p "[STREET_ADDRESS][PERSON_NAME]" at bounding box center [396, 445] width 149 height 10
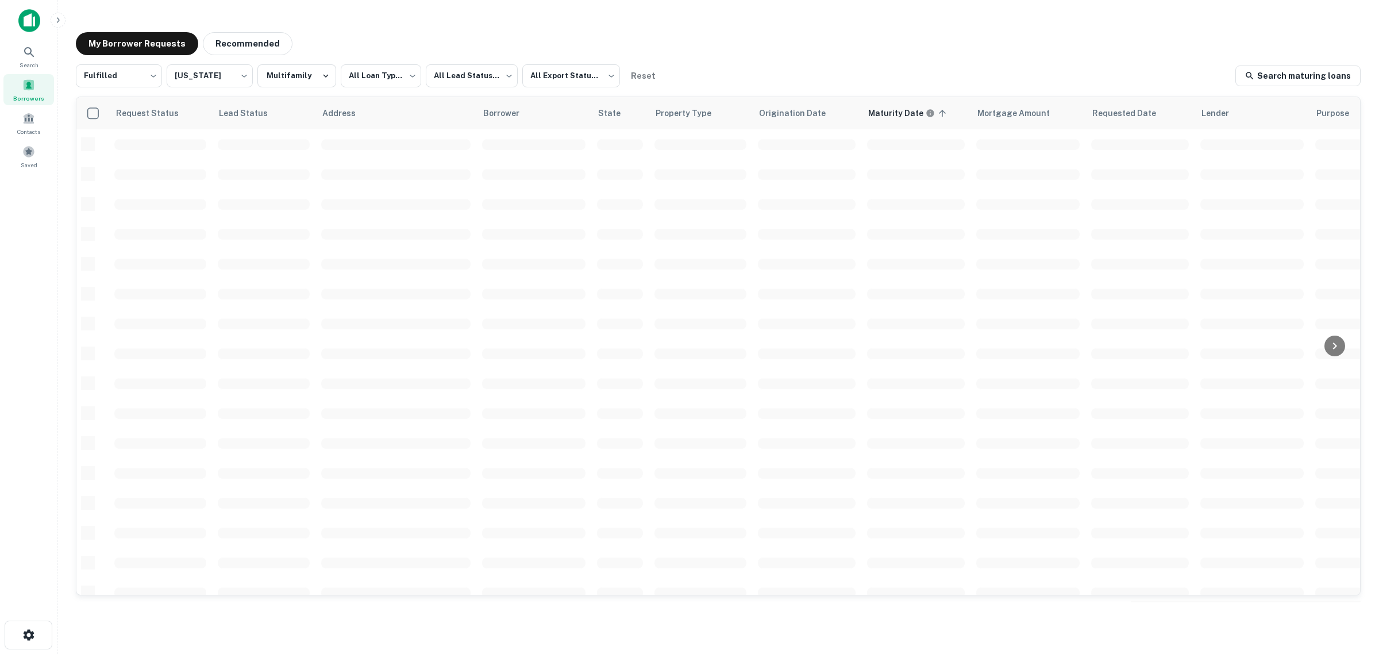
scroll to position [292, 0]
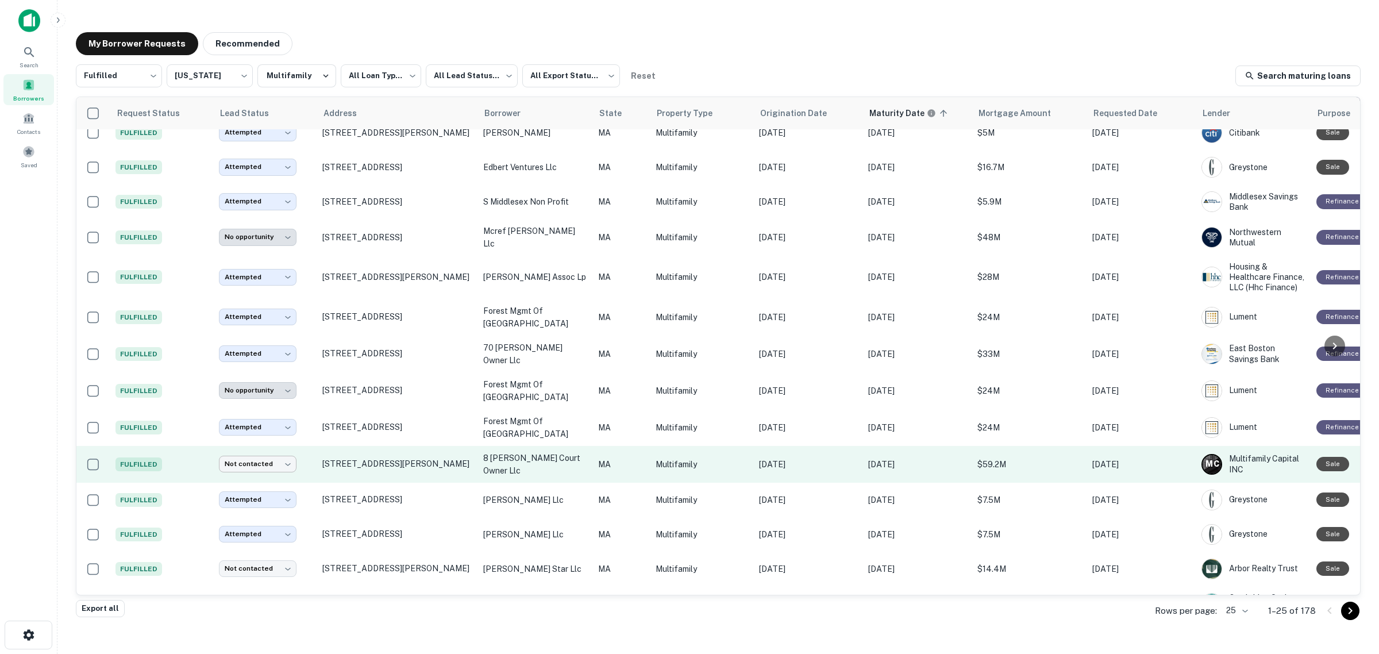
click at [282, 454] on body "**********" at bounding box center [689, 327] width 1379 height 654
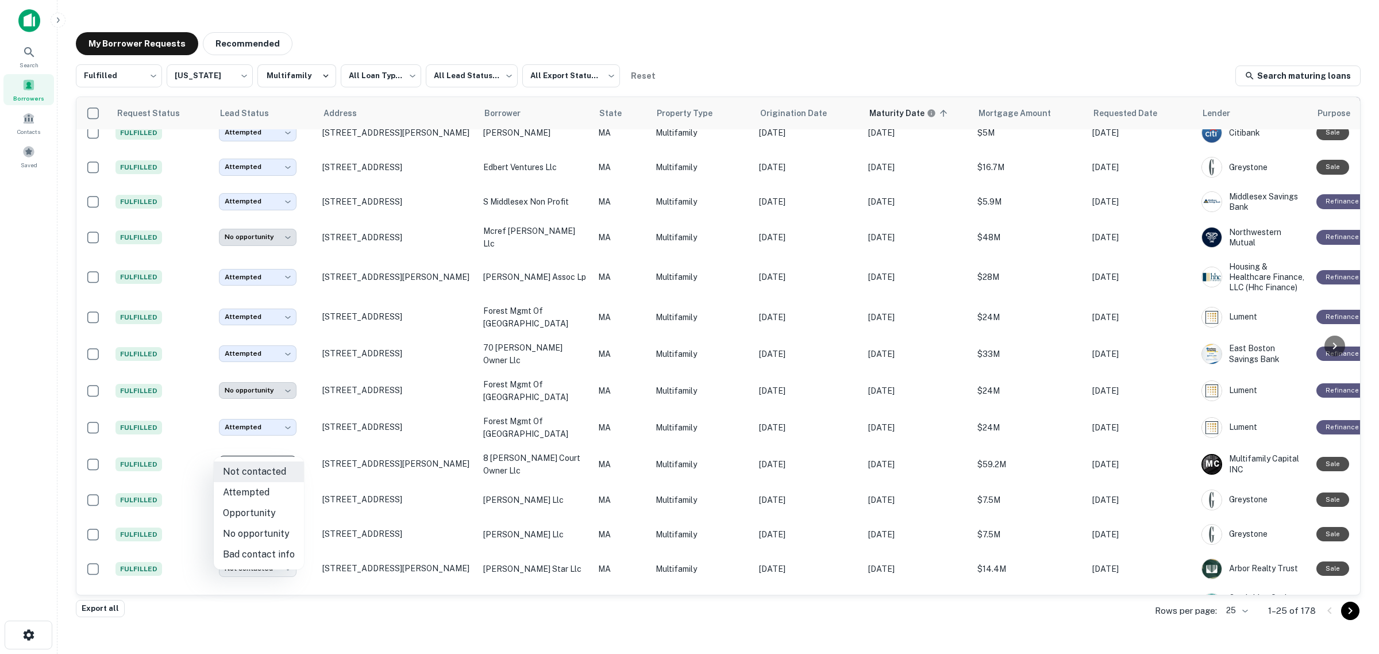
click at [32, 463] on div at bounding box center [689, 327] width 1379 height 654
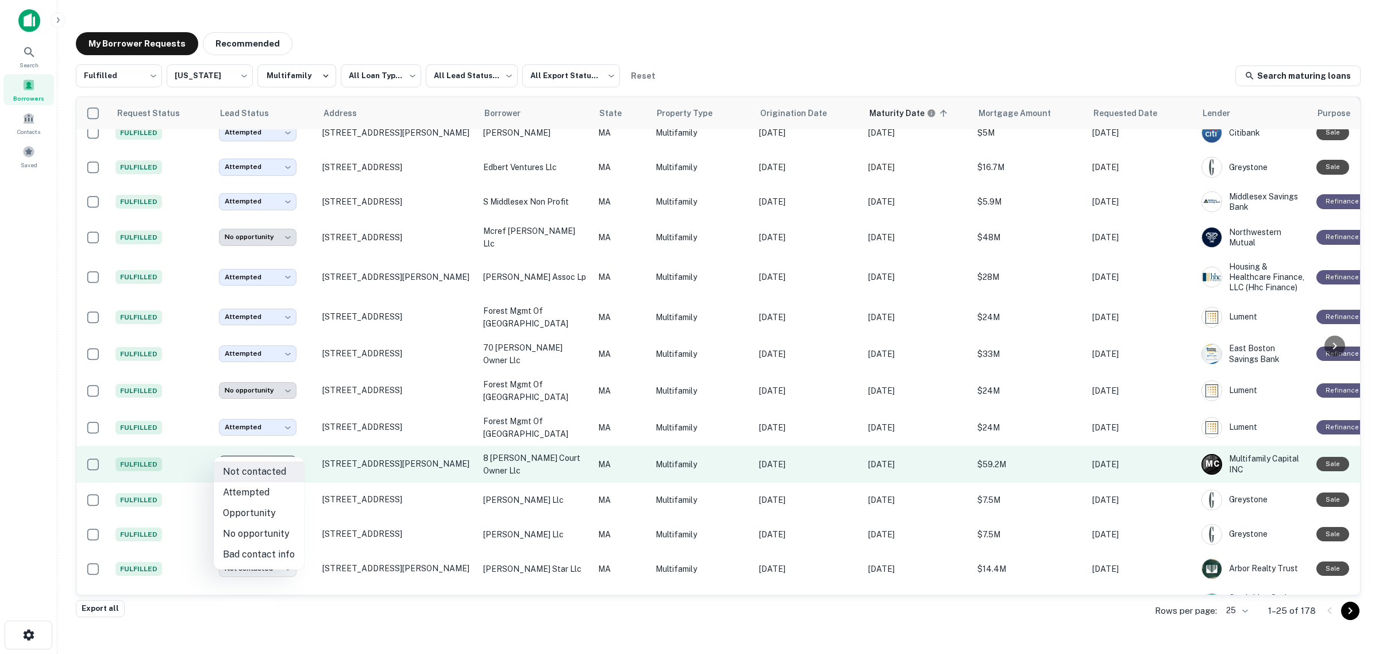
click at [245, 453] on body "**********" at bounding box center [689, 327] width 1379 height 654
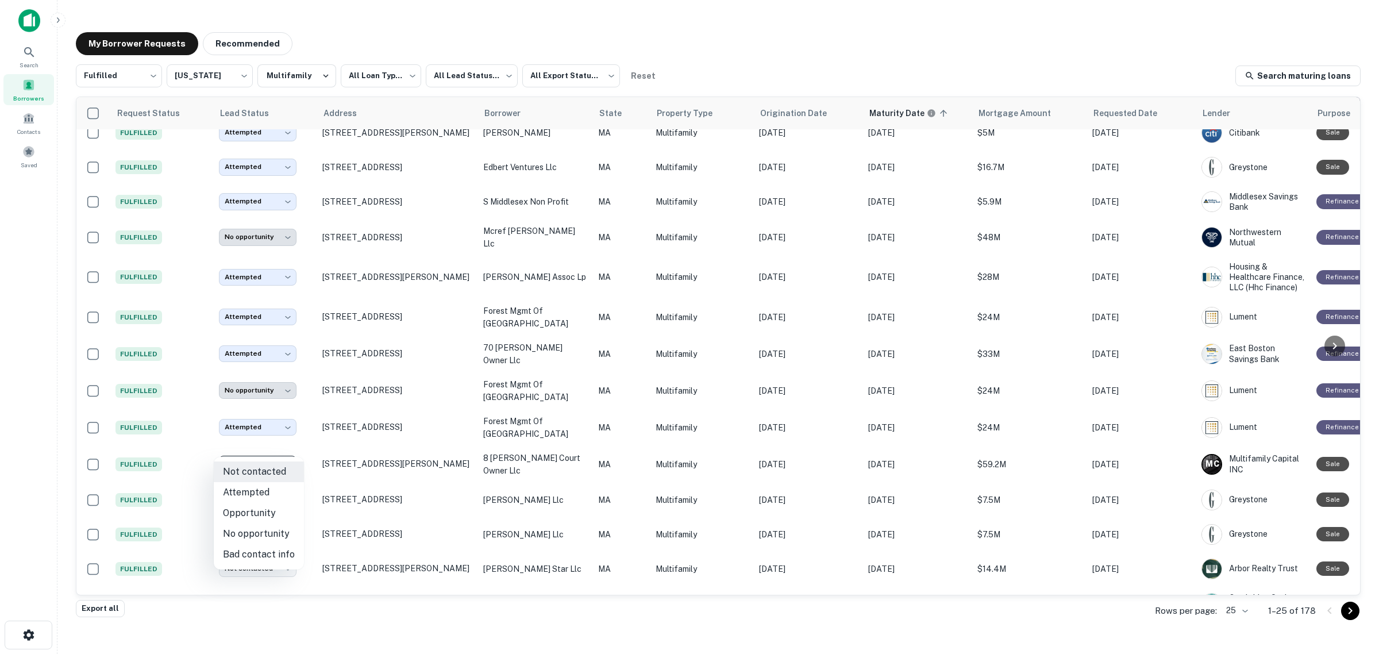
click at [260, 530] on li "No opportunity" at bounding box center [259, 534] width 90 height 21
type input "**********"
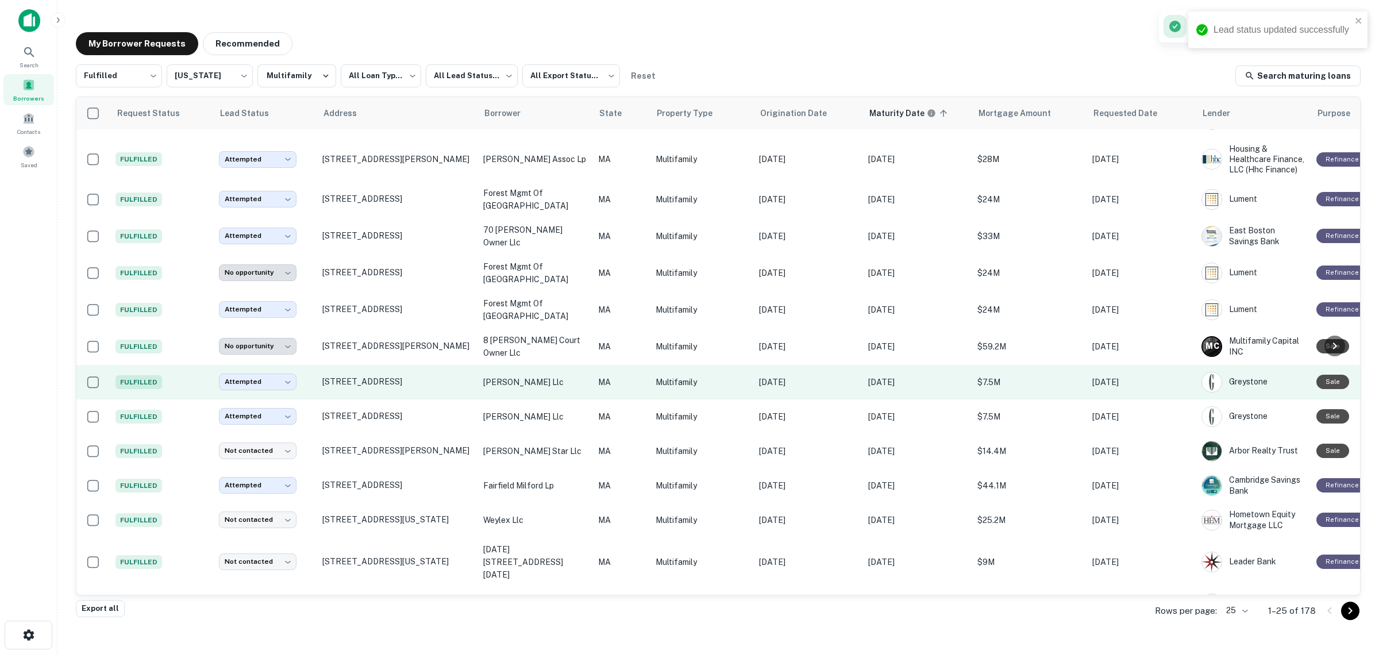
scroll to position [415, 0]
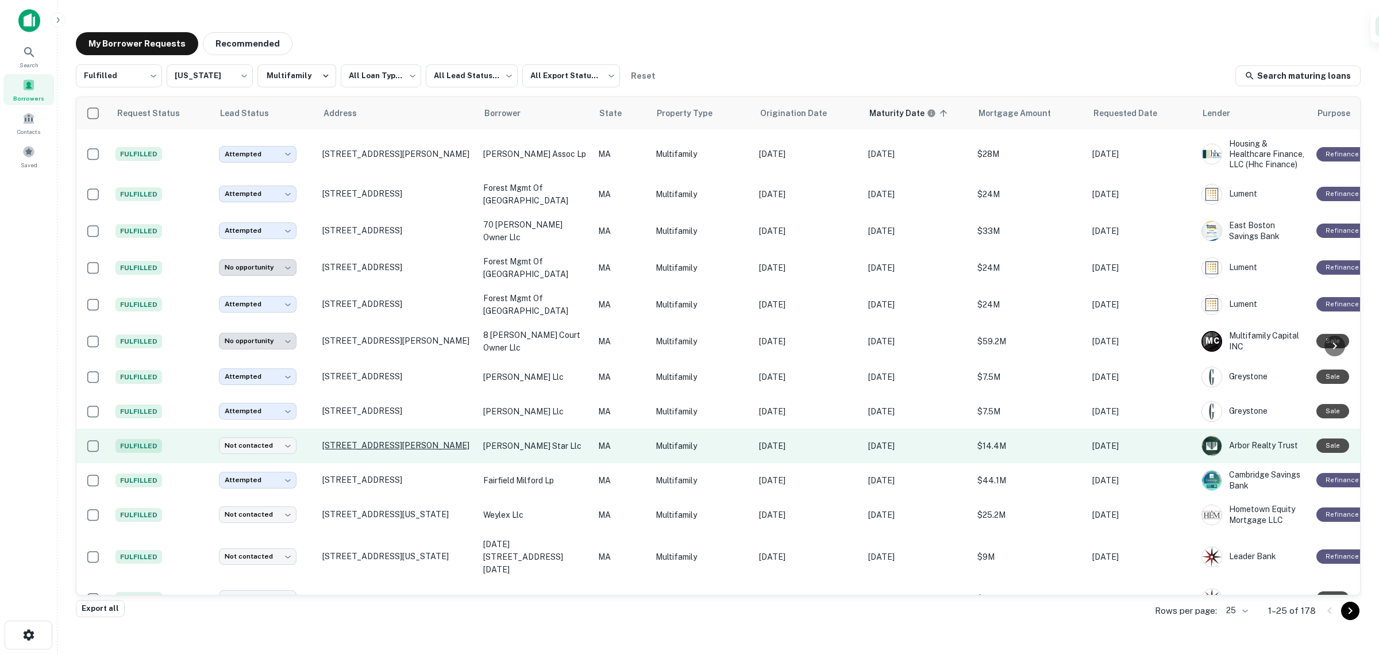
click at [349, 440] on p "[STREET_ADDRESS][PERSON_NAME]" at bounding box center [396, 445] width 149 height 10
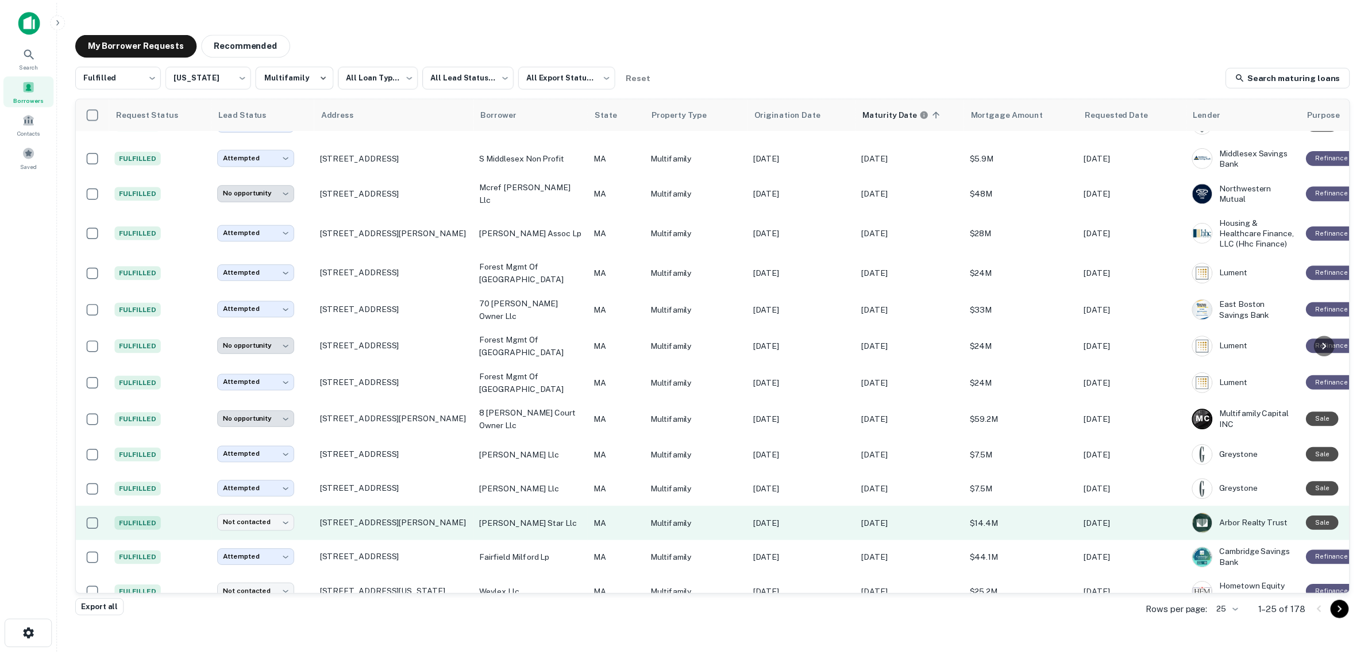
scroll to position [415, 0]
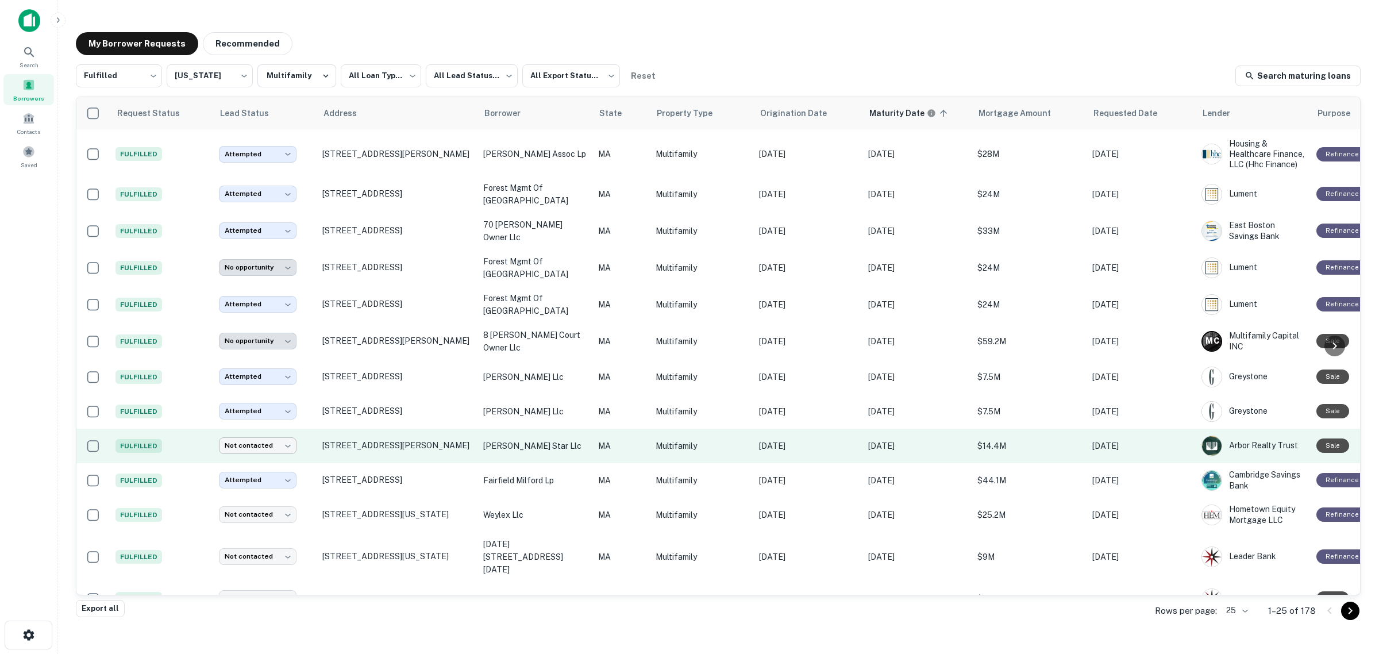
click at [271, 429] on body "**********" at bounding box center [689, 327] width 1379 height 654
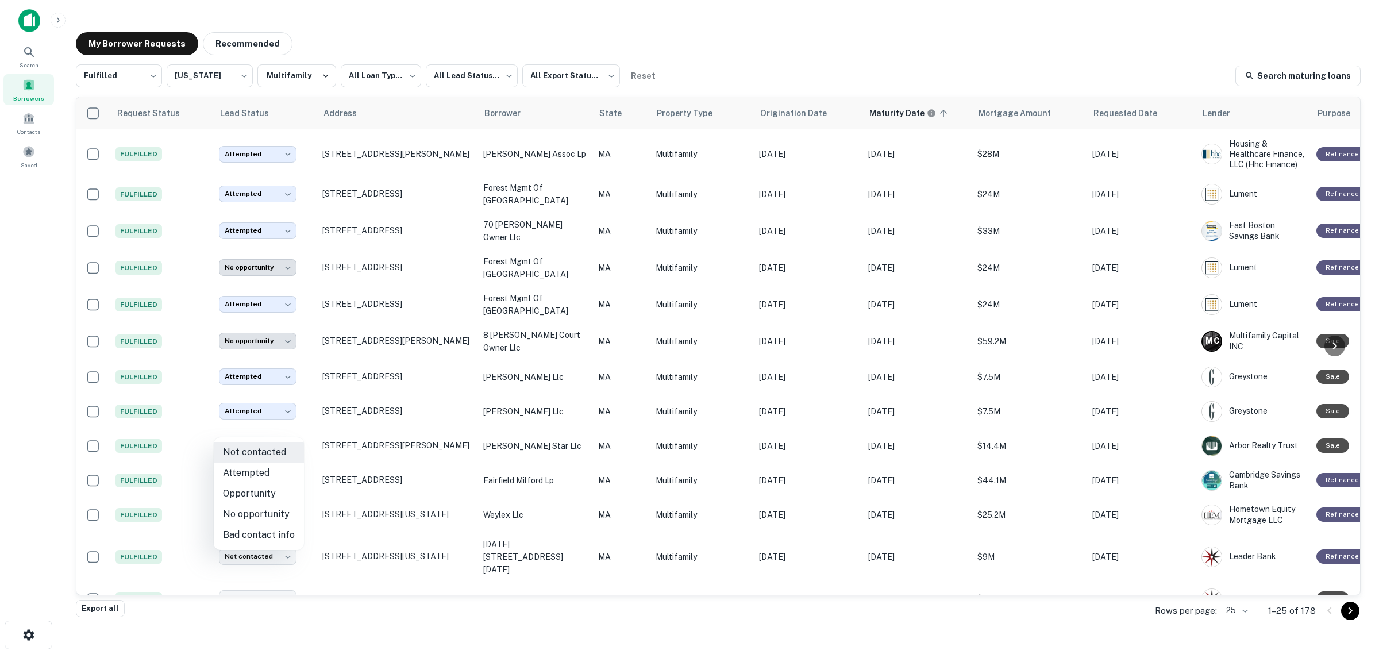
click at [270, 515] on li "No opportunity" at bounding box center [259, 514] width 90 height 21
type input "**********"
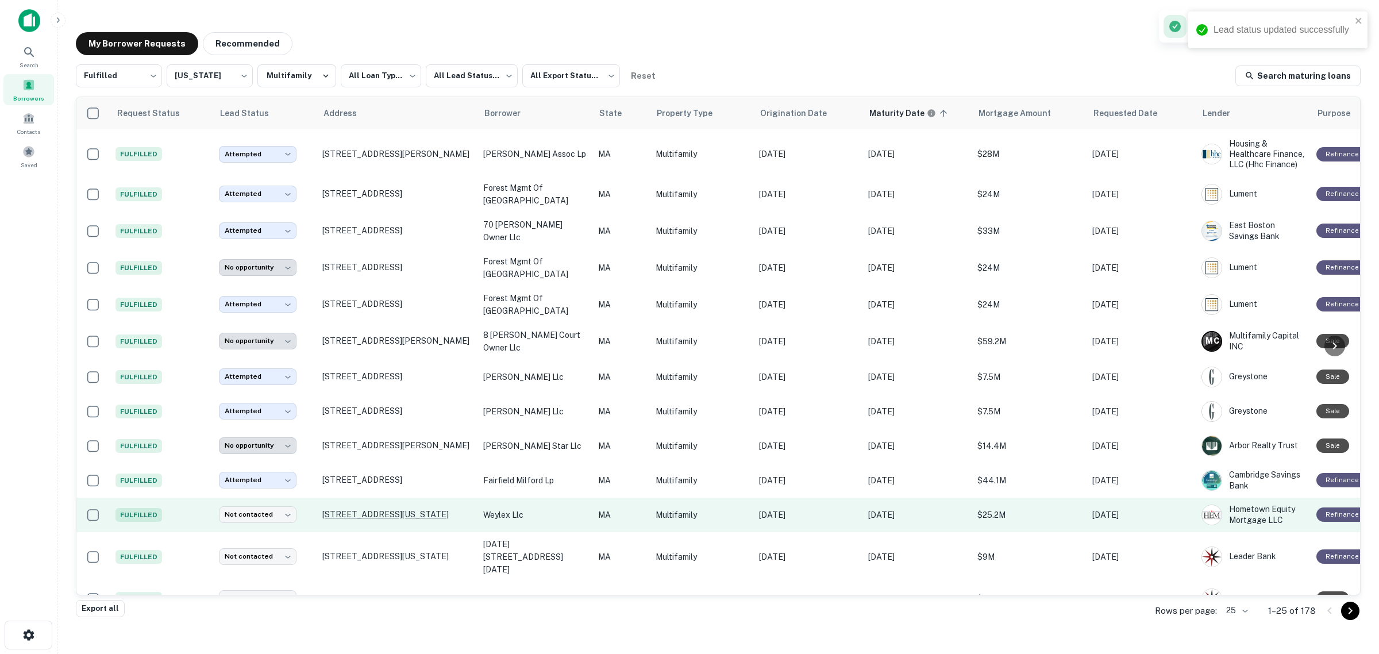
click at [342, 509] on p "[STREET_ADDRESS][US_STATE]" at bounding box center [396, 514] width 149 height 10
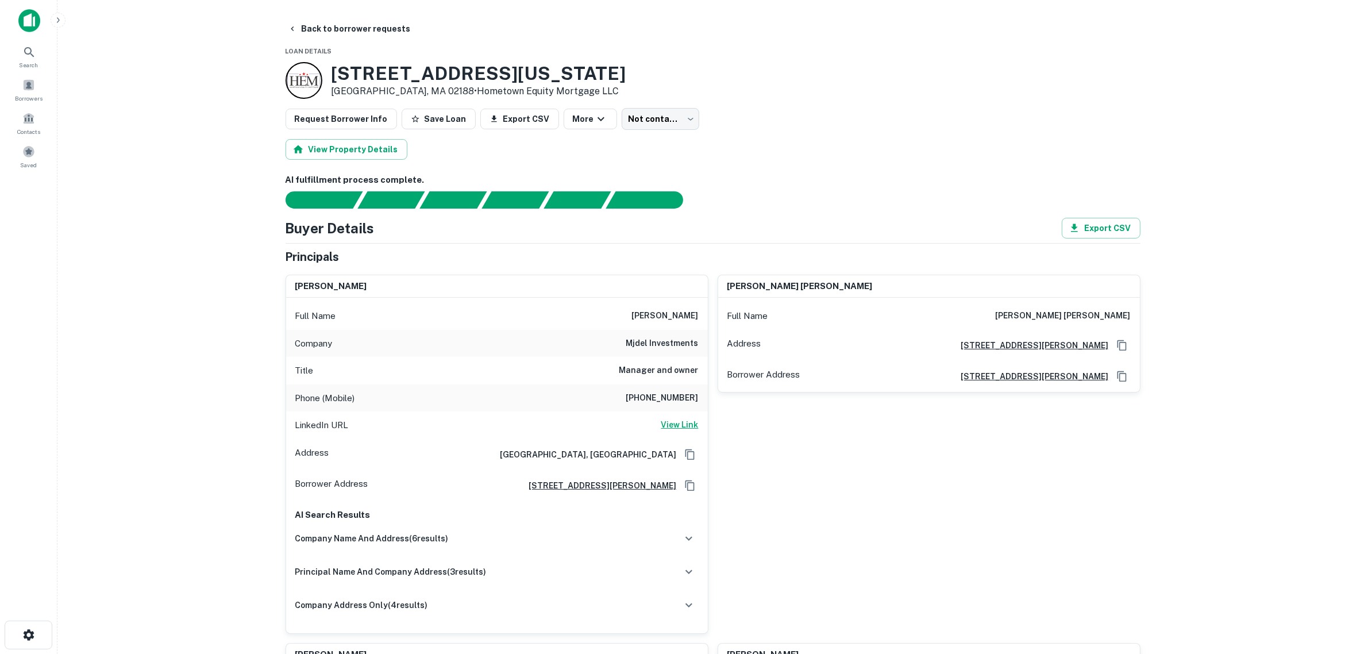
click at [676, 421] on h6 "View Link" at bounding box center [679, 424] width 37 height 13
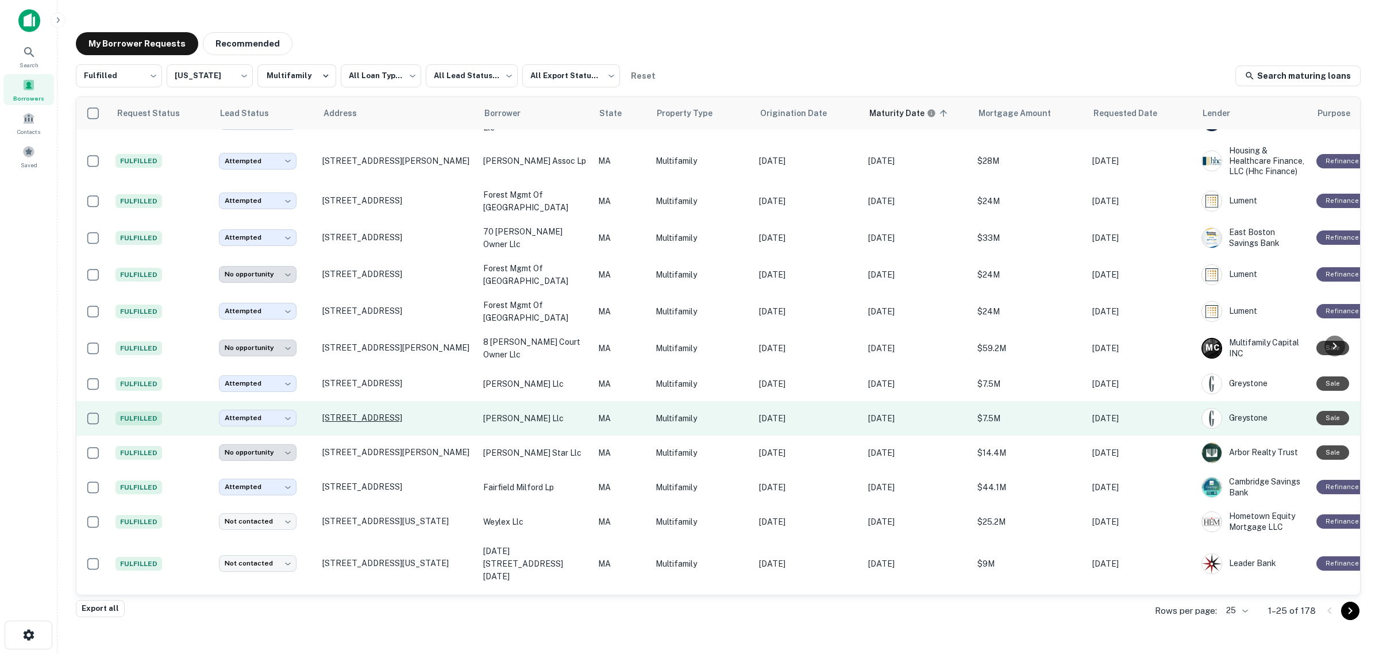
scroll to position [415, 0]
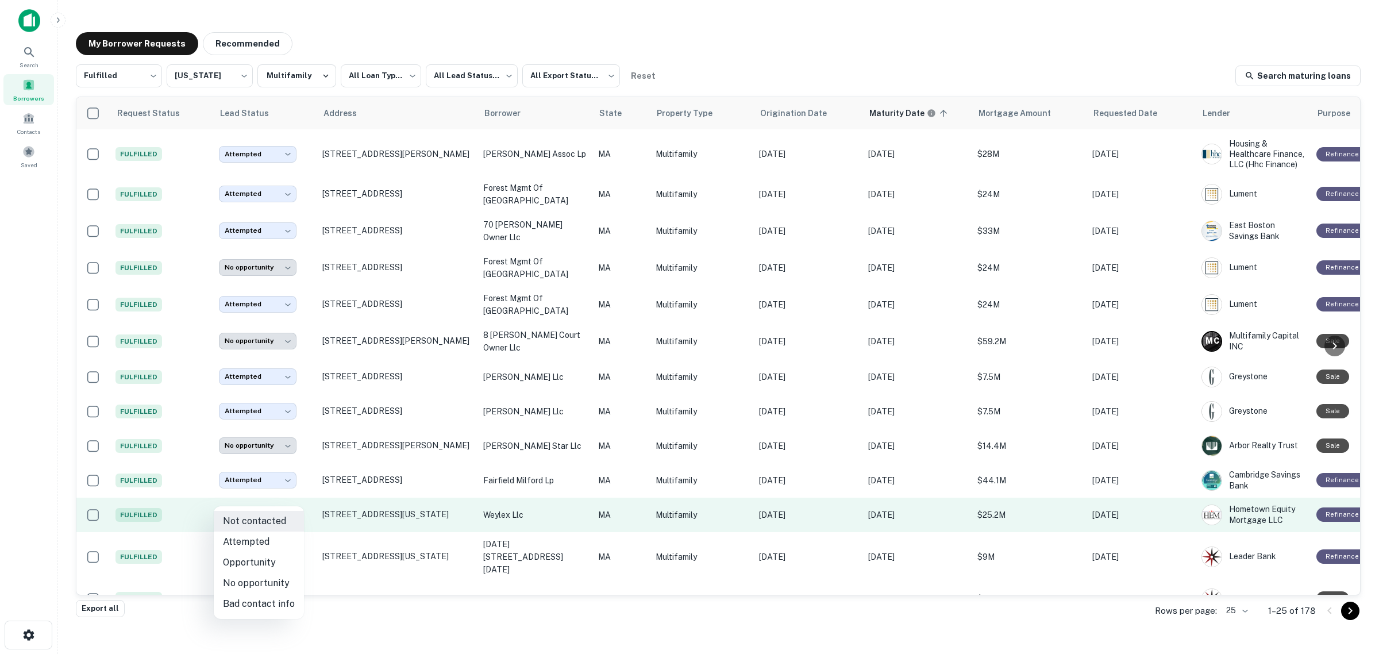
click at [283, 494] on body "**********" at bounding box center [689, 327] width 1379 height 654
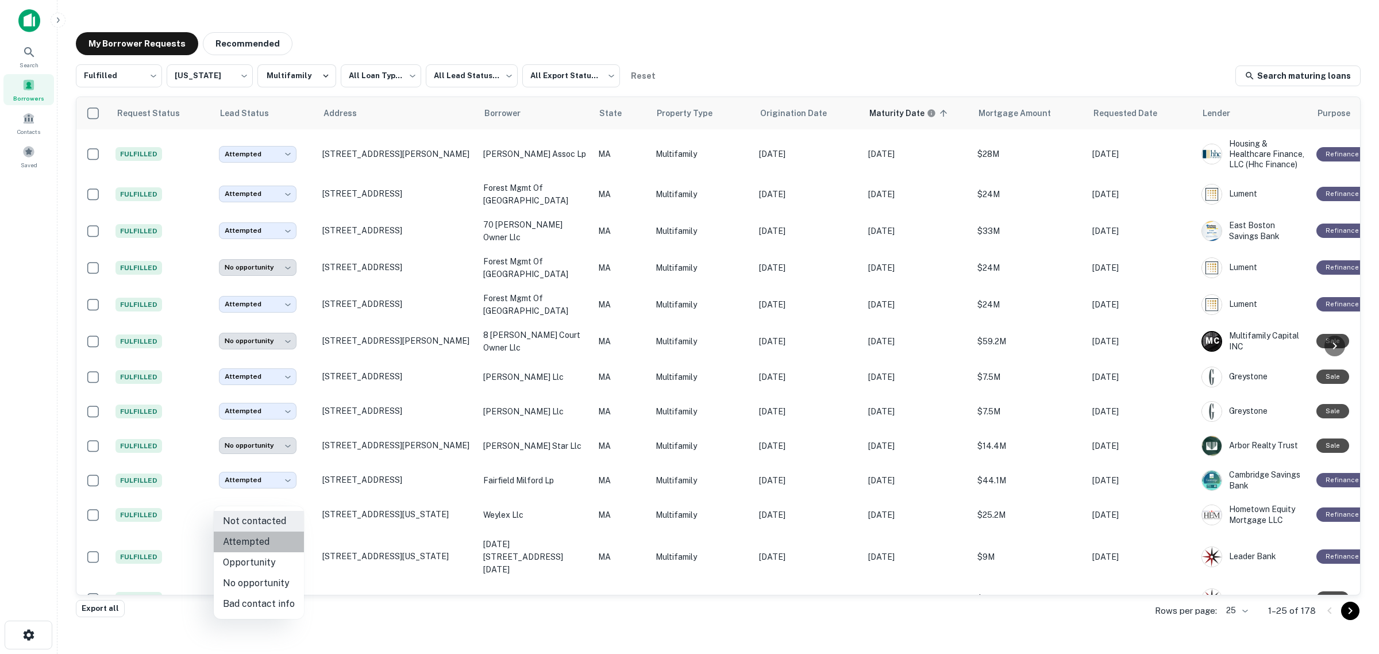
click at [274, 539] on li "Attempted" at bounding box center [259, 542] width 90 height 21
type input "*********"
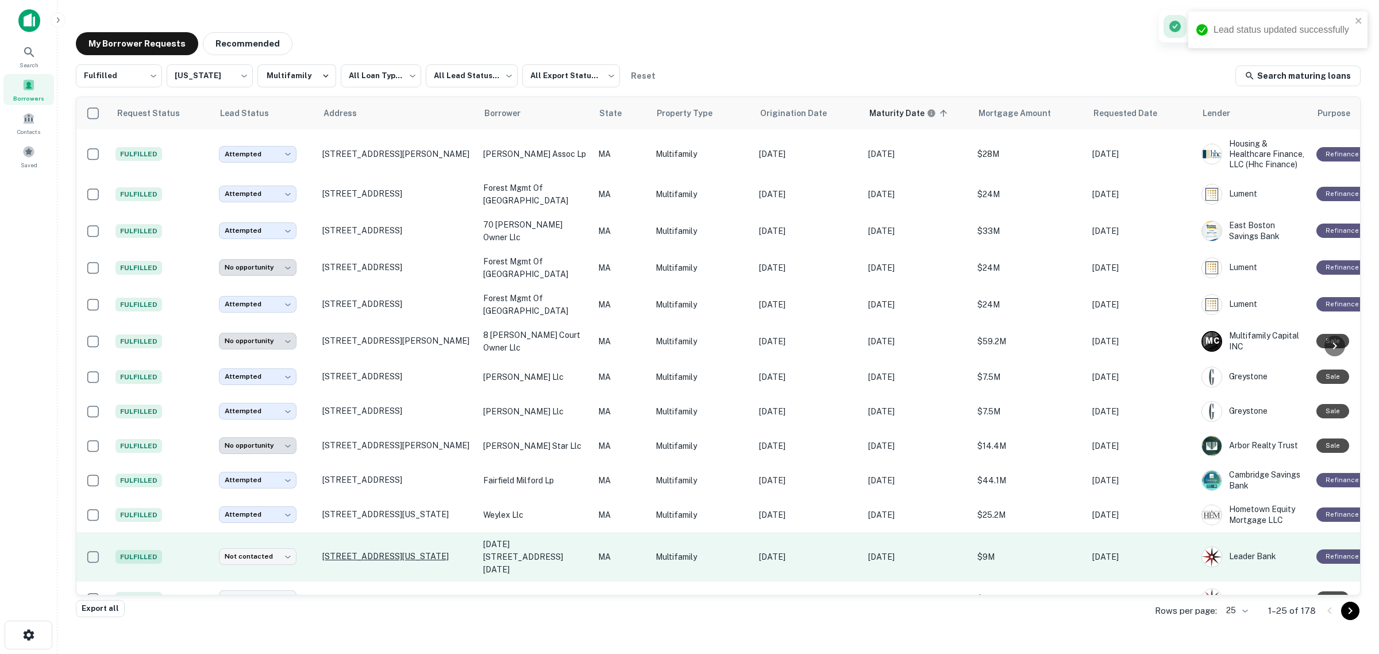
click at [365, 551] on p "[STREET_ADDRESS][US_STATE]" at bounding box center [396, 556] width 149 height 10
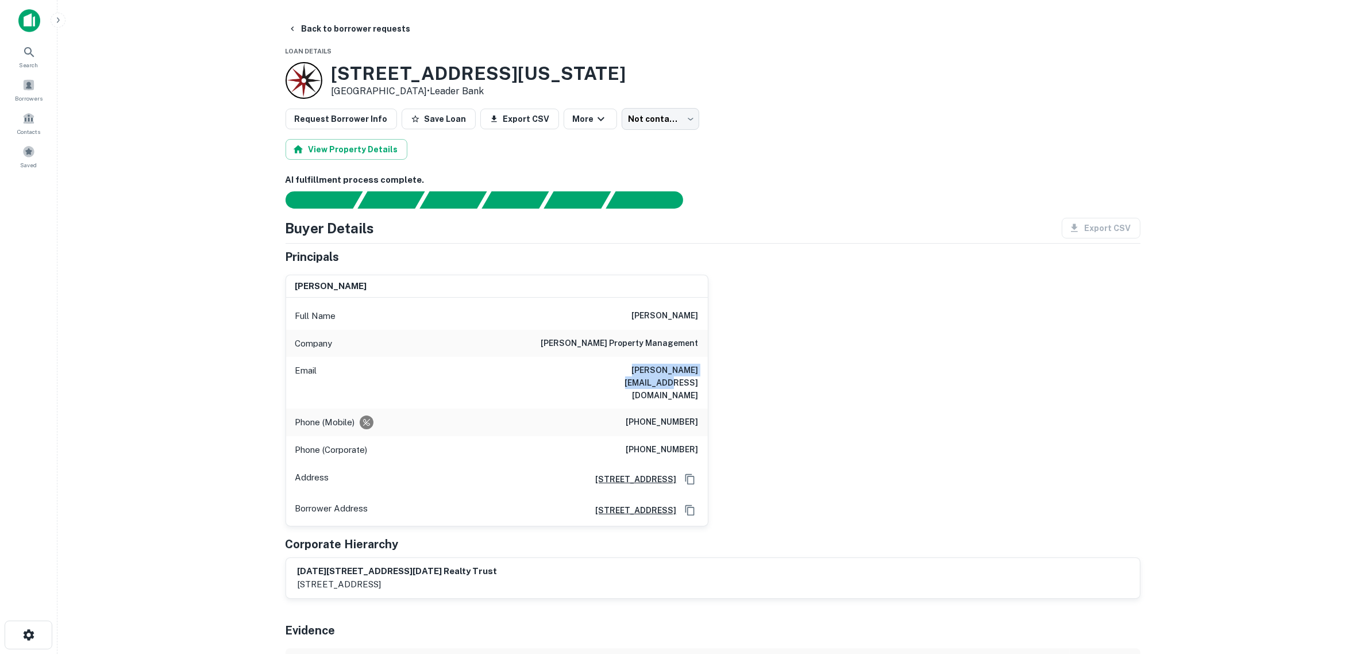
drag, startPoint x: 593, startPoint y: 367, endPoint x: 717, endPoint y: 372, distance: 123.7
click at [717, 372] on div "[PERSON_NAME] Full Name [PERSON_NAME] Company [PERSON_NAME] property management…" at bounding box center [708, 395] width 864 height 261
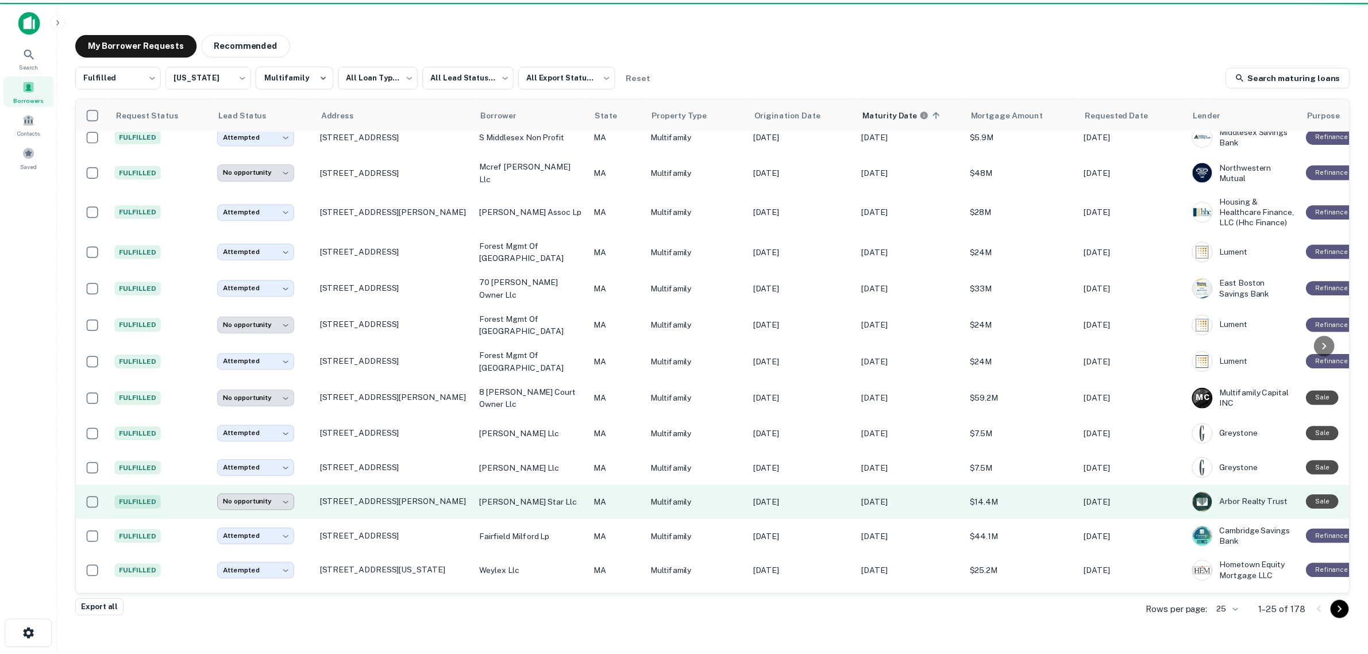
scroll to position [415, 0]
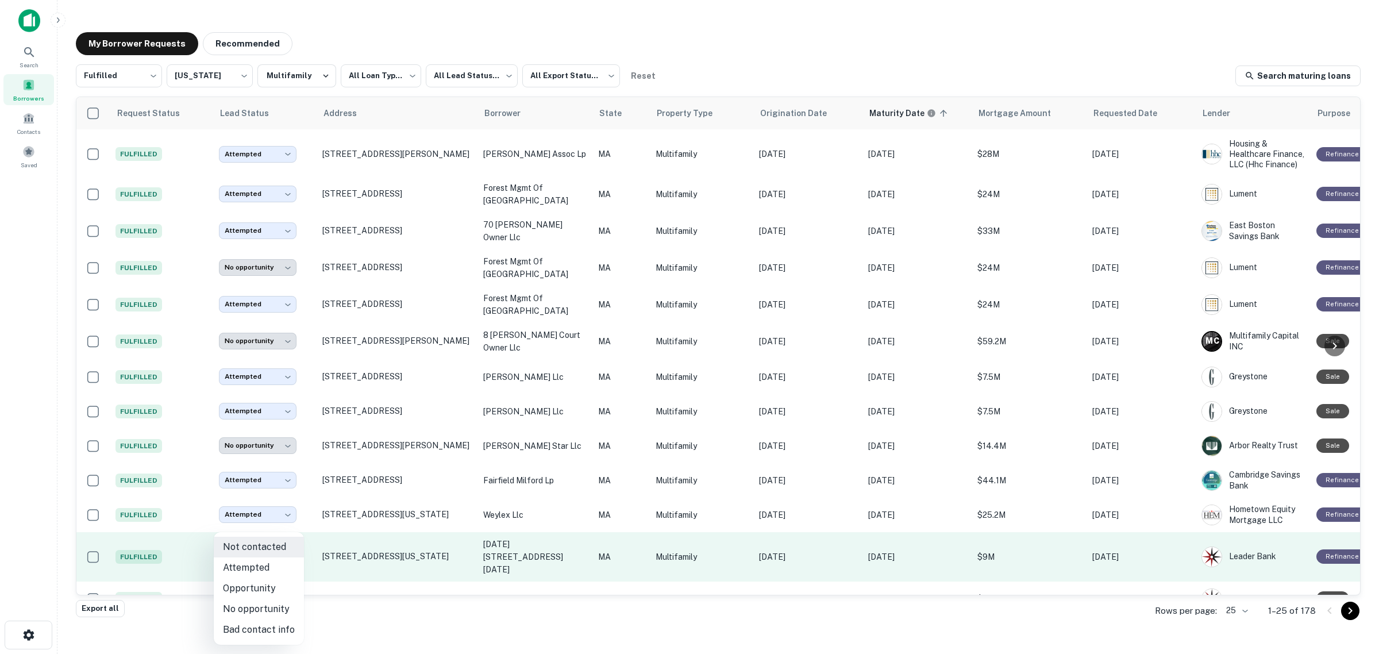
click at [269, 528] on body "**********" at bounding box center [689, 327] width 1379 height 654
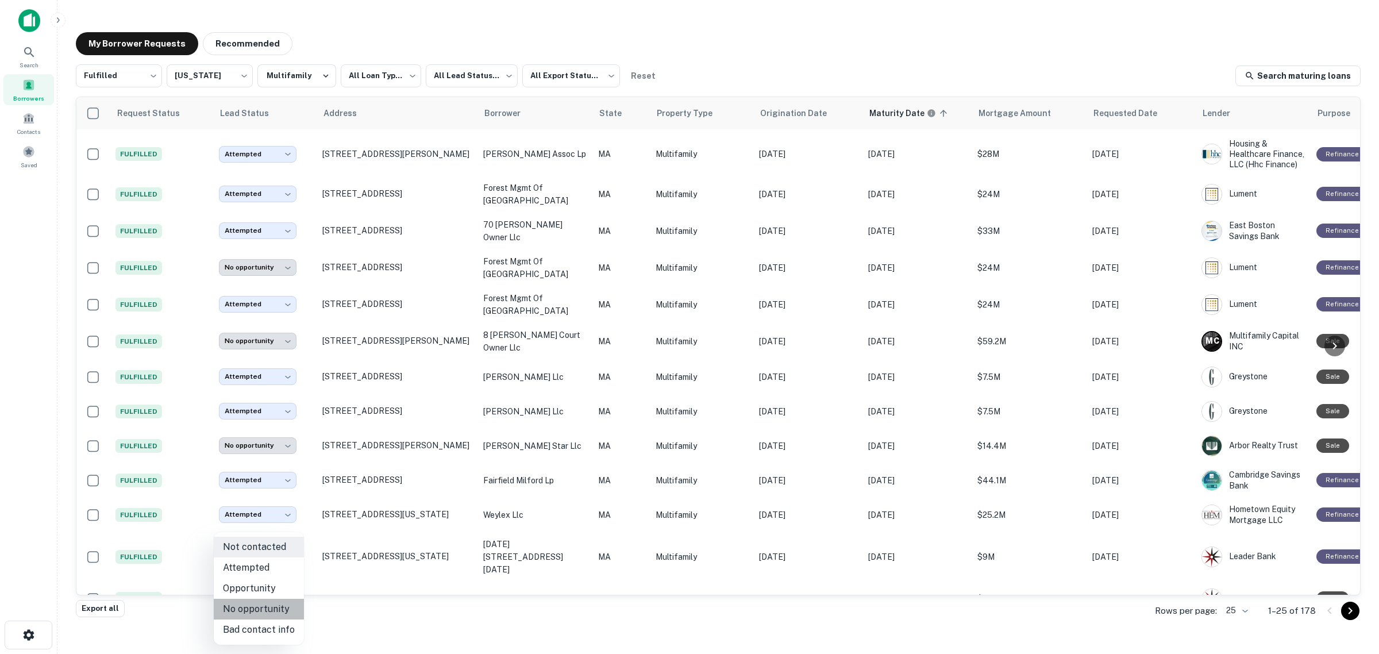
click at [260, 611] on li "No opportunity" at bounding box center [259, 609] width 90 height 21
type input "**********"
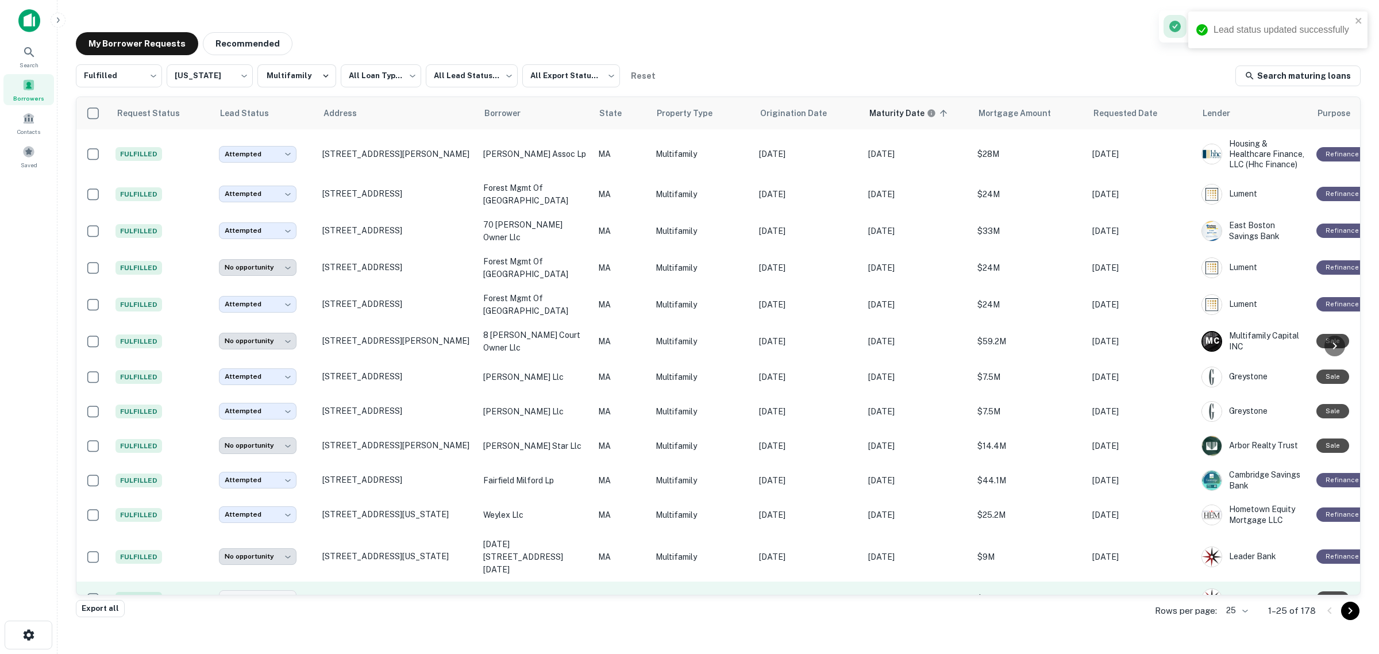
click at [351, 593] on p "[STREET_ADDRESS]" at bounding box center [396, 598] width 149 height 10
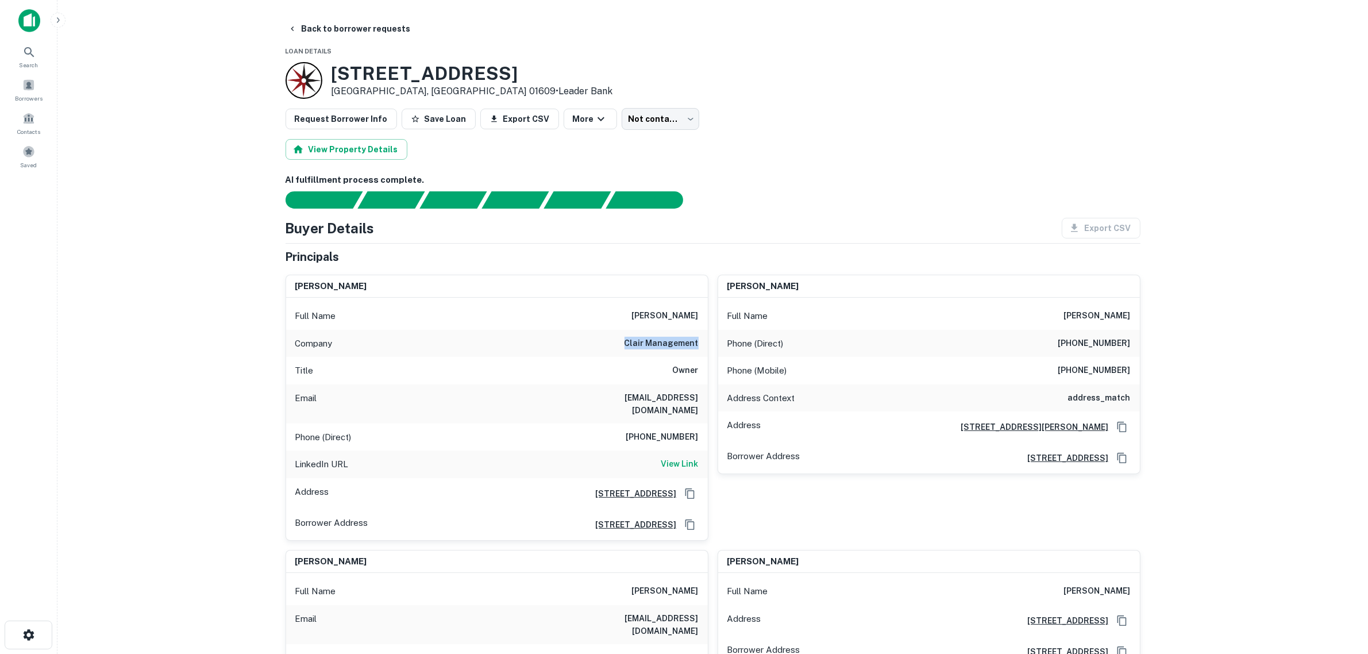
drag, startPoint x: 606, startPoint y: 340, endPoint x: 701, endPoint y: 353, distance: 95.8
click at [701, 353] on div "Company clair management" at bounding box center [497, 344] width 422 height 28
click at [262, 388] on main "Back to borrower requests Loan Details [STREET_ADDRESS] • Leader Bank Request B…" at bounding box center [712, 327] width 1311 height 654
drag, startPoint x: 602, startPoint y: 394, endPoint x: 702, endPoint y: 401, distance: 100.2
click at [702, 401] on div "Email [EMAIL_ADDRESS][DOMAIN_NAME]" at bounding box center [497, 403] width 422 height 39
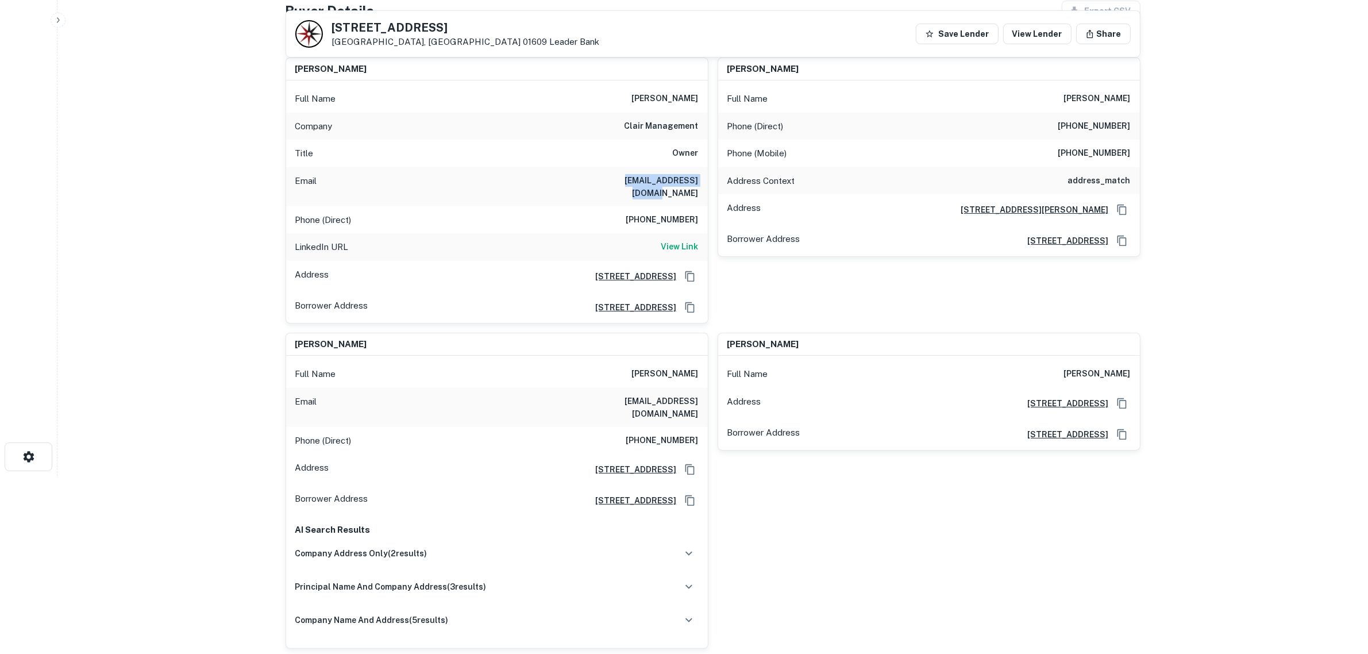
scroll to position [144, 0]
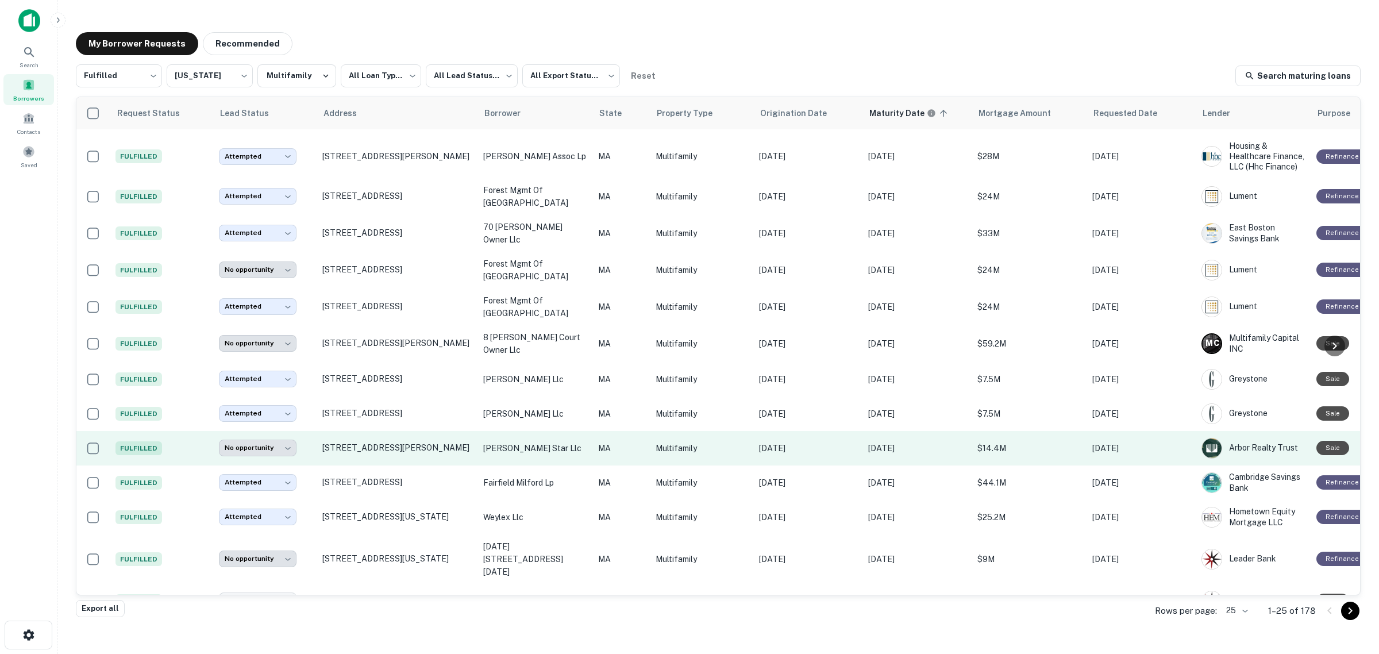
scroll to position [415, 0]
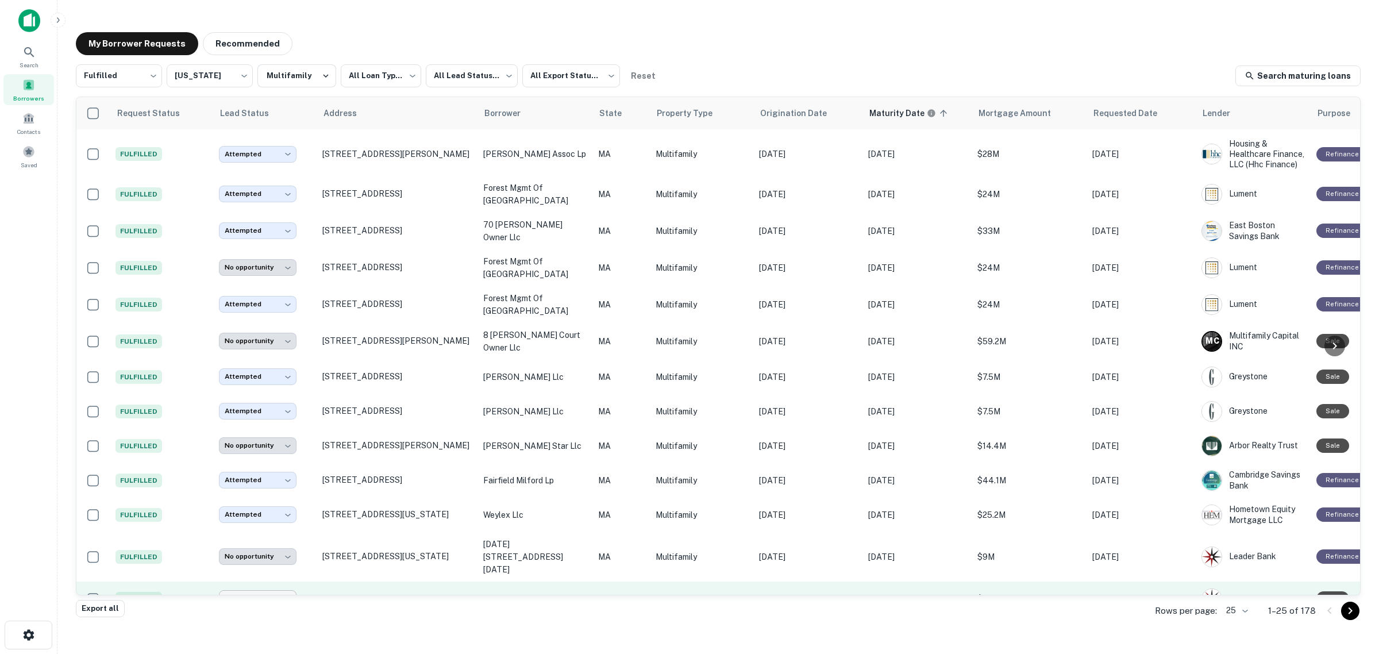
click at [265, 567] on body "**********" at bounding box center [689, 327] width 1379 height 654
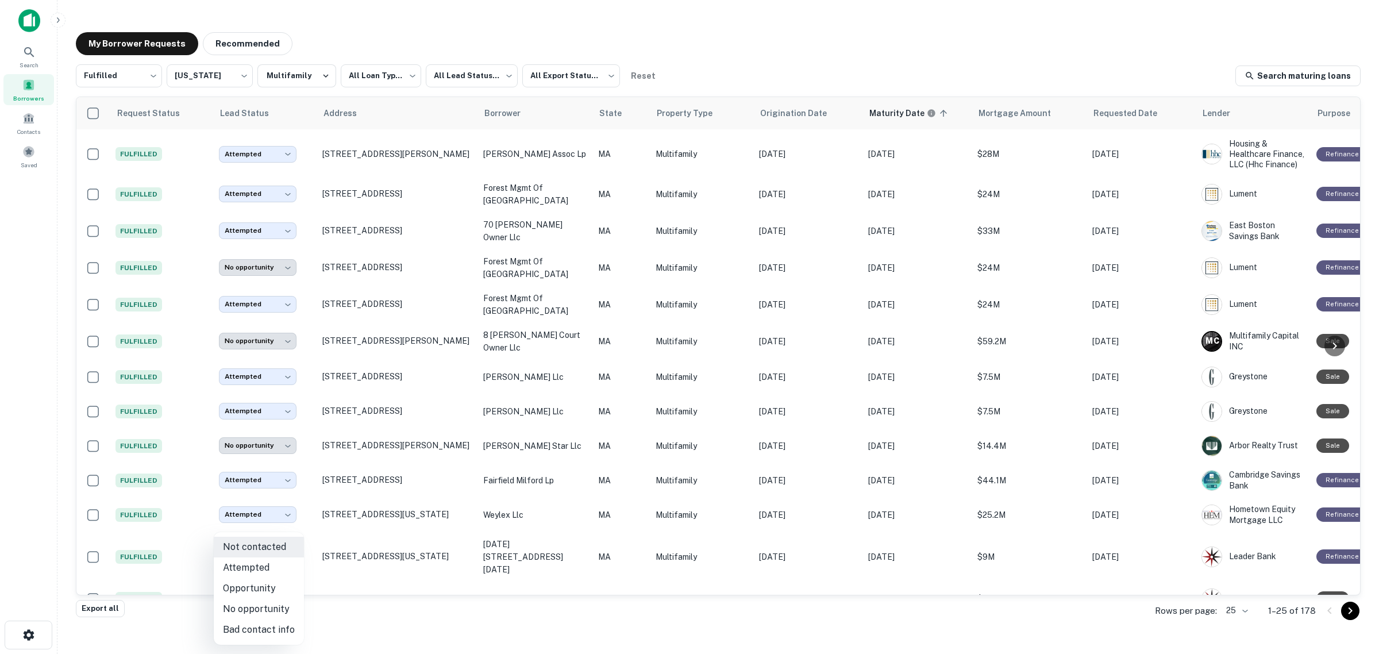
click at [265, 570] on li "Attempted" at bounding box center [259, 567] width 90 height 21
type input "*********"
